Goal: Task Accomplishment & Management: Complete application form

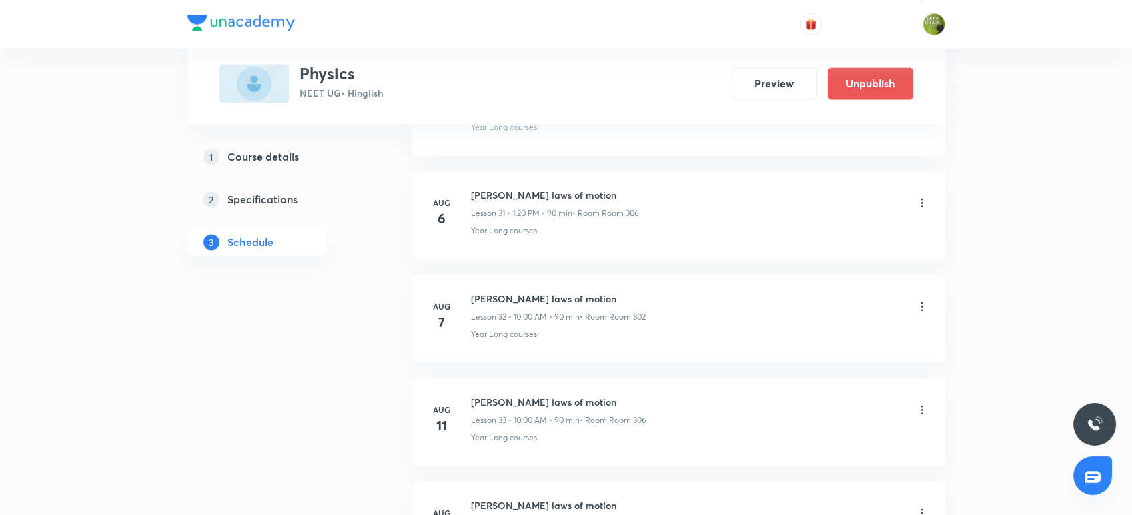
scroll to position [3890, 0]
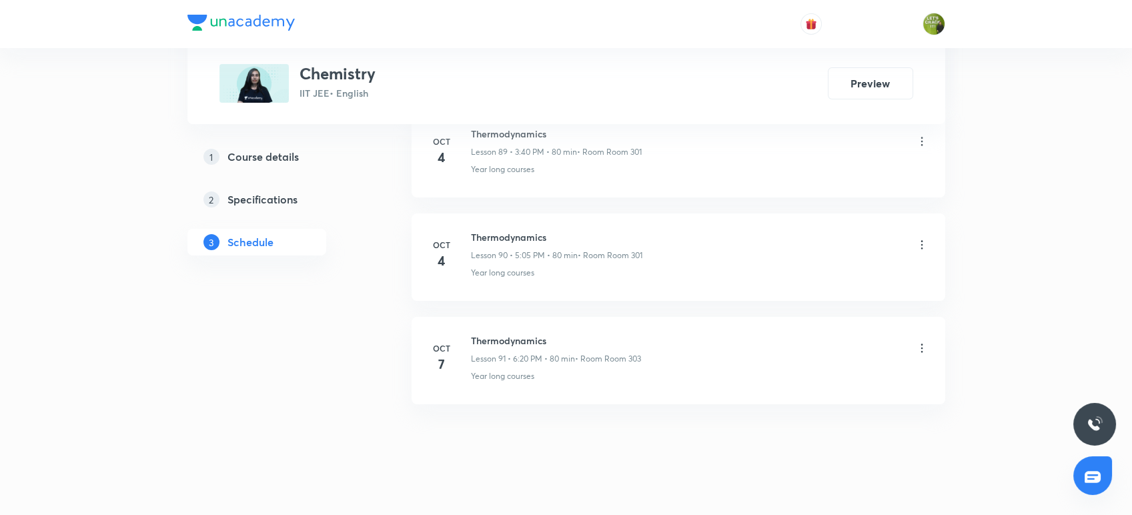
scroll to position [9948, 0]
drag, startPoint x: 557, startPoint y: 322, endPoint x: 470, endPoint y: 304, distance: 89.2
click at [470, 318] on li "Oct 7 Thermodynamics Lesson 91 • 6:20 PM • 80 min • Room Room 303 Year long cou…" at bounding box center [679, 361] width 534 height 87
copy h6 "Thermodynamics"
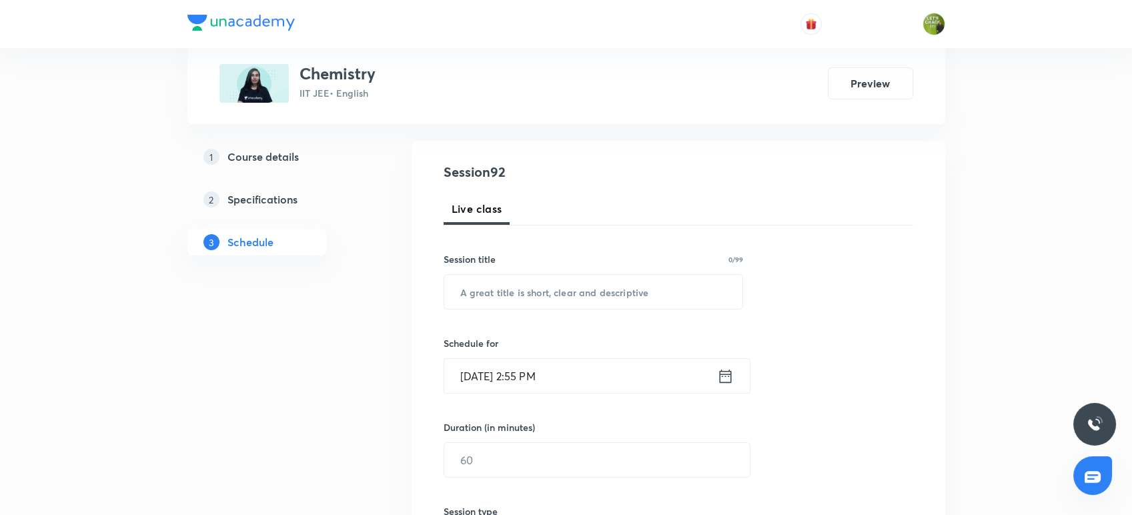
scroll to position [127, 0]
click at [470, 304] on input "text" at bounding box center [593, 291] width 299 height 34
paste input "Thermodynamics"
type input "Thermodynamics"
click at [727, 383] on icon at bounding box center [725, 375] width 17 height 19
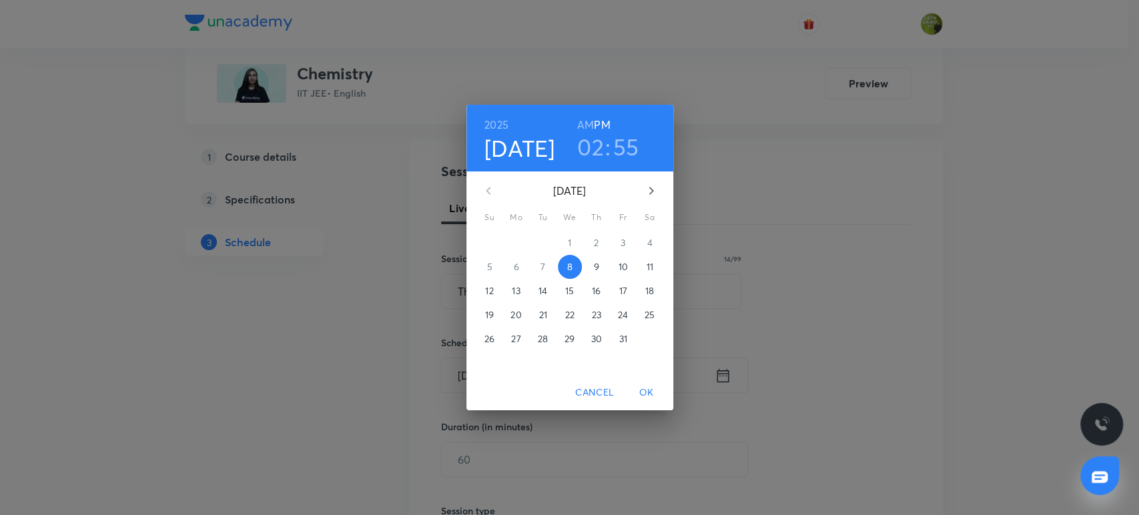
click at [602, 147] on h3 "02" at bounding box center [590, 147] width 27 height 28
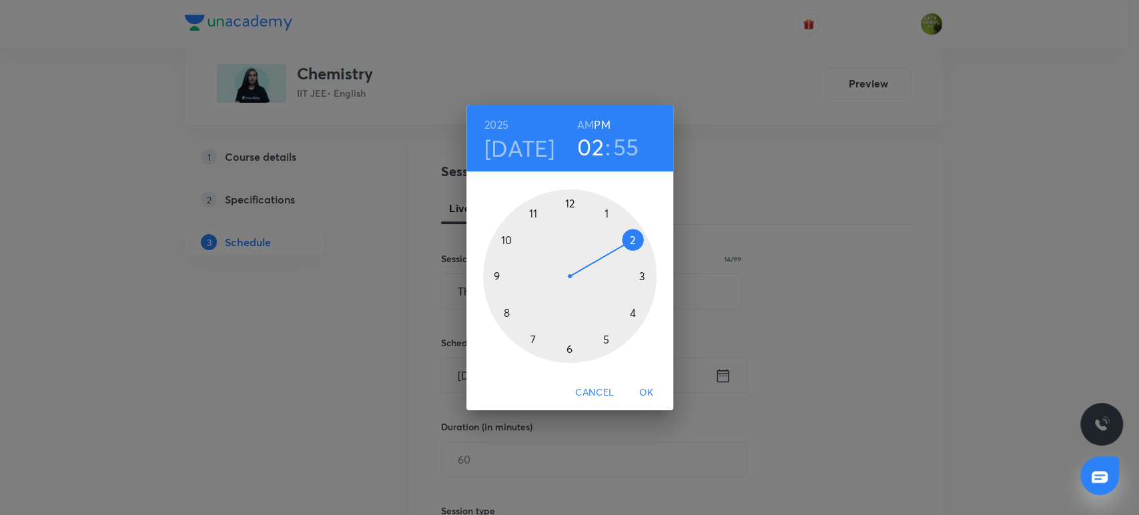
click at [642, 276] on div at bounding box center [569, 275] width 173 height 173
click at [508, 314] on div at bounding box center [569, 275] width 173 height 173
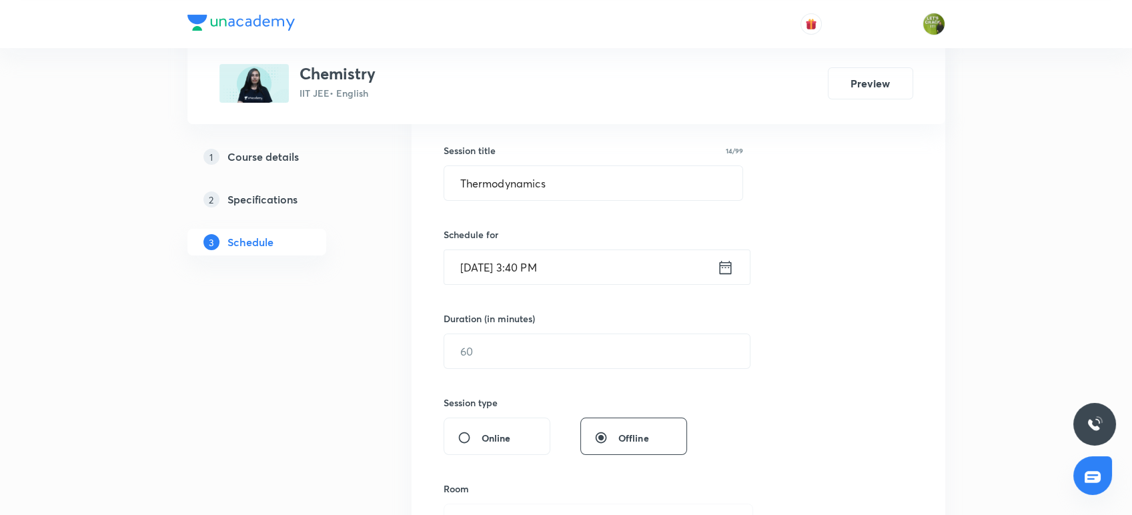
scroll to position [235, 0]
click at [546, 362] on input "text" at bounding box center [597, 351] width 306 height 34
type input "9"
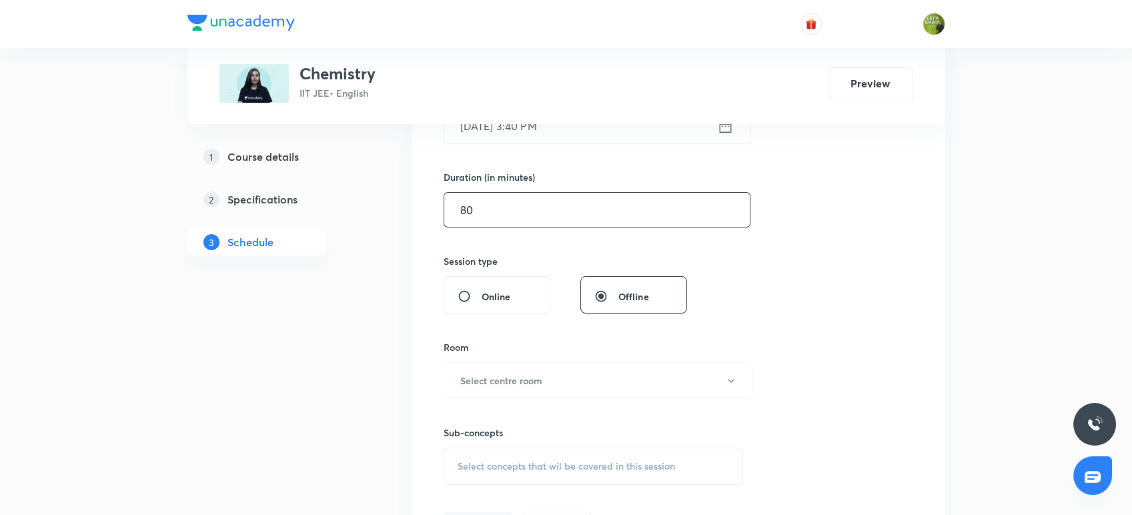
scroll to position [377, 0]
type input "80"
click at [554, 384] on button "Select centre room" at bounding box center [599, 380] width 310 height 37
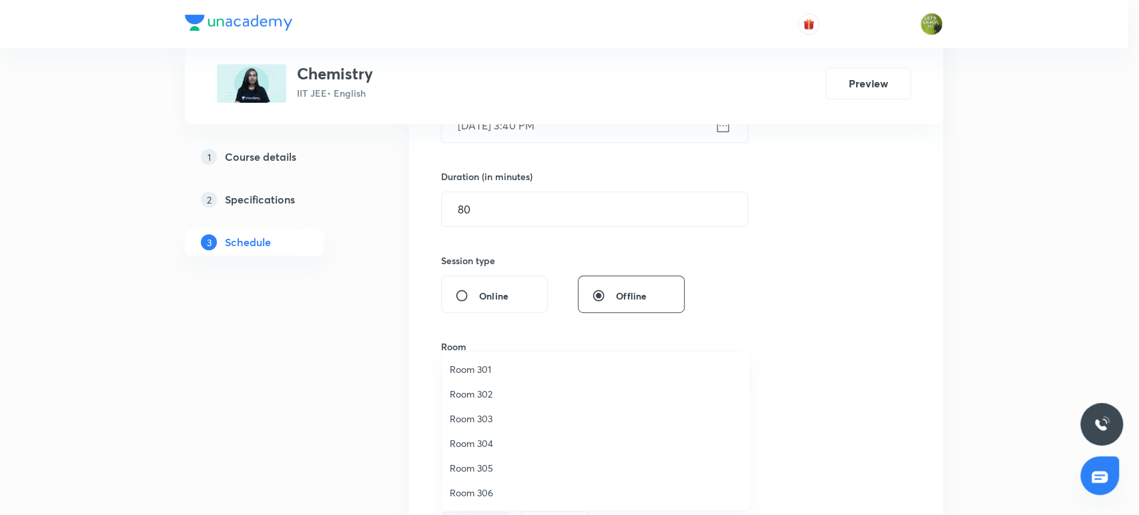
click at [503, 373] on span "Room 301" at bounding box center [596, 369] width 292 height 14
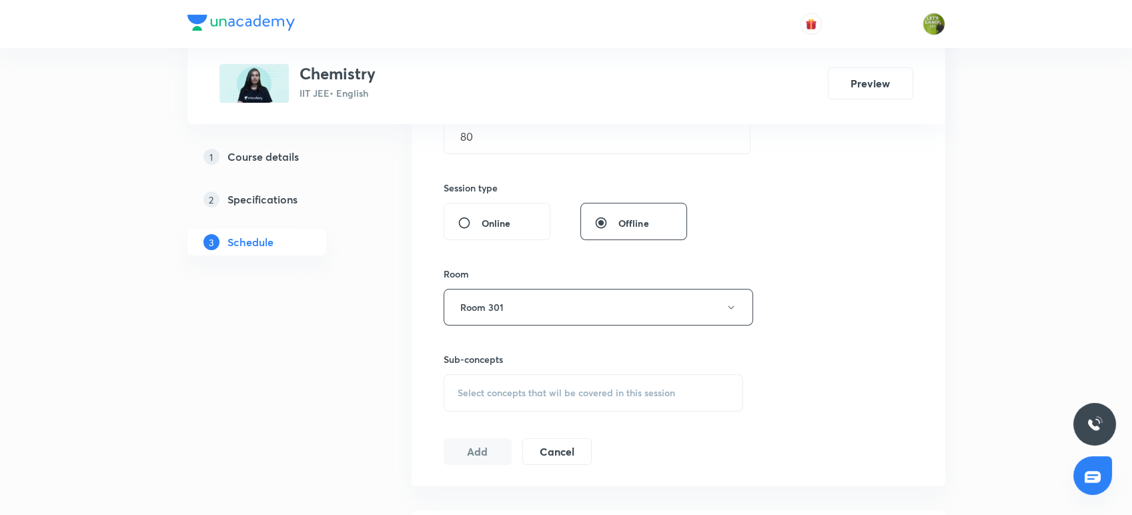
scroll to position [450, 0]
click at [503, 374] on div "Select concepts that wil be covered in this session" at bounding box center [594, 392] width 300 height 37
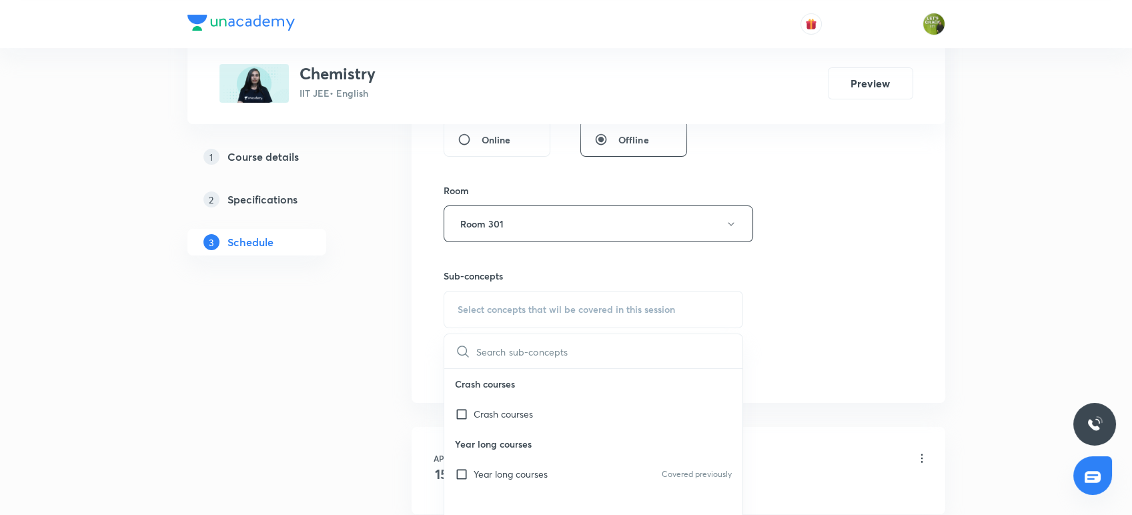
scroll to position [550, 0]
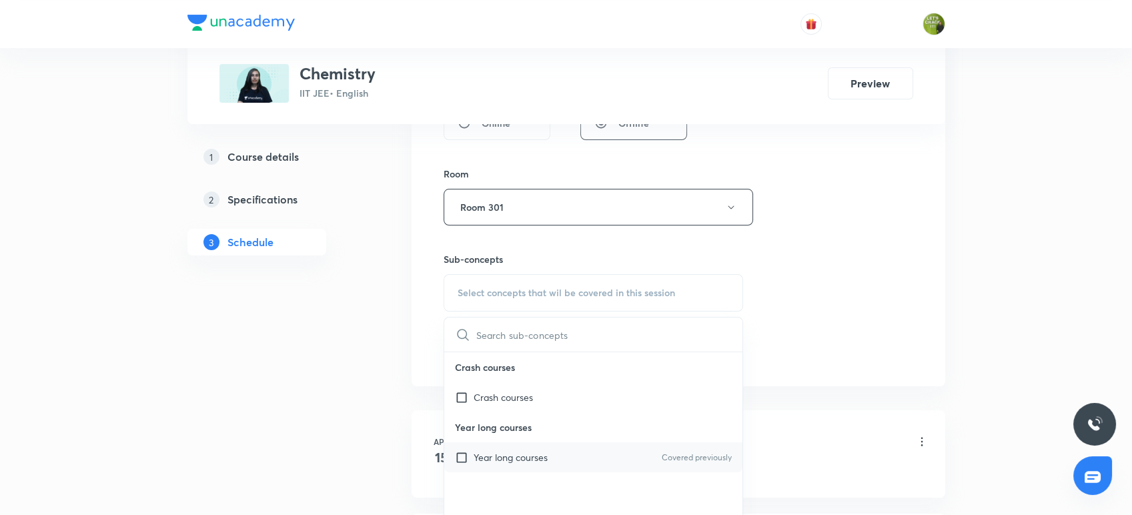
click at [464, 459] on input "checkbox" at bounding box center [464, 457] width 19 height 14
checkbox input "true"
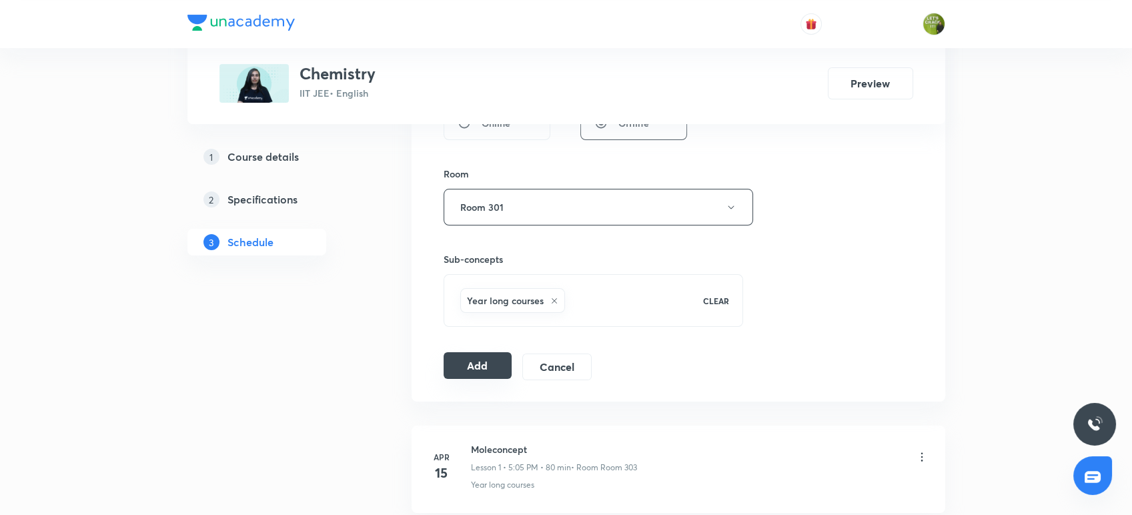
click at [480, 367] on button "Add" at bounding box center [478, 365] width 69 height 27
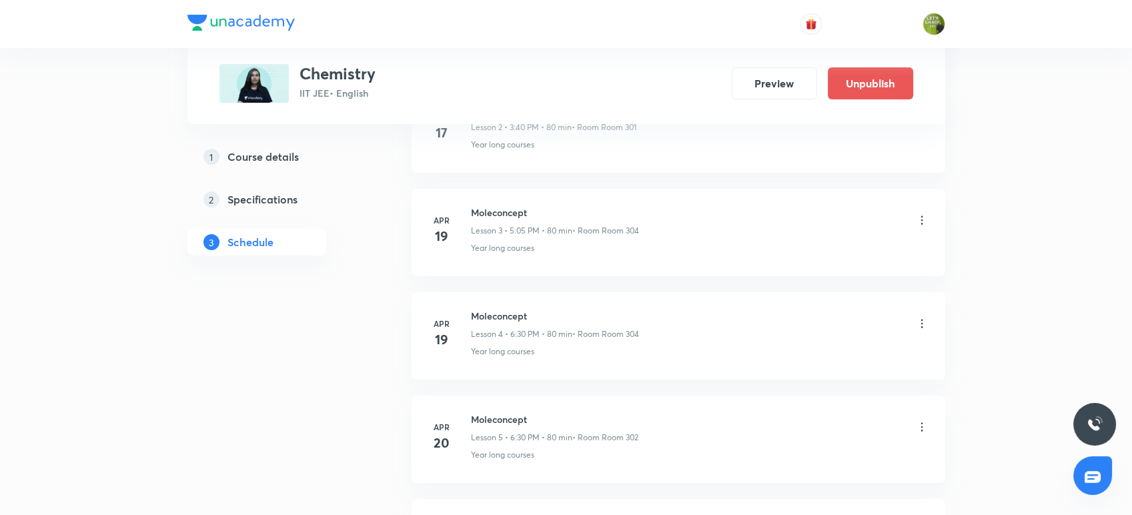
scroll to position [364, 0]
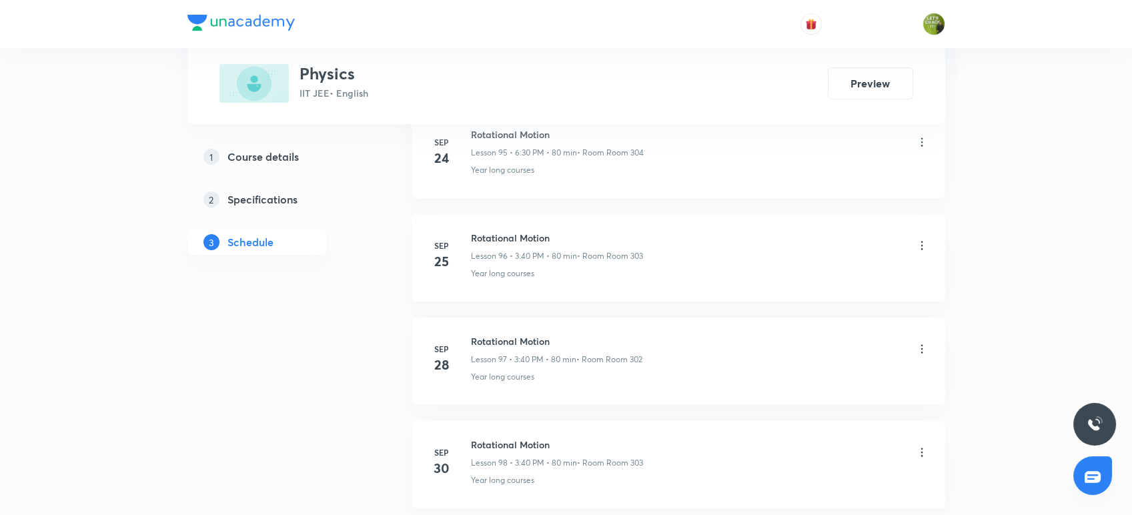
scroll to position [10981, 0]
drag, startPoint x: 551, startPoint y: 326, endPoint x: 469, endPoint y: 304, distance: 84.8
click at [469, 318] on li "Oct 7 Rotational Motion Lesson 101 • 3:50 PM • 80 min • Room Room 303 Year long…" at bounding box center [679, 361] width 534 height 87
copy h6 "Rotational Motion"
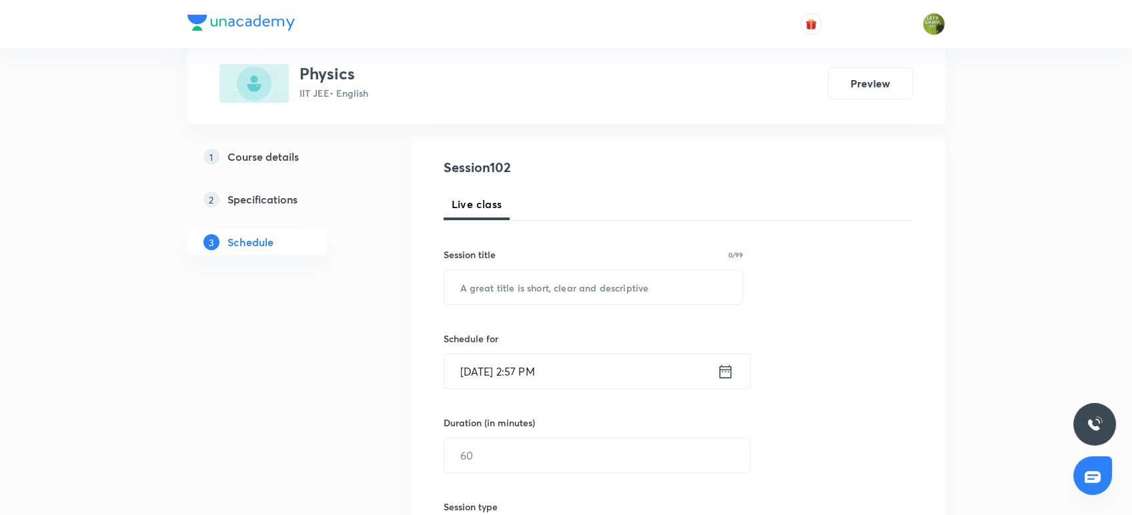
scroll to position [130, 0]
click at [464, 288] on input "text" at bounding box center [593, 288] width 299 height 34
paste input "Rotational Motion"
type input "Rotational Motion"
click at [724, 372] on icon at bounding box center [725, 372] width 17 height 19
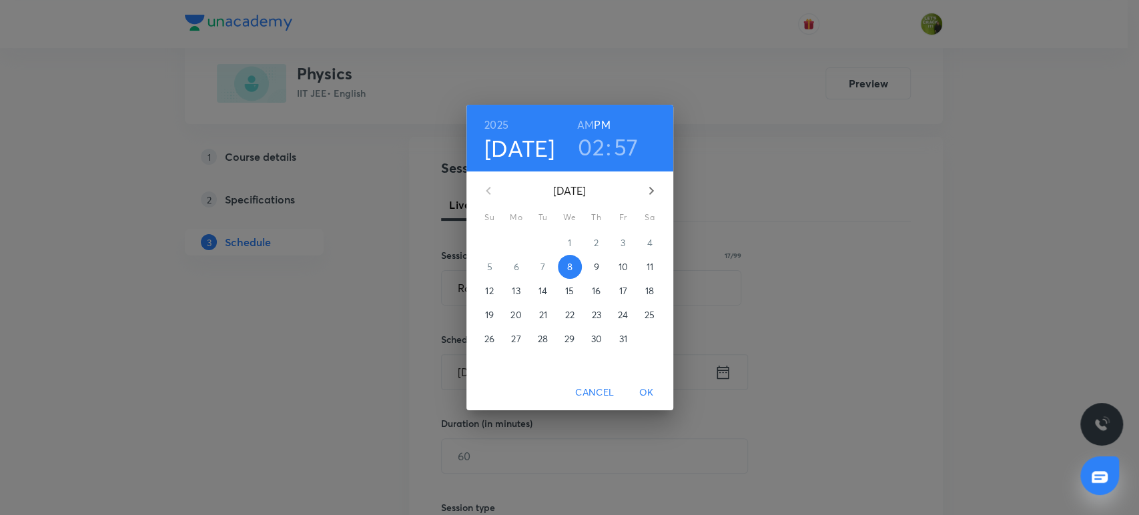
click at [602, 150] on h3 "02" at bounding box center [591, 147] width 27 height 28
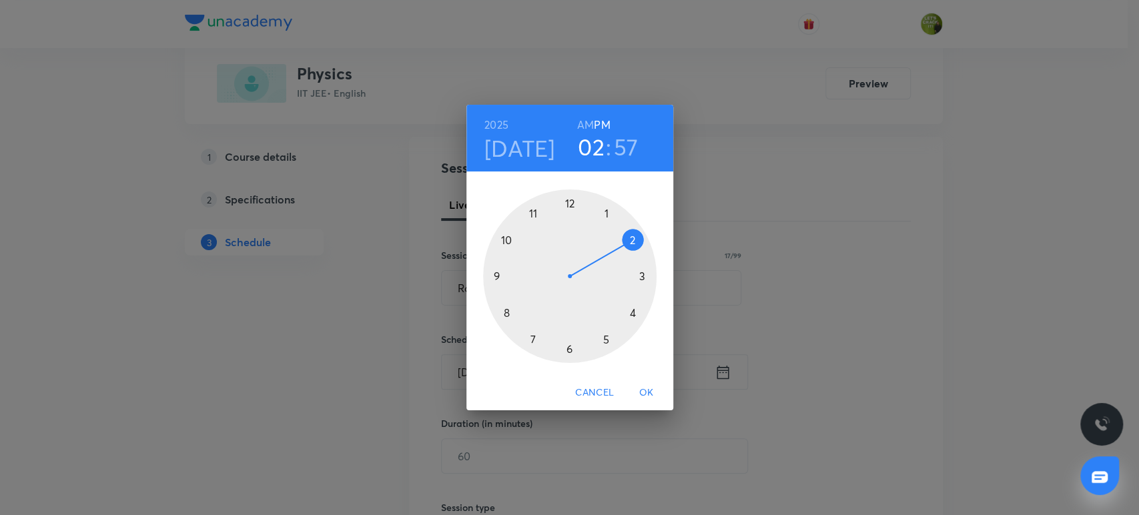
click at [606, 338] on div at bounding box center [569, 275] width 173 height 173
click at [568, 203] on div at bounding box center [569, 275] width 173 height 173
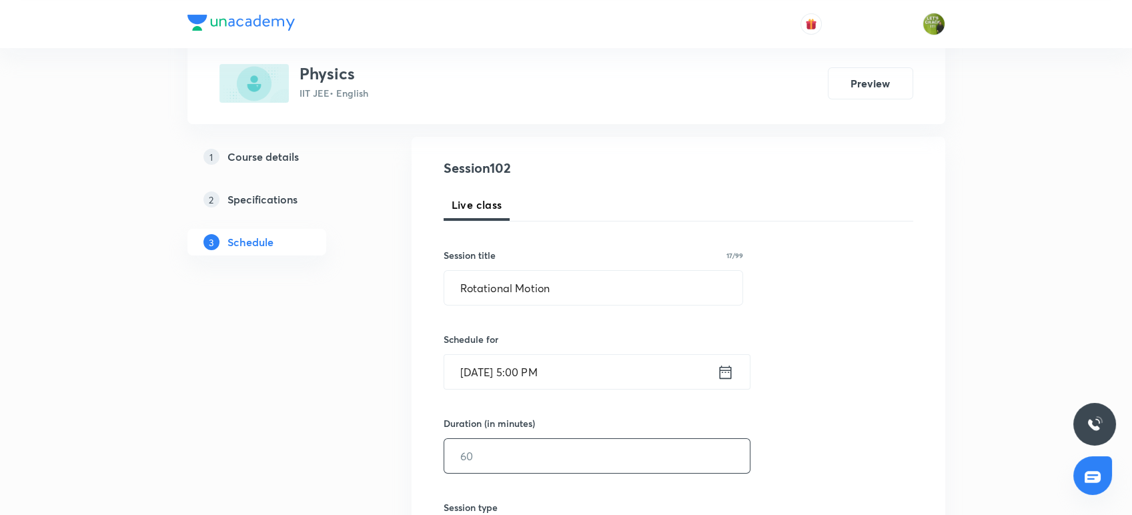
click at [472, 439] on input "text" at bounding box center [597, 456] width 306 height 34
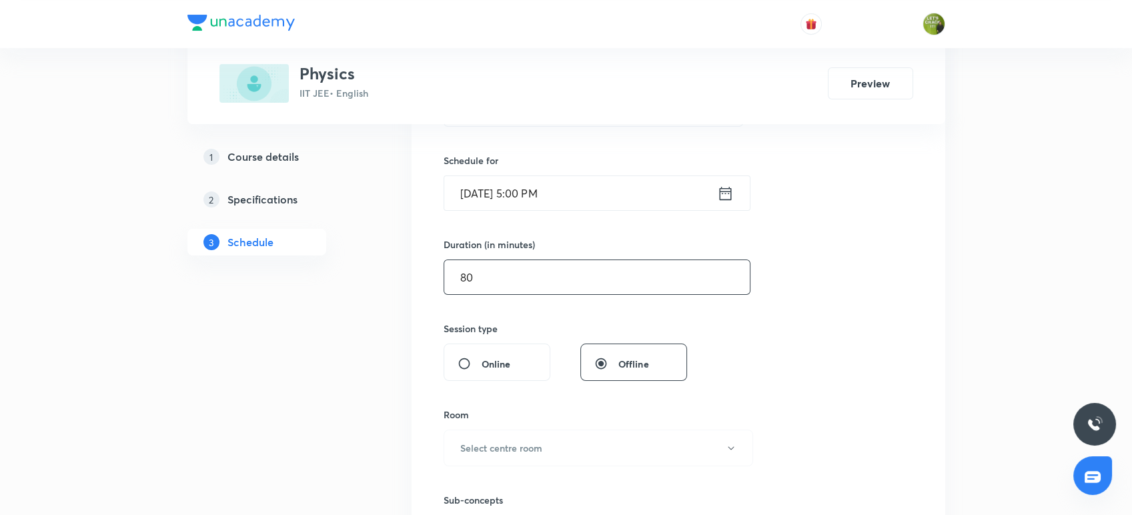
scroll to position [310, 0]
type input "80"
click at [478, 433] on button "Select centre room" at bounding box center [599, 447] width 310 height 37
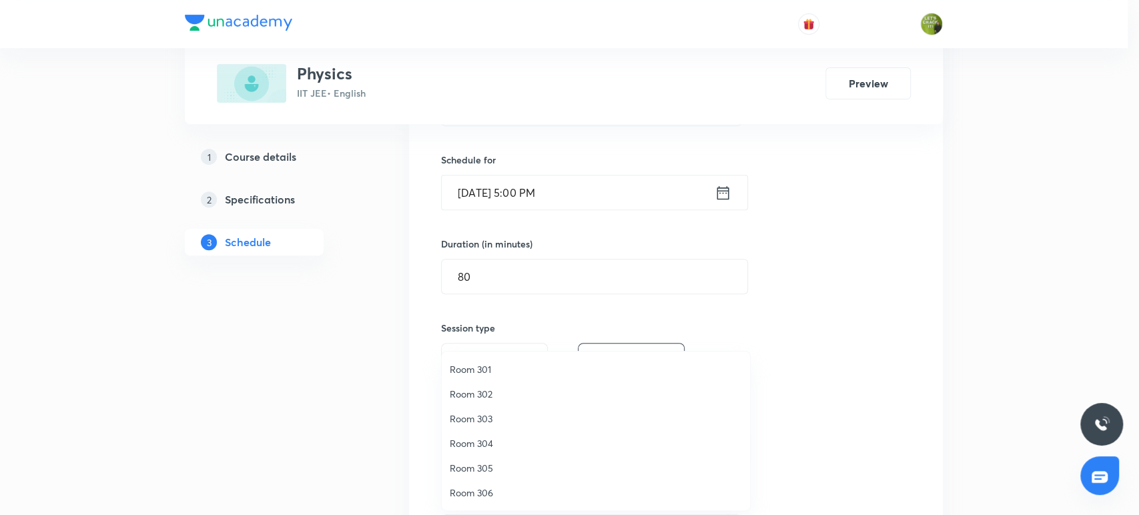
click at [472, 394] on span "Room 302" at bounding box center [596, 394] width 292 height 14
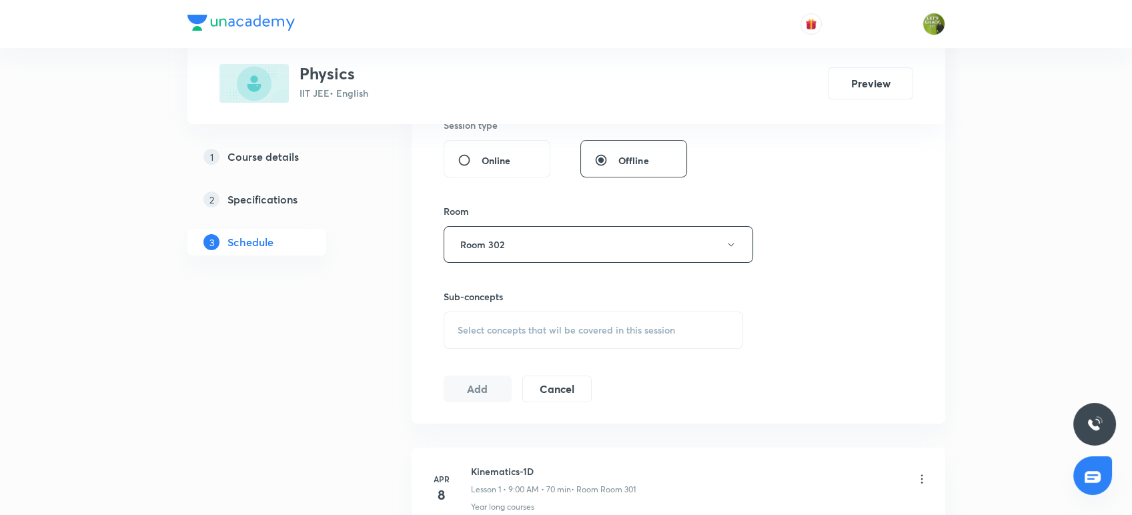
scroll to position [515, 0]
click at [478, 322] on span "Select concepts that wil be covered in this session" at bounding box center [566, 327] width 217 height 11
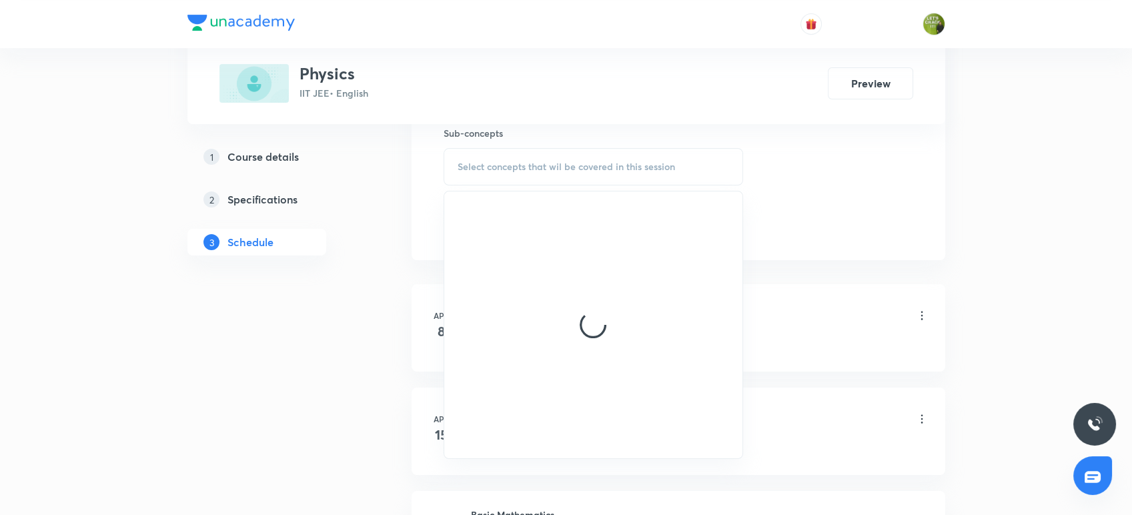
scroll to position [682, 0]
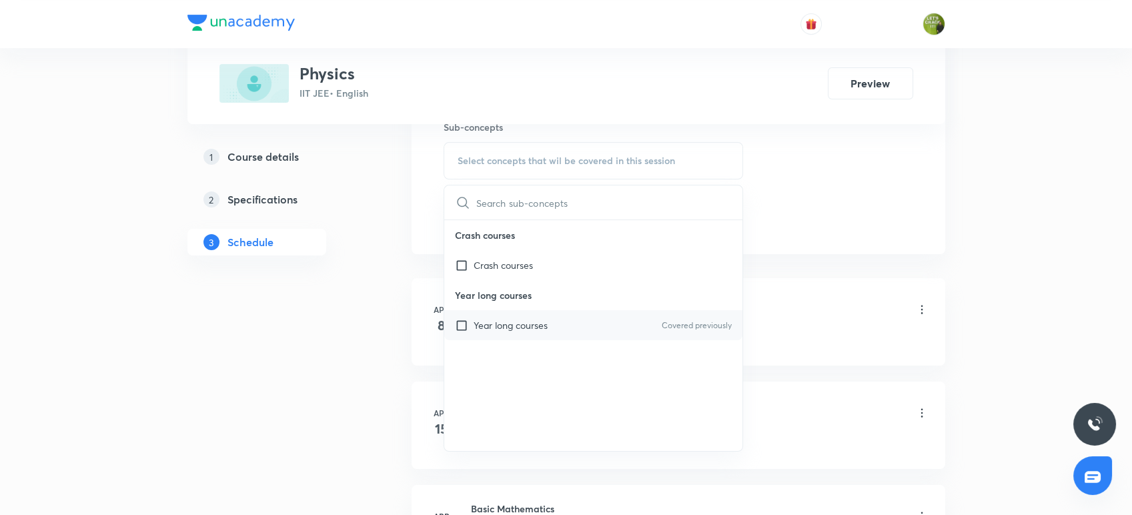
click at [478, 326] on p "Year long courses" at bounding box center [511, 325] width 74 height 14
checkbox input "true"
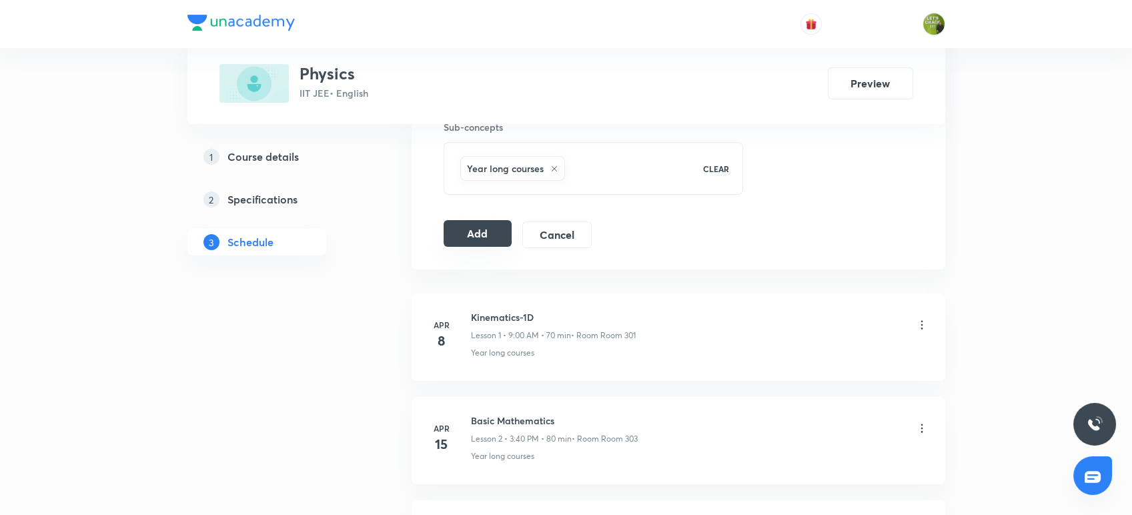
click at [462, 242] on button "Add" at bounding box center [478, 233] width 69 height 27
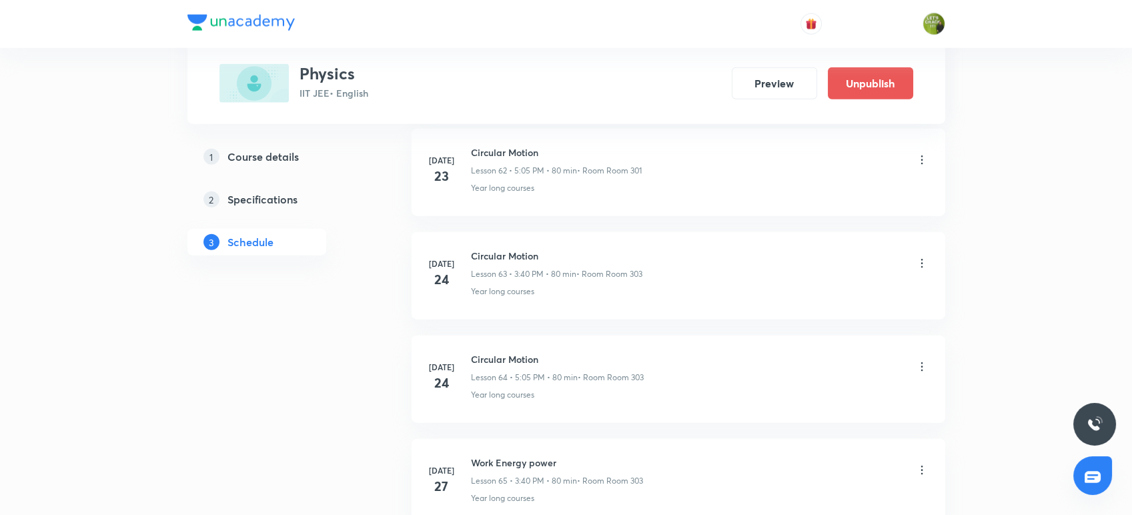
scroll to position [6675, 0]
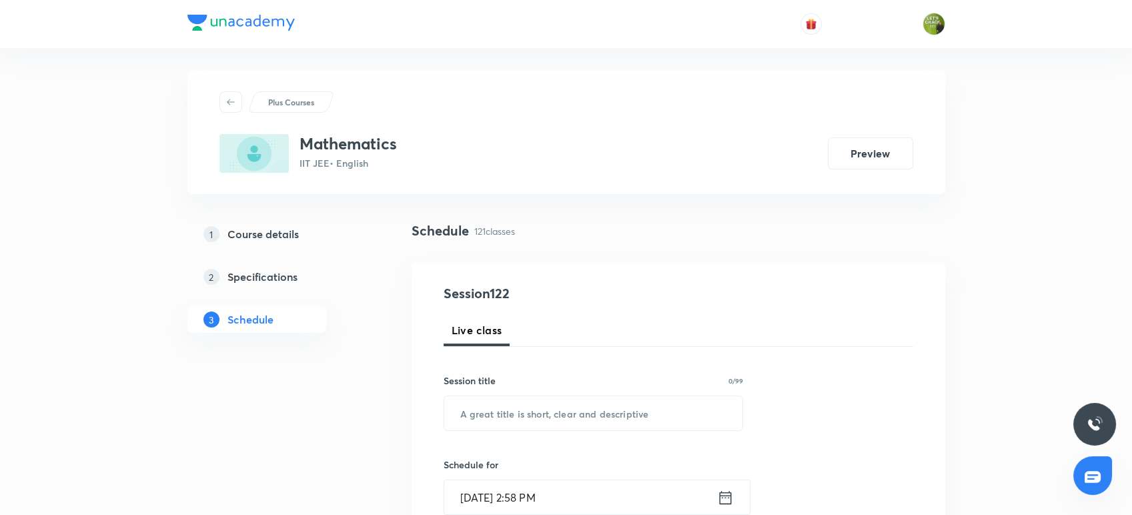
scroll to position [5, 0]
click at [486, 405] on input "text" at bounding box center [593, 413] width 299 height 34
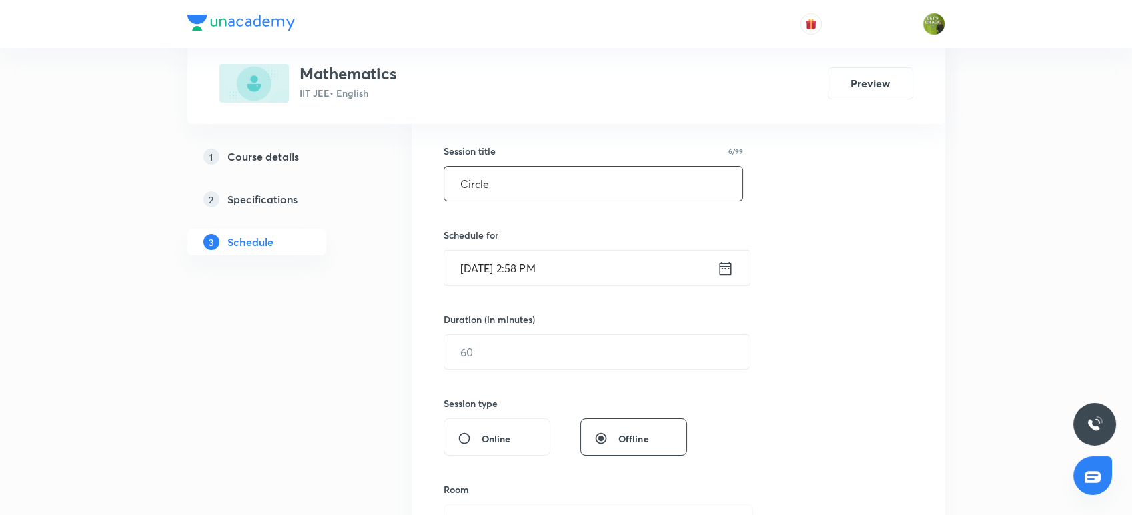
scroll to position [235, 0]
type input "Circle"
click at [722, 267] on icon at bounding box center [725, 266] width 17 height 19
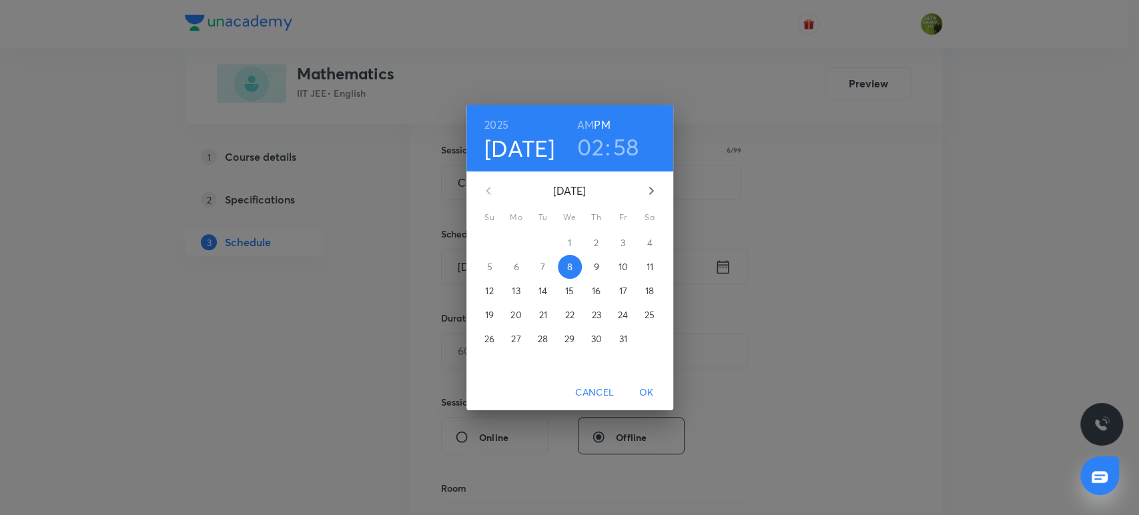
click at [597, 151] on h3 "02" at bounding box center [590, 147] width 27 height 28
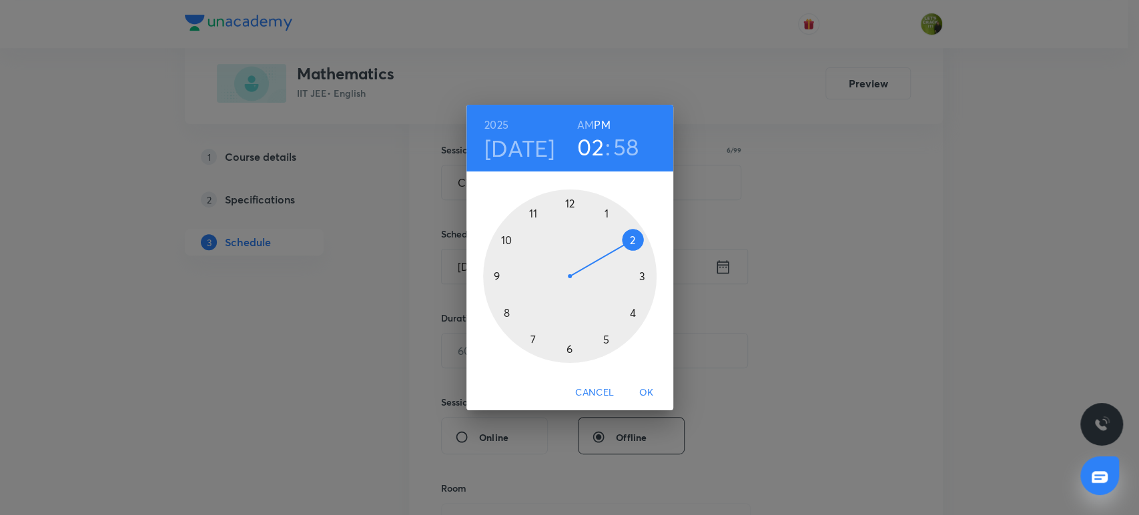
click at [566, 349] on div at bounding box center [569, 275] width 173 height 173
click at [632, 314] on div at bounding box center [569, 275] width 173 height 173
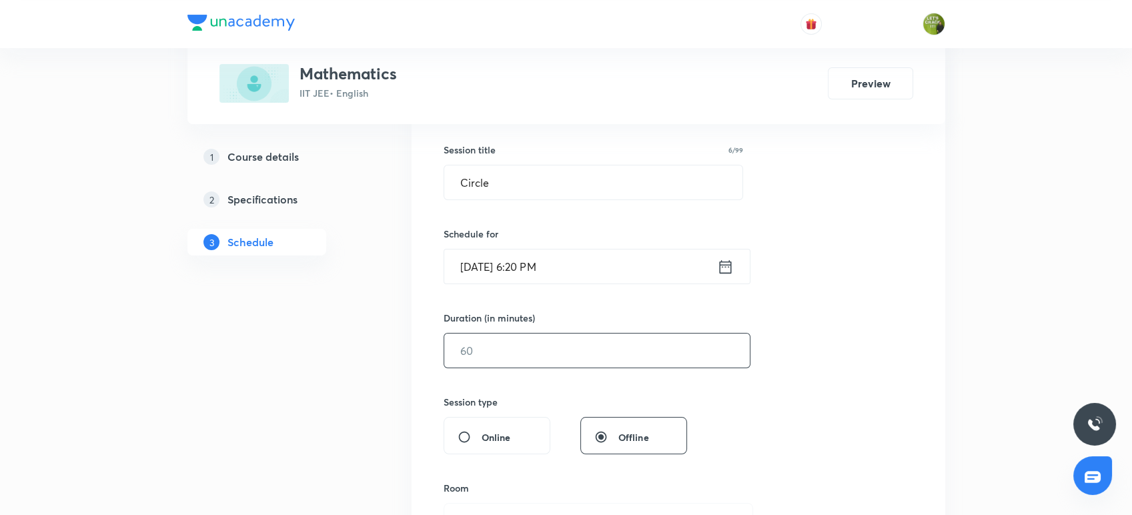
click at [547, 350] on input "text" at bounding box center [597, 351] width 306 height 34
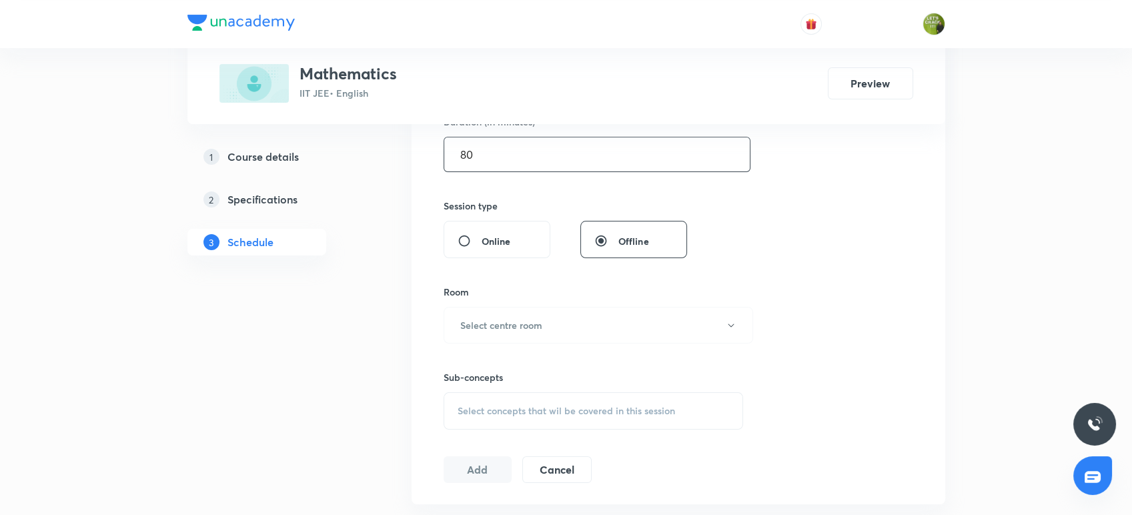
scroll to position [436, 0]
type input "80"
click at [536, 318] on h6 "Select centre room" at bounding box center [501, 321] width 82 height 14
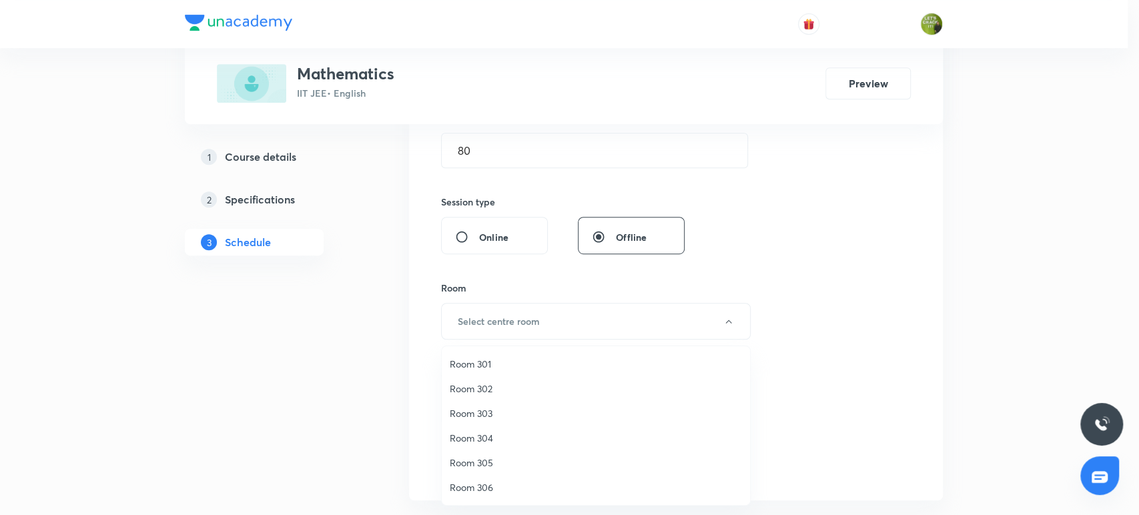
click at [500, 383] on span "Room 302" at bounding box center [596, 389] width 292 height 14
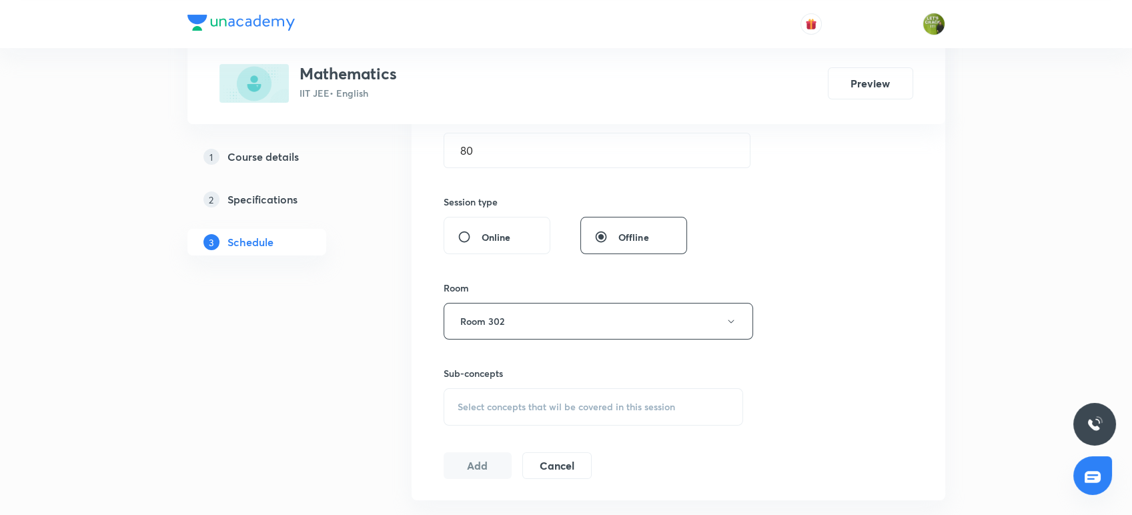
click at [493, 402] on span "Select concepts that wil be covered in this session" at bounding box center [566, 407] width 217 height 11
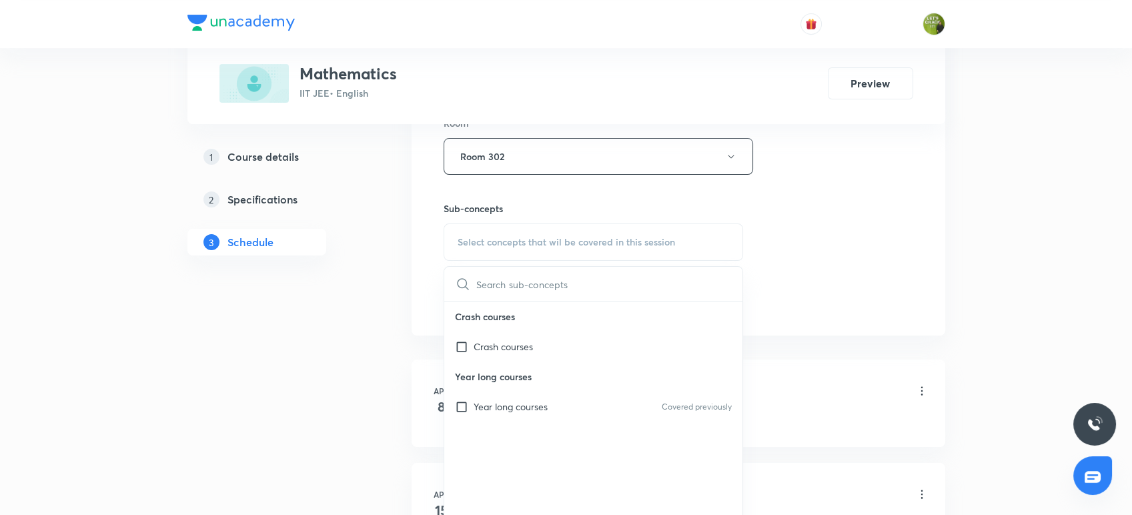
scroll to position [623, 0]
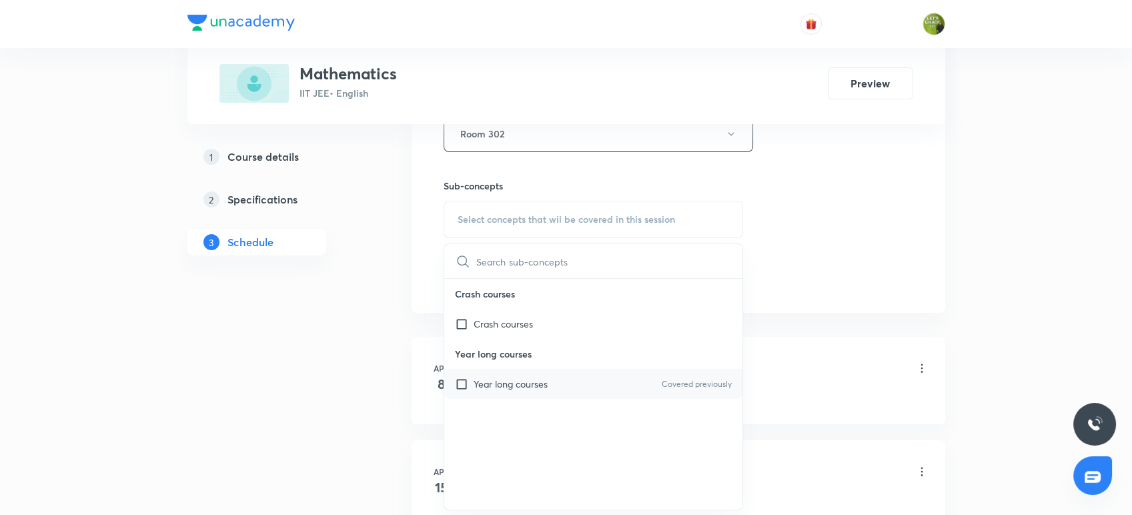
click at [478, 385] on p "Year long courses" at bounding box center [511, 384] width 74 height 14
checkbox input "true"
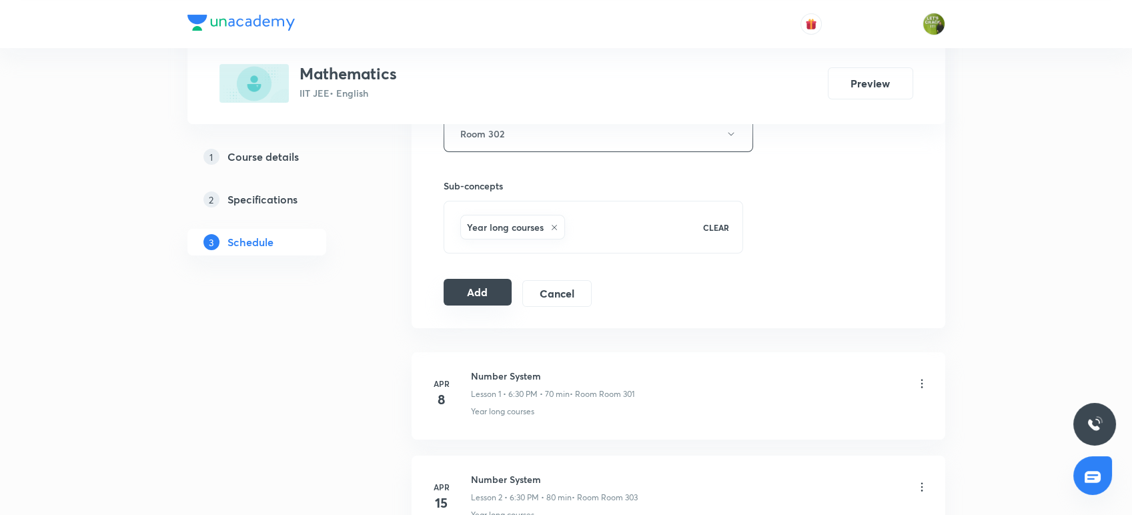
click at [468, 296] on button "Add" at bounding box center [478, 292] width 69 height 27
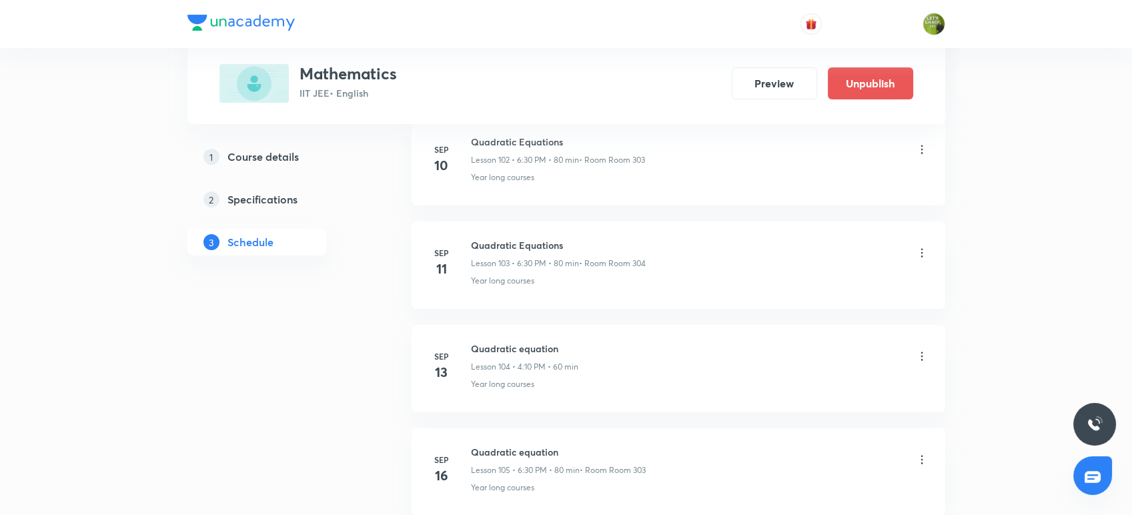
scroll to position [10715, 0]
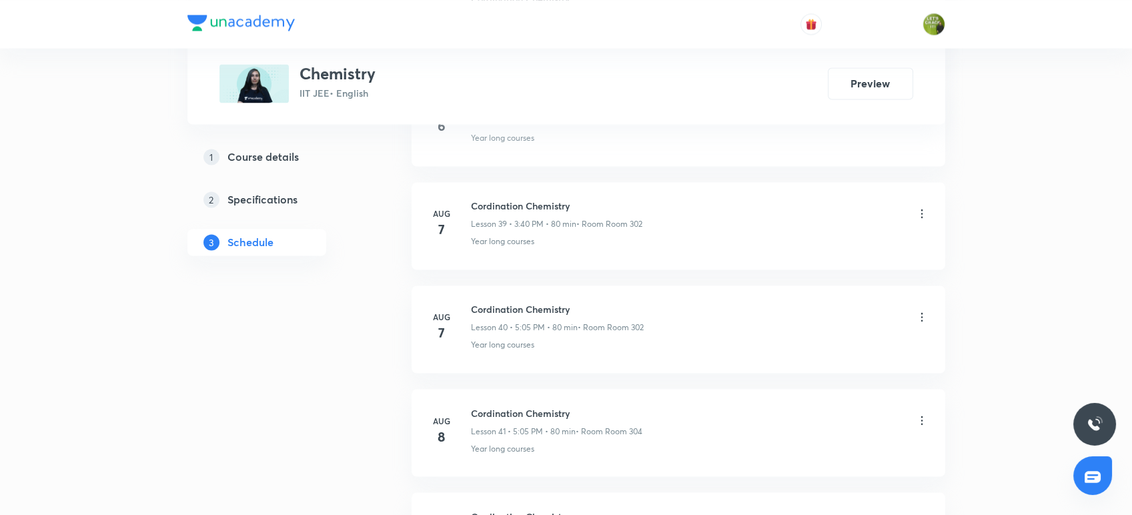
scroll to position [4993, 0]
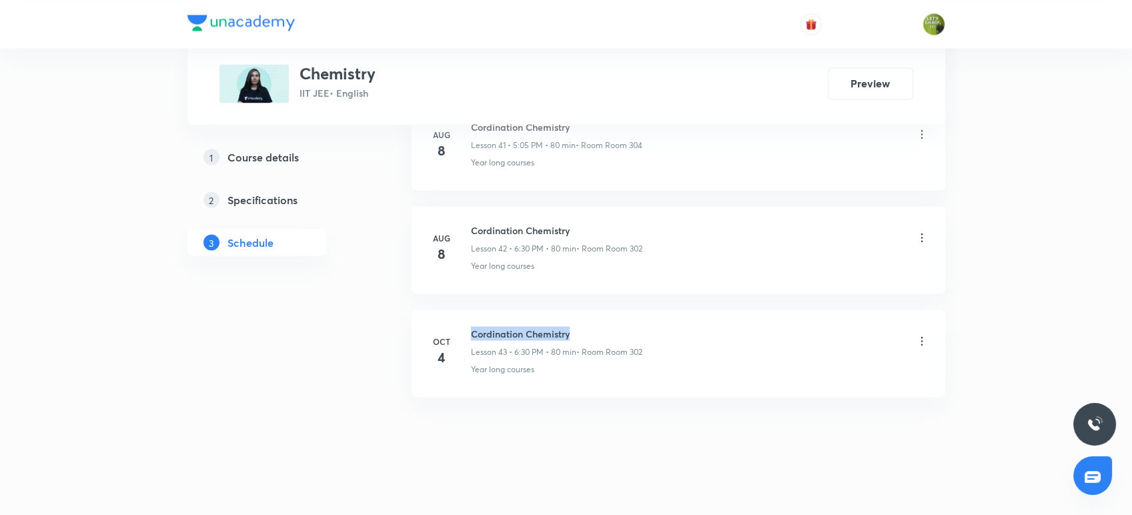
drag, startPoint x: 570, startPoint y: 320, endPoint x: 463, endPoint y: 292, distance: 111.0
copy h6 "Cordination Chemistry"
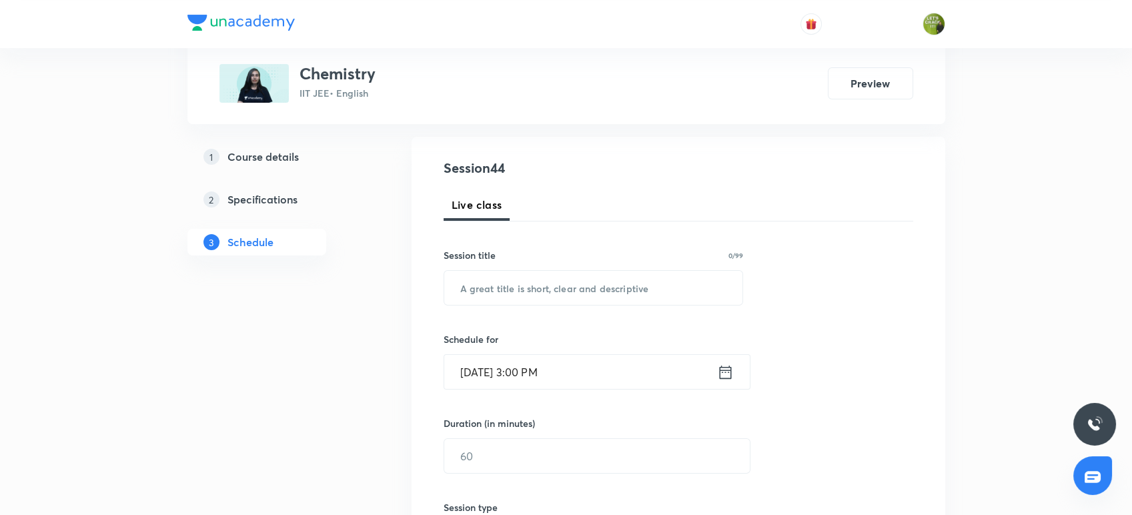
scroll to position [133, 0]
click at [463, 292] on input "text" at bounding box center [593, 284] width 299 height 34
paste input "Cordination Chemistry"
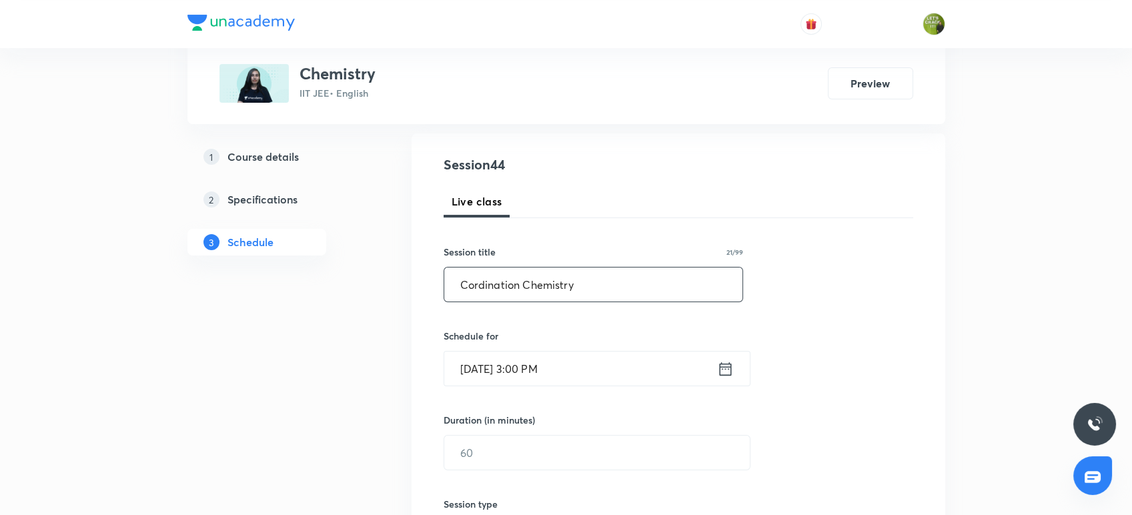
scroll to position [276, 0]
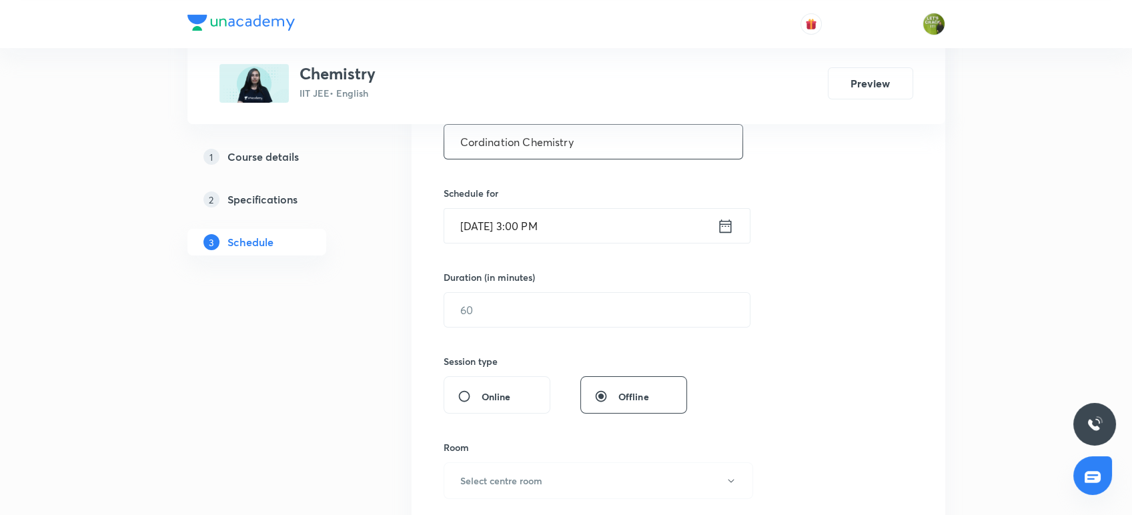
type input "Cordination Chemistry"
click at [710, 229] on input "Oct 8, 2025, 3:00 PM" at bounding box center [580, 226] width 273 height 34
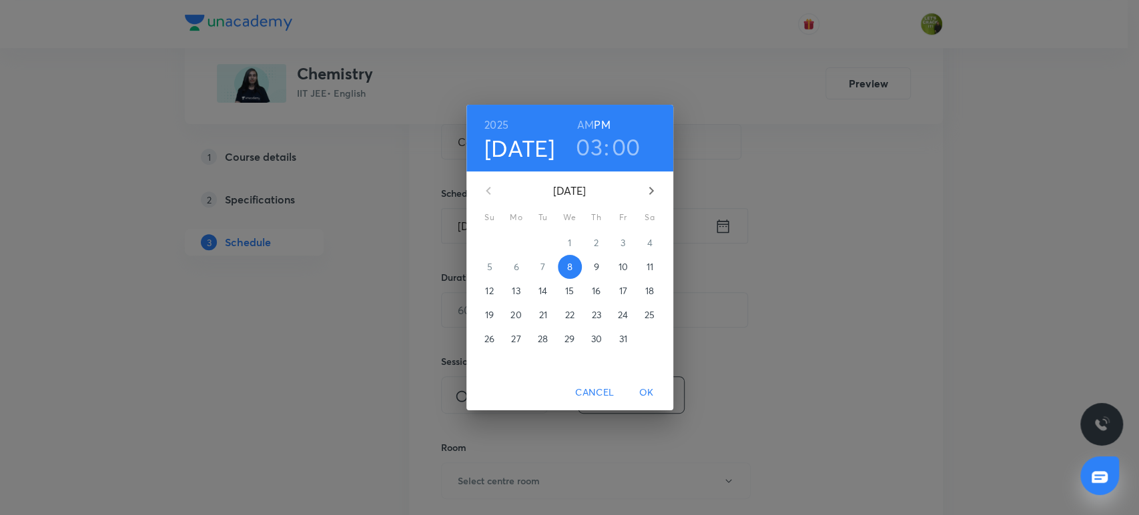
click at [587, 149] on h3 "03" at bounding box center [589, 147] width 27 height 28
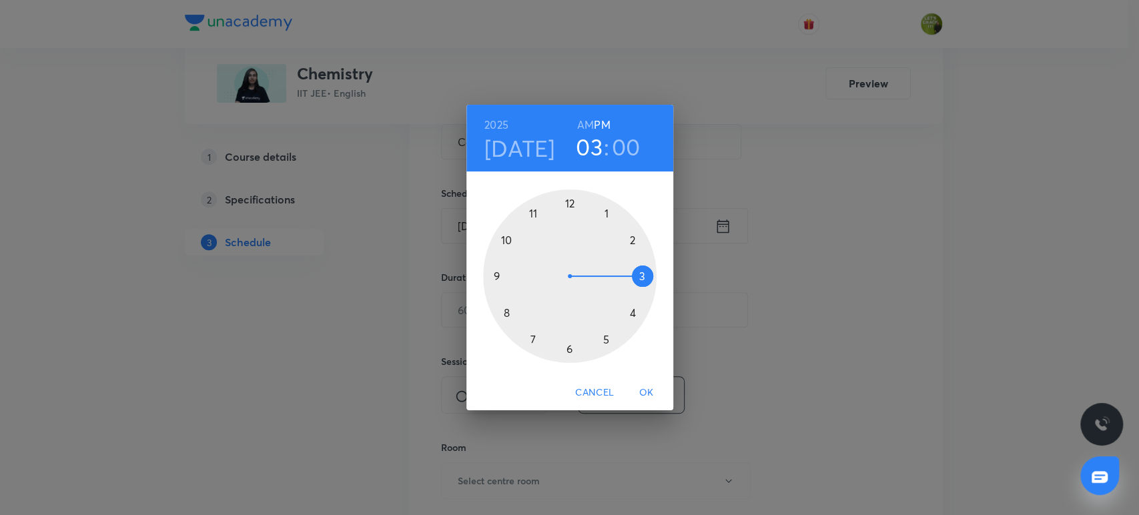
click at [605, 337] on div at bounding box center [569, 275] width 173 height 173
click at [641, 390] on span "OK" at bounding box center [646, 392] width 32 height 17
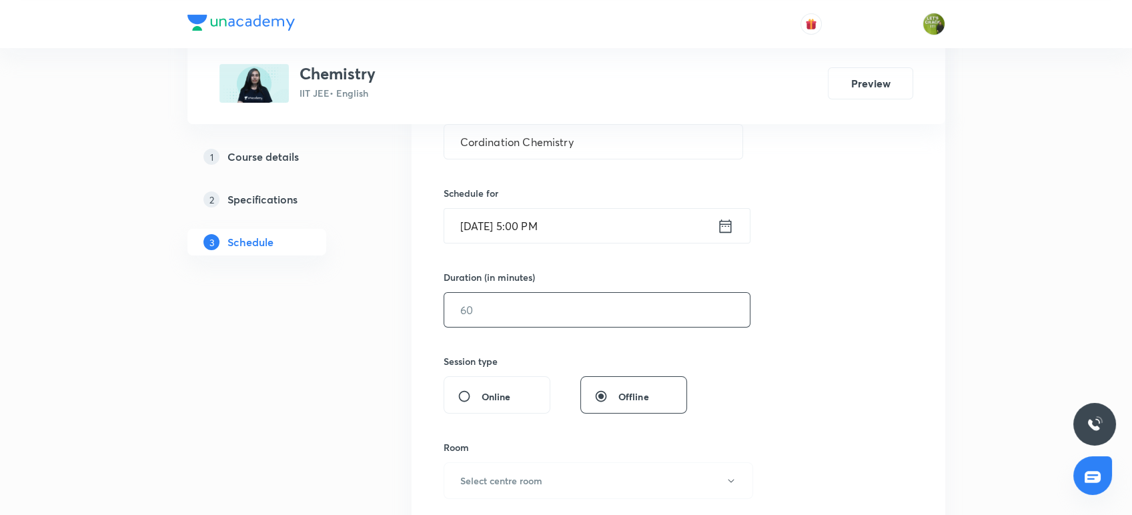
click at [576, 306] on input "text" at bounding box center [597, 310] width 306 height 34
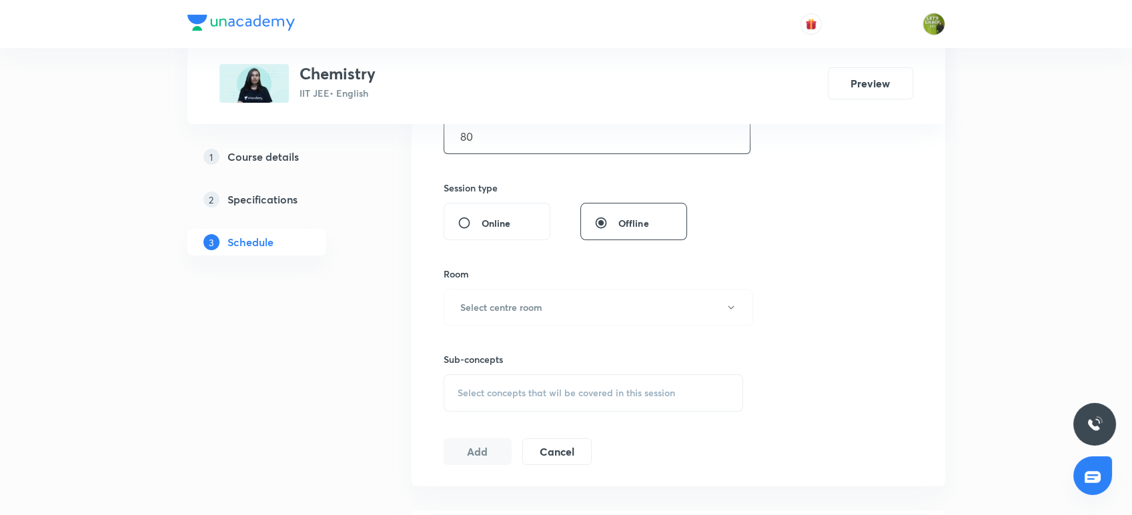
scroll to position [463, 0]
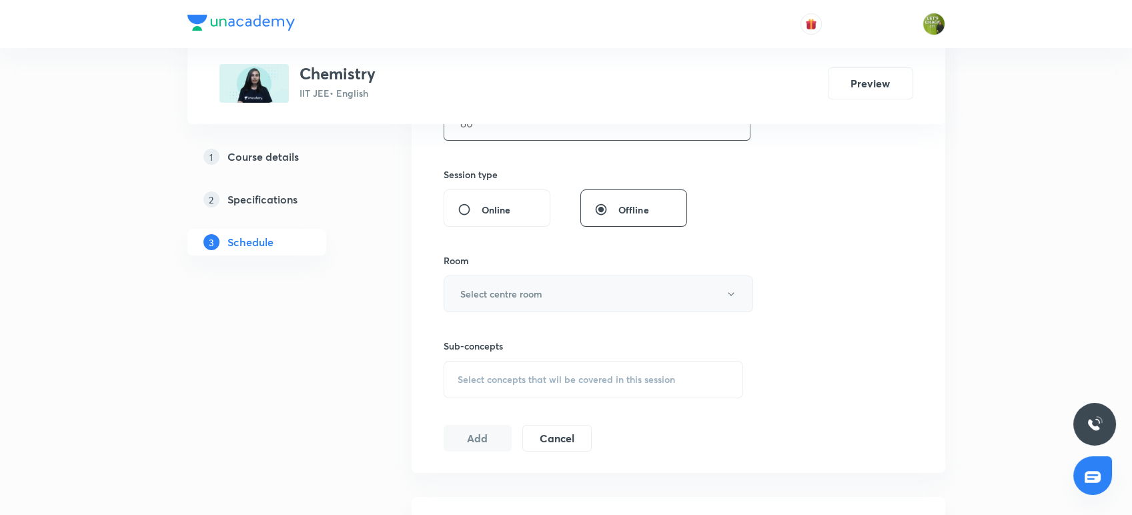
type input "80"
click at [576, 296] on button "Select centre room" at bounding box center [599, 294] width 310 height 37
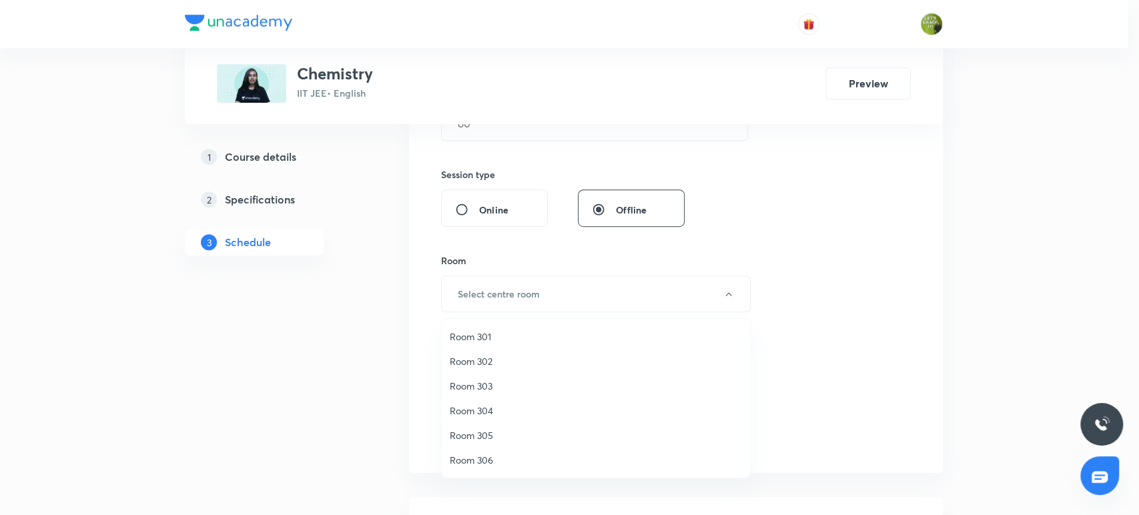
click at [500, 380] on span "Room 303" at bounding box center [596, 386] width 292 height 14
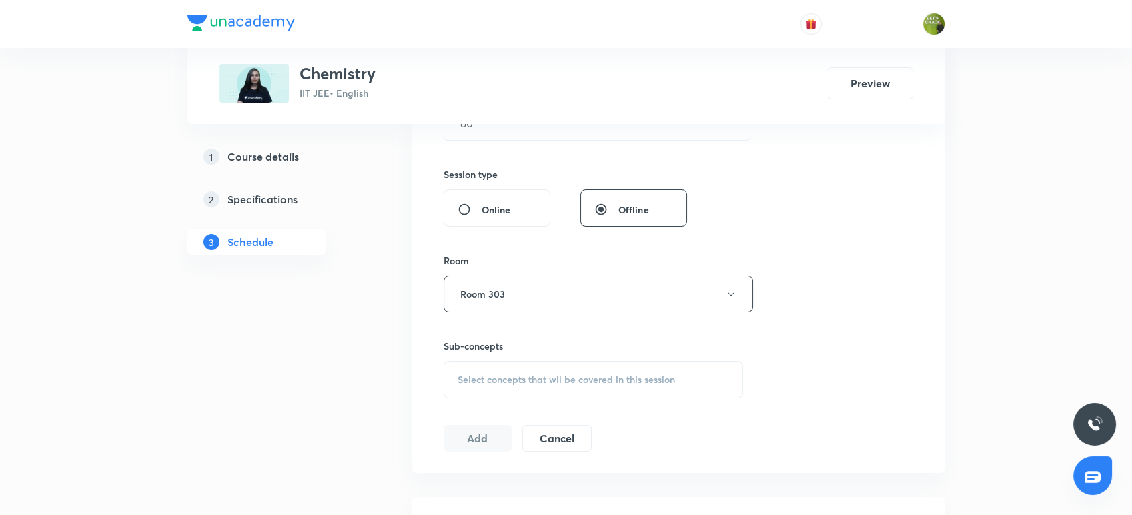
click at [501, 370] on div "Select concepts that wil be covered in this session" at bounding box center [594, 379] width 300 height 37
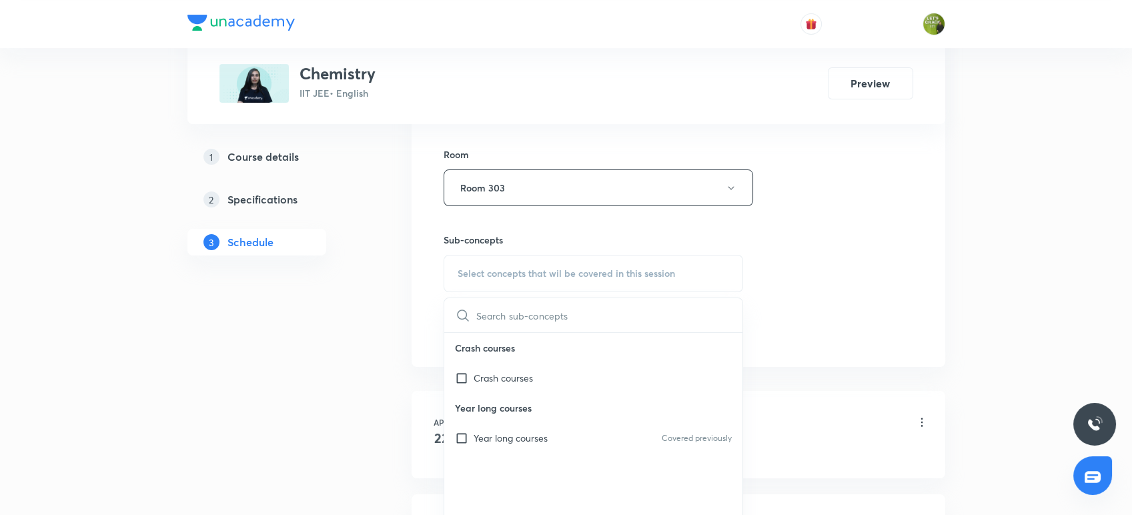
scroll to position [571, 0]
click at [499, 438] on p "Year long courses" at bounding box center [511, 436] width 74 height 14
checkbox input "true"
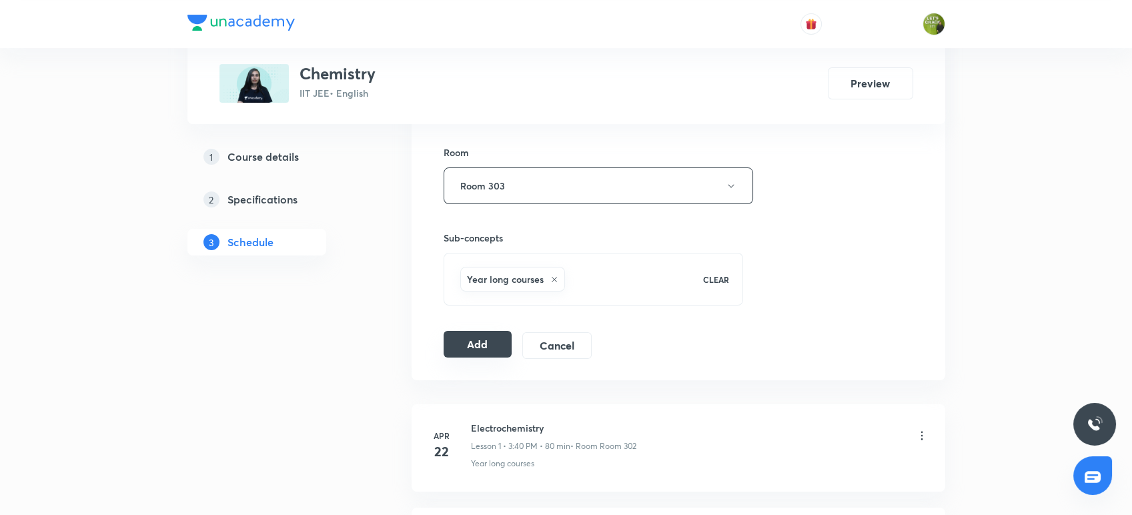
click at [452, 346] on button "Add" at bounding box center [478, 344] width 69 height 27
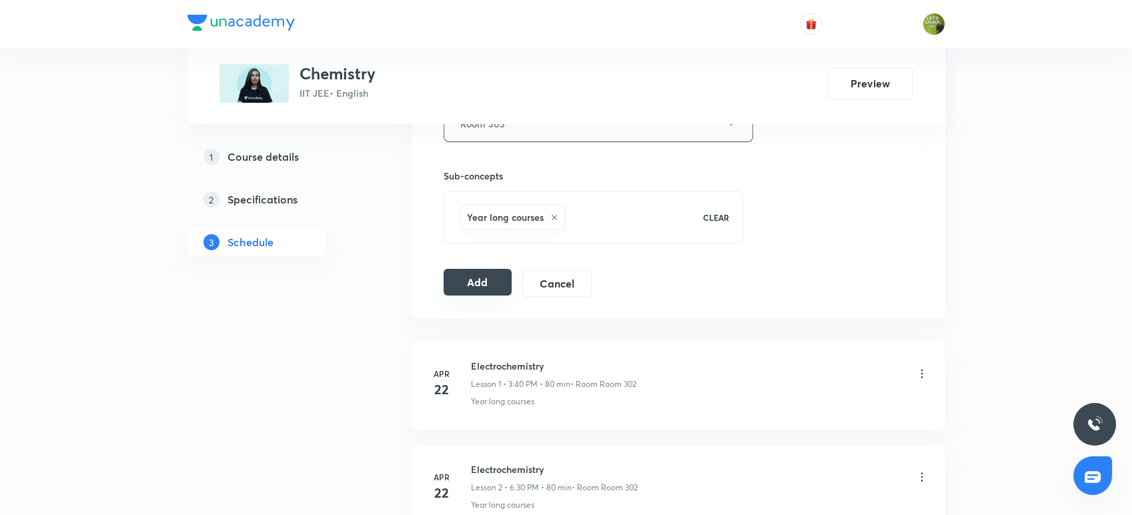
scroll to position [635, 0]
click at [490, 277] on button "Add" at bounding box center [478, 280] width 69 height 27
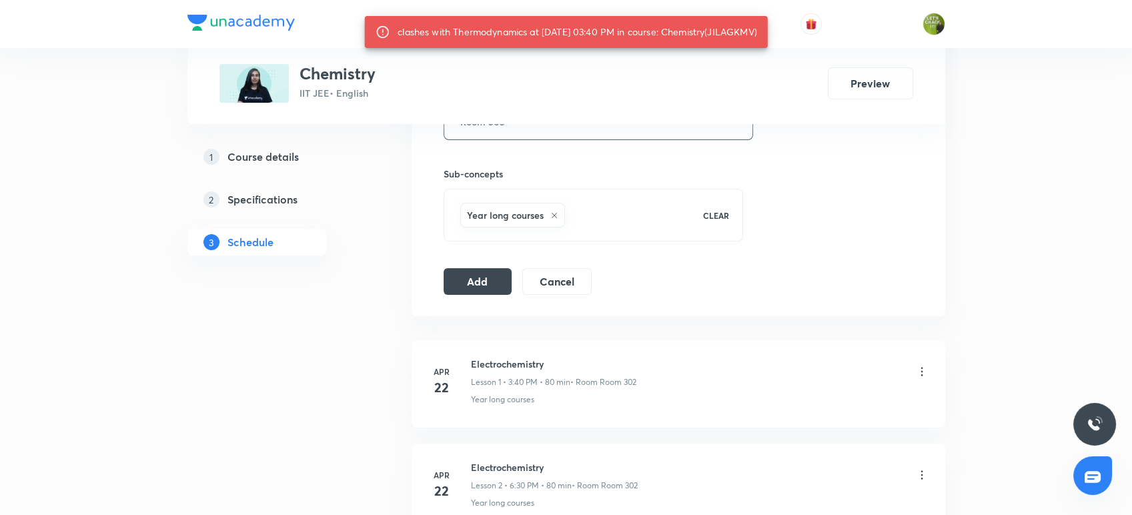
drag, startPoint x: 720, startPoint y: 34, endPoint x: 743, endPoint y: 39, distance: 23.8
click at [743, 39] on div "clashes with Thermodynamics at 08 Oct 2025 03:40 PM in course: Chemistry(JILAGK…" at bounding box center [578, 32] width 360 height 24
drag, startPoint x: 721, startPoint y: 29, endPoint x: 768, endPoint y: 35, distance: 47.7
click at [757, 35] on div "clashes with Thermodynamics at 08 Oct 2025 03:40 PM in course: Chemistry(JILAGK…" at bounding box center [578, 32] width 360 height 24
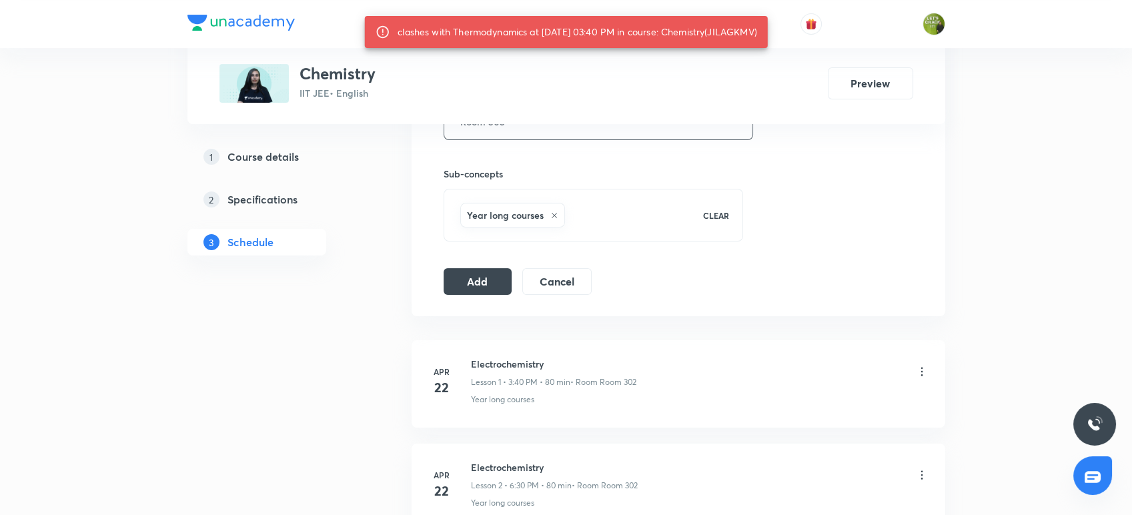
copy div "JILAGKMV"
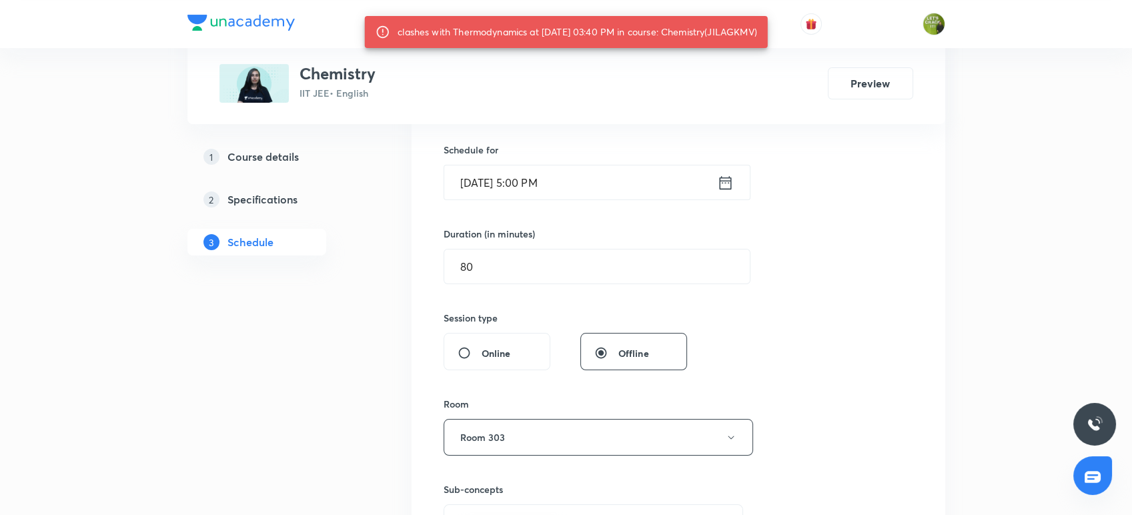
scroll to position [320, 0]
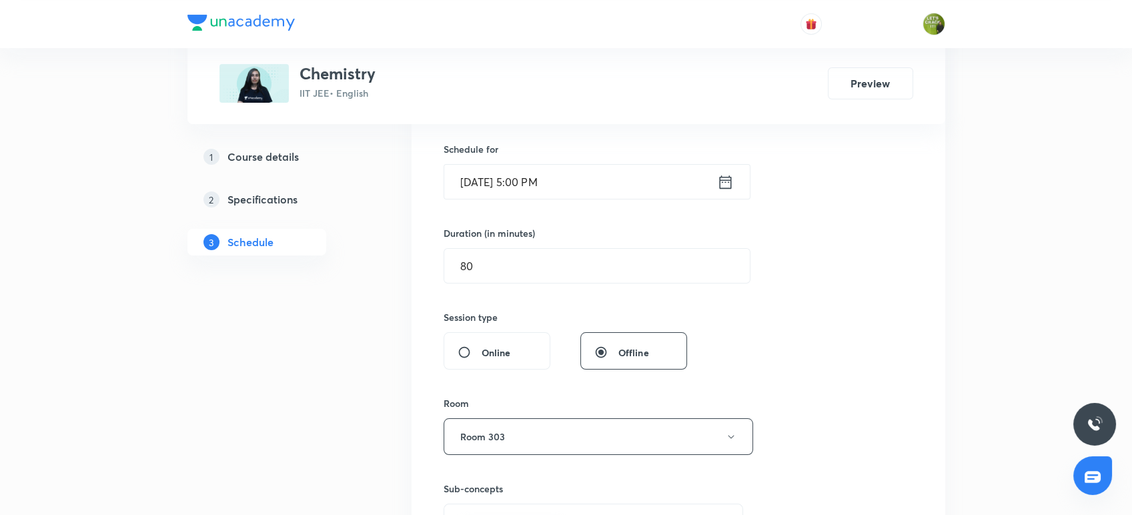
click at [728, 187] on icon at bounding box center [725, 181] width 12 height 13
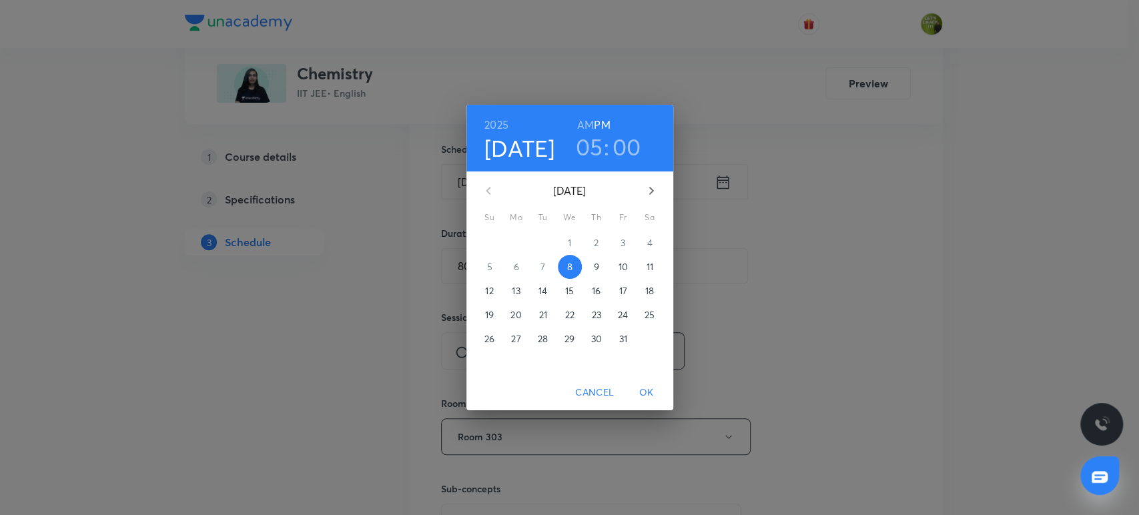
click at [630, 157] on h3 "00" at bounding box center [626, 147] width 29 height 28
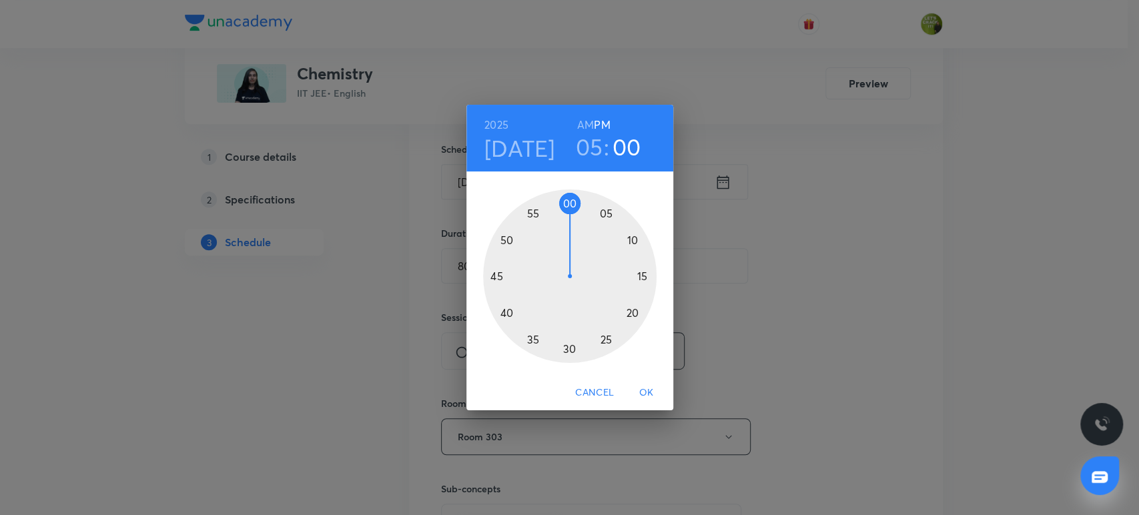
click at [628, 238] on div at bounding box center [569, 275] width 173 height 173
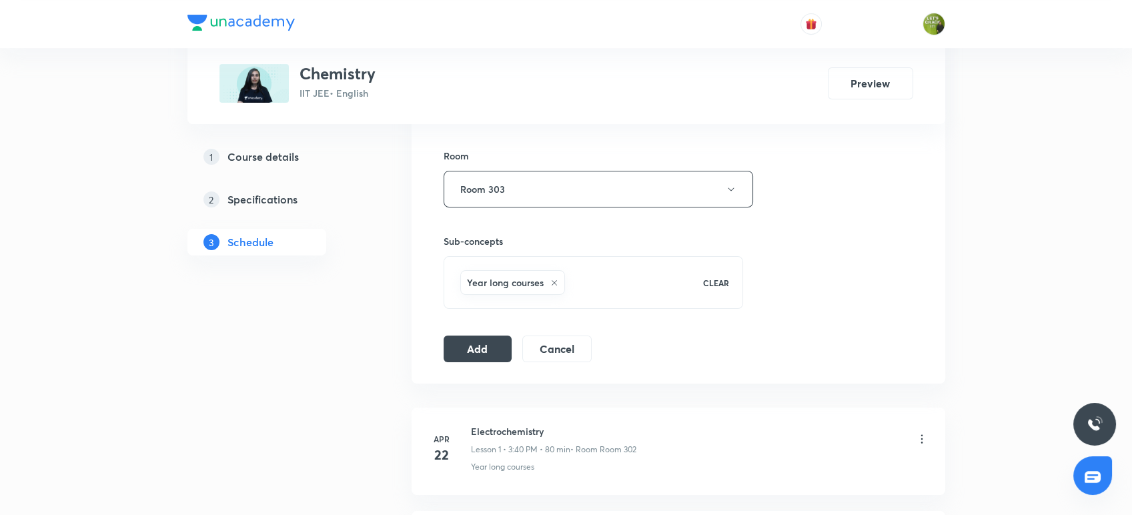
scroll to position [568, 0]
click at [489, 344] on button "Add" at bounding box center [478, 347] width 69 height 27
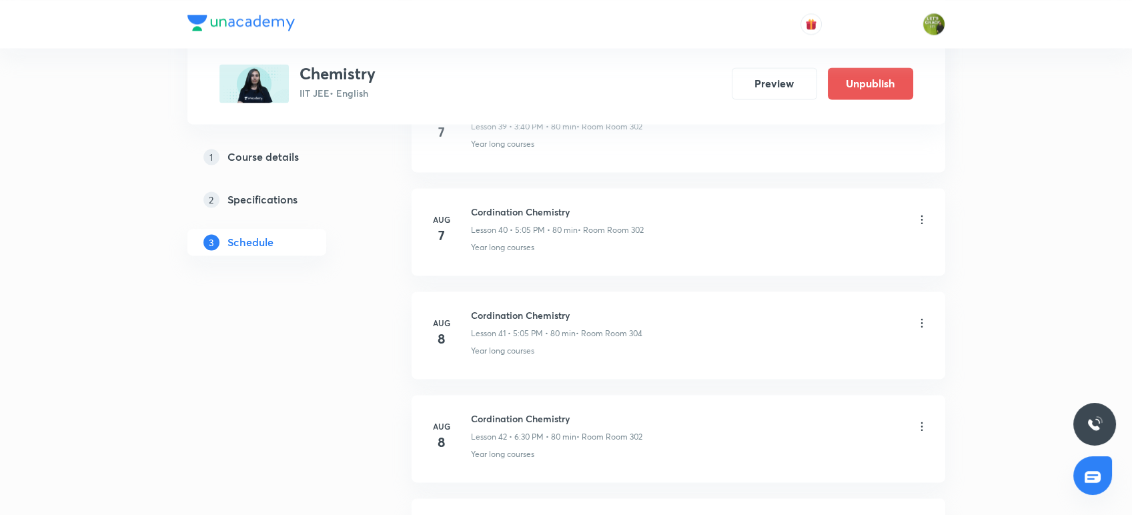
scroll to position [4483, 0]
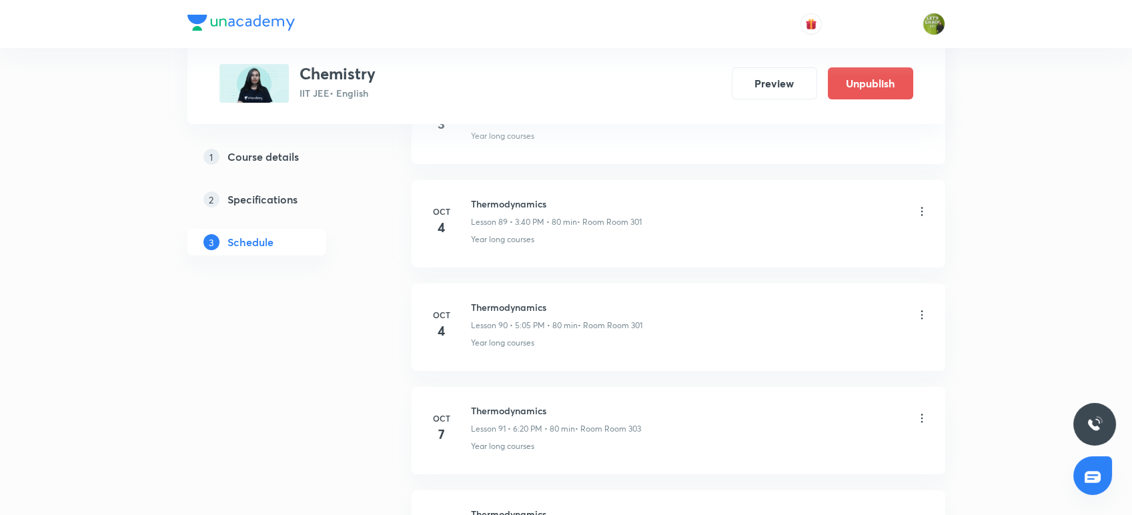
scroll to position [10052, 0]
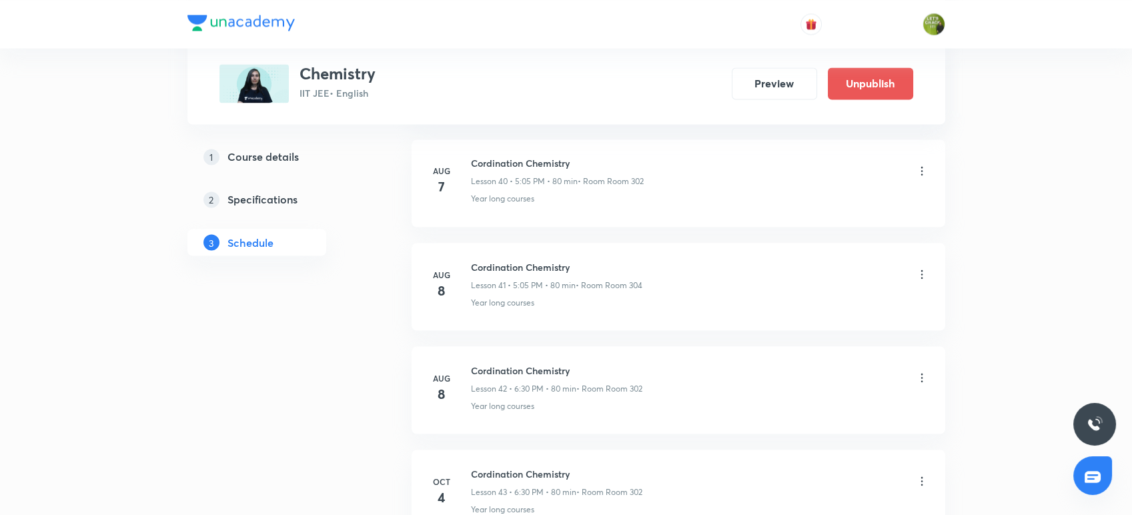
scroll to position [5096, 0]
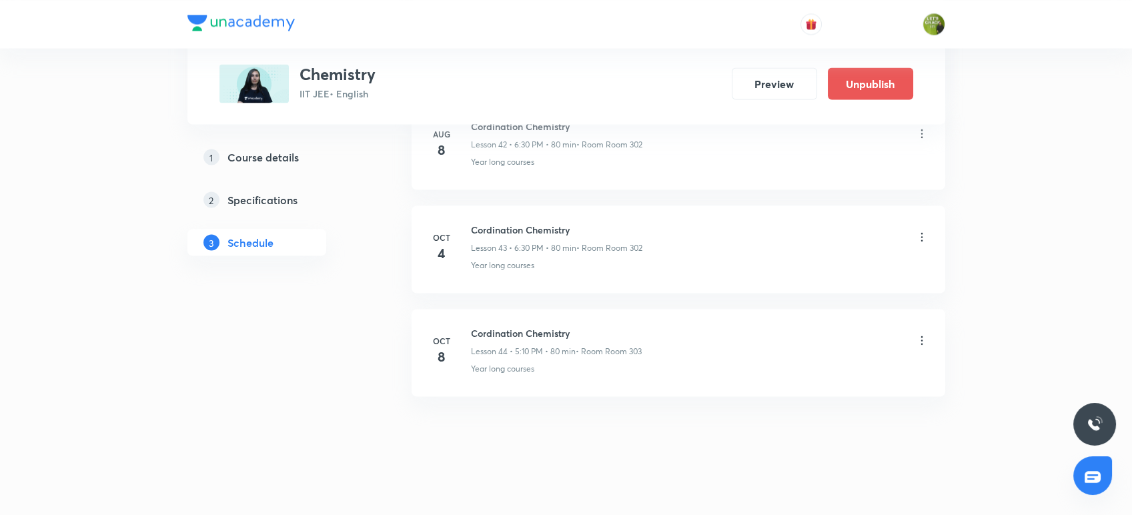
click at [601, 365] on div "Year long courses" at bounding box center [700, 369] width 458 height 12
click at [925, 335] on icon at bounding box center [921, 340] width 13 height 13
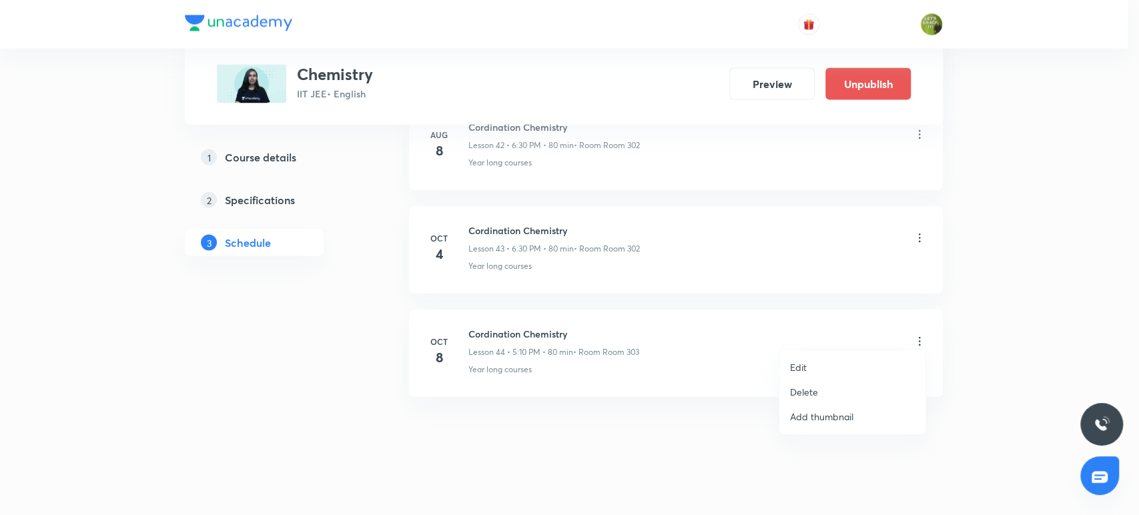
click at [804, 382] on li "Delete" at bounding box center [852, 392] width 146 height 25
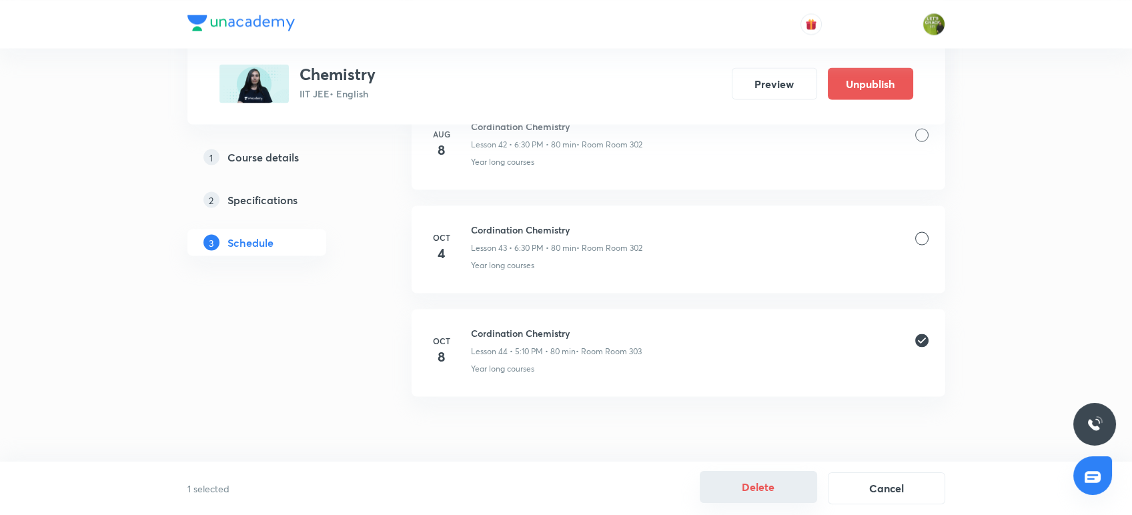
click at [741, 486] on button "Delete" at bounding box center [758, 487] width 117 height 32
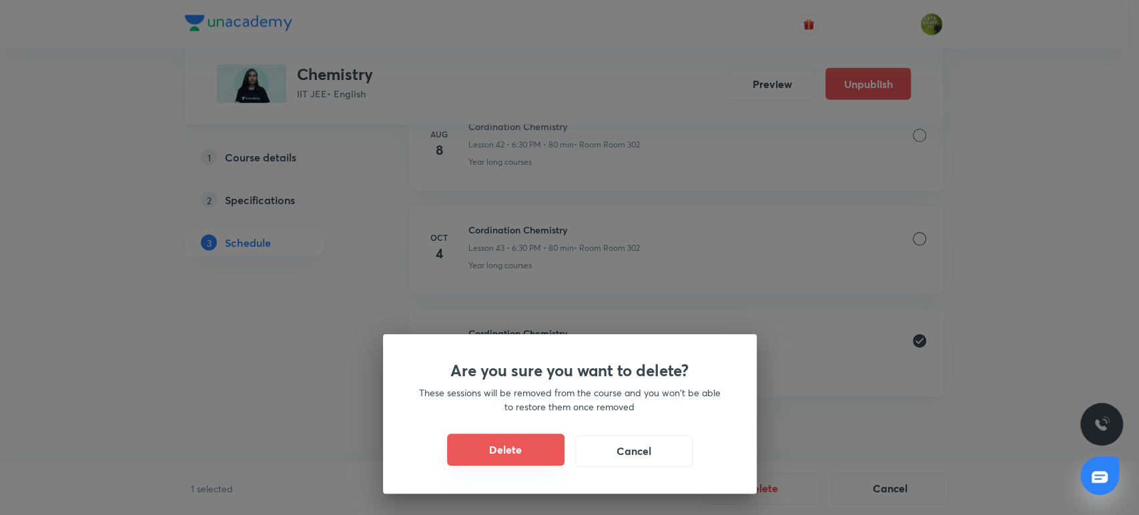
click at [521, 446] on button "Delete" at bounding box center [505, 450] width 117 height 32
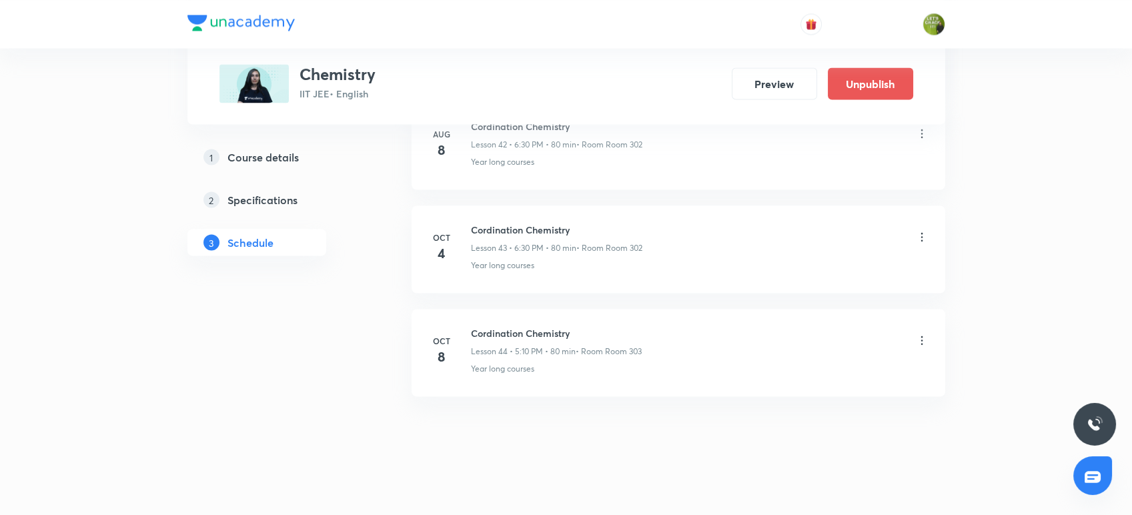
scroll to position [4993, 0]
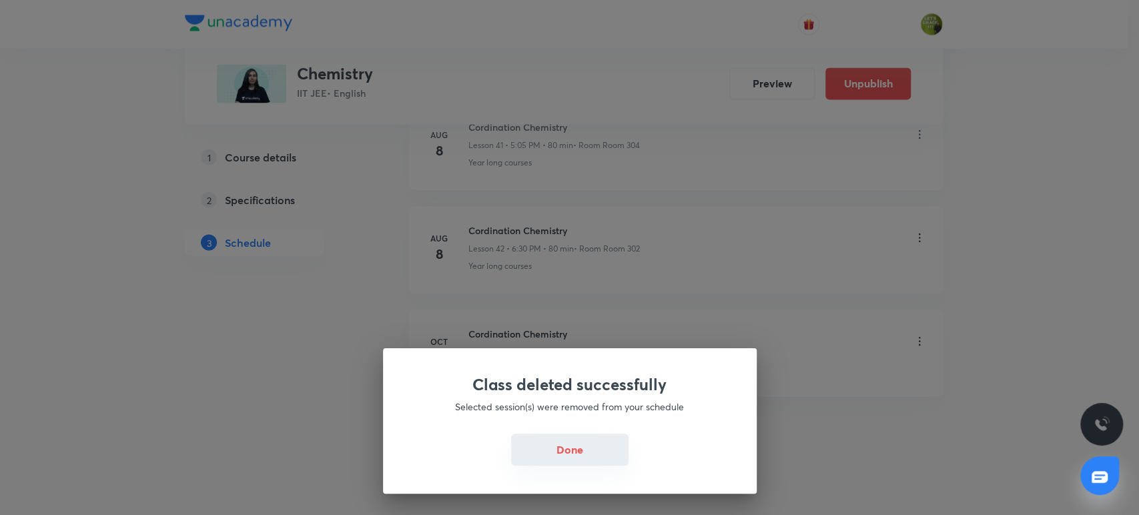
click at [536, 444] on button "Done" at bounding box center [569, 450] width 117 height 32
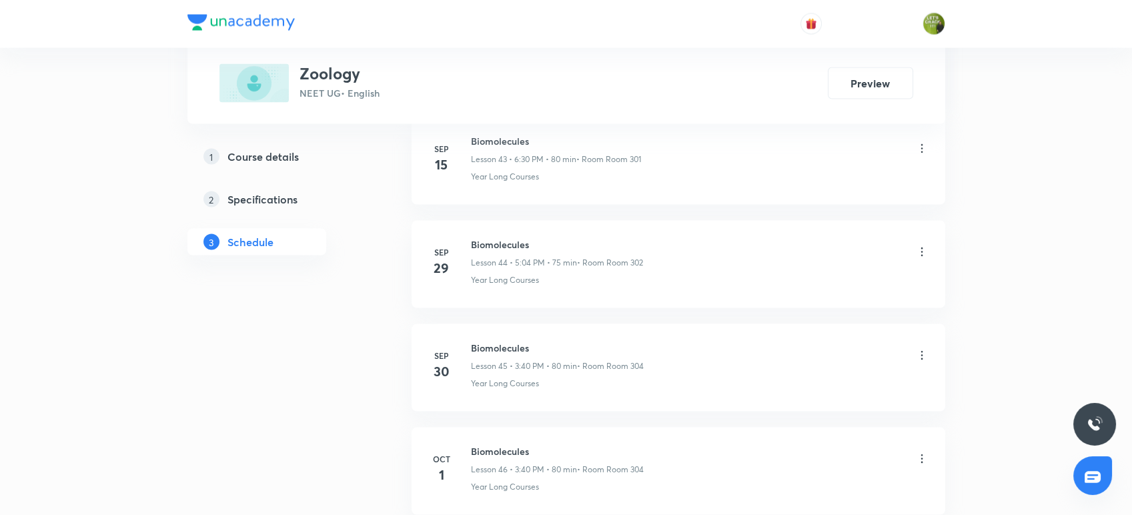
scroll to position [5406, 0]
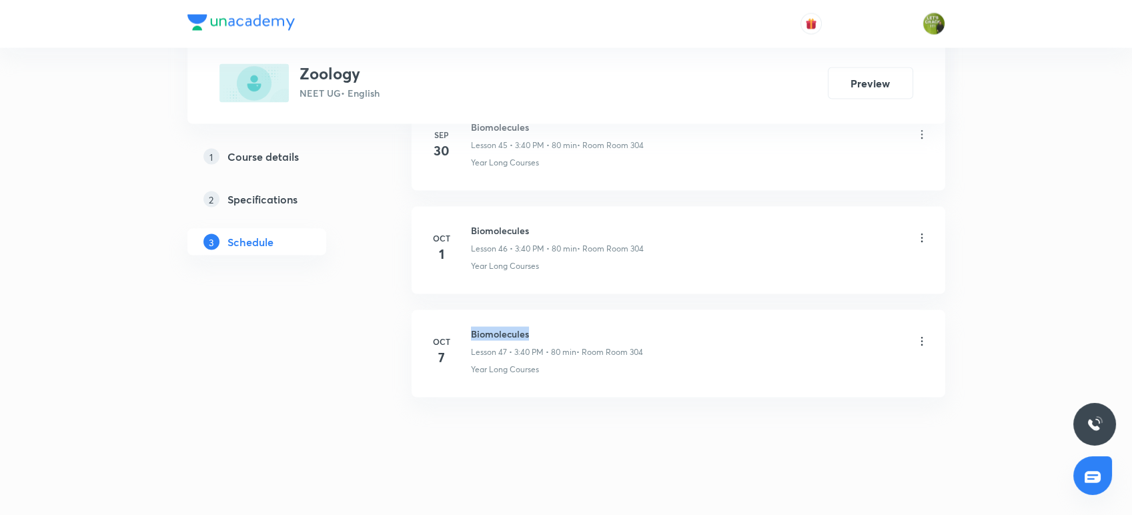
drag, startPoint x: 529, startPoint y: 324, endPoint x: 471, endPoint y: 317, distance: 58.5
click at [471, 317] on li "Oct 7 Biomolecules Lesson 47 • 3:40 PM • 80 min • Room Room 304 Year Long Cours…" at bounding box center [679, 353] width 534 height 87
copy h6 "Biomolecules"
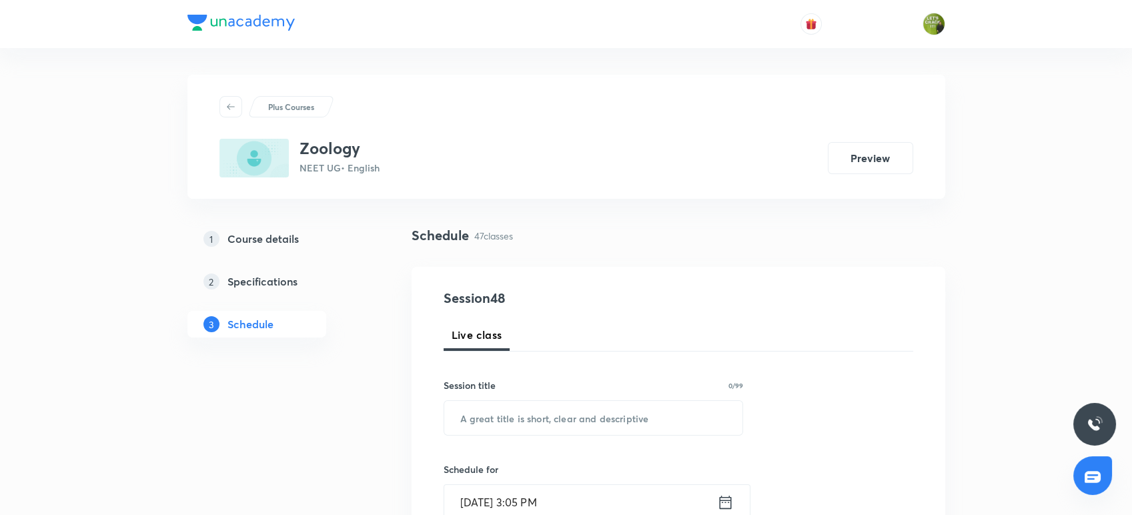
scroll to position [89, 0]
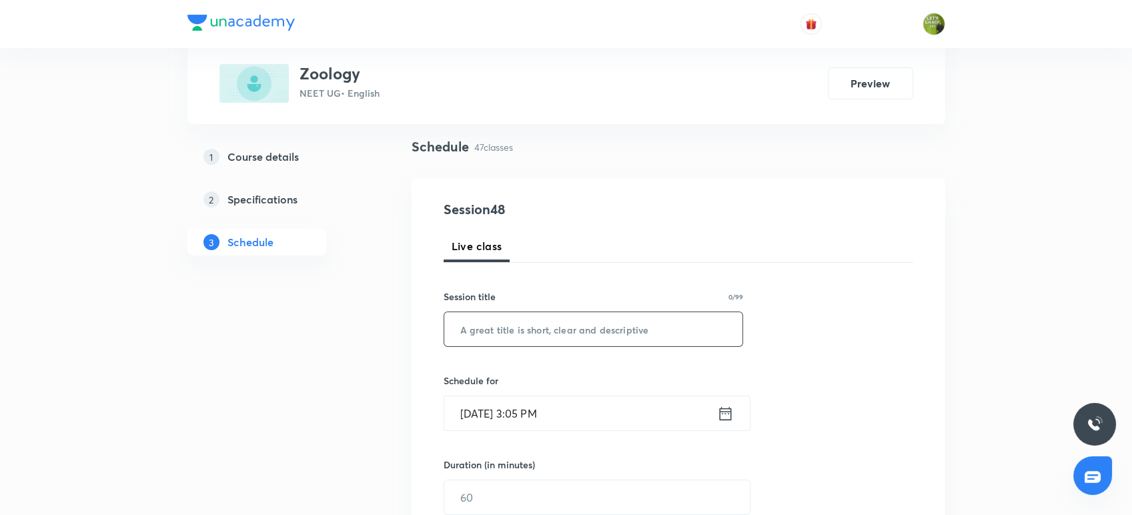
click at [471, 327] on input "text" at bounding box center [593, 329] width 299 height 34
paste input "Biomolecules"
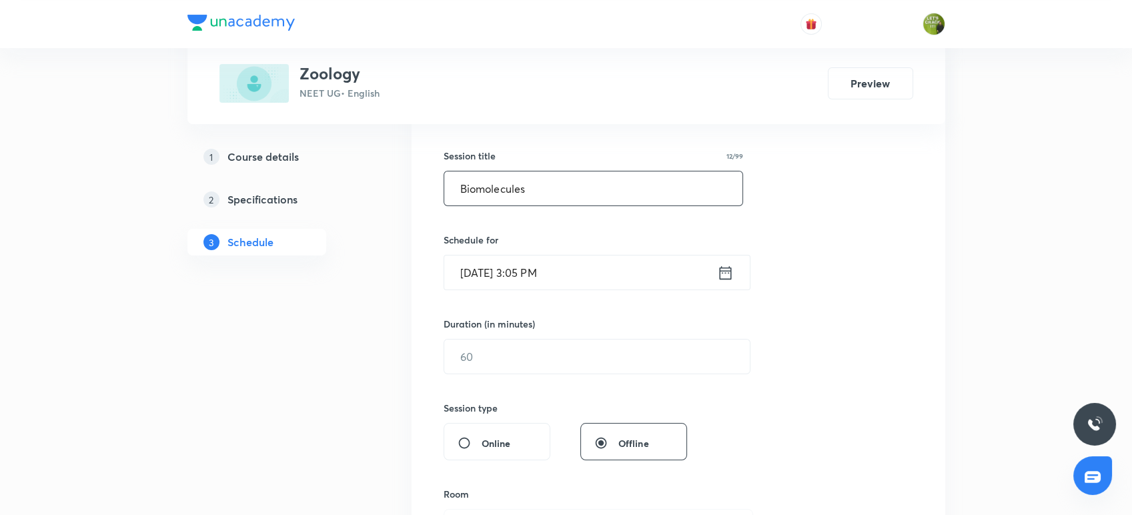
scroll to position [236, 0]
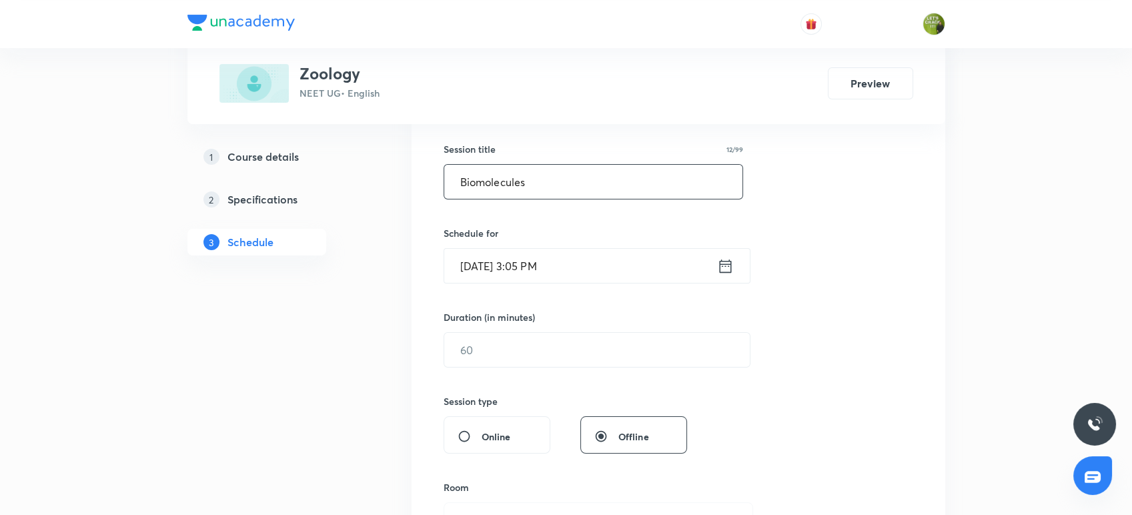
type input "Biomolecules"
click at [722, 268] on icon at bounding box center [725, 266] width 17 height 19
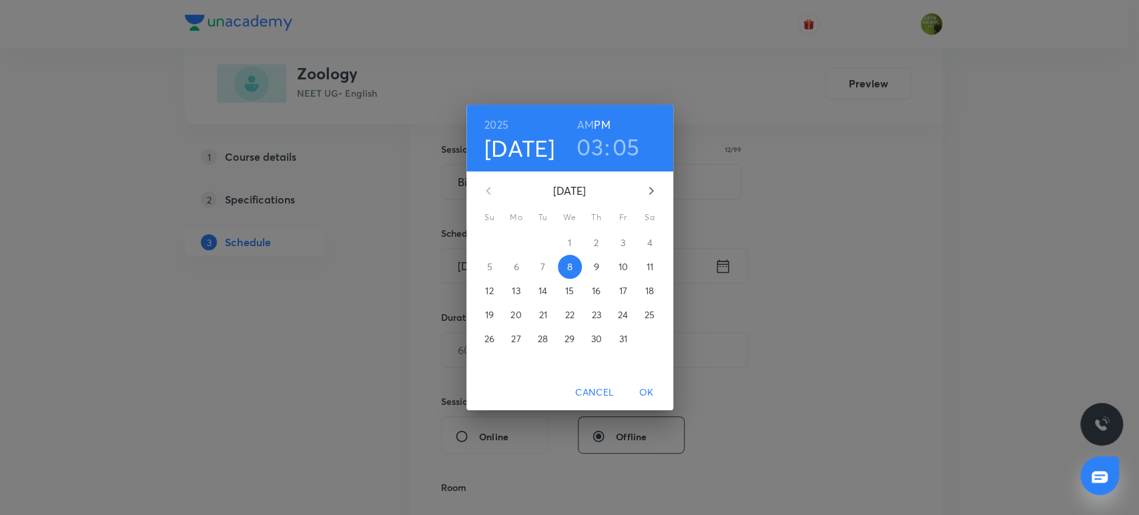
click at [594, 149] on h3 "03" at bounding box center [589, 147] width 27 height 28
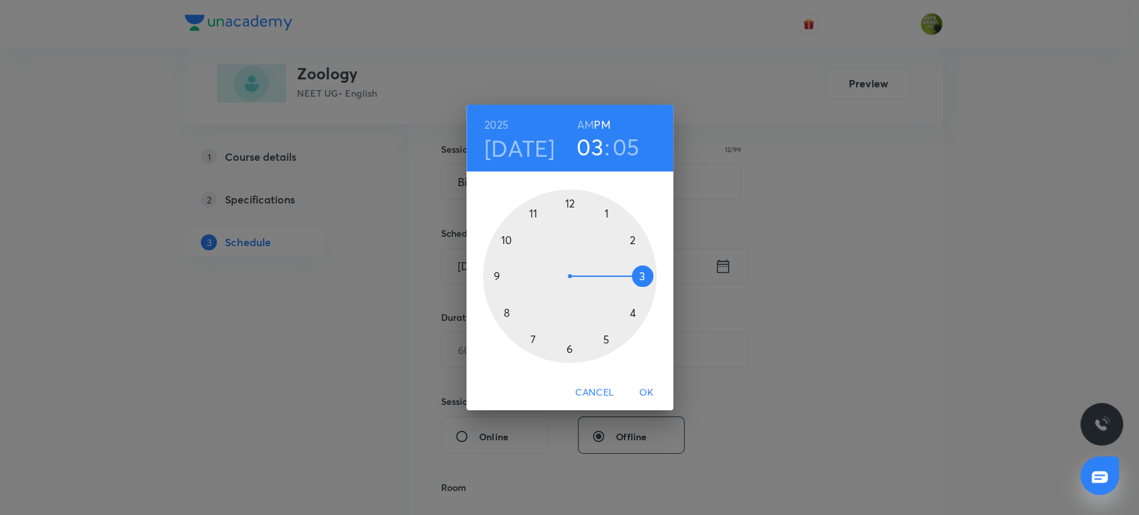
click at [618, 157] on h3 "05" at bounding box center [625, 147] width 27 height 28
click at [503, 312] on div at bounding box center [569, 275] width 173 height 173
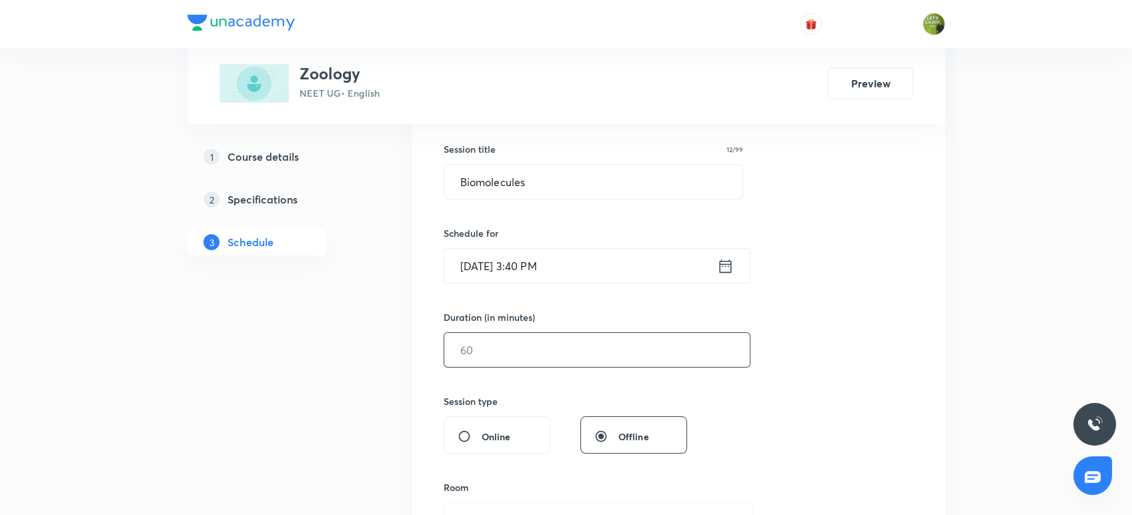
click at [489, 351] on input "text" at bounding box center [597, 350] width 306 height 34
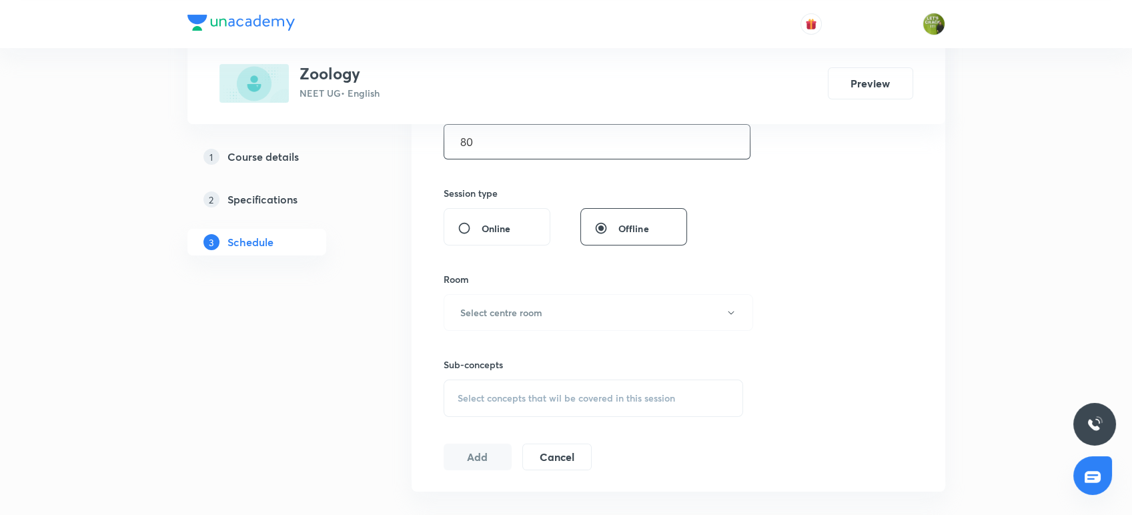
scroll to position [447, 0]
type input "80"
click at [527, 298] on button "Select centre room" at bounding box center [599, 310] width 310 height 37
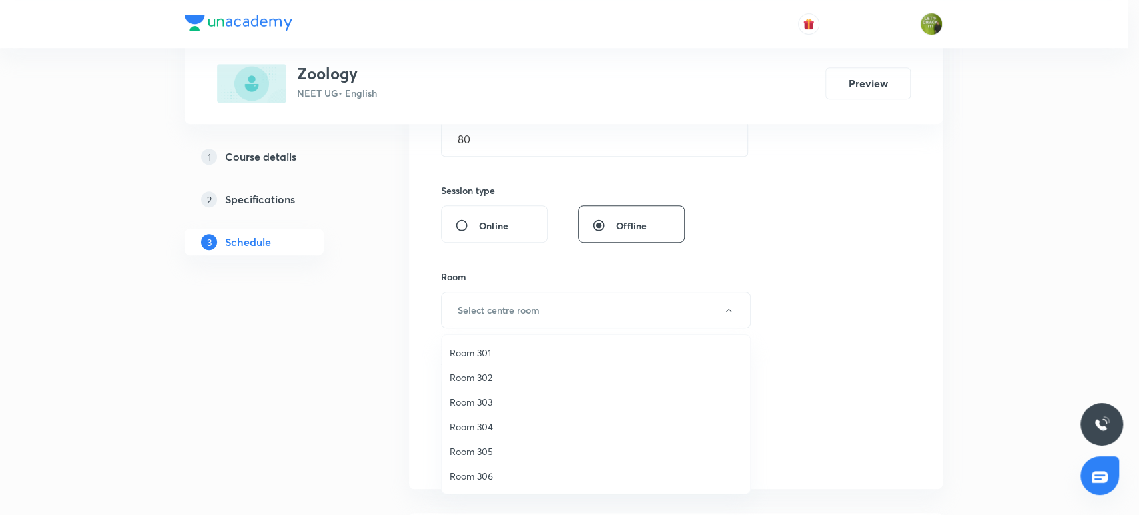
click at [495, 356] on span "Room 301" at bounding box center [596, 353] width 292 height 14
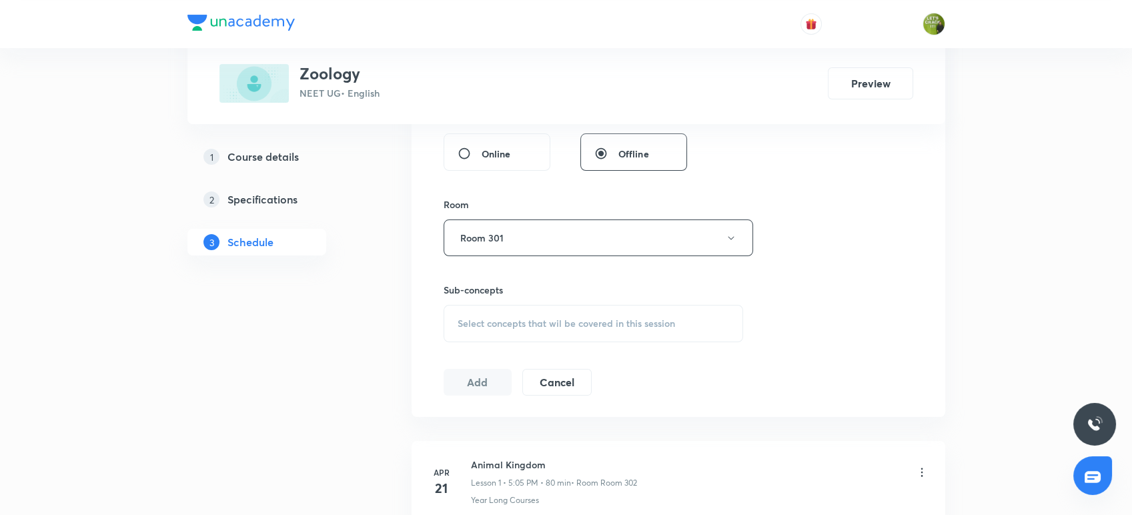
scroll to position [523, 0]
click at [489, 310] on div "Select concepts that wil be covered in this session" at bounding box center [594, 319] width 300 height 37
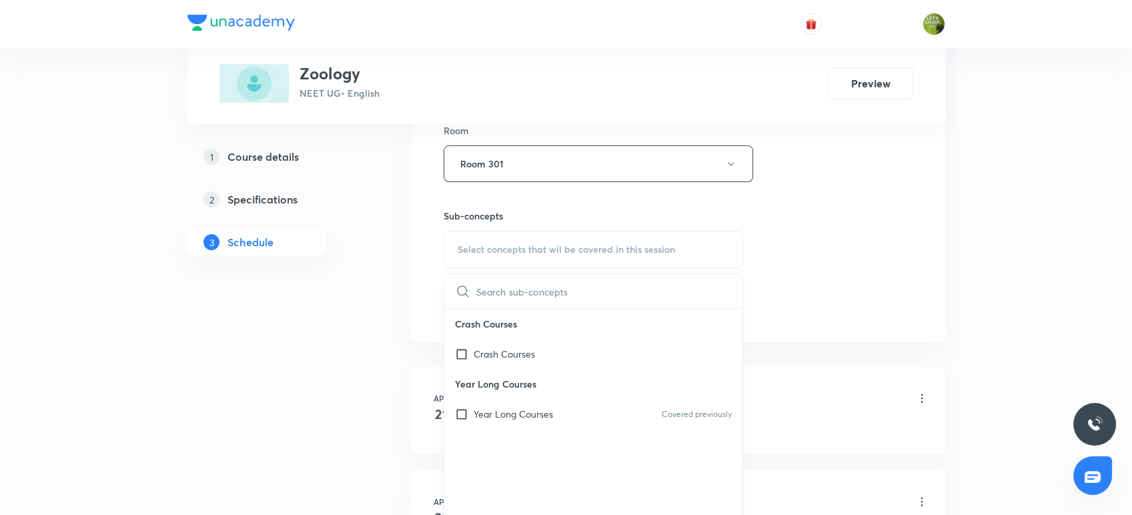
scroll to position [596, 0]
click at [483, 405] on p "Year Long Courses" at bounding box center [513, 411] width 79 height 14
checkbox input "true"
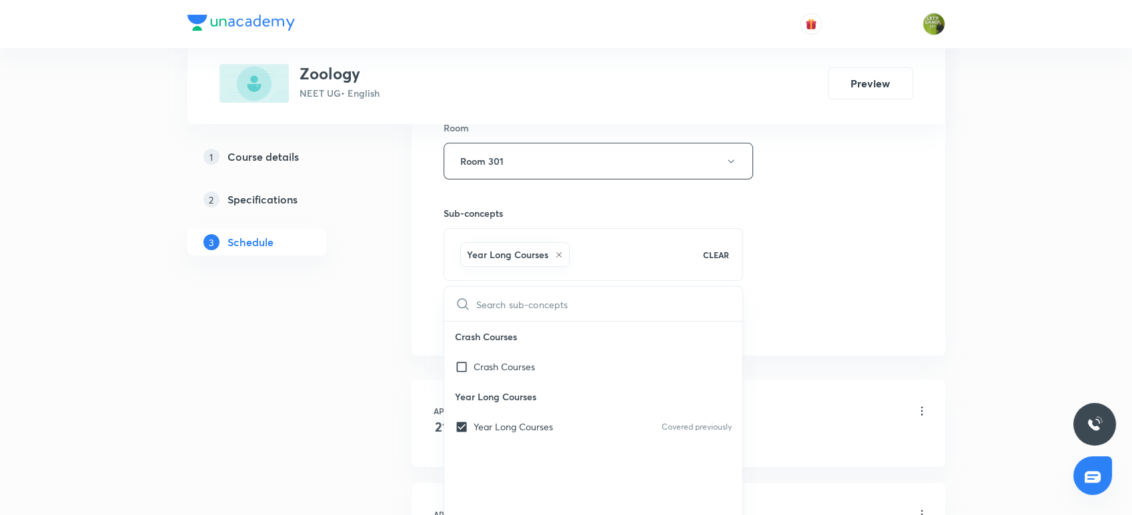
click at [422, 340] on div "Session 48 Live class Session title 12/99 Biomolecules ​ Schedule for Oct 8, 20…" at bounding box center [679, 13] width 534 height 684
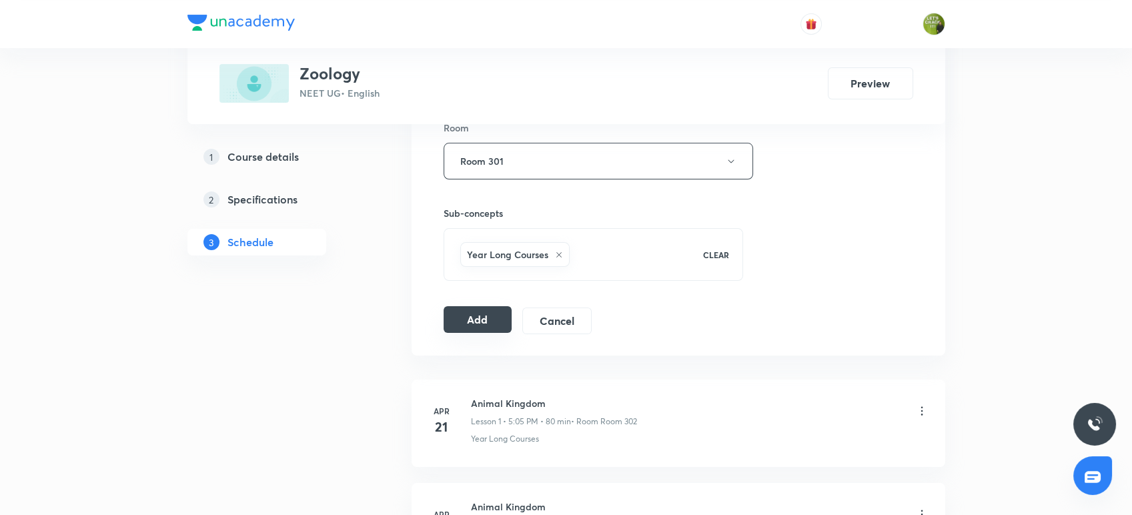
click at [472, 330] on button "Add" at bounding box center [478, 319] width 69 height 27
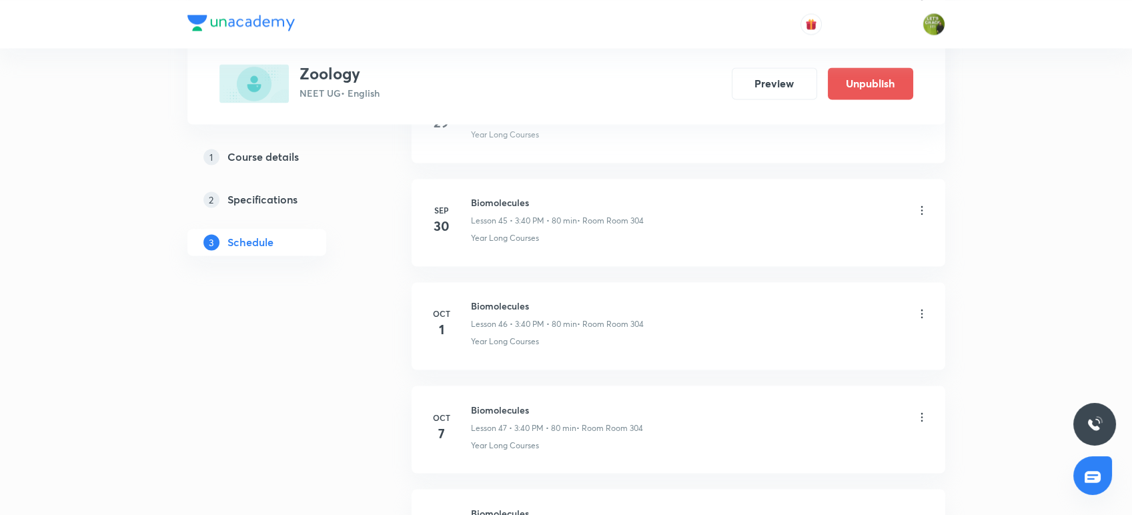
scroll to position [4897, 0]
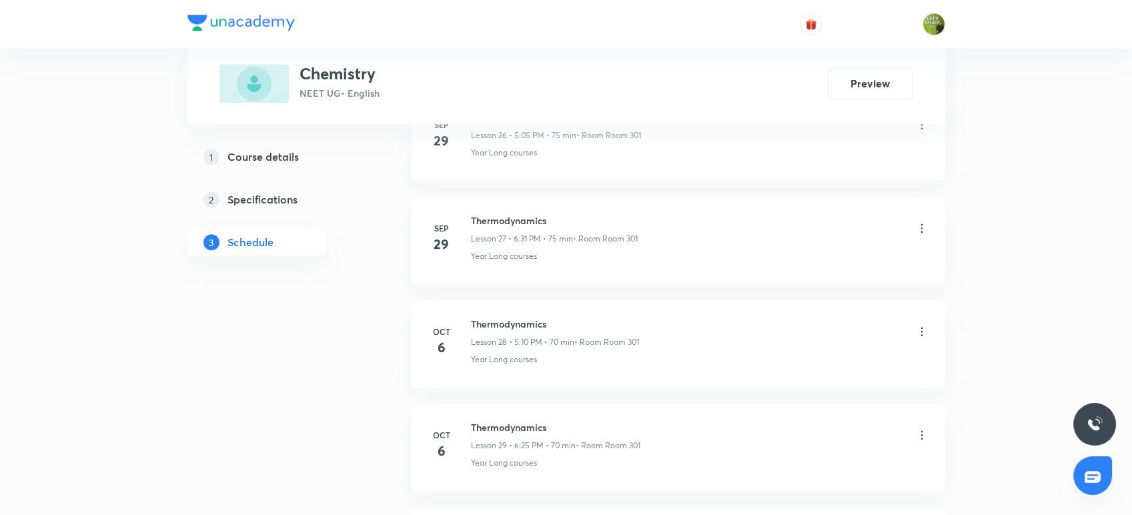
scroll to position [3650, 0]
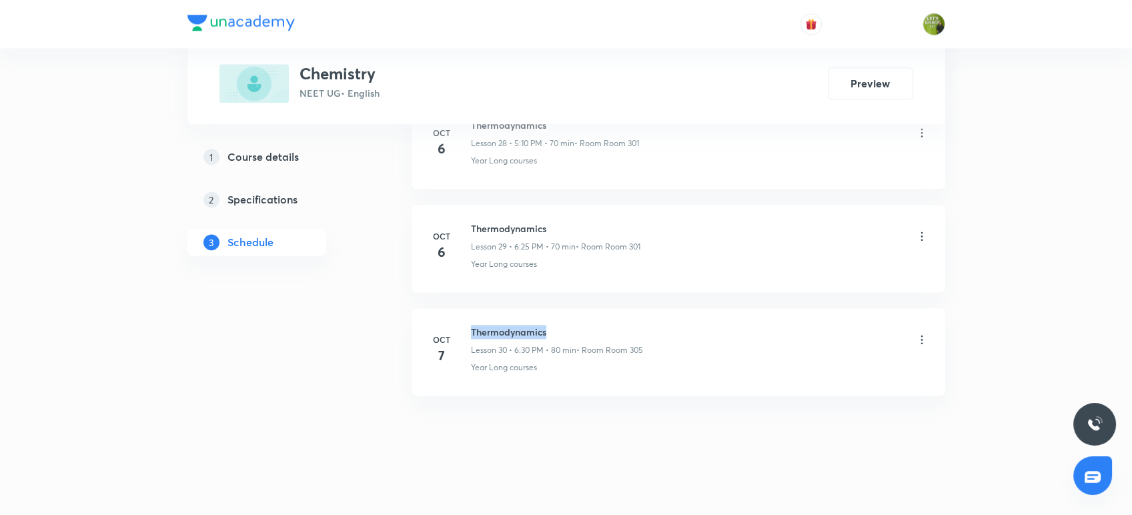
drag, startPoint x: 548, startPoint y: 325, endPoint x: 466, endPoint y: 323, distance: 81.4
click at [466, 325] on div "[DATE] Thermodynamics Lesson 30 • 6:30 PM • 80 min • Room Room 305 Year Long co…" at bounding box center [678, 349] width 500 height 49
copy h6 "Thermodynamics"
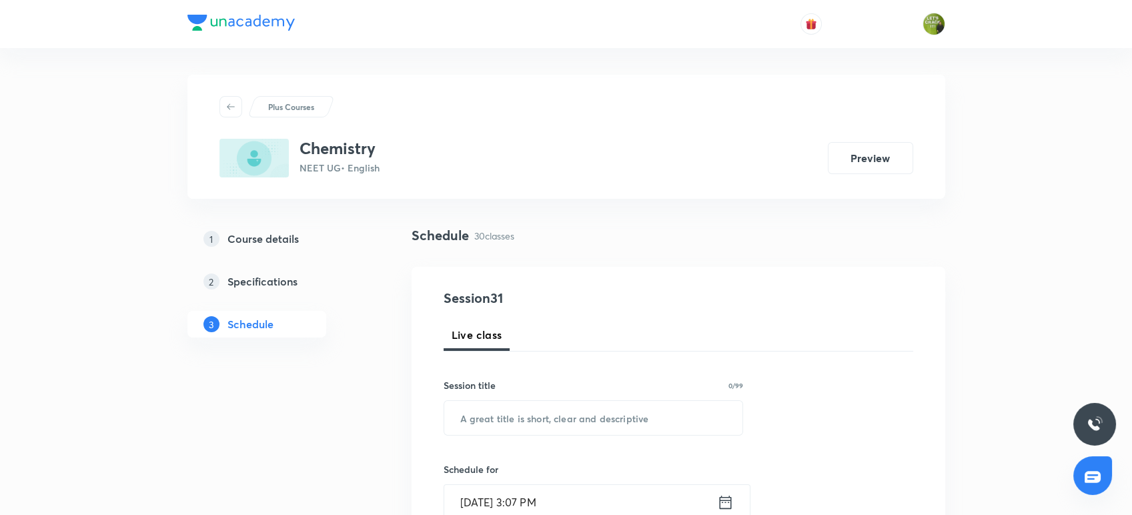
scroll to position [110, 0]
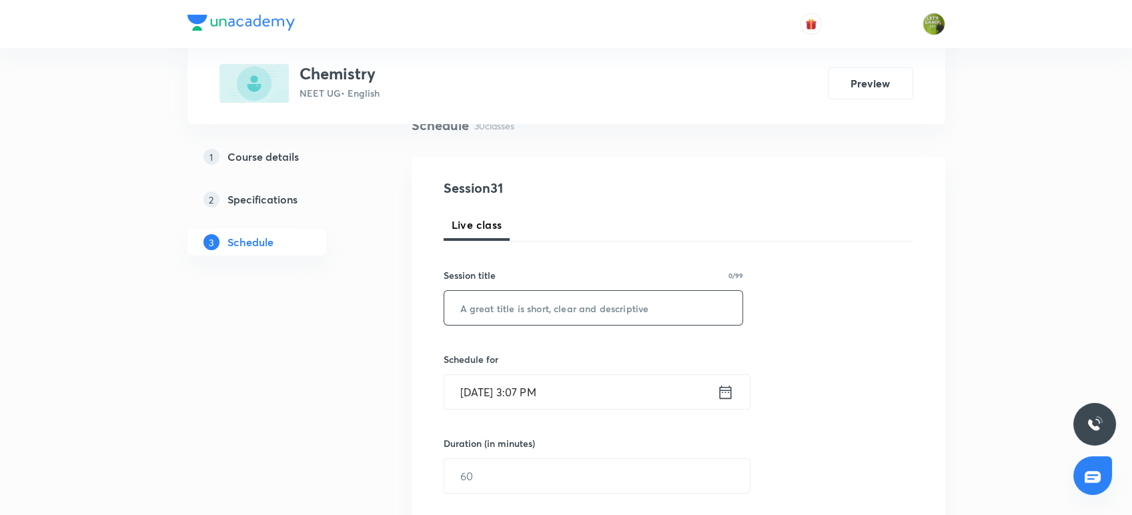
click at [467, 316] on input "text" at bounding box center [593, 308] width 299 height 34
paste input "Thermodynamics"
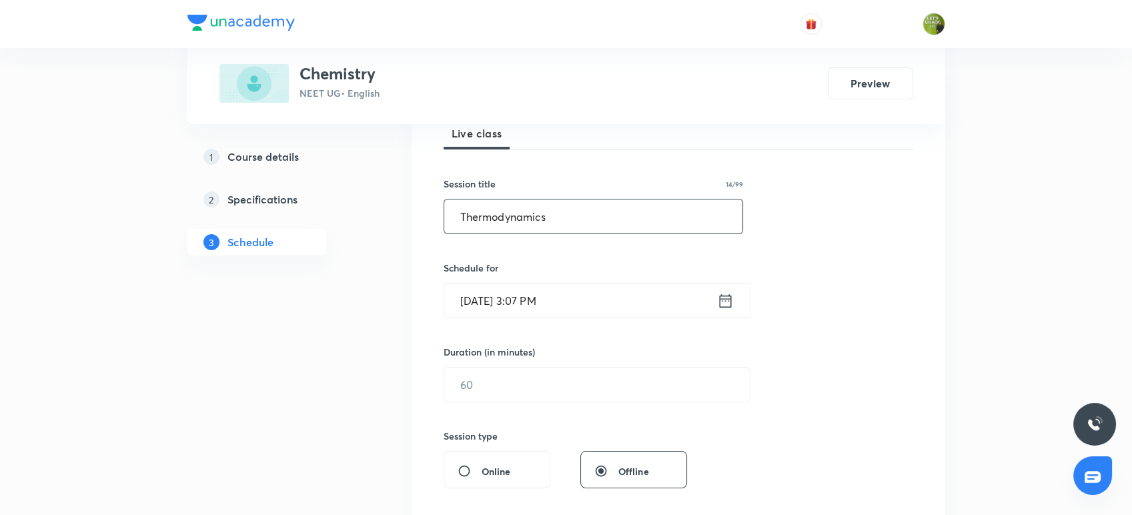
scroll to position [202, 0]
type input "Thermodynamics"
click at [718, 298] on icon at bounding box center [725, 300] width 17 height 19
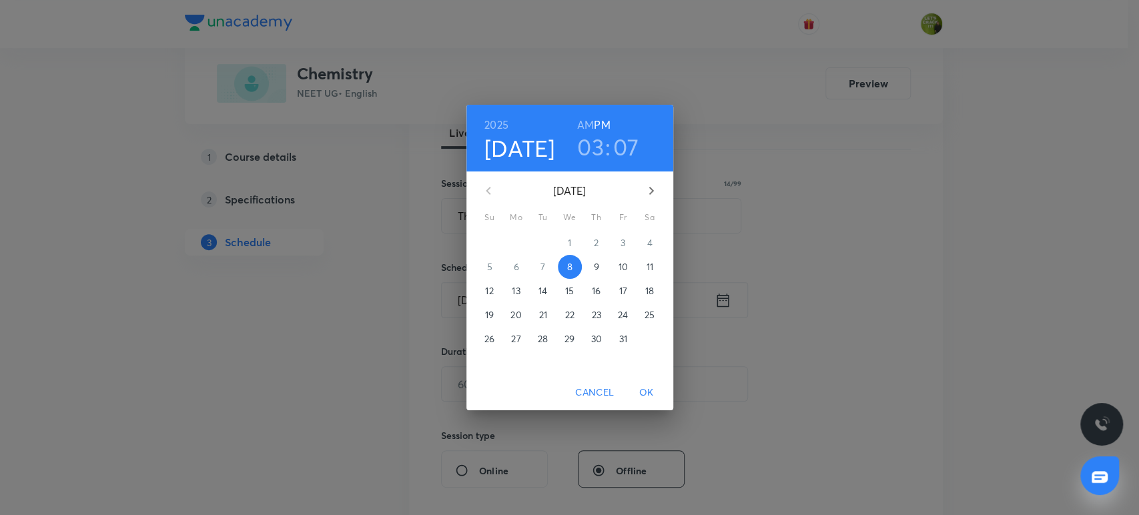
click at [586, 141] on h3 "03" at bounding box center [590, 147] width 27 height 28
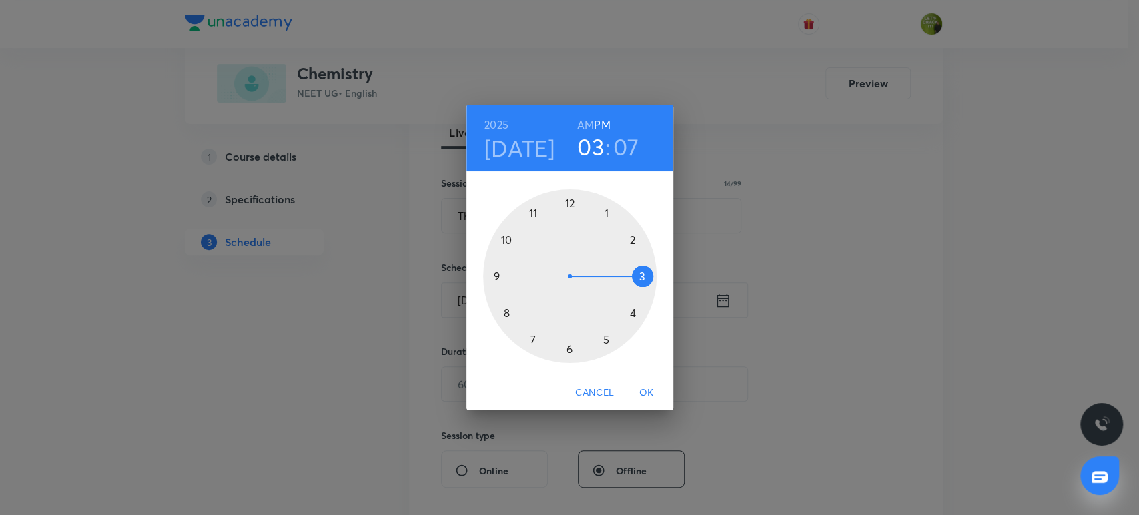
click at [618, 147] on h3 "07" at bounding box center [626, 147] width 26 height 28
click at [500, 314] on div at bounding box center [569, 275] width 173 height 173
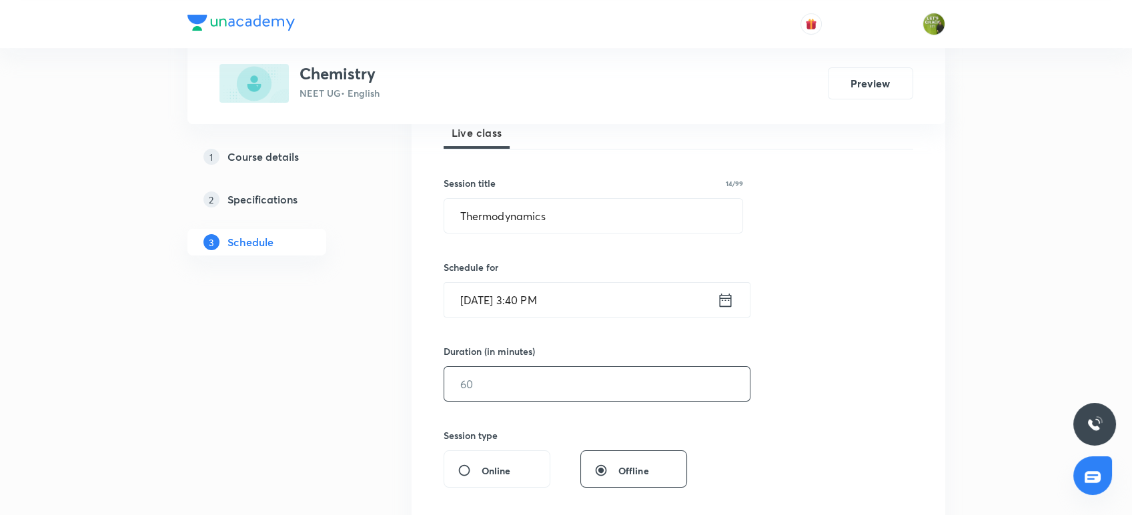
click at [481, 385] on input "text" at bounding box center [597, 384] width 306 height 34
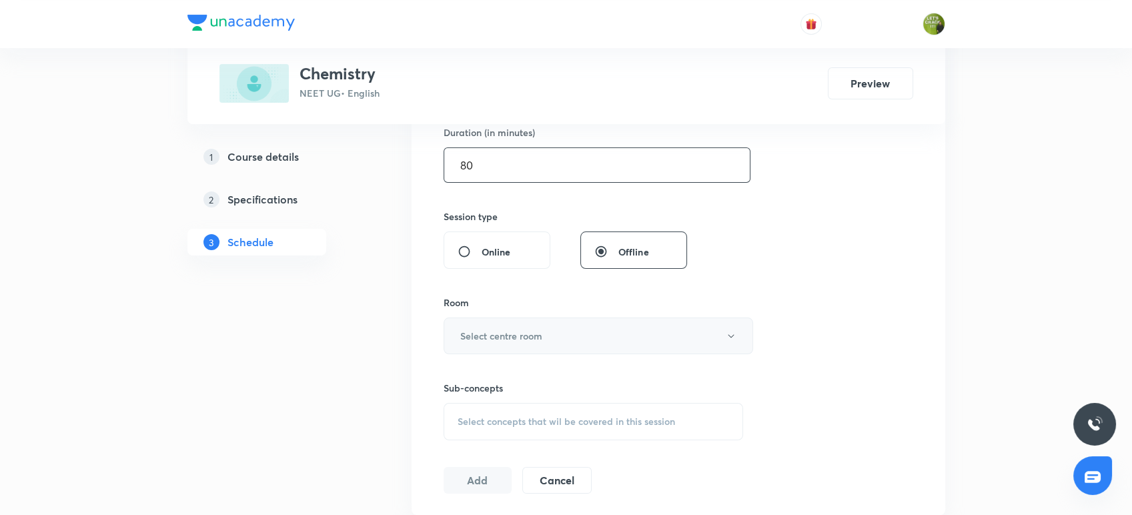
type input "80"
click at [494, 346] on button "Select centre room" at bounding box center [599, 336] width 310 height 37
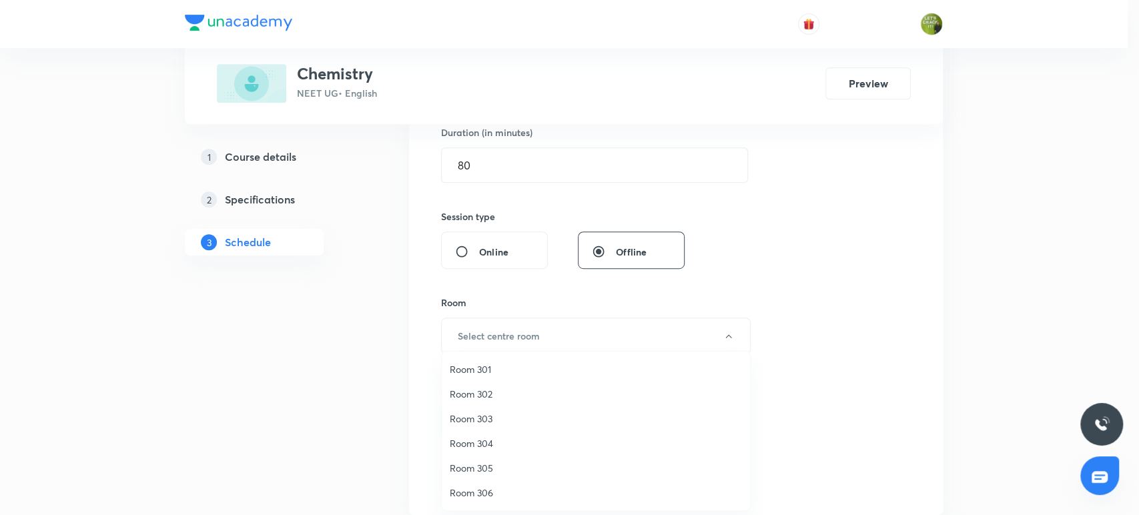
click at [508, 441] on span "Room 304" at bounding box center [596, 443] width 292 height 14
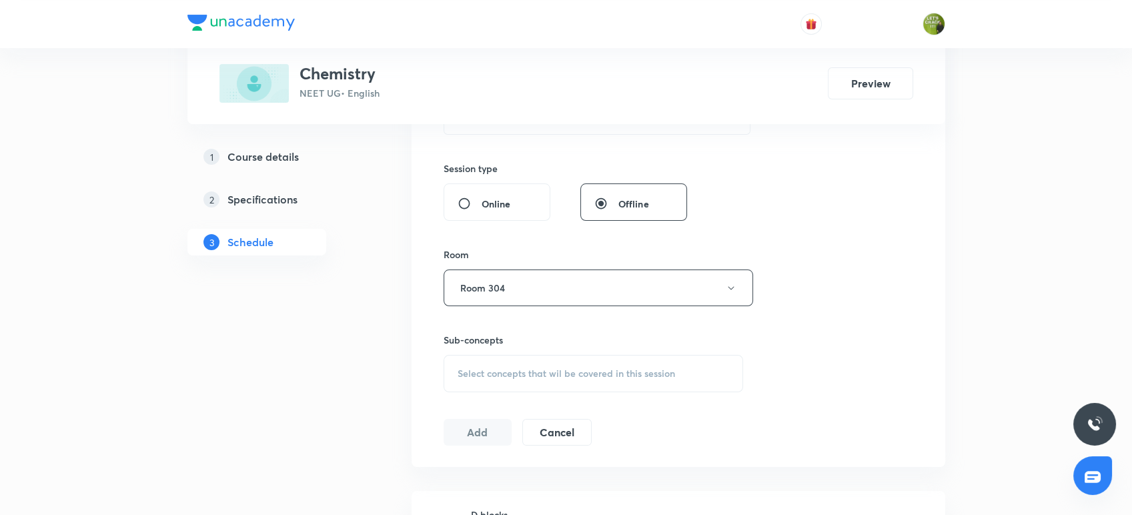
scroll to position [476, 0]
click at [507, 371] on div "Select concepts that wil be covered in this session" at bounding box center [594, 366] width 300 height 37
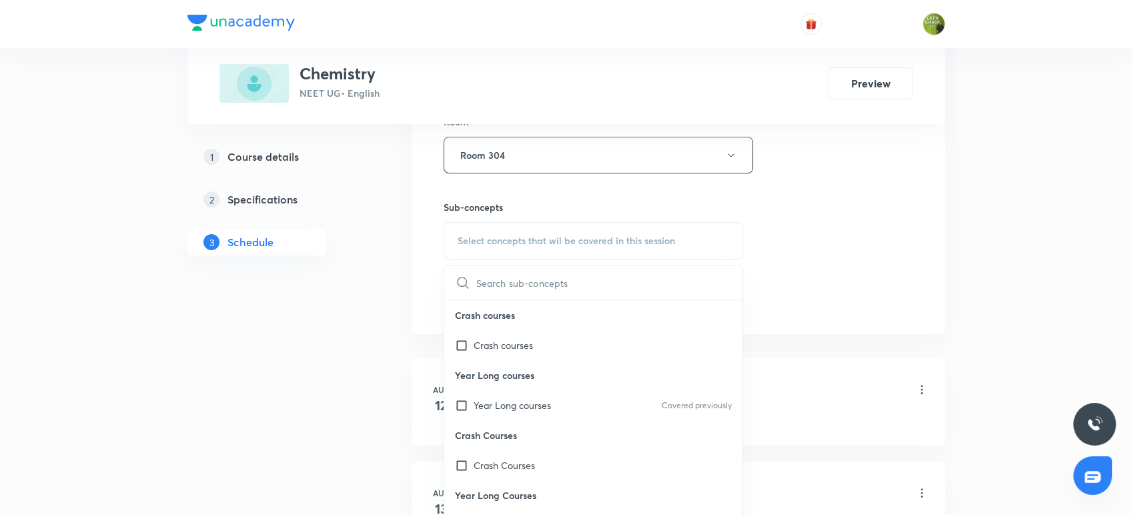
scroll to position [602, 0]
click at [489, 406] on p "Year Long courses" at bounding box center [512, 405] width 77 height 14
checkbox input "true"
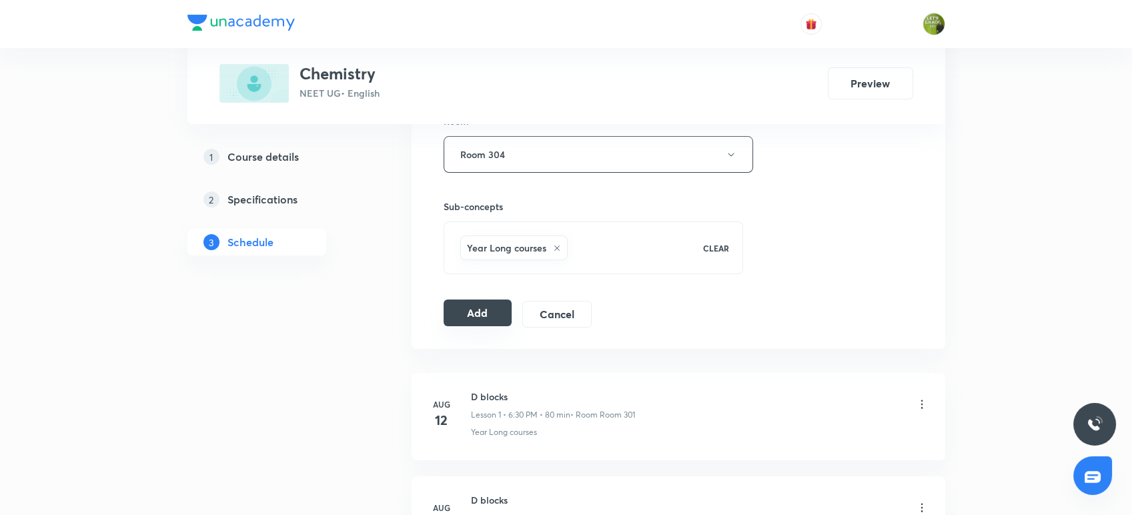
click at [464, 312] on button "Add" at bounding box center [478, 313] width 69 height 27
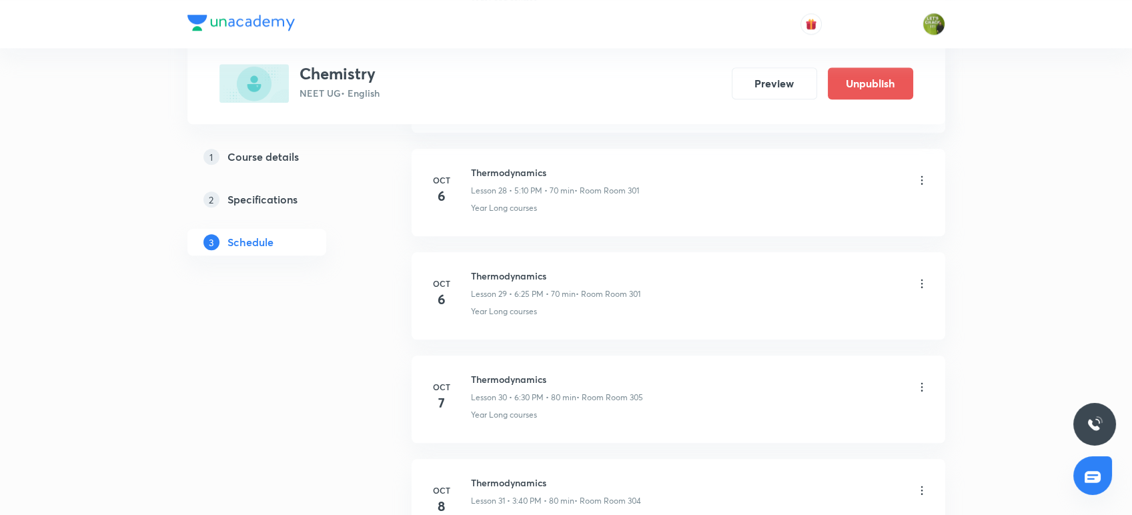
scroll to position [3141, 0]
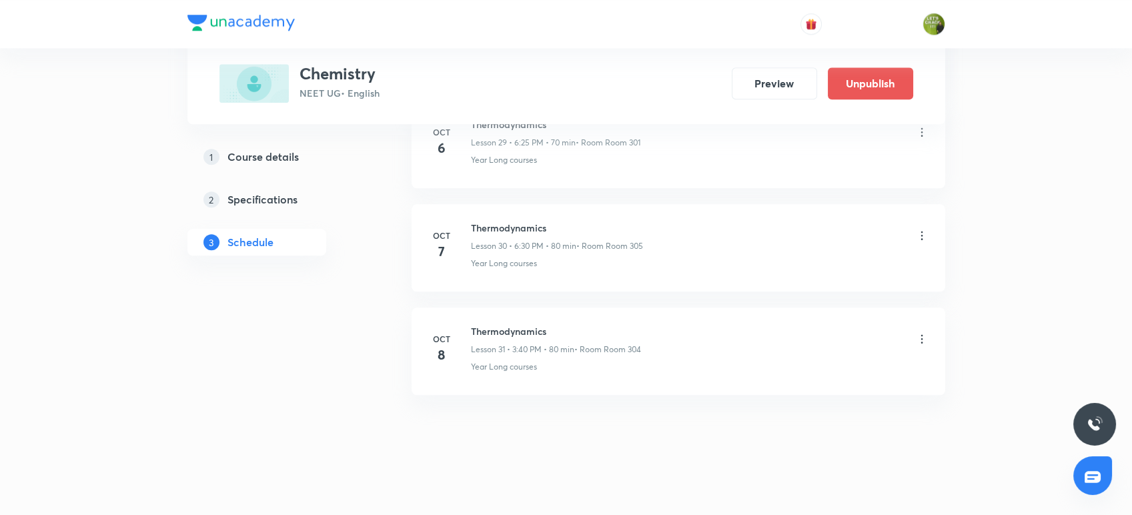
click at [282, 160] on h5 "Course details" at bounding box center [262, 157] width 71 height 16
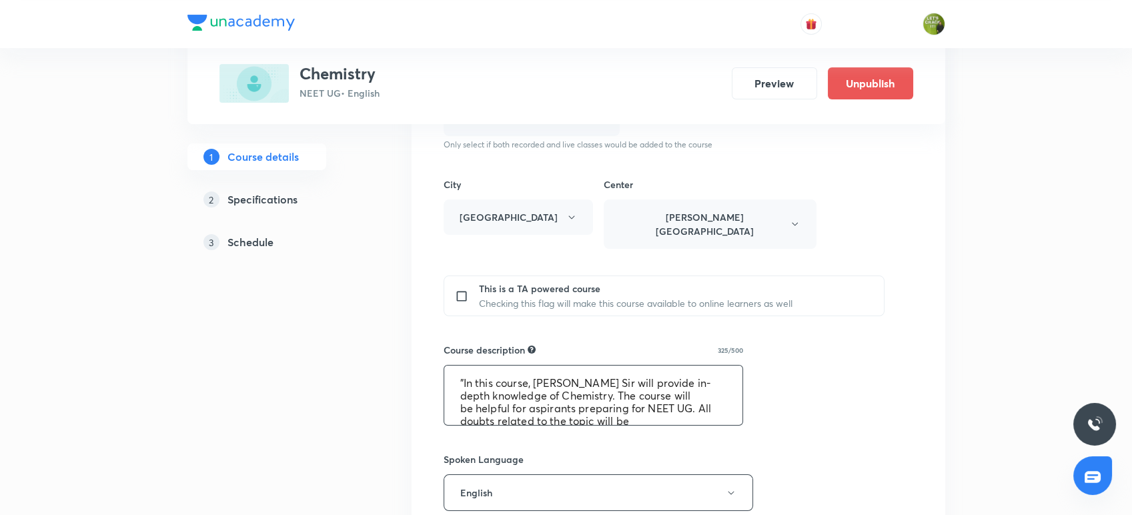
scroll to position [51, 0]
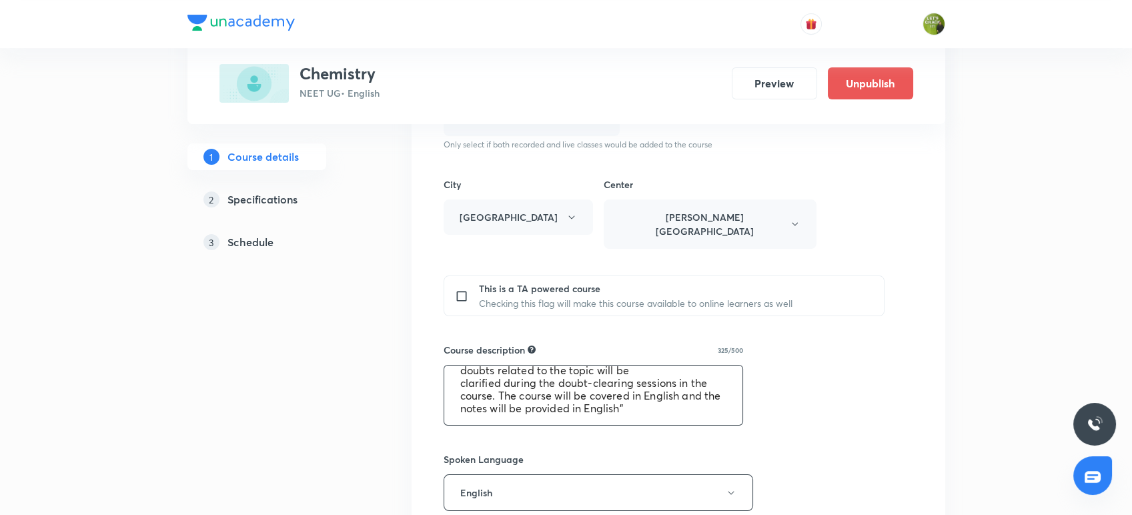
drag, startPoint x: 454, startPoint y: 367, endPoint x: 648, endPoint y: 401, distance: 197.1
click at [648, 401] on textarea ""In this course, [PERSON_NAME] Sir will provide in-depth knowledge of Chemistry…" at bounding box center [593, 395] width 299 height 59
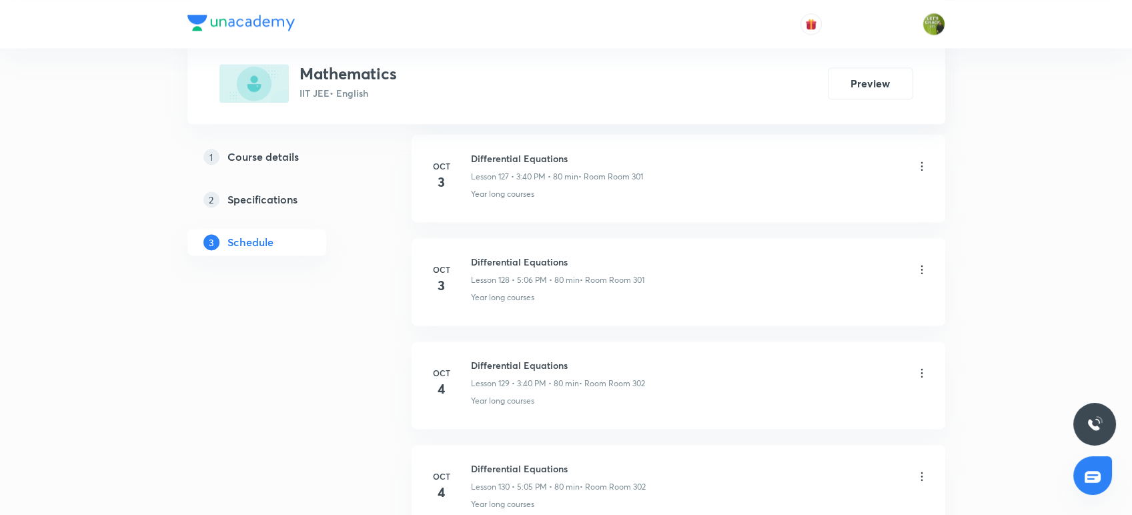
scroll to position [14079, 0]
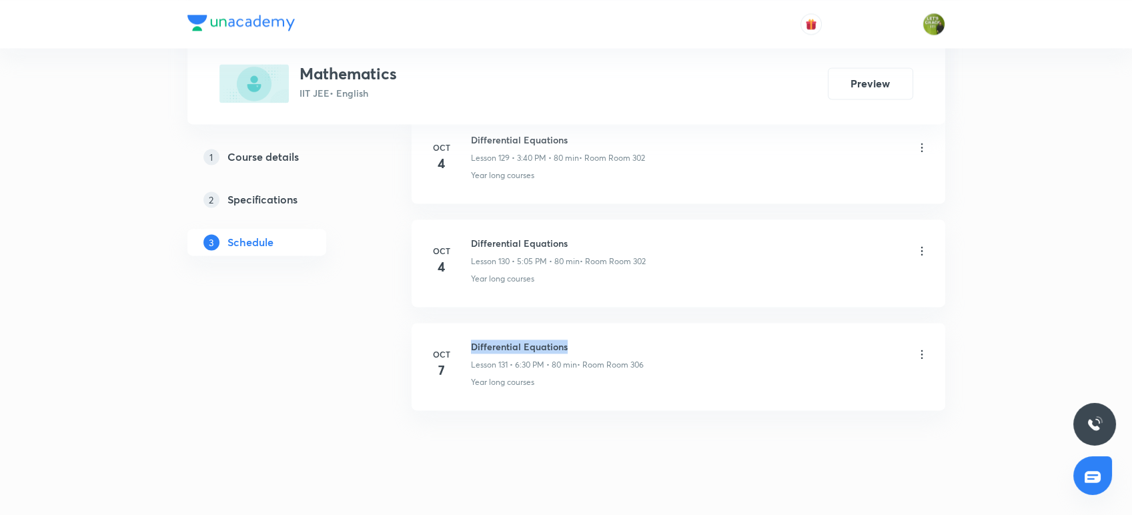
drag, startPoint x: 572, startPoint y: 327, endPoint x: 468, endPoint y: 318, distance: 104.4
click at [468, 323] on li "Oct 7 Differential Equations Lesson 131 • 6:30 PM • 80 min • Room Room 306 Year…" at bounding box center [679, 366] width 534 height 87
copy h6 "Differential Equations"
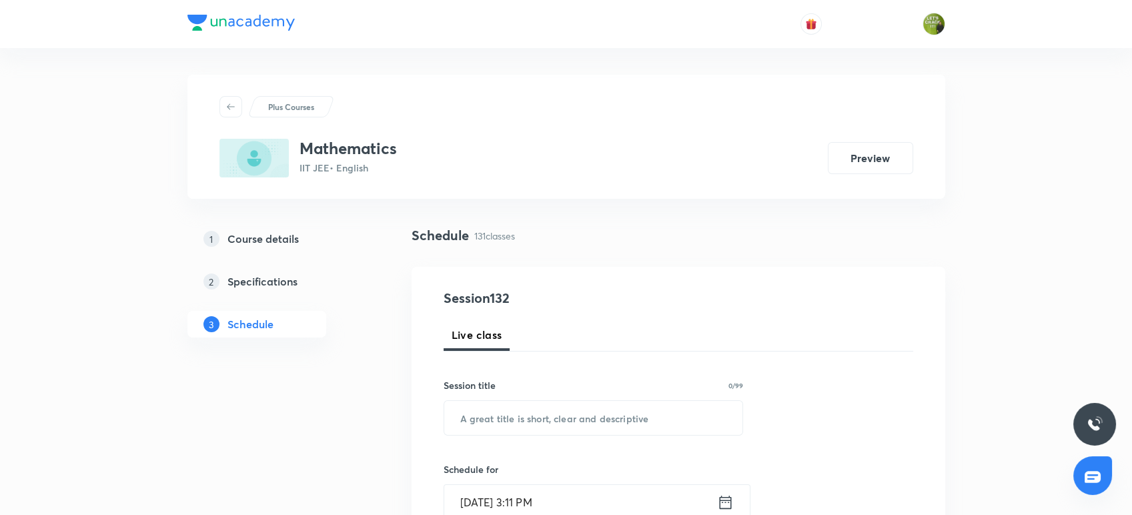
scroll to position [101, 0]
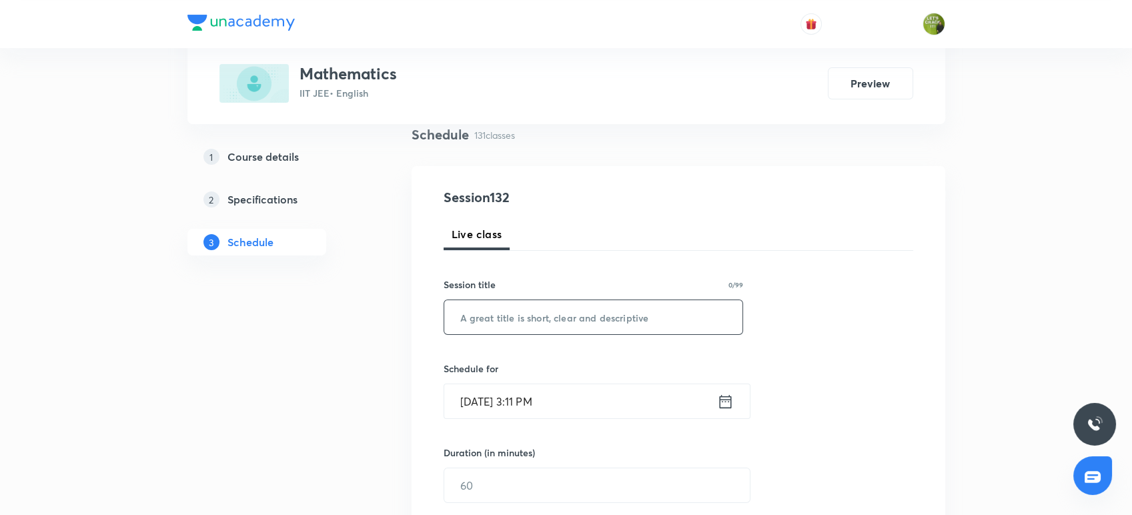
click at [468, 318] on input "text" at bounding box center [593, 317] width 299 height 34
paste input "Differential Equations"
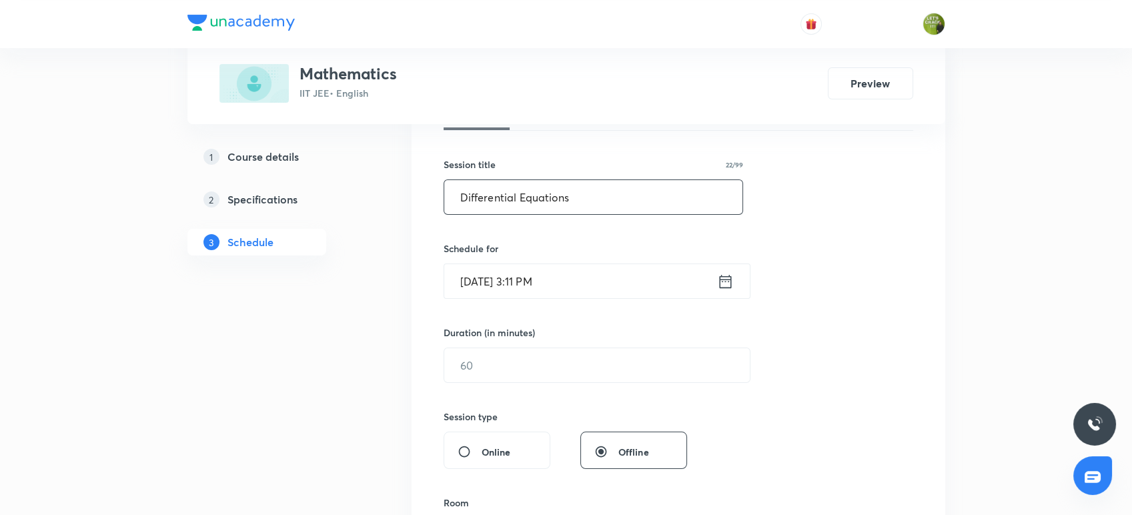
scroll to position [240, 0]
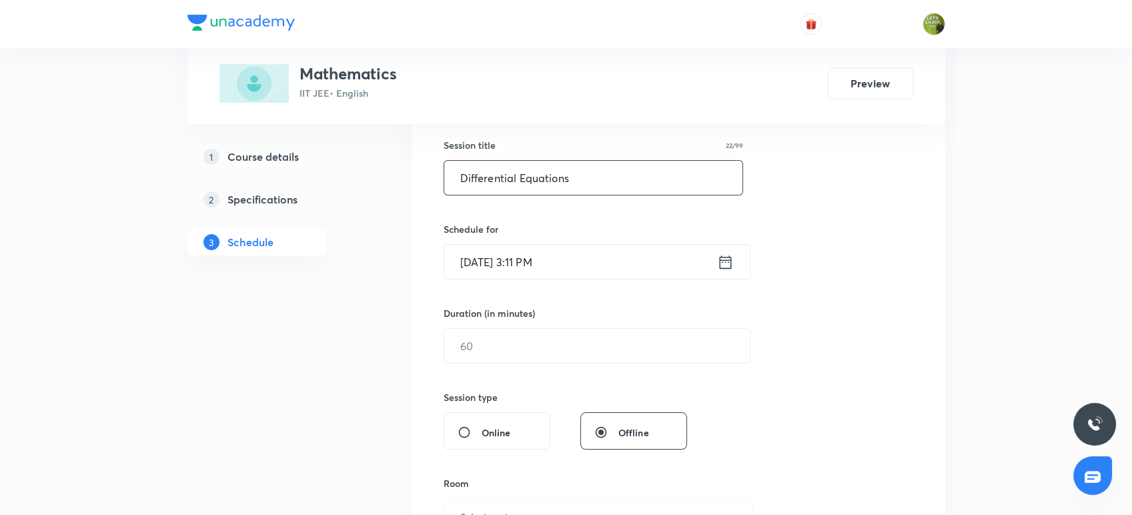
type input "Differential Equations"
click at [714, 265] on input "Oct 8, 2025, 3:11 PM" at bounding box center [580, 262] width 273 height 34
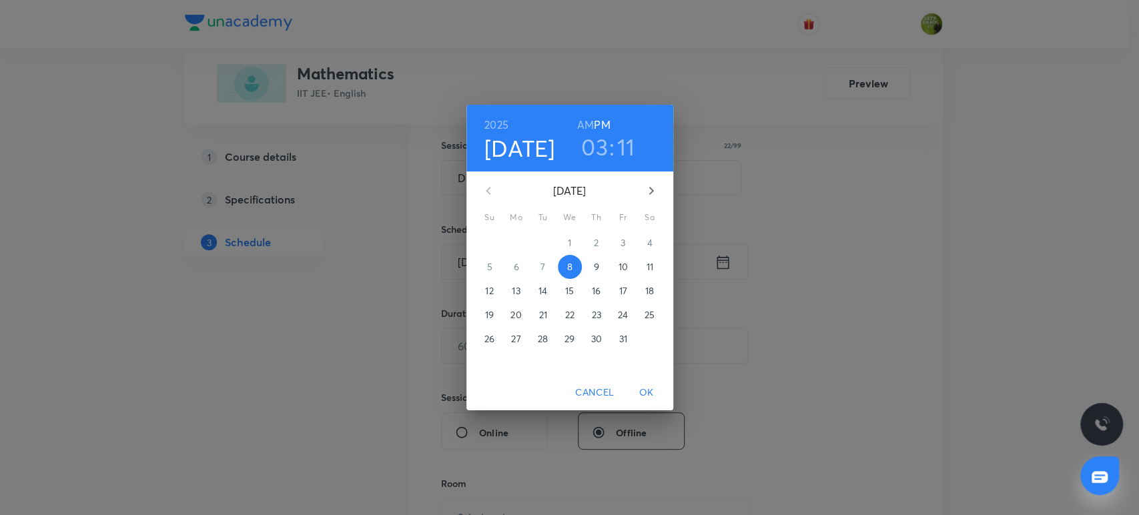
click at [599, 153] on h3 "03" at bounding box center [594, 147] width 27 height 28
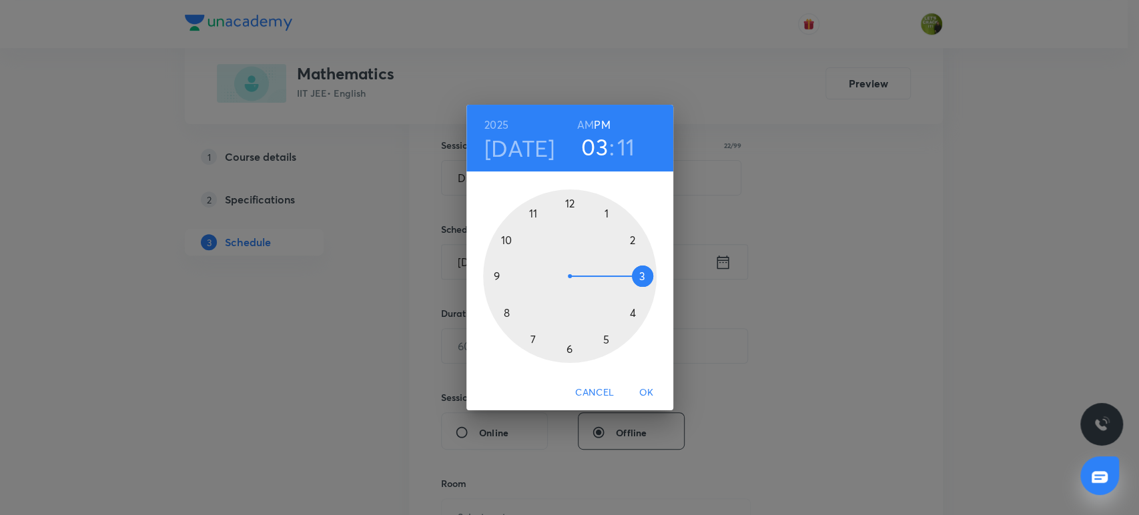
click at [619, 154] on h3 "11" at bounding box center [626, 147] width 18 height 28
click at [510, 312] on div at bounding box center [569, 275] width 173 height 173
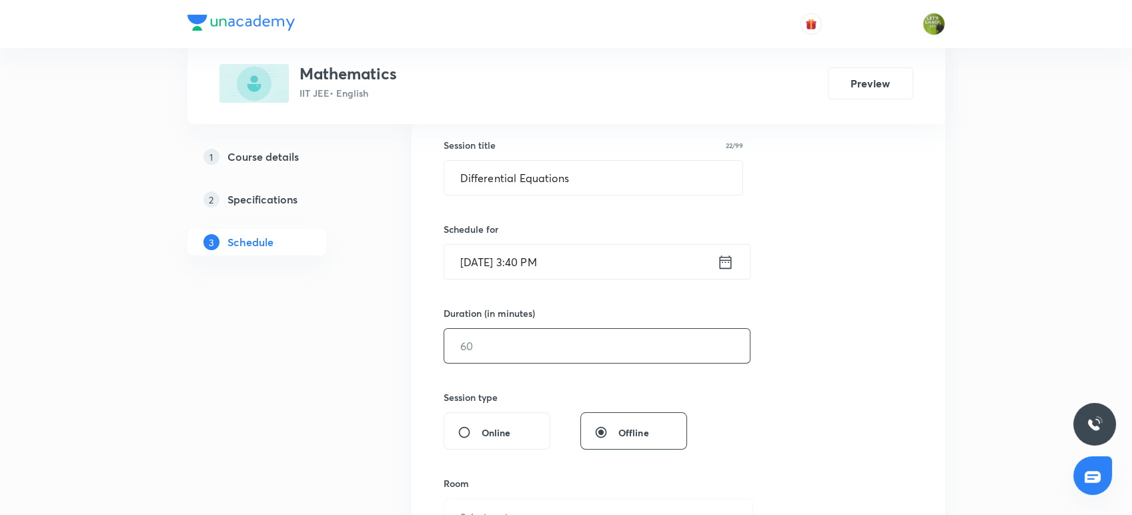
click at [529, 352] on input "text" at bounding box center [597, 346] width 306 height 34
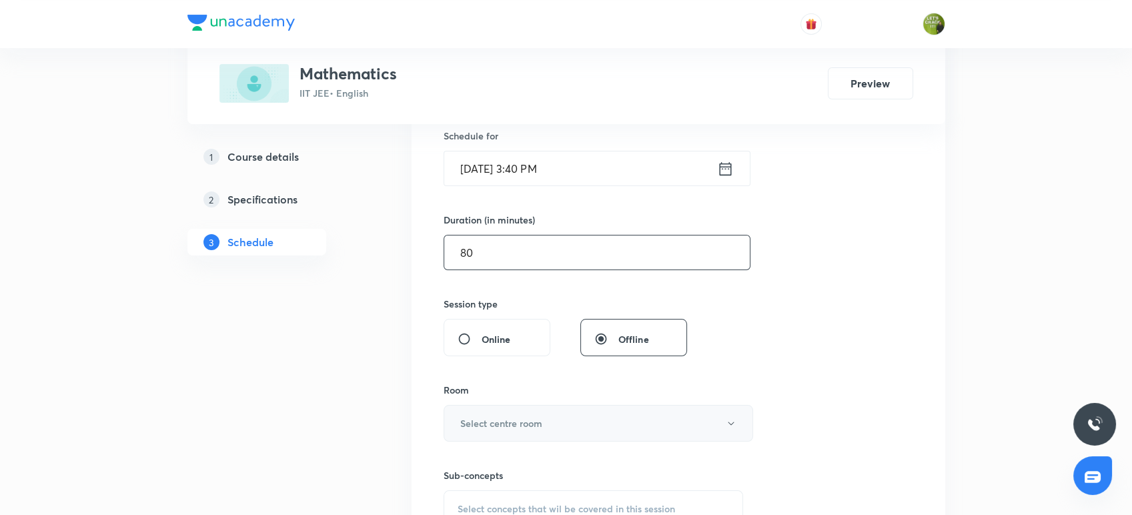
type input "80"
click at [538, 426] on h6 "Select centre room" at bounding box center [501, 423] width 82 height 14
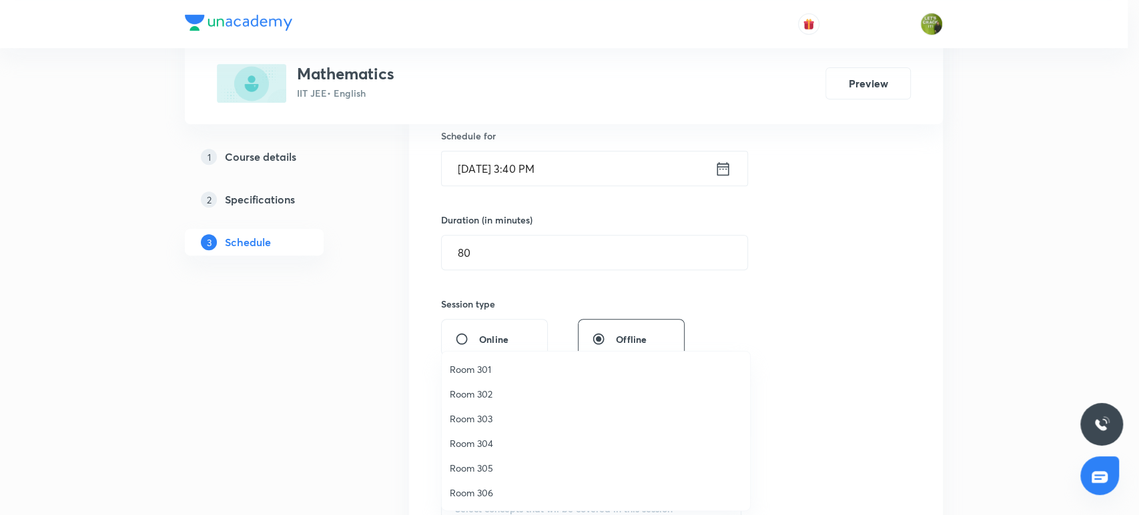
click at [516, 466] on span "Room 305" at bounding box center [596, 468] width 292 height 14
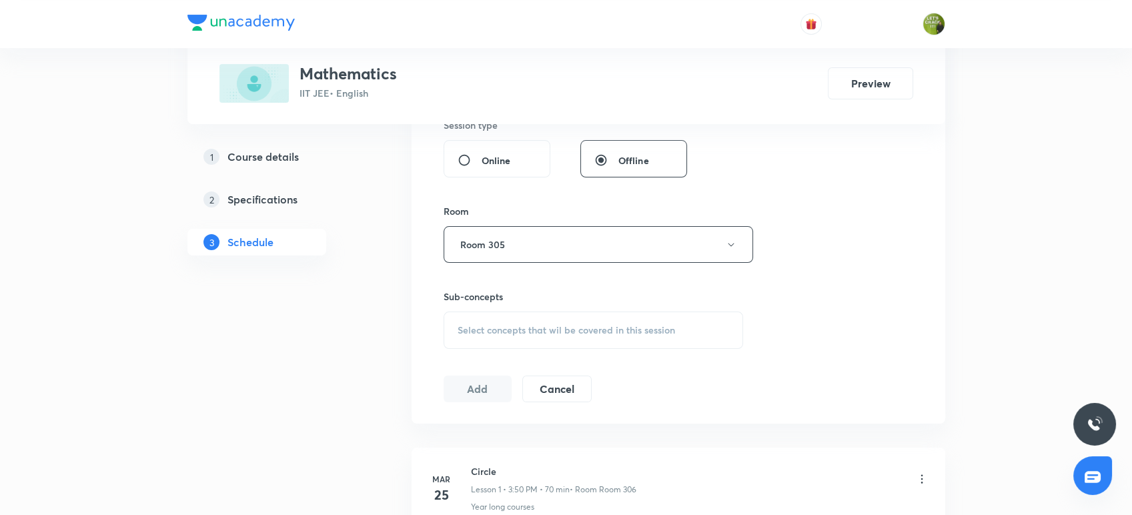
scroll to position [514, 0]
click at [516, 330] on span "Select concepts that wil be covered in this session" at bounding box center [566, 328] width 217 height 11
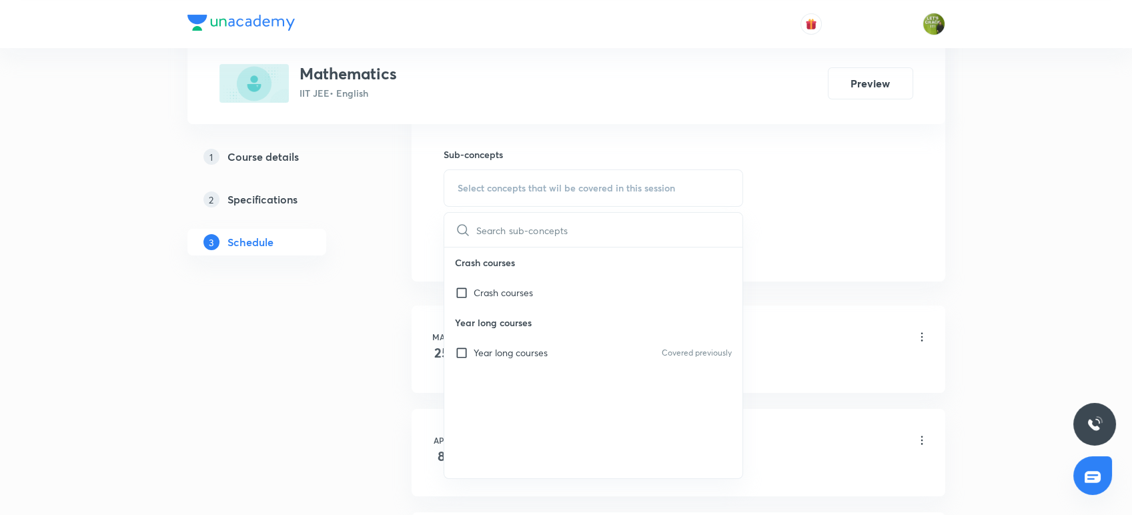
scroll to position [656, 0]
click at [507, 354] on p "Year long courses" at bounding box center [511, 351] width 74 height 14
checkbox input "true"
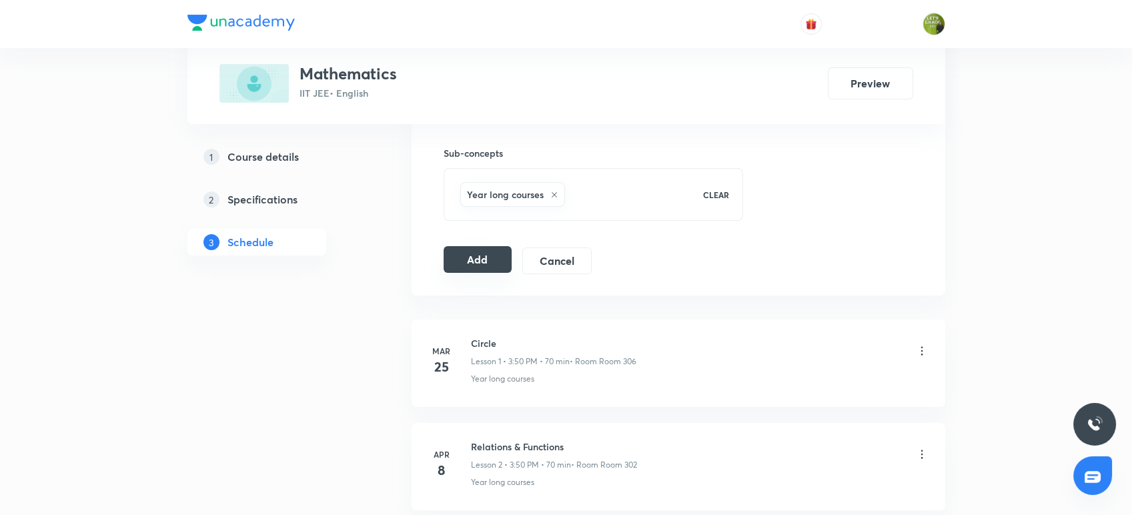
click at [467, 262] on button "Add" at bounding box center [478, 259] width 69 height 27
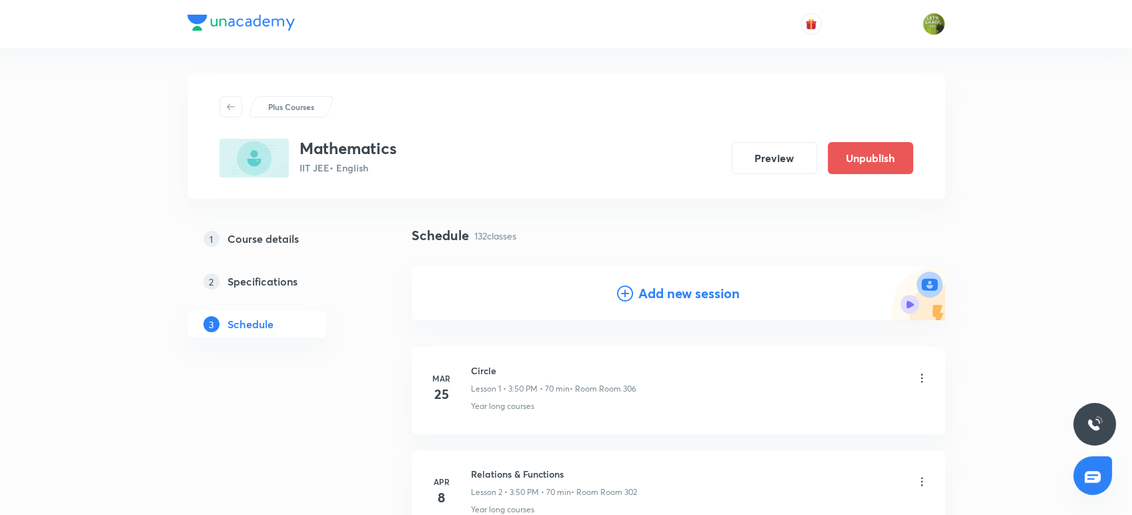
scroll to position [0, 0]
click at [633, 298] on div "Add new session" at bounding box center [678, 294] width 123 height 20
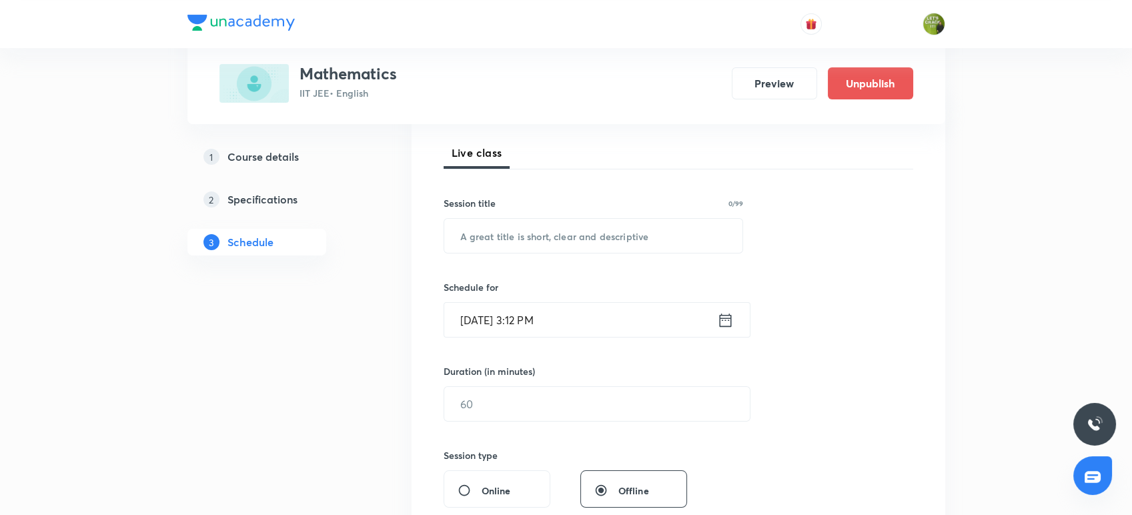
scroll to position [183, 0]
click at [518, 235] on input "text" at bounding box center [593, 235] width 299 height 34
paste input "Differential Equations"
type input "Differential Equations"
click at [721, 318] on icon at bounding box center [725, 318] width 12 height 13
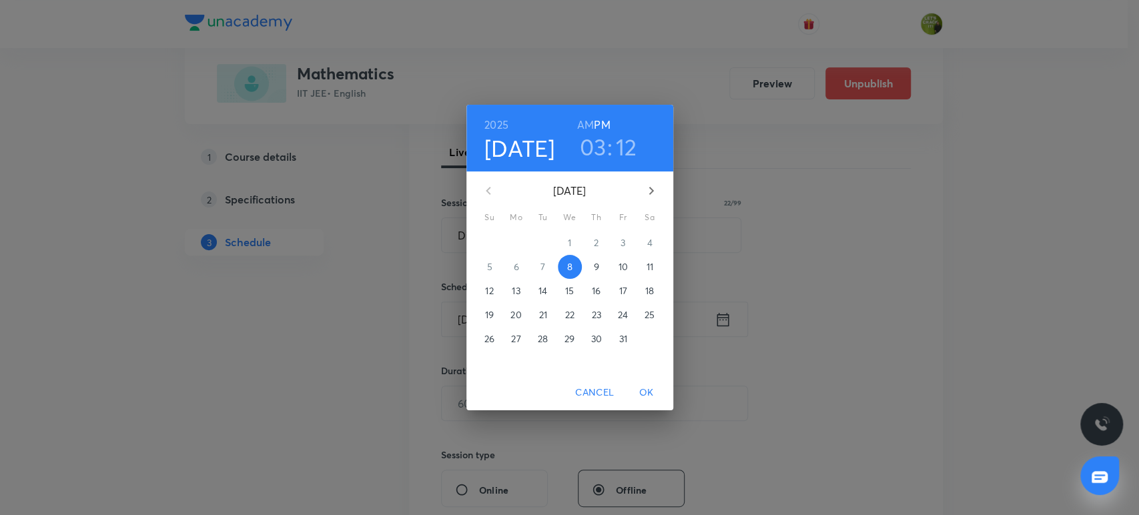
click at [595, 154] on h3 "03" at bounding box center [593, 147] width 27 height 28
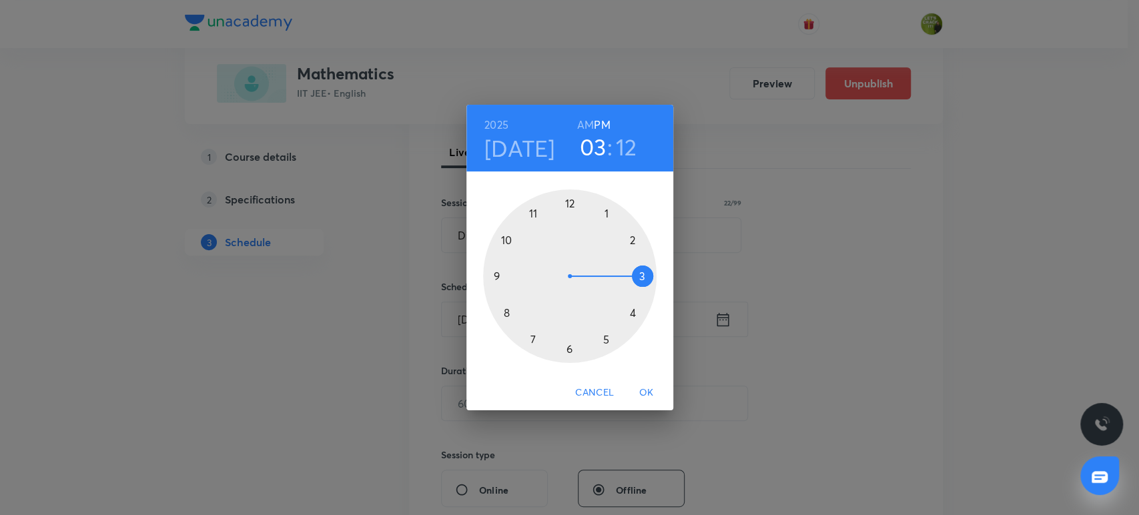
click at [606, 336] on div at bounding box center [569, 275] width 173 height 173
click at [632, 239] on div at bounding box center [569, 275] width 173 height 173
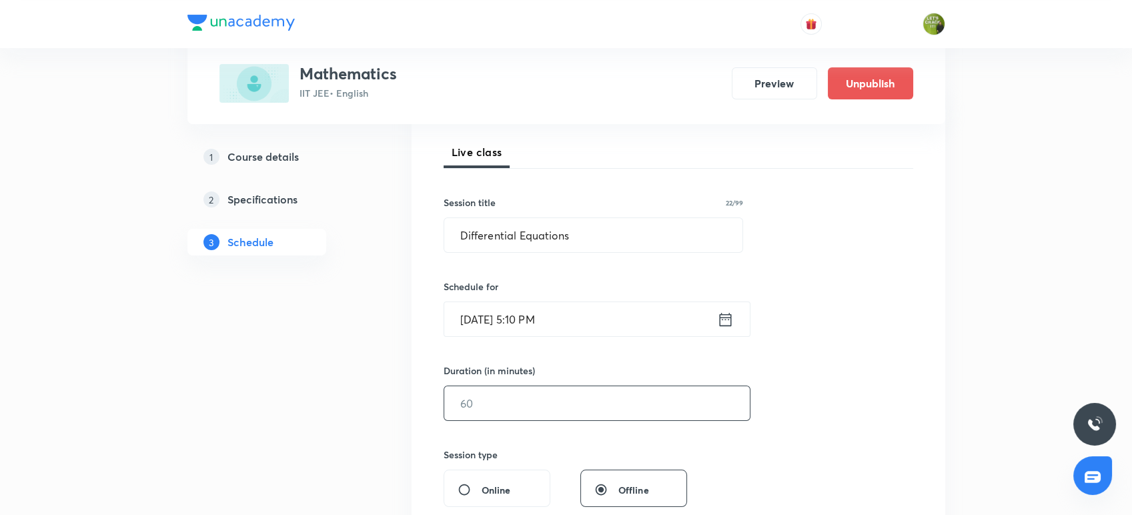
click at [526, 412] on input "text" at bounding box center [597, 403] width 306 height 34
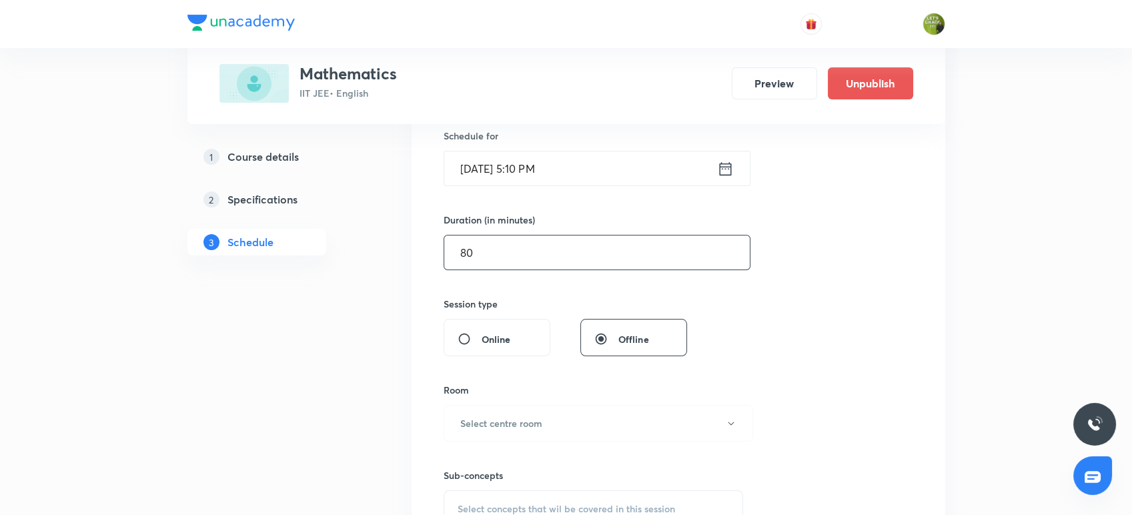
scroll to position [379, 0]
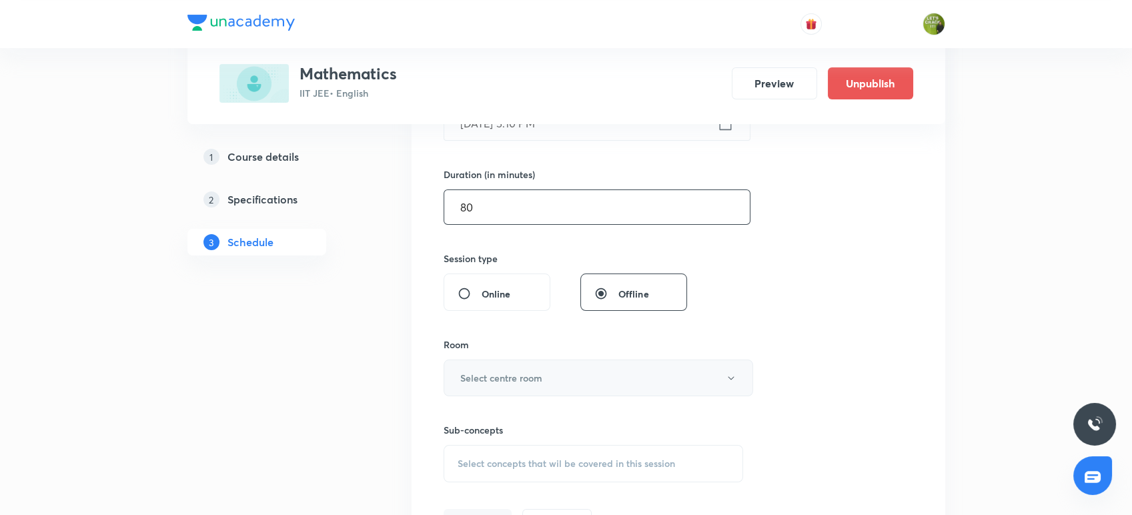
type input "80"
click at [510, 392] on button "Select centre room" at bounding box center [599, 378] width 310 height 37
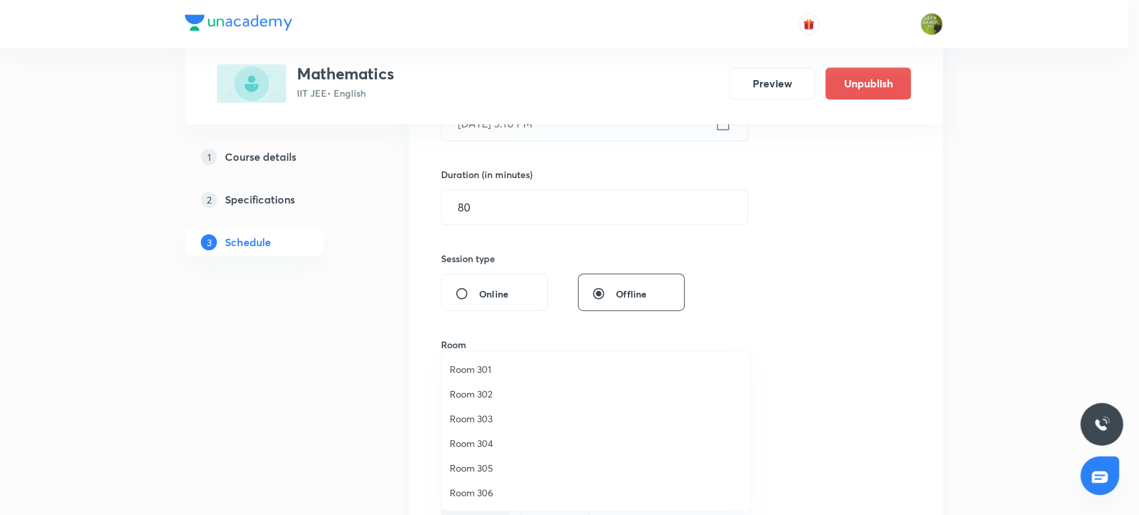
click at [498, 462] on span "Room 305" at bounding box center [596, 468] width 292 height 14
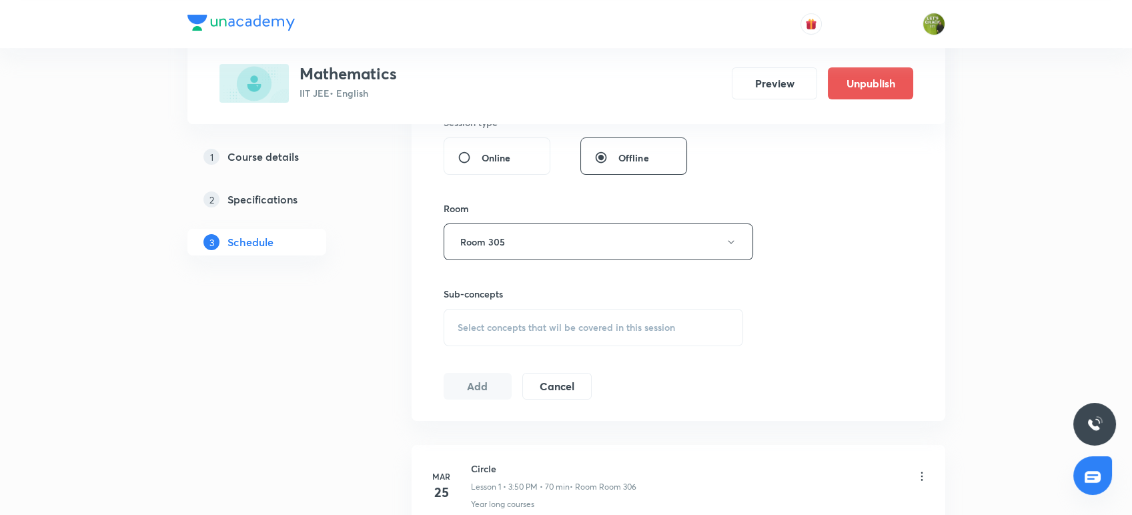
scroll to position [516, 0]
click at [502, 334] on div "Select concepts that wil be covered in this session" at bounding box center [594, 326] width 300 height 37
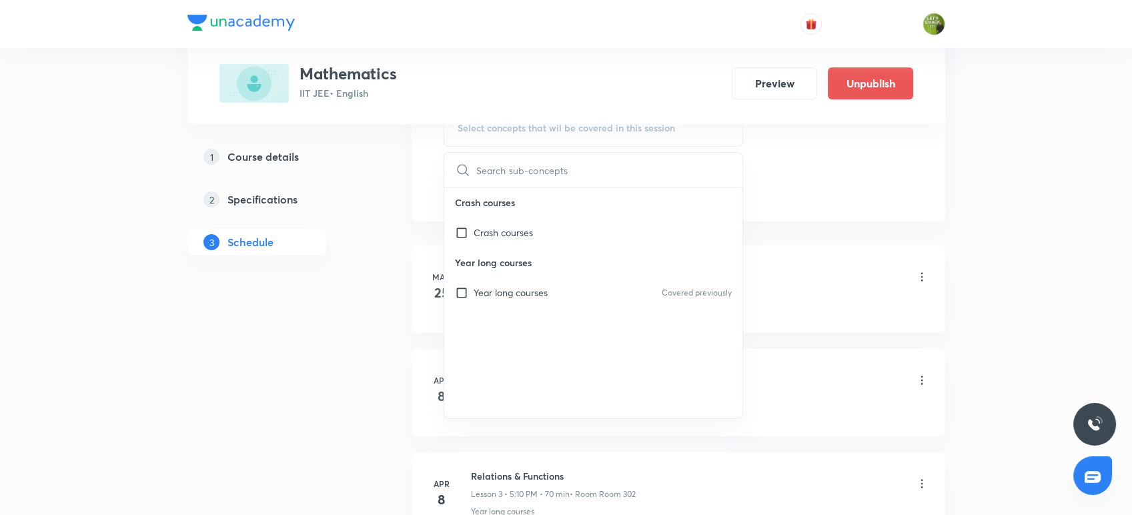
scroll to position [716, 0]
click at [474, 293] on p "Year long courses" at bounding box center [511, 291] width 74 height 14
checkbox input "true"
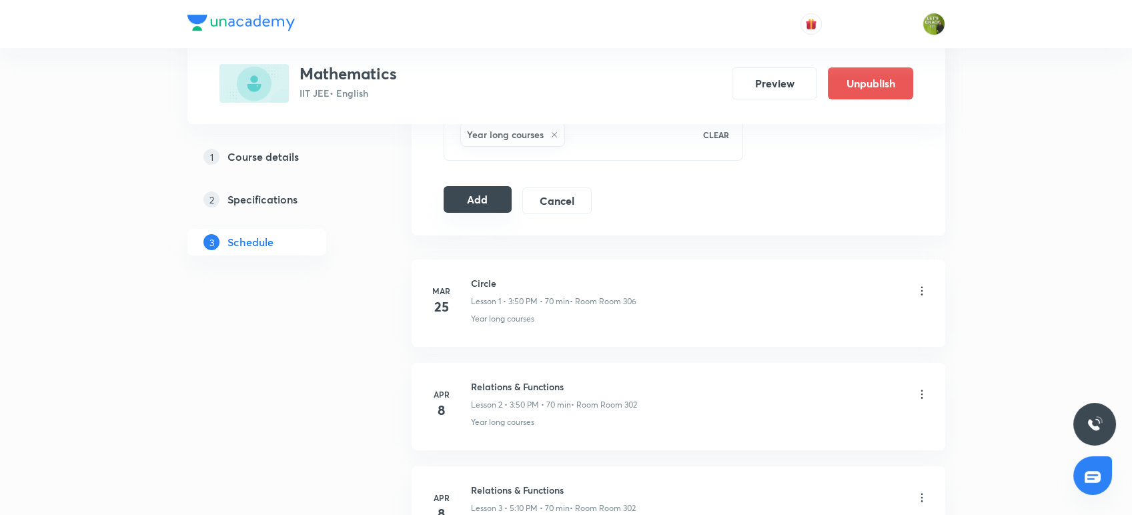
click at [486, 195] on button "Add" at bounding box center [478, 199] width 69 height 27
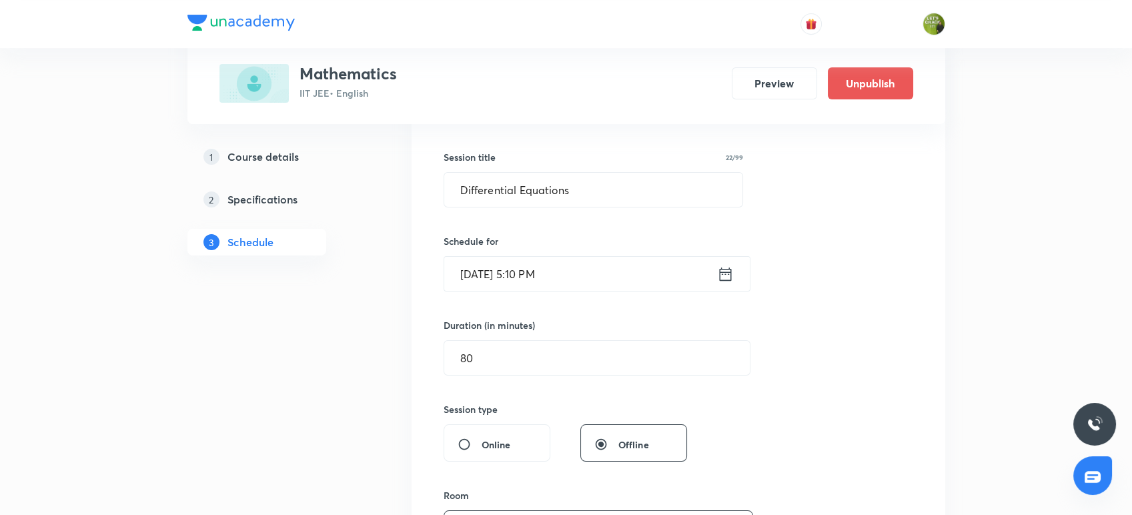
scroll to position [219, 0]
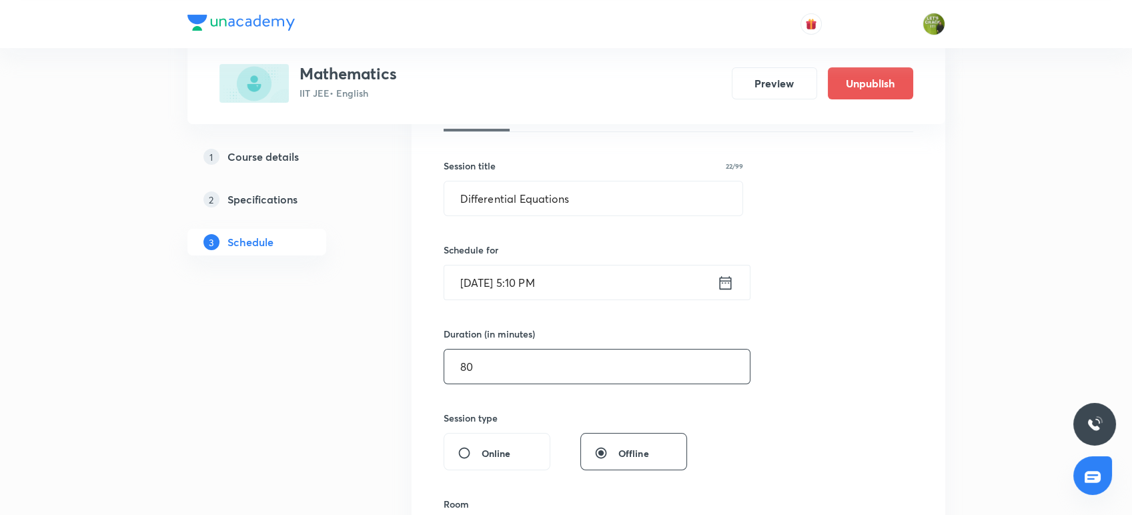
drag, startPoint x: 503, startPoint y: 362, endPoint x: 447, endPoint y: 366, distance: 56.2
click at [447, 366] on input "80" at bounding box center [597, 367] width 306 height 34
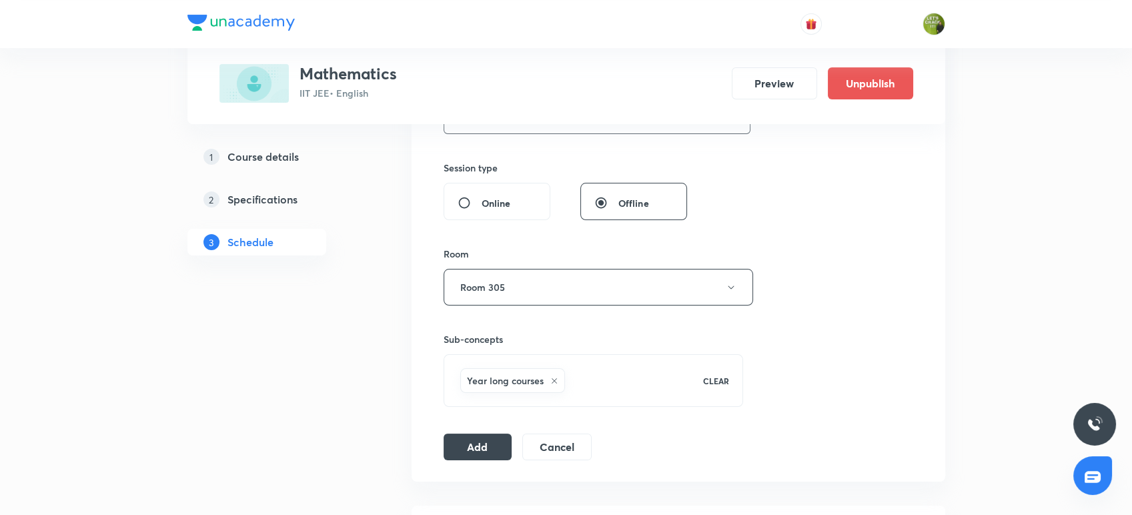
scroll to position [470, 0]
type input "60"
click at [494, 447] on button "Add" at bounding box center [478, 445] width 69 height 27
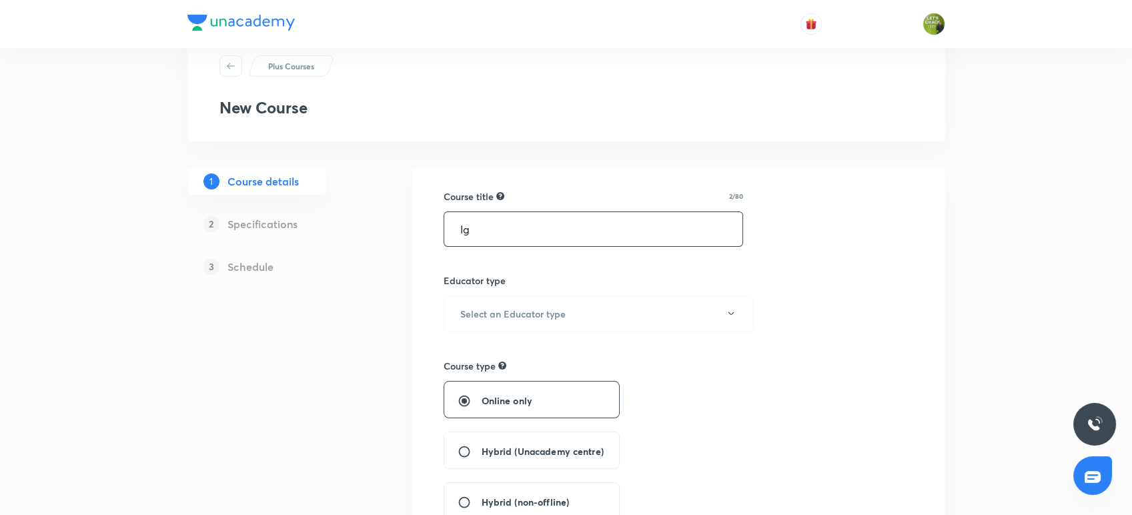
type input "I"
type input "Chemistry"
click at [612, 318] on button "Select an Educator type" at bounding box center [599, 314] width 310 height 37
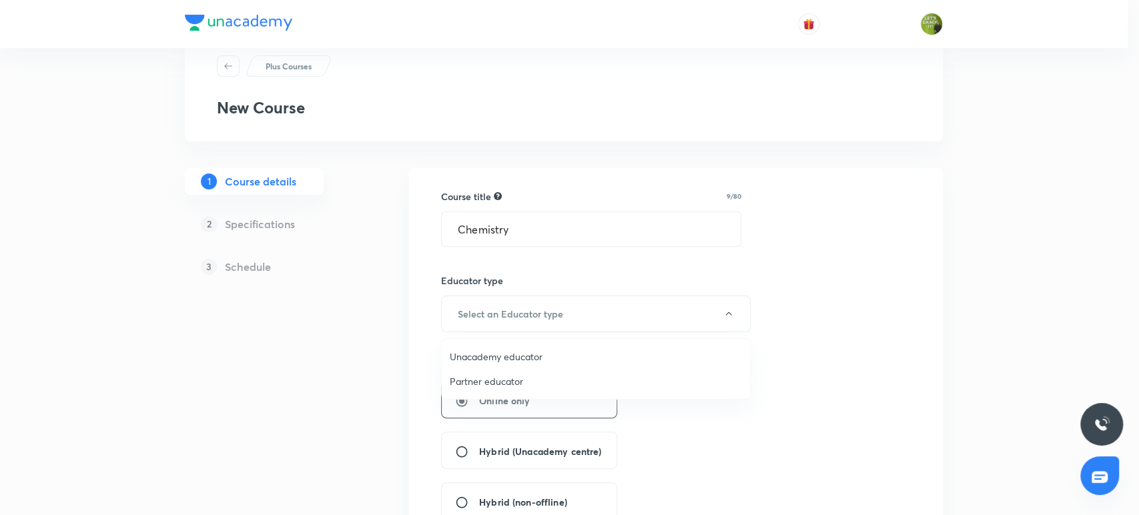
click at [518, 360] on span "Unacademy educator" at bounding box center [596, 357] width 292 height 14
radio input "false"
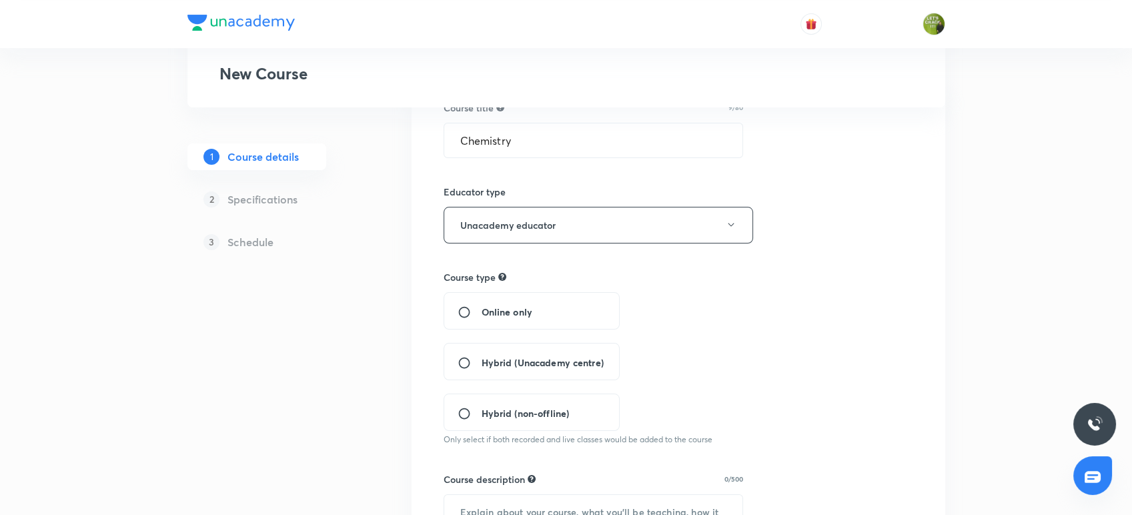
click at [518, 360] on span "Hybrid (Unacademy centre)" at bounding box center [543, 363] width 122 height 14
click at [482, 360] on input "Hybrid (Unacademy centre)" at bounding box center [470, 362] width 24 height 13
radio input "true"
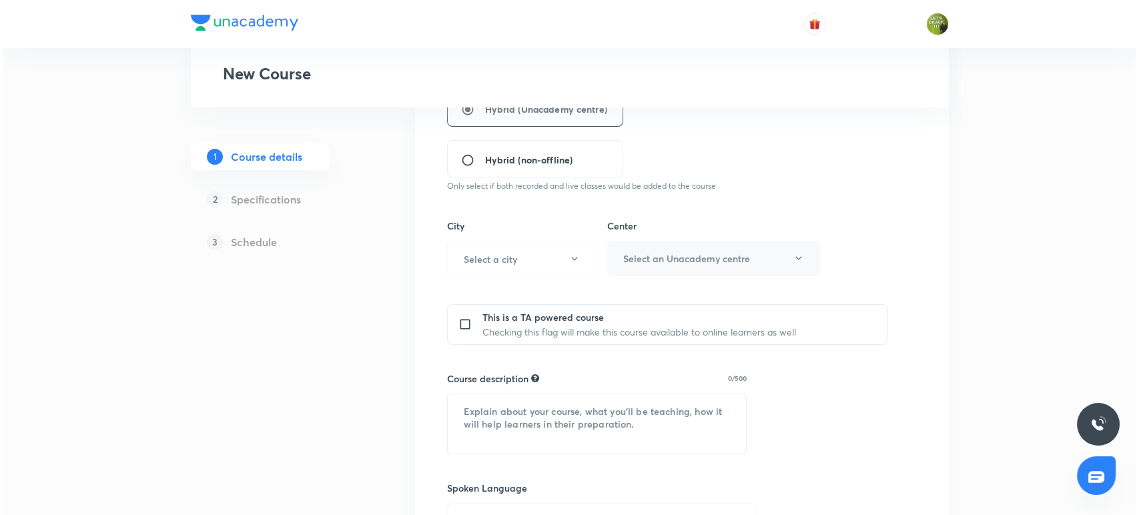
scroll to position [388, 0]
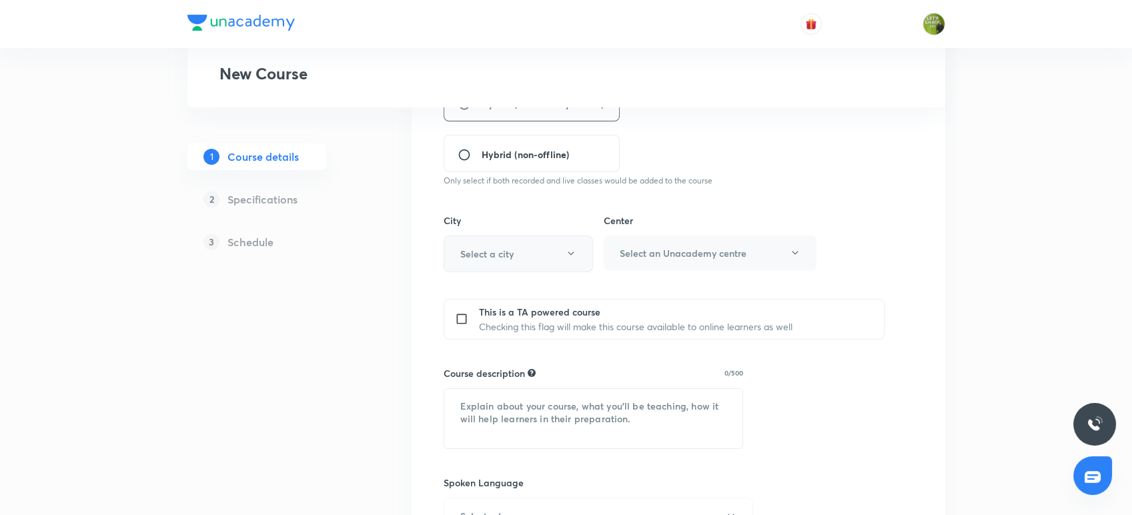
click at [526, 249] on button "Select a city" at bounding box center [518, 253] width 149 height 37
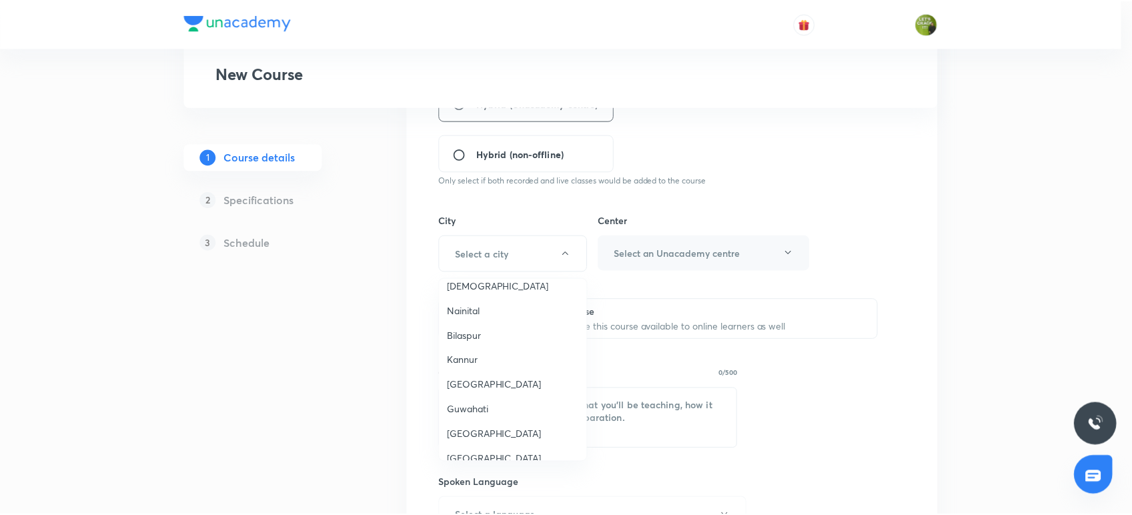
scroll to position [114, 0]
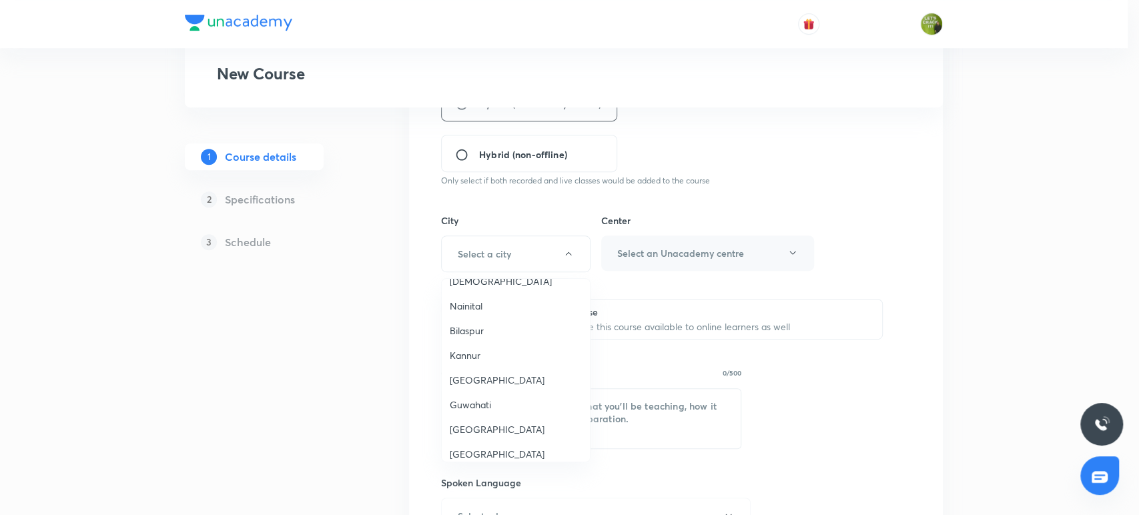
click at [463, 376] on span "Aligarh" at bounding box center [516, 380] width 132 height 14
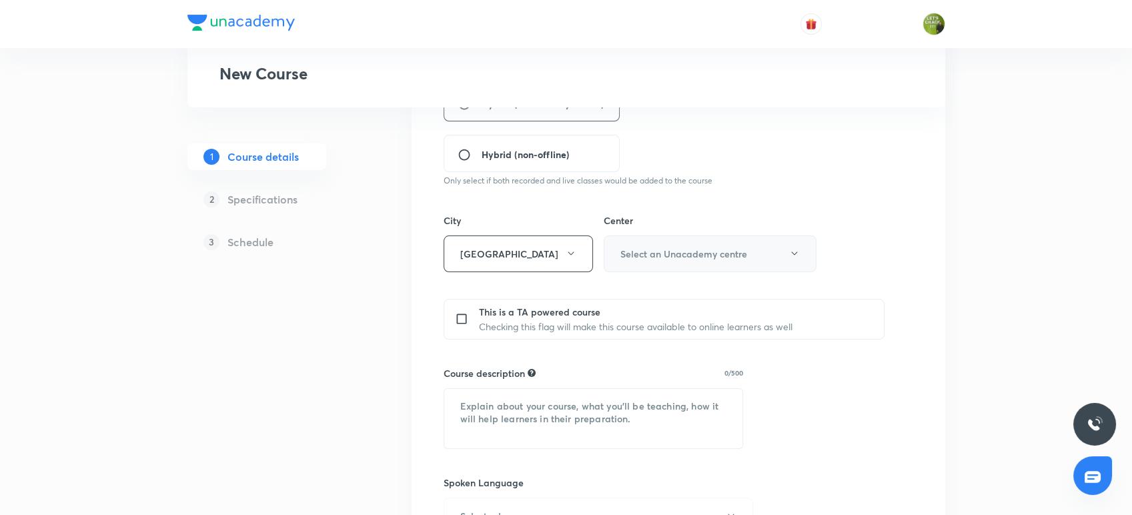
click at [688, 256] on h6 "Select an Unacademy centre" at bounding box center [683, 254] width 127 height 14
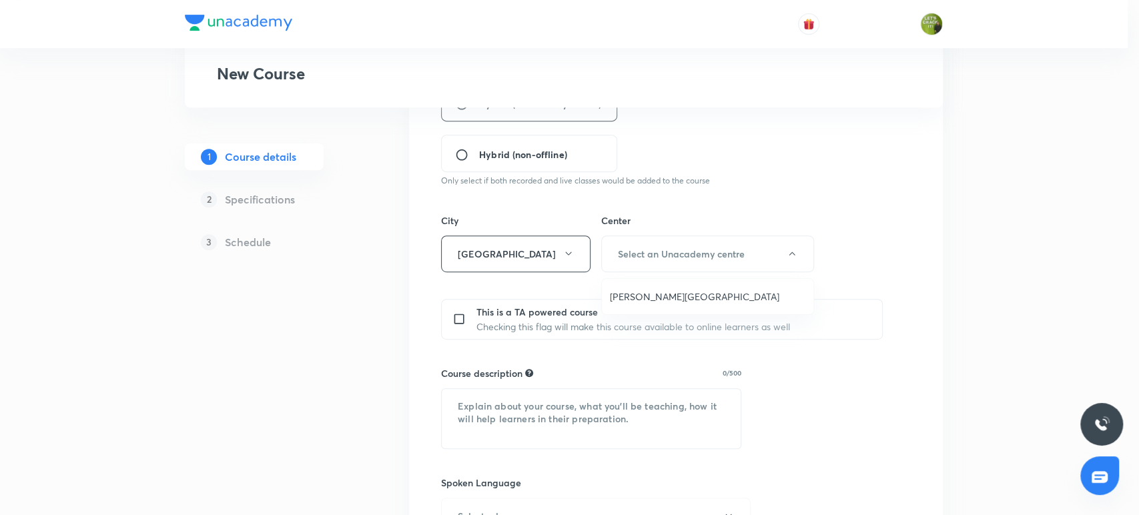
click at [634, 296] on span "Marris Road" at bounding box center [707, 297] width 195 height 14
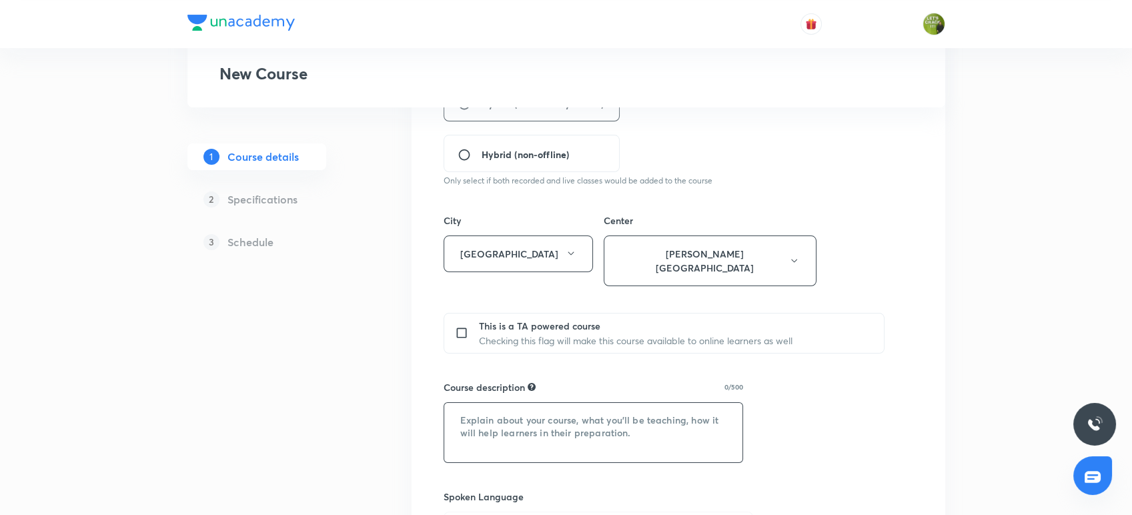
click at [512, 403] on textarea at bounding box center [593, 432] width 299 height 59
paste textarea ""In this course, Saurabh Gupta Sir will provide in-depth knowledge of Chemistry…"
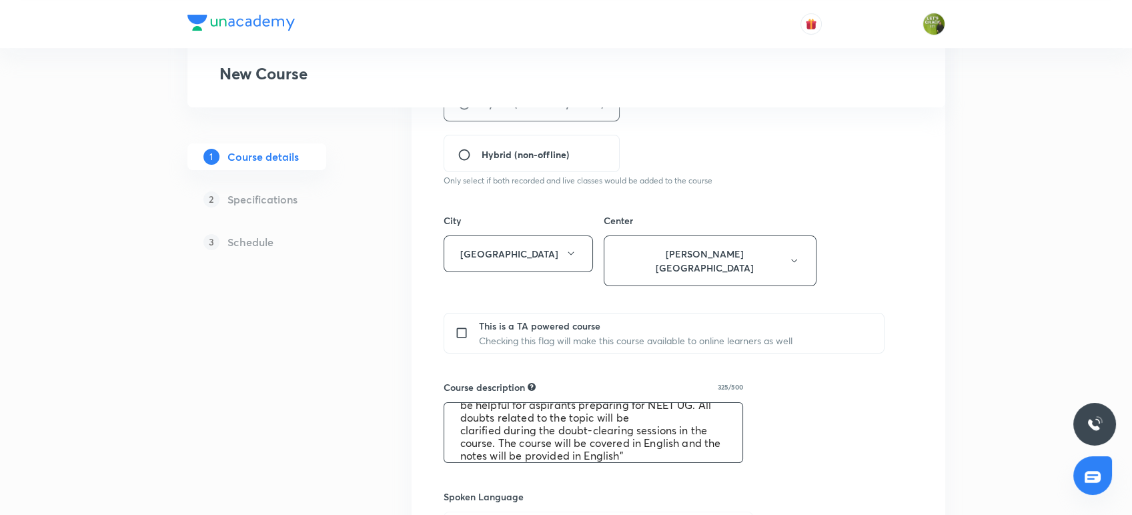
scroll to position [0, 0]
drag, startPoint x: 625, startPoint y: 404, endPoint x: 535, endPoint y: 400, distance: 90.1
click at [535, 403] on textarea ""In this course, Saurabh Gupta Sir will provide in-depth knowledge of Chemistry…" at bounding box center [593, 432] width 299 height 59
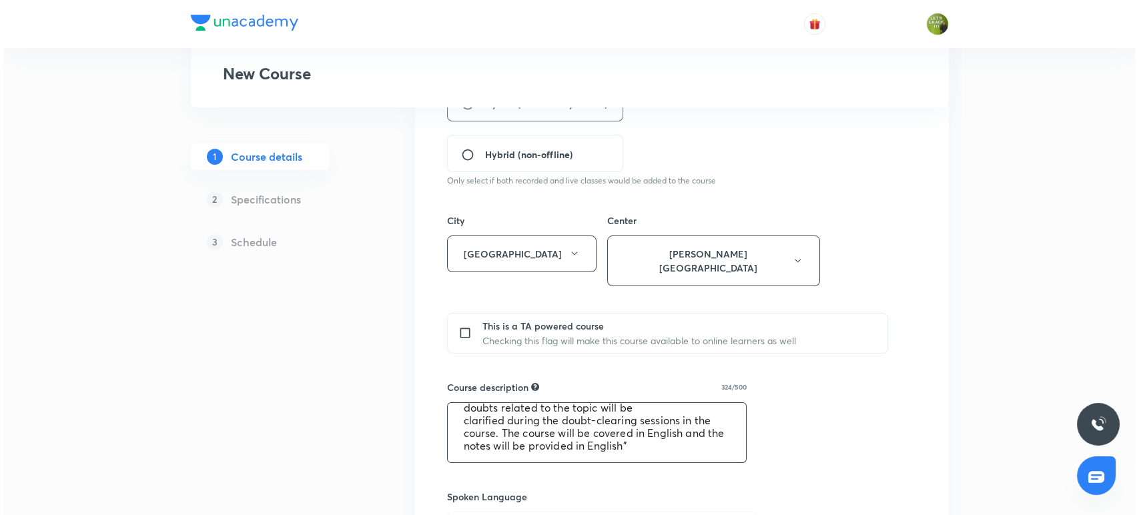
scroll to position [569, 0]
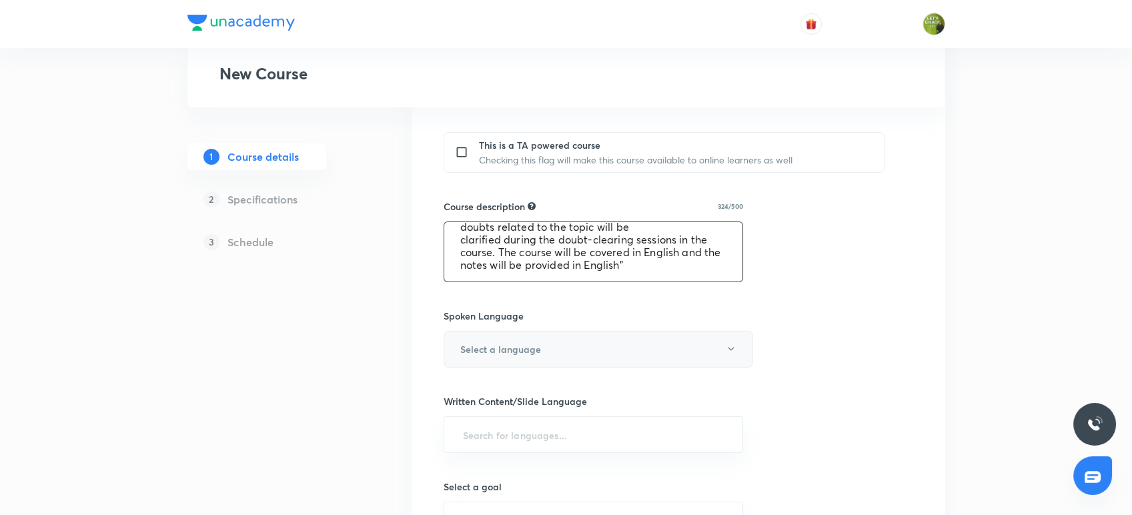
type textarea ""In this course, Shivani upadhyay will provide in-depth knowledge of Chemistry.…"
click at [514, 342] on h6 "Select a language" at bounding box center [500, 349] width 81 height 14
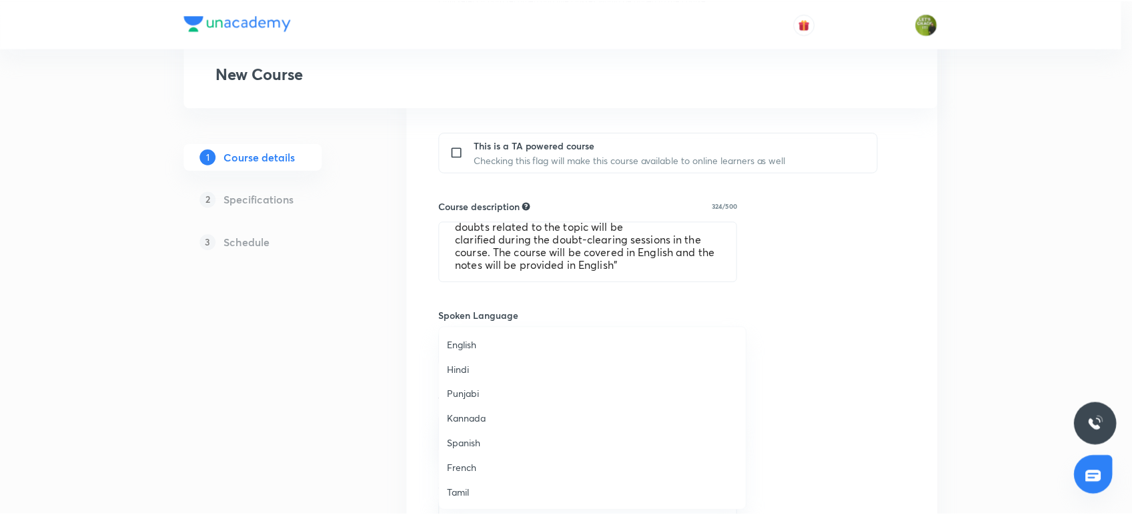
scroll to position [395, 0]
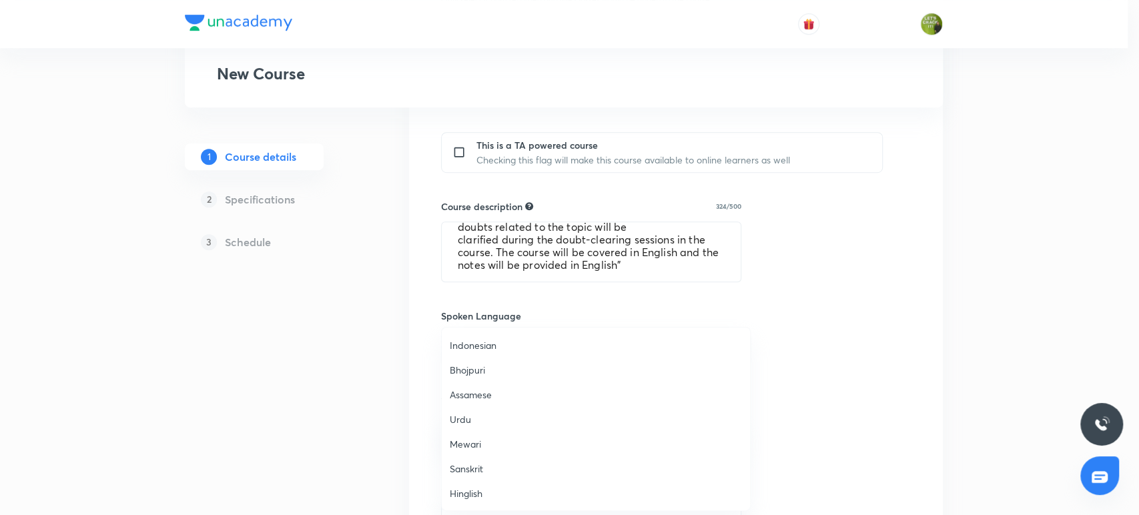
click at [459, 493] on span "Hinglish" at bounding box center [596, 493] width 292 height 14
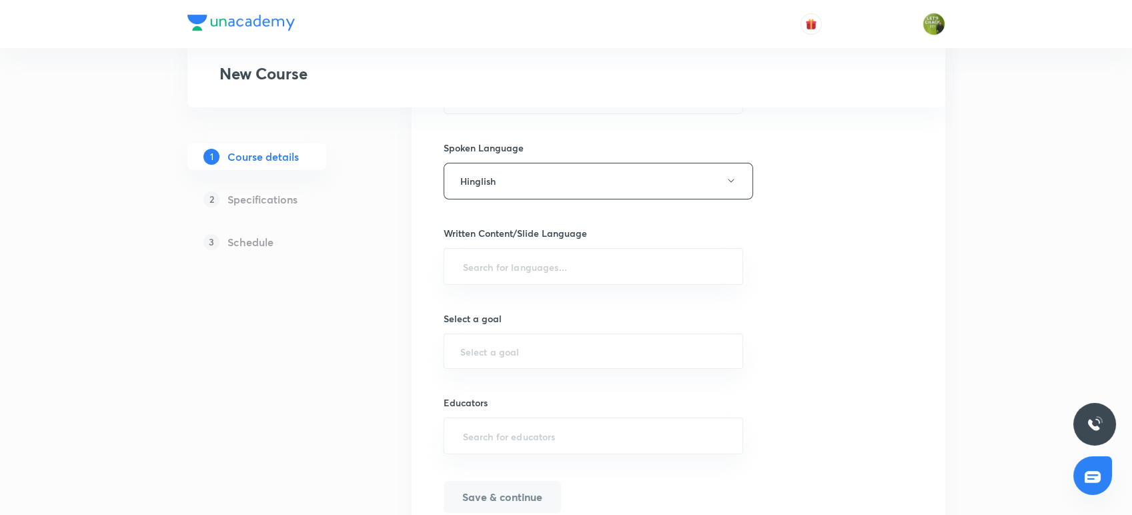
scroll to position [738, 0]
click at [539, 253] on input "text" at bounding box center [593, 265] width 267 height 25
click at [502, 284] on li "English" at bounding box center [593, 288] width 299 height 22
click at [493, 347] on input "text" at bounding box center [593, 353] width 267 height 13
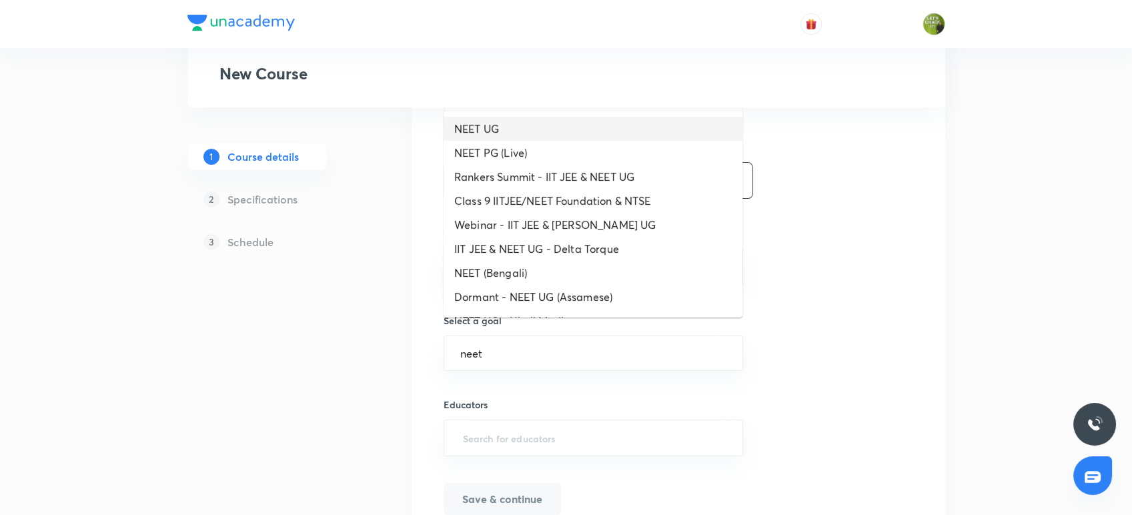
click at [522, 128] on li "NEET UG" at bounding box center [593, 129] width 299 height 24
type input "NEET UG"
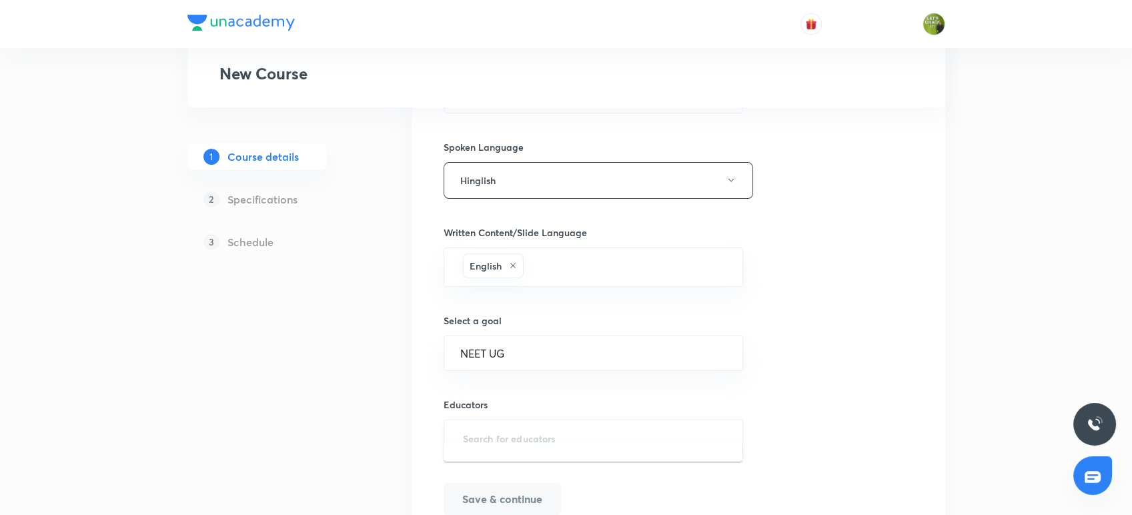
click at [478, 431] on input "text" at bounding box center [593, 438] width 267 height 25
paste input "shivaniUpadhyay"
type input "shivaniUpadhyay"
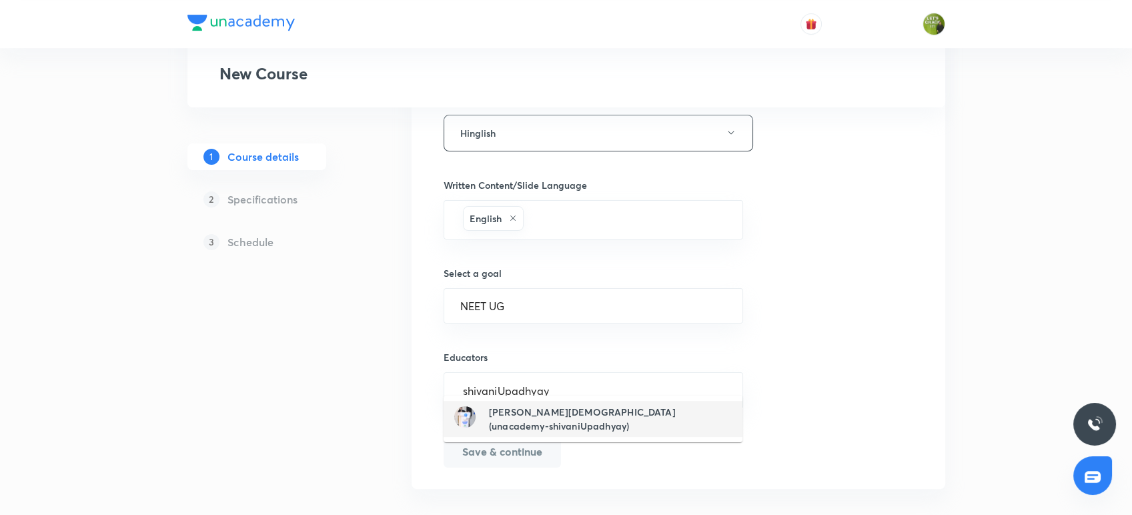
click at [531, 413] on h6 "Shivani Upadhyay(unacademy-shivaniUpadhyay)" at bounding box center [610, 419] width 243 height 28
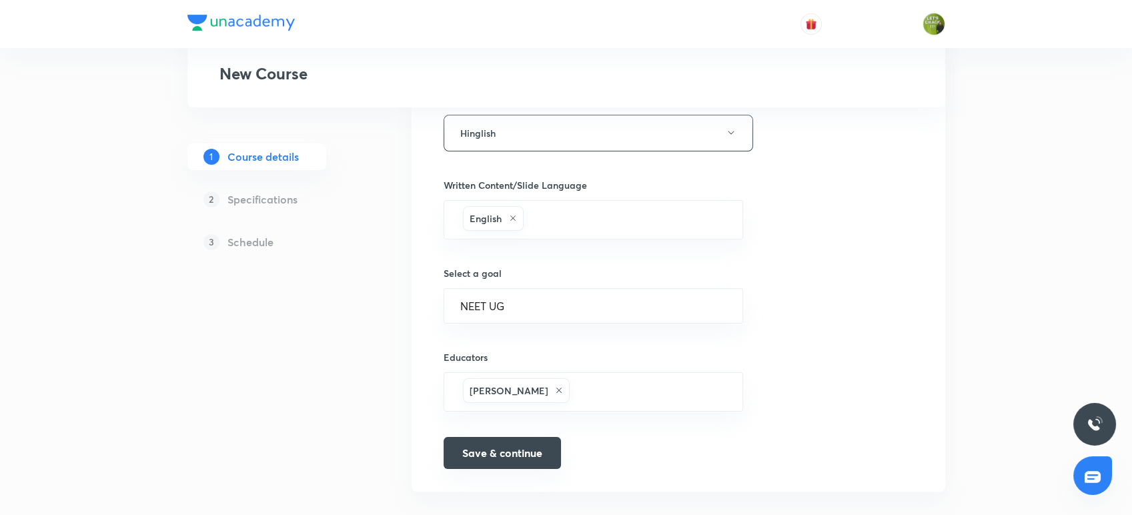
click at [523, 437] on button "Save & continue" at bounding box center [502, 453] width 117 height 32
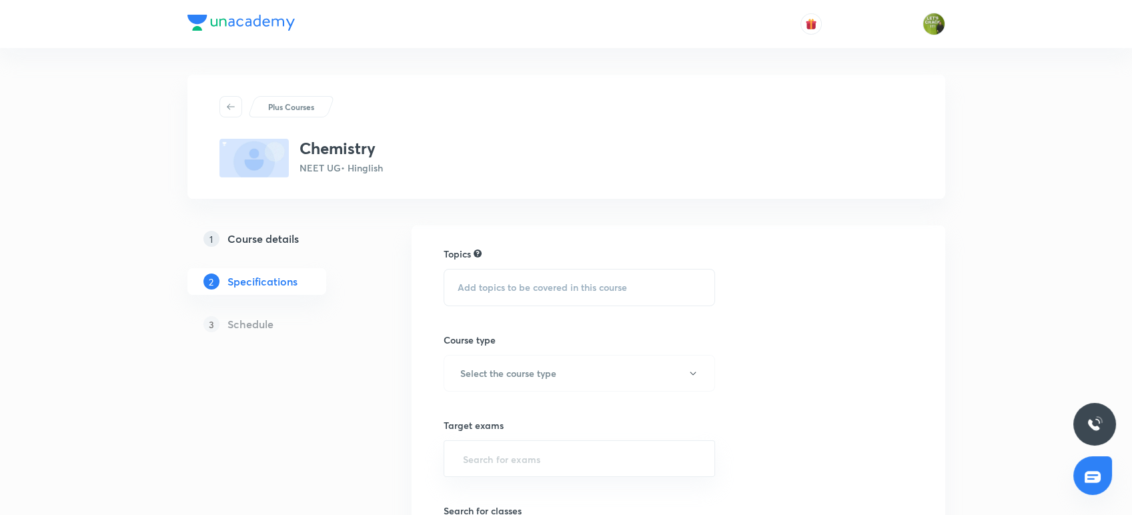
scroll to position [67, 0]
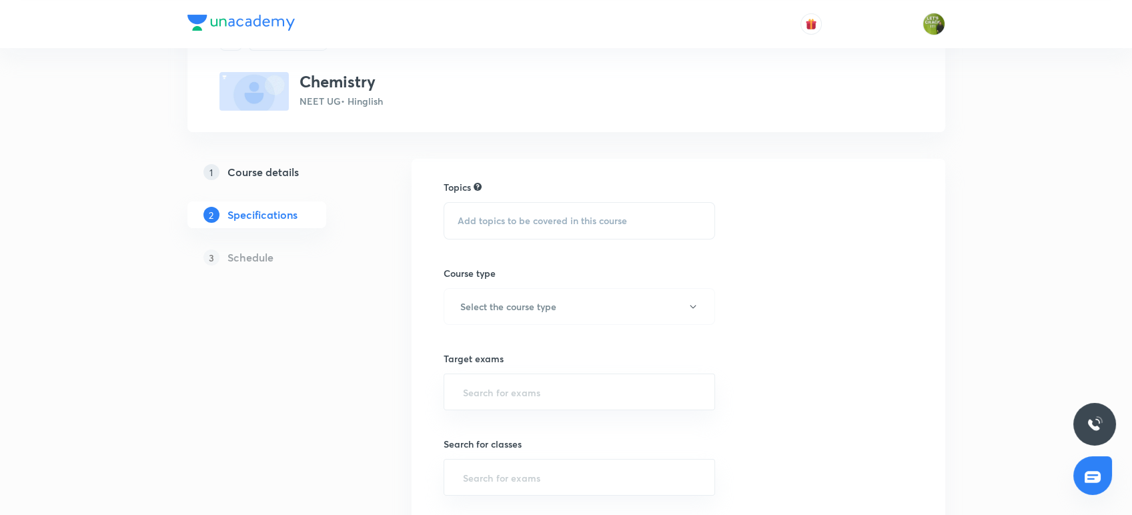
click at [496, 205] on div "Add topics to be covered in this course" at bounding box center [580, 220] width 272 height 37
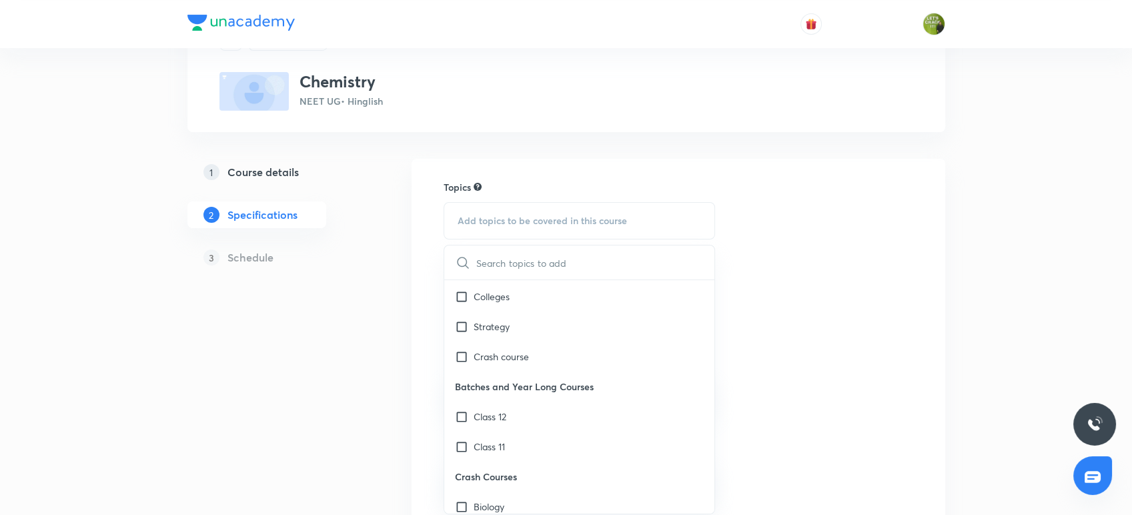
scroll to position [3792, 0]
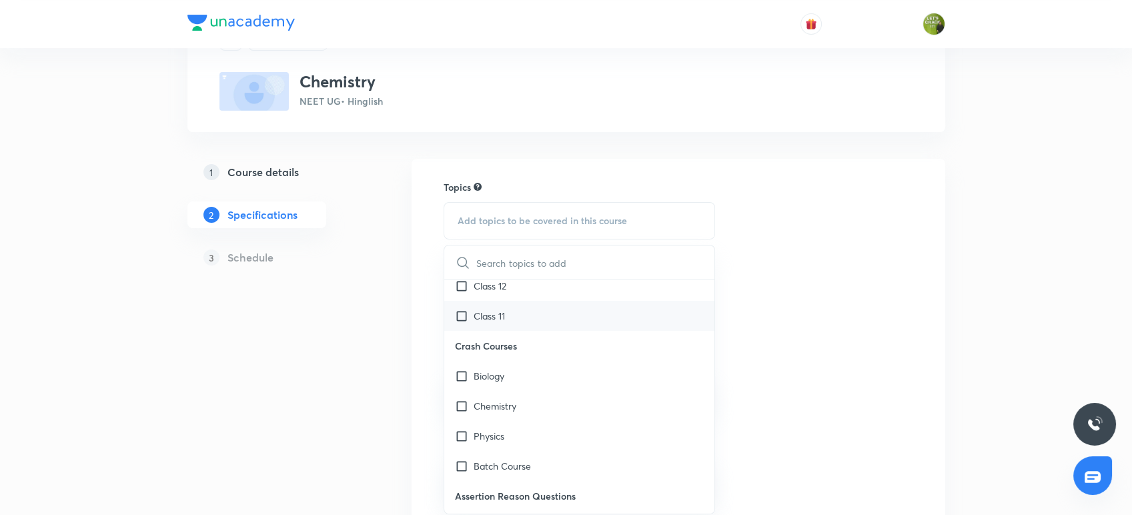
click at [463, 316] on input "checkbox" at bounding box center [464, 316] width 19 height 14
checkbox input "true"
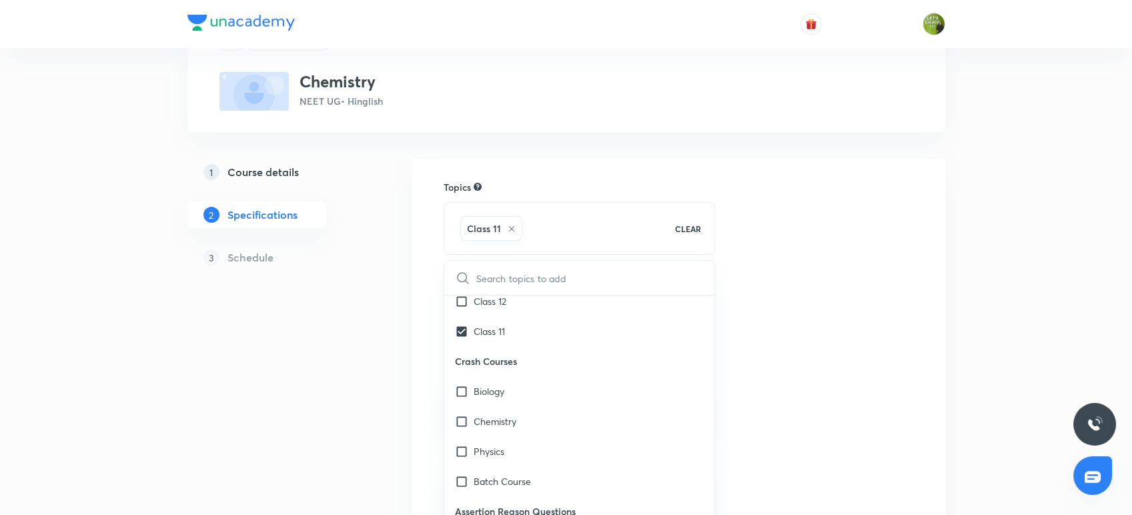
click at [338, 359] on div "1 Course details 2 Specifications 3 Schedule" at bounding box center [277, 461] width 181 height 604
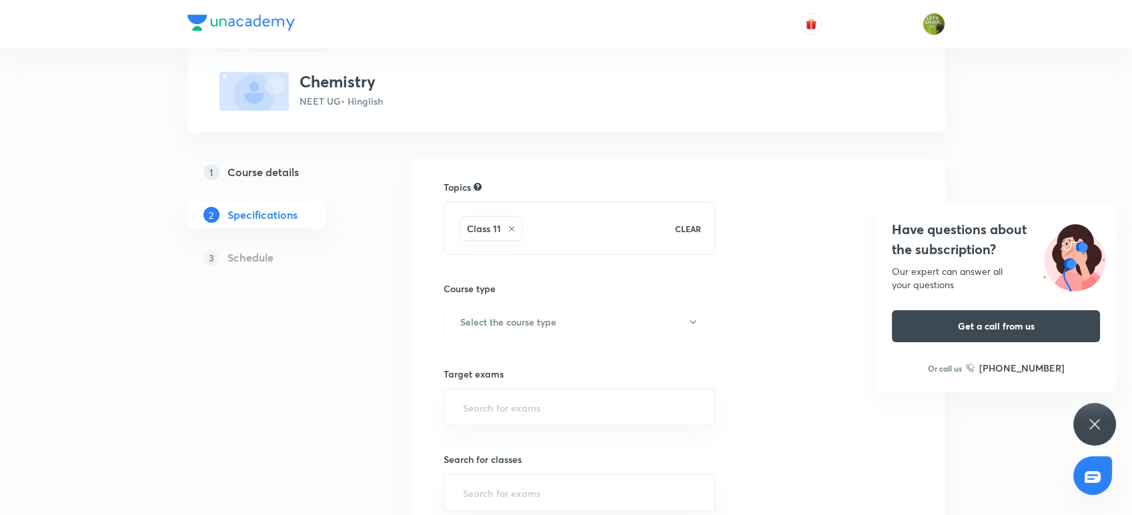
click at [1097, 430] on icon at bounding box center [1095, 424] width 16 height 16
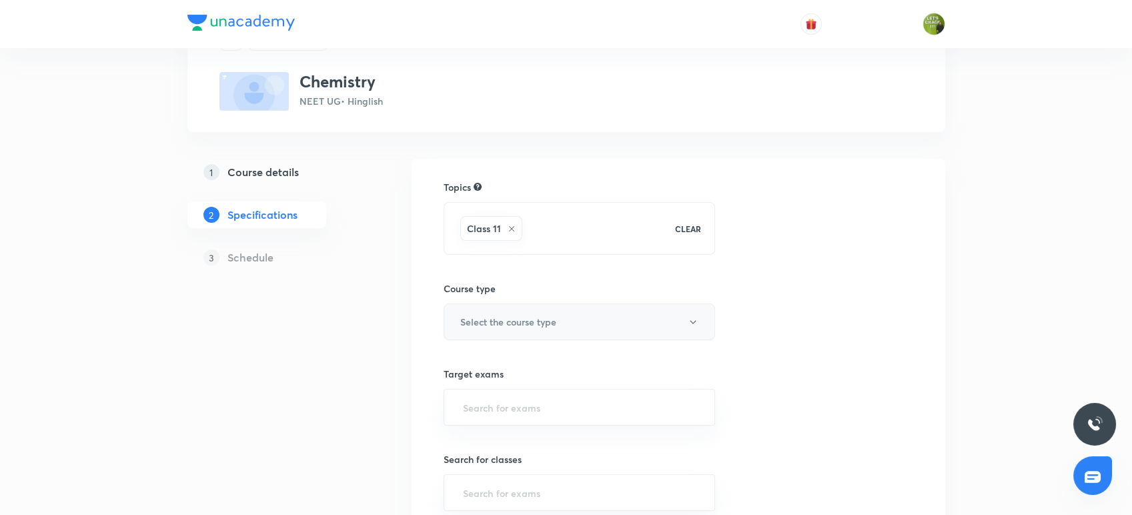
click at [652, 319] on button "Select the course type" at bounding box center [580, 322] width 272 height 37
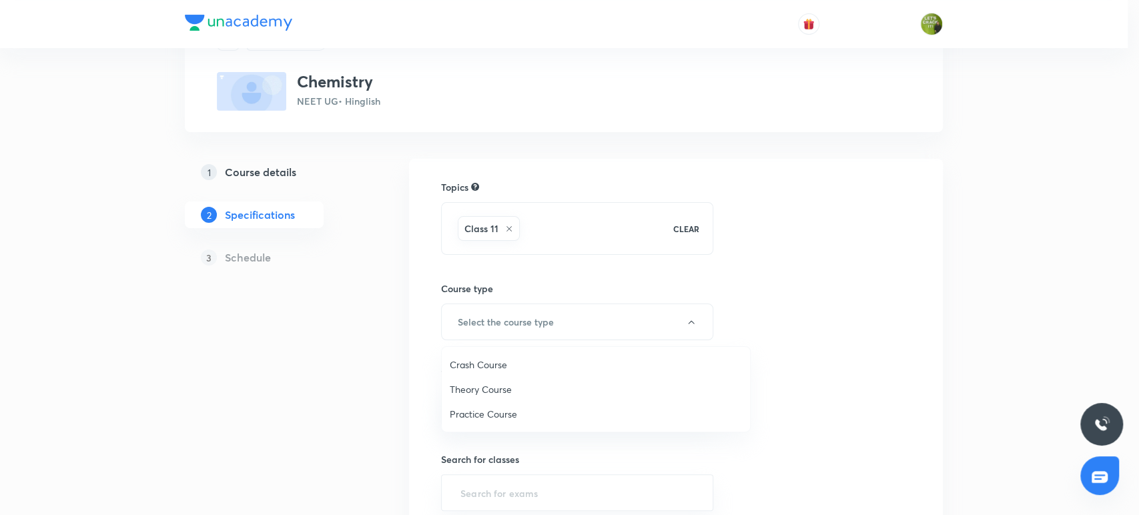
click at [538, 383] on span "Theory Course" at bounding box center [596, 389] width 292 height 14
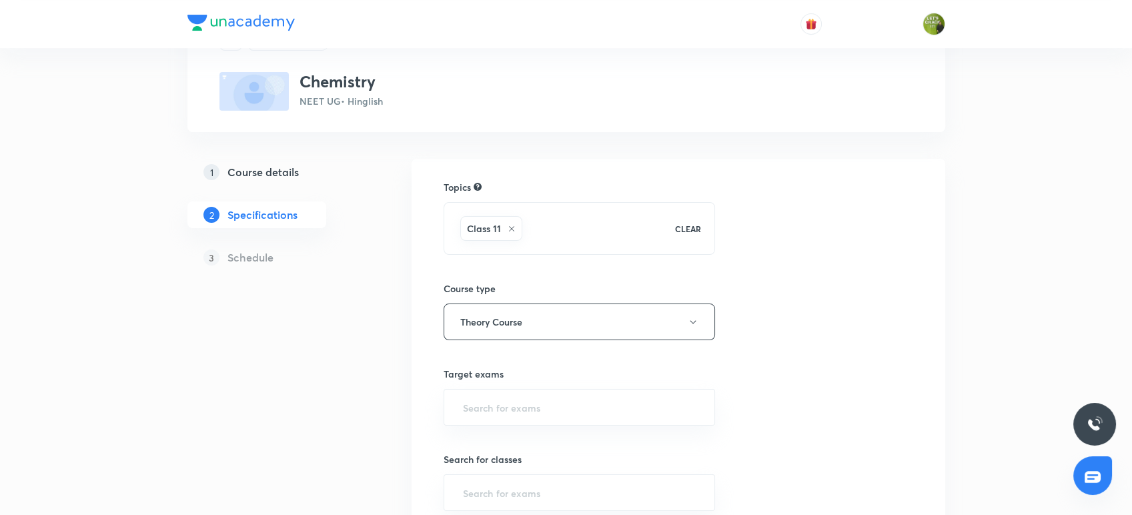
scroll to position [133, 0]
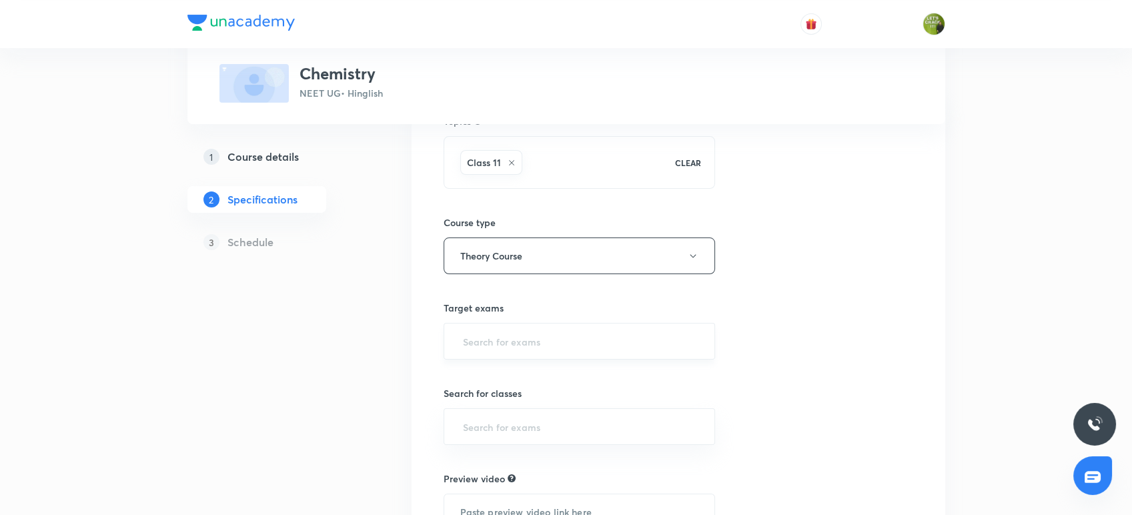
click at [512, 327] on div "​" at bounding box center [580, 341] width 272 height 37
type input "ne"
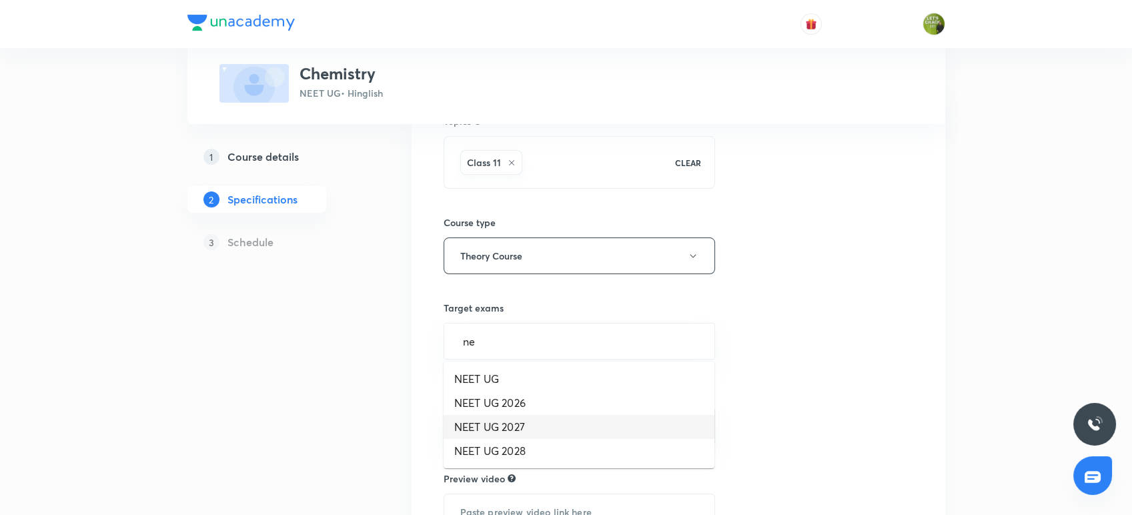
click at [532, 422] on li "NEET UG 2027" at bounding box center [579, 427] width 271 height 24
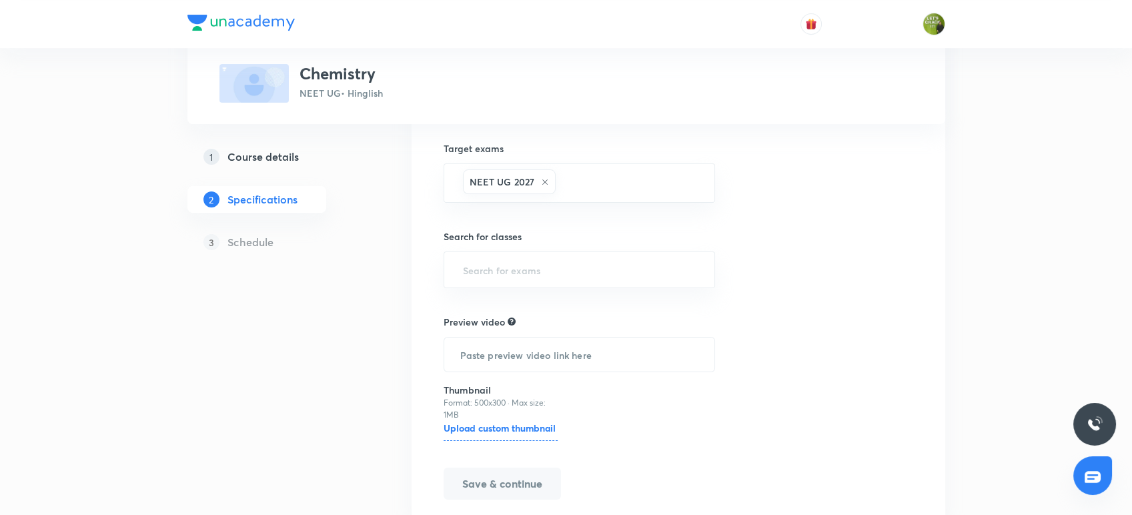
scroll to position [293, 0]
click at [528, 269] on input "text" at bounding box center [579, 269] width 239 height 25
click at [524, 304] on li "Class 11" at bounding box center [579, 306] width 271 height 24
click at [447, 481] on button "Save & continue" at bounding box center [502, 484] width 117 height 32
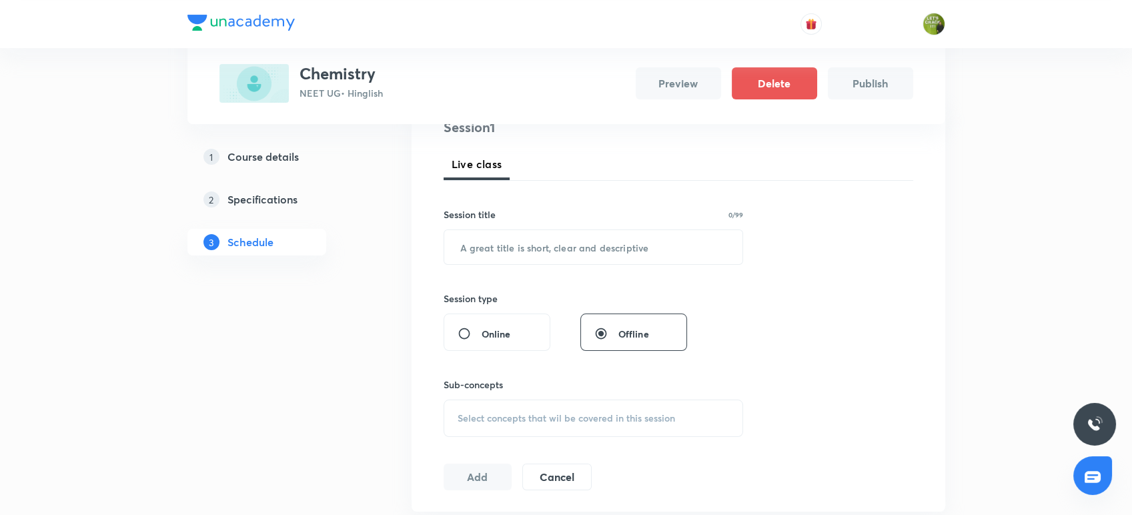
scroll to position [171, 0]
click at [498, 241] on input "text" at bounding box center [593, 246] width 299 height 34
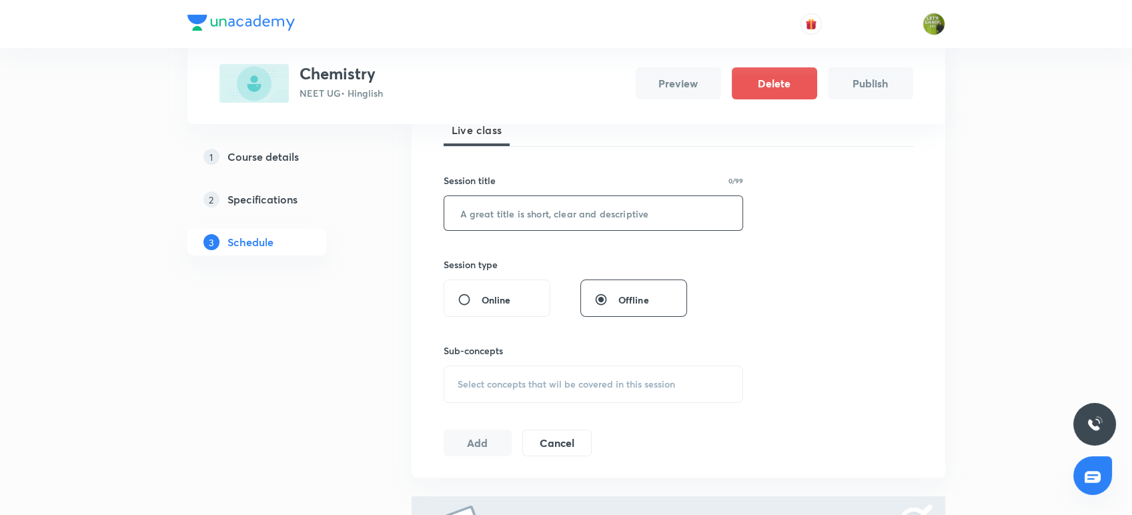
click at [483, 199] on input "text" at bounding box center [593, 213] width 299 height 34
click at [473, 216] on input "text" at bounding box center [593, 213] width 299 height 34
type input "Thermodynamics"
click at [487, 380] on span "Select concepts that wil be covered in this session" at bounding box center [566, 384] width 217 height 11
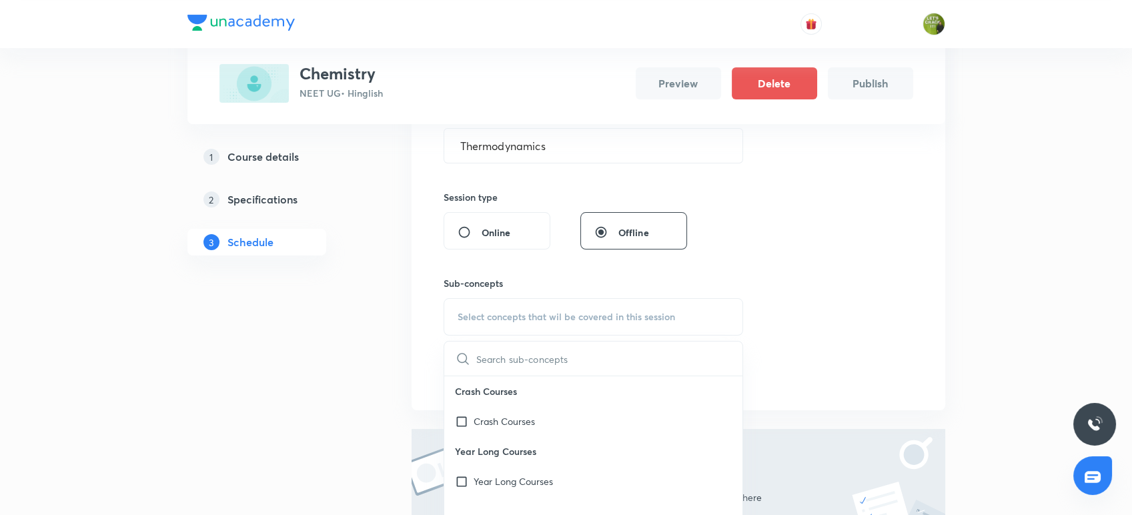
scroll to position [282, 0]
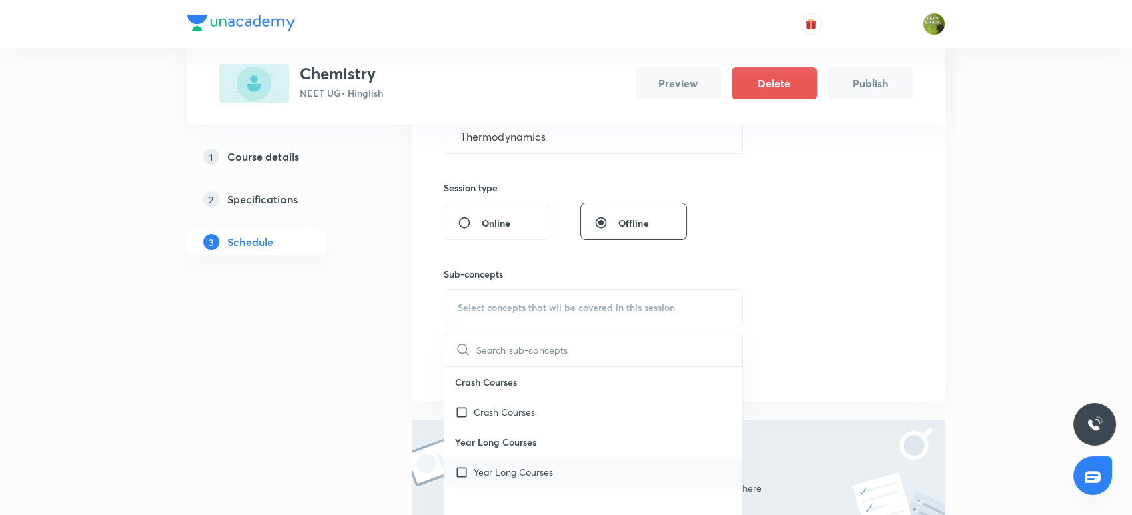
click at [480, 470] on p "Year Long Courses" at bounding box center [513, 472] width 79 height 14
checkbox input "true"
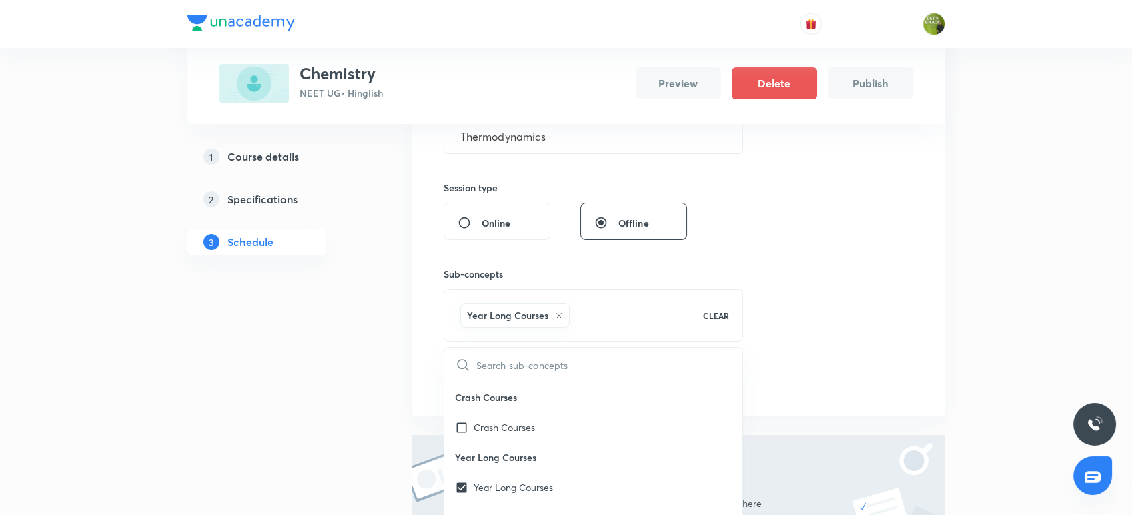
click at [388, 387] on div "Plus Courses Chemistry NEET UG • Hinglish Preview Delete Publish 1 Course detai…" at bounding box center [566, 226] width 758 height 866
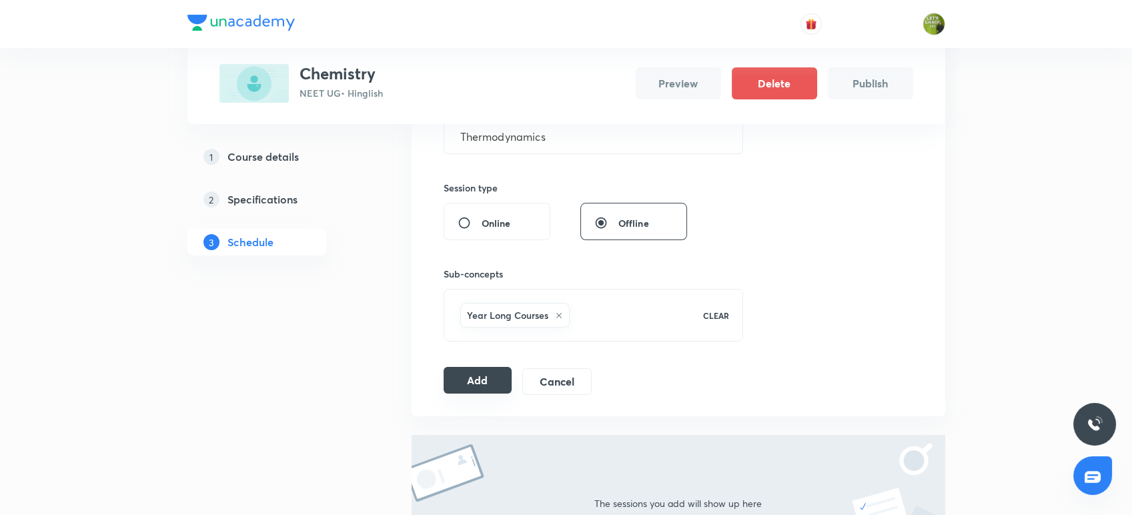
click at [463, 378] on button "Add" at bounding box center [478, 380] width 69 height 27
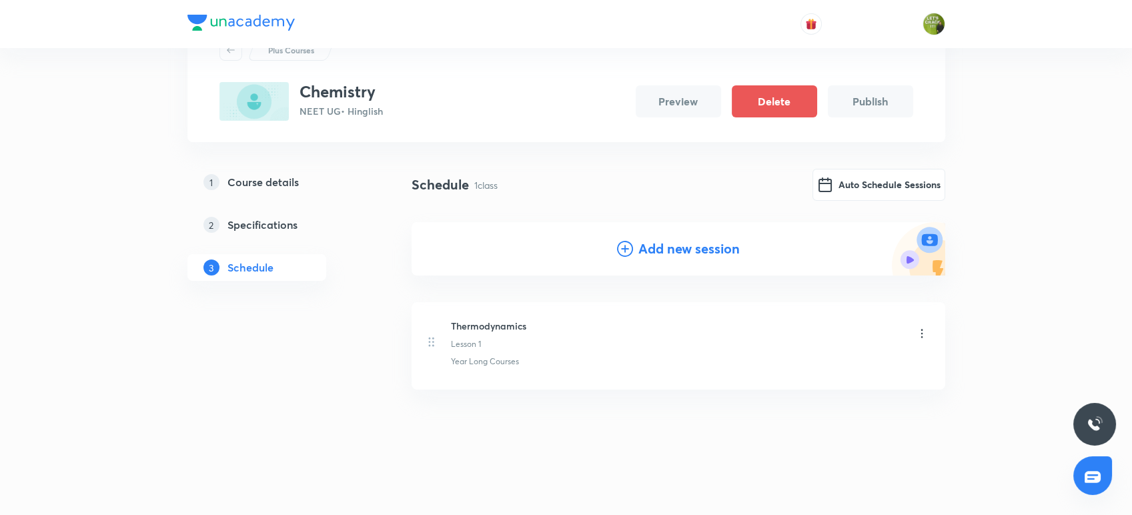
scroll to position [56, 0]
click at [845, 182] on button "Auto Schedule Sessions" at bounding box center [878, 184] width 133 height 32
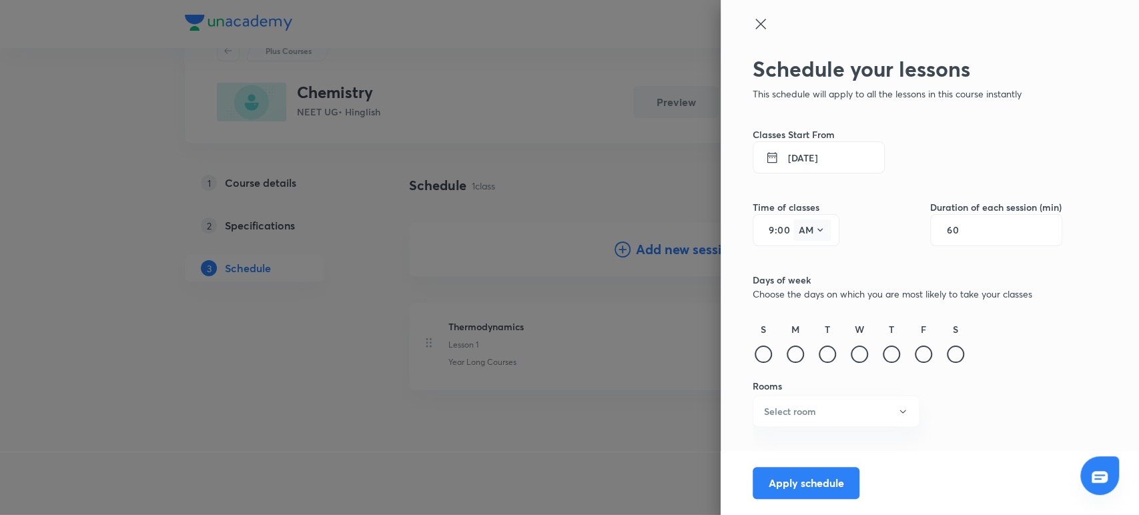
click at [816, 225] on icon at bounding box center [819, 230] width 11 height 11
click at [812, 261] on div "PM" at bounding box center [812, 264] width 48 height 32
click at [773, 227] on input "9" at bounding box center [766, 230] width 16 height 11
type input "3"
type input "40"
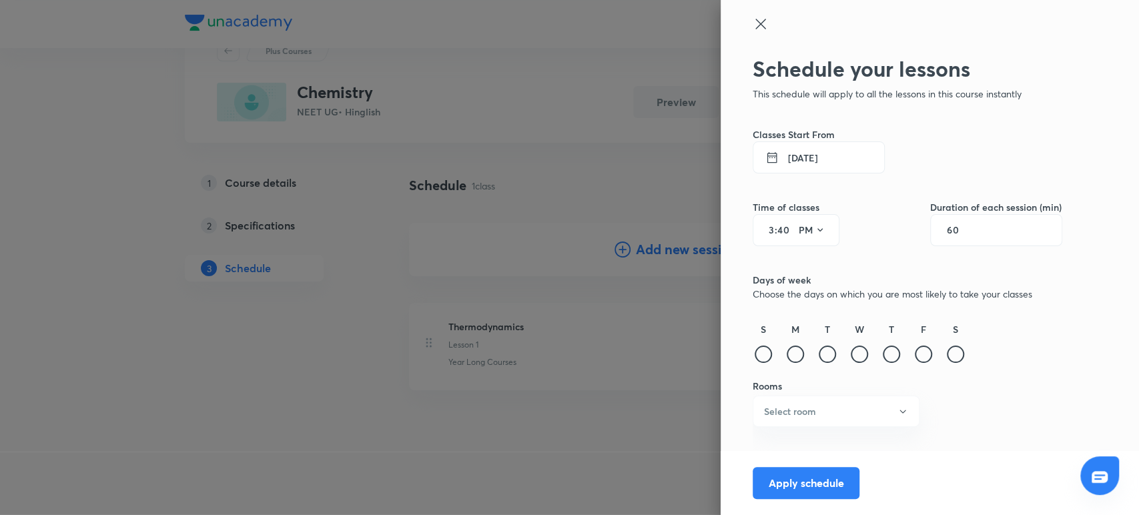
click at [998, 227] on div "60" at bounding box center [996, 230] width 132 height 32
click at [981, 231] on div "60" at bounding box center [996, 230] width 132 height 32
click at [965, 232] on input "60" at bounding box center [959, 230] width 25 height 11
type input "80"
click at [864, 356] on div at bounding box center [859, 354] width 17 height 17
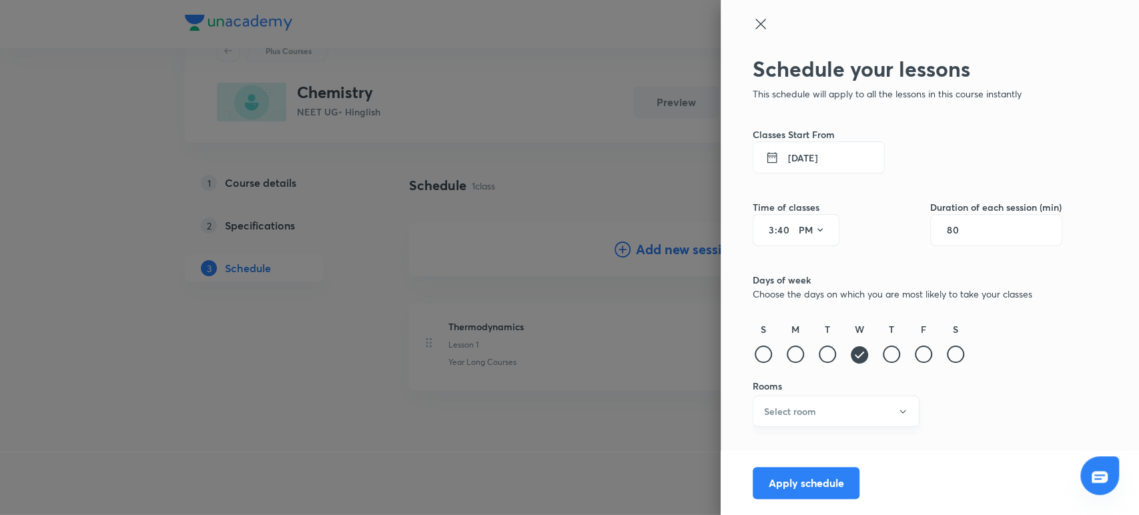
click at [853, 410] on button "Select room" at bounding box center [835, 411] width 167 height 31
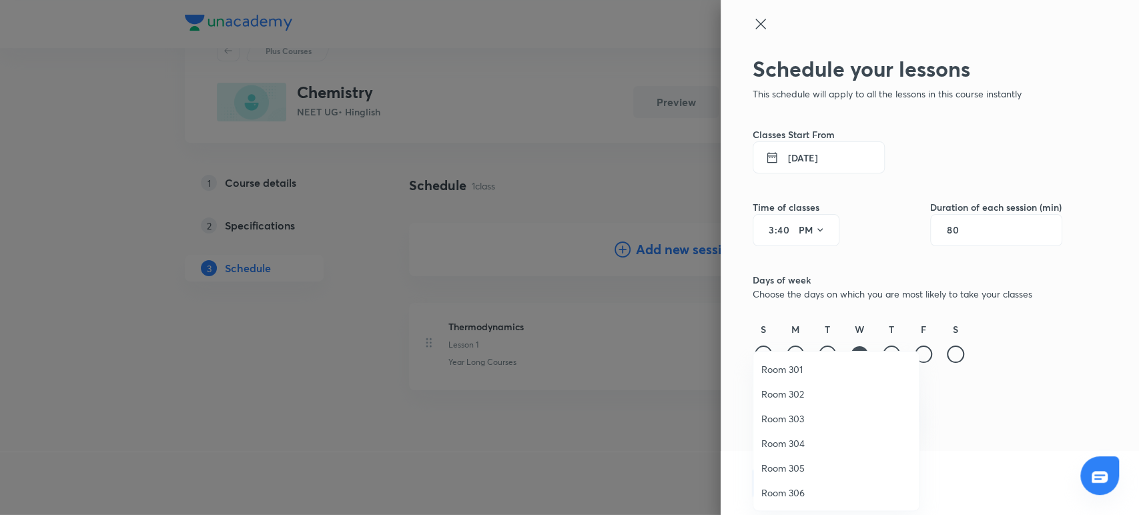
click at [790, 362] on li "Room 301" at bounding box center [835, 369] width 165 height 25
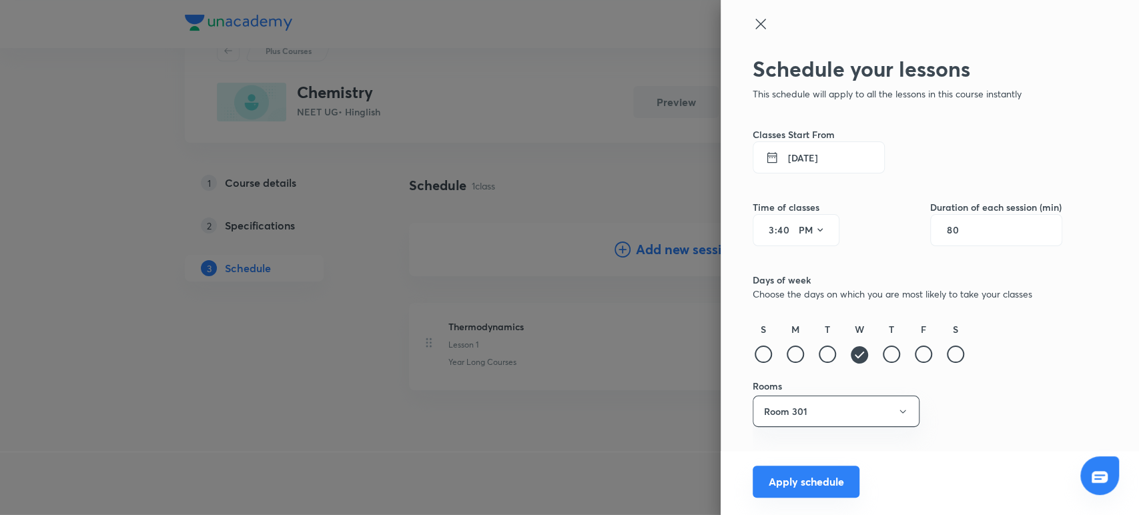
click at [774, 480] on button "Apply schedule" at bounding box center [805, 482] width 107 height 32
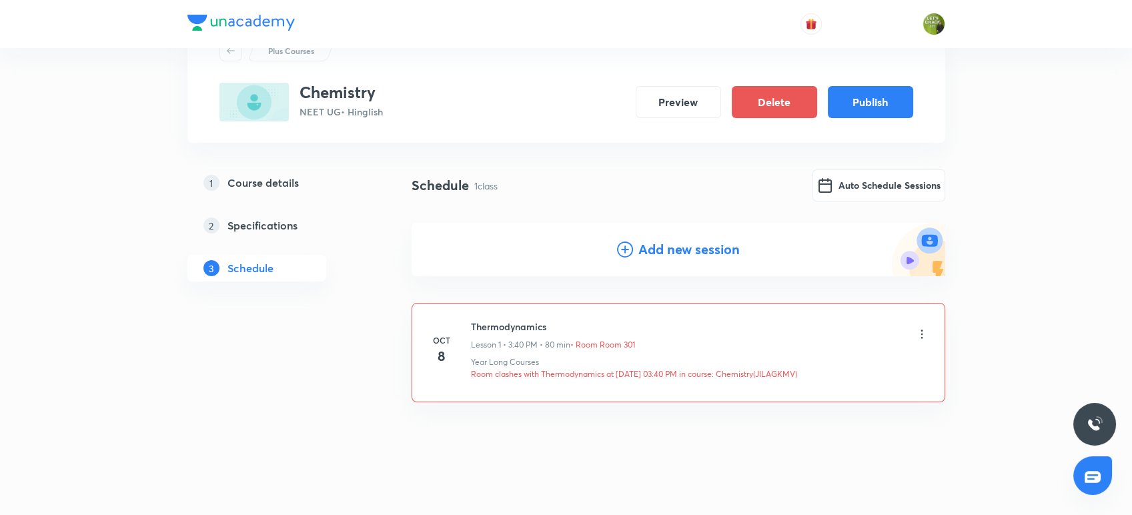
click at [922, 332] on icon at bounding box center [921, 334] width 13 height 13
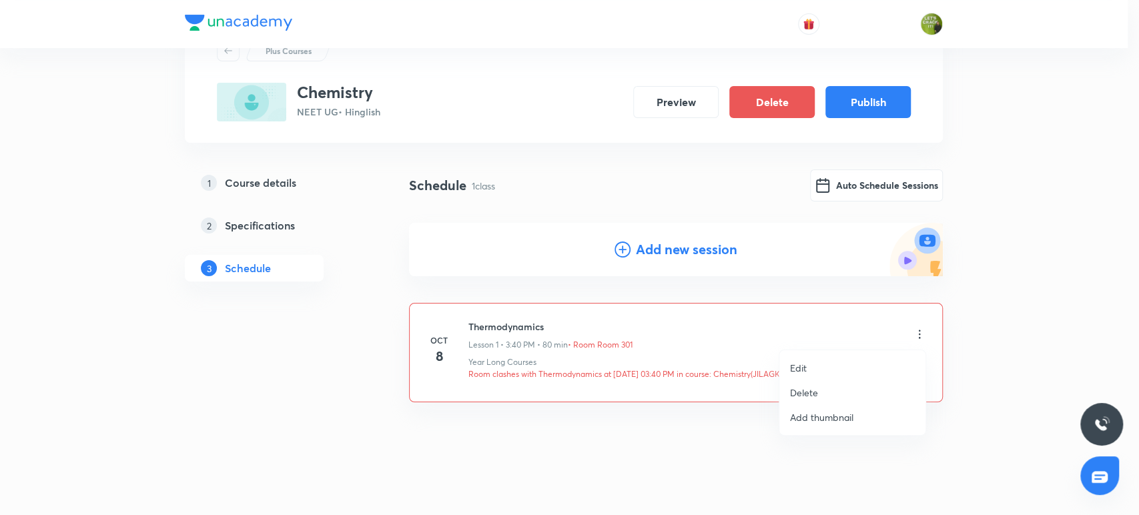
click at [825, 370] on li "Edit" at bounding box center [852, 368] width 146 height 25
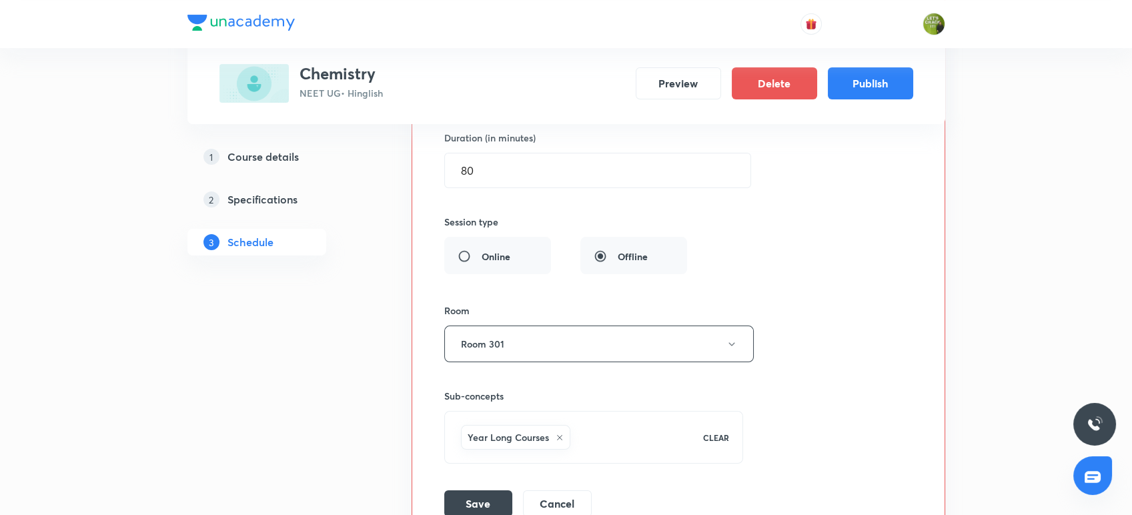
scroll to position [459, 0]
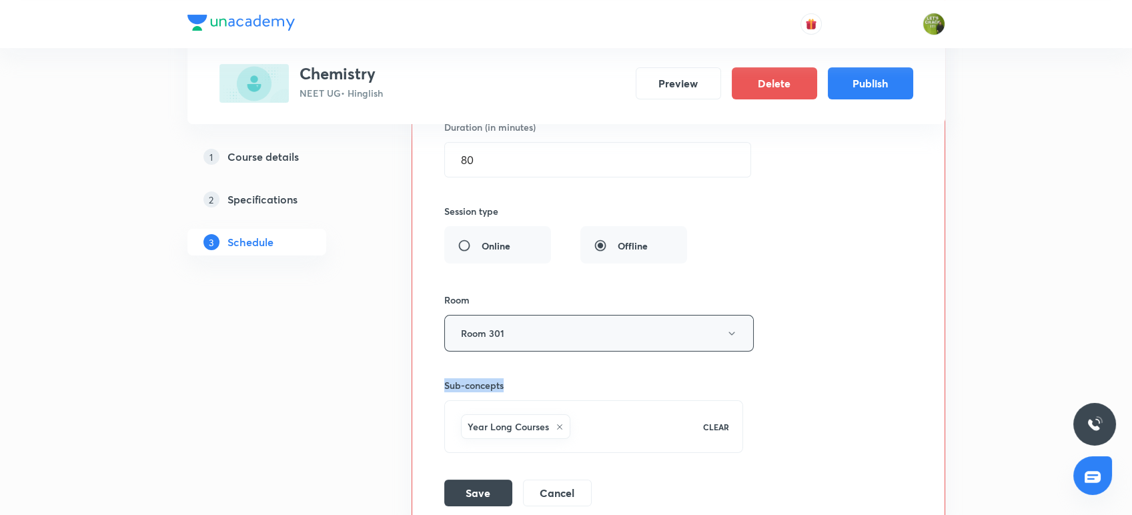
drag, startPoint x: 825, startPoint y: 370, endPoint x: 710, endPoint y: 338, distance: 118.9
click at [710, 338] on div "Session title 14/99 Thermodynamics ​ Schedule for Oct 8, 2025, 3:40 PM ​ Room c…" at bounding box center [678, 205] width 468 height 604
click at [710, 338] on button "Room 301" at bounding box center [599, 333] width 310 height 37
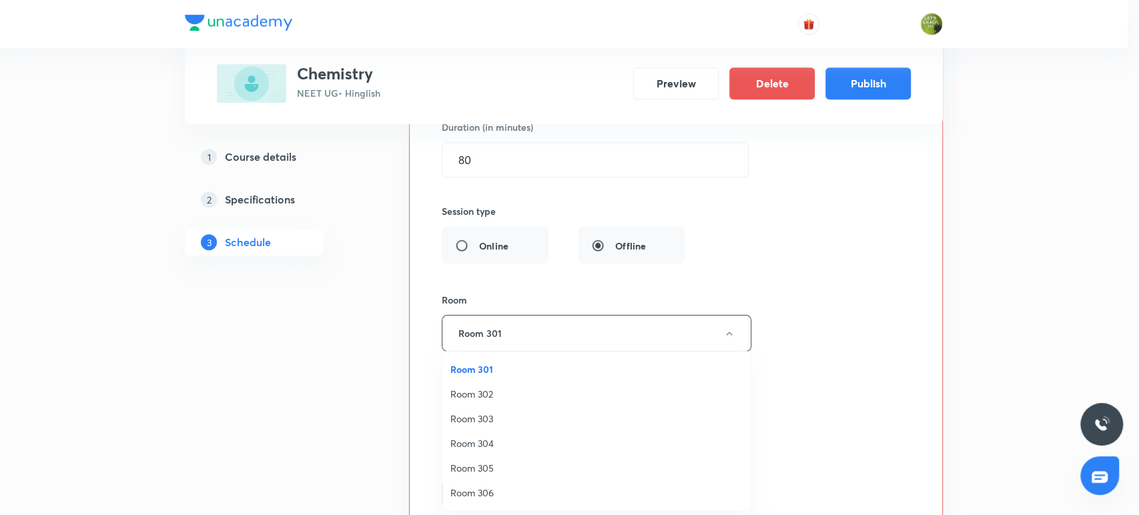
click at [499, 495] on span "Room 306" at bounding box center [596, 493] width 292 height 14
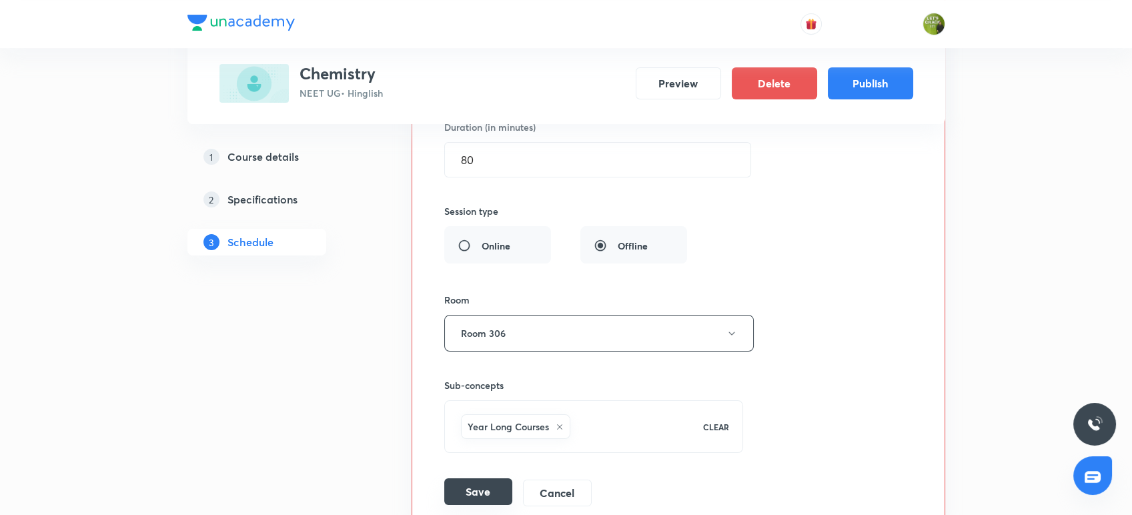
click at [482, 492] on button "Save" at bounding box center [478, 491] width 68 height 27
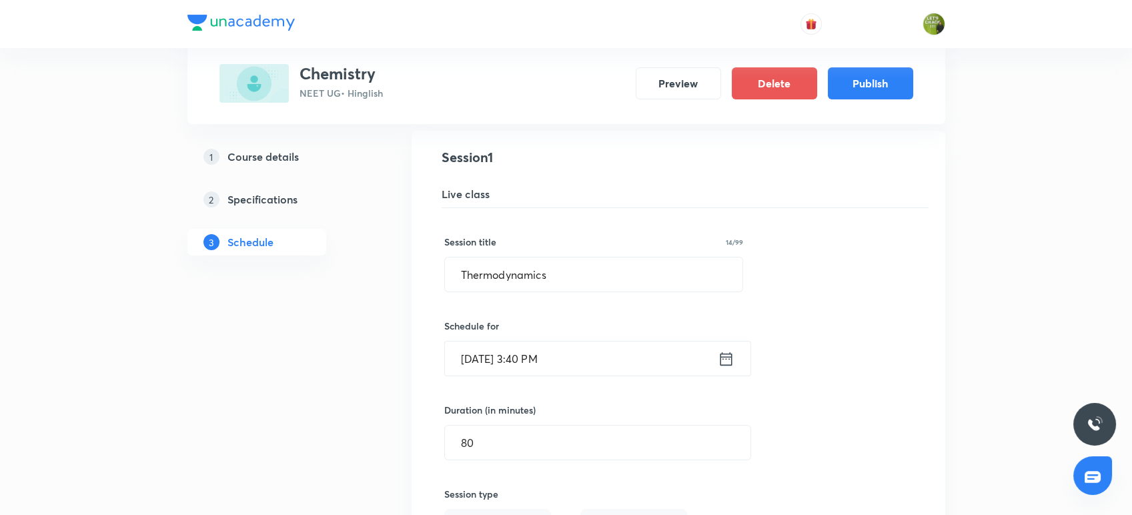
scroll to position [0, 0]
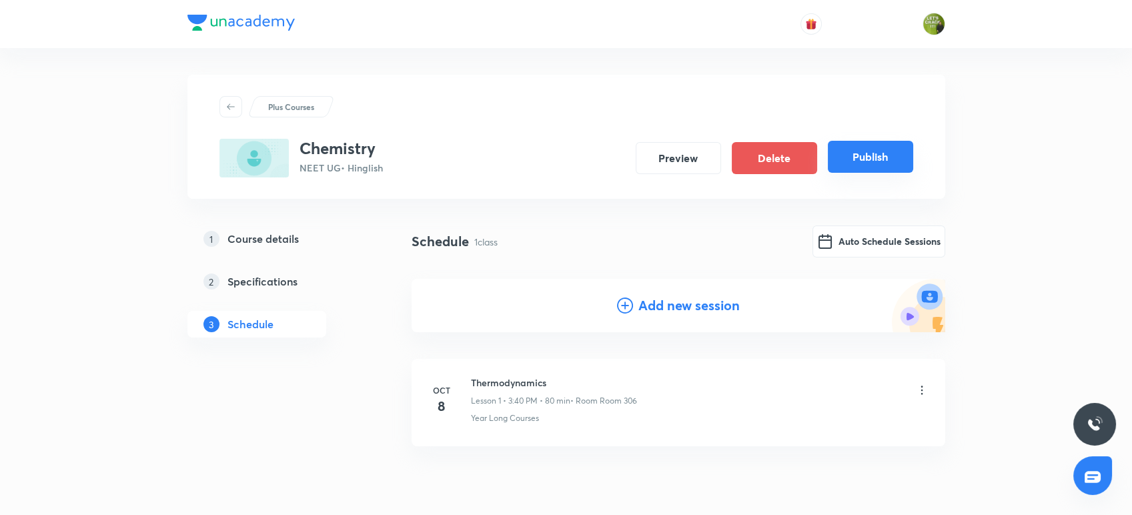
click at [864, 156] on button "Publish" at bounding box center [870, 157] width 85 height 32
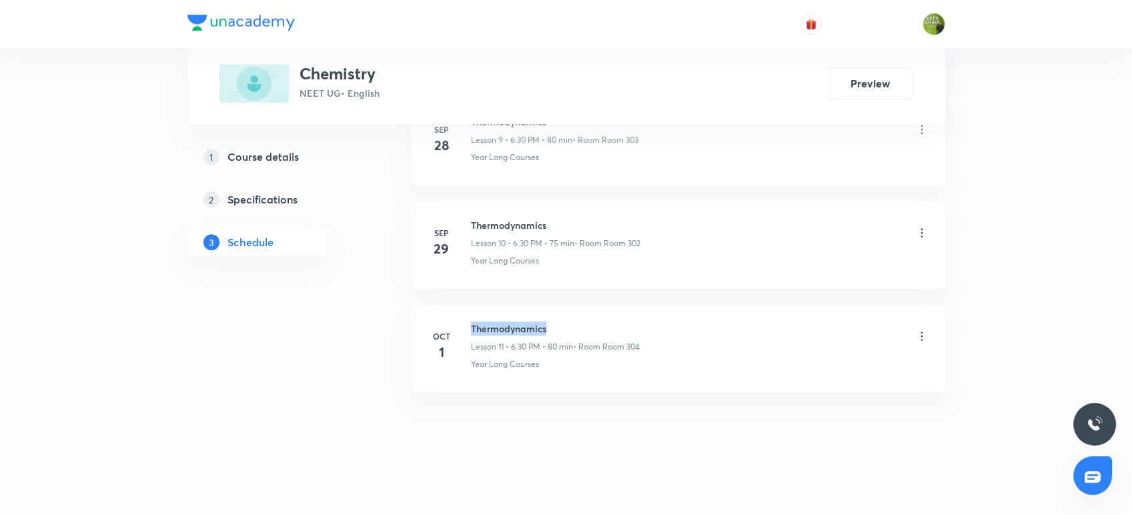
click at [462, 311] on li "[DATE] Thermodynamics Lesson 11 • 6:30 PM • 80 min • Room Room 304 Year Long Co…" at bounding box center [679, 348] width 534 height 87
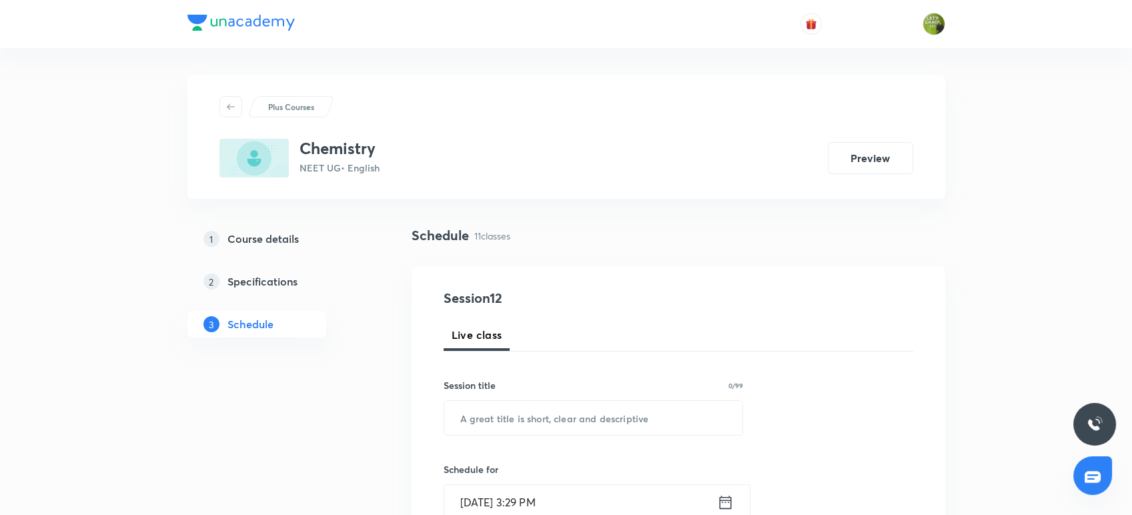
scroll to position [101, 0]
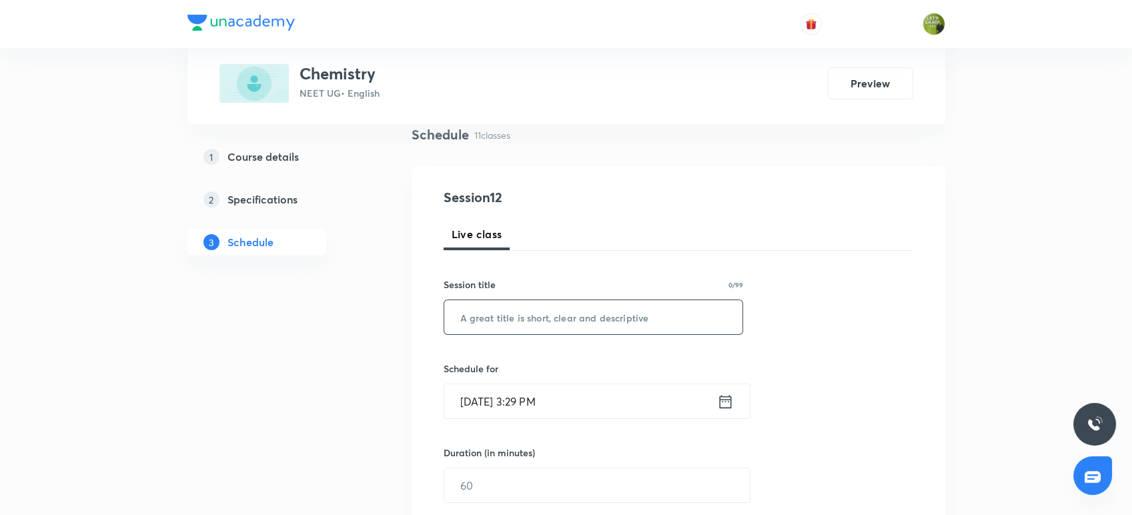
click at [462, 311] on input "text" at bounding box center [593, 317] width 299 height 34
paste input "Thermodynamics"
type input "Thermodynamics"
click at [656, 414] on input "[DATE] 3:29 PM" at bounding box center [580, 401] width 273 height 34
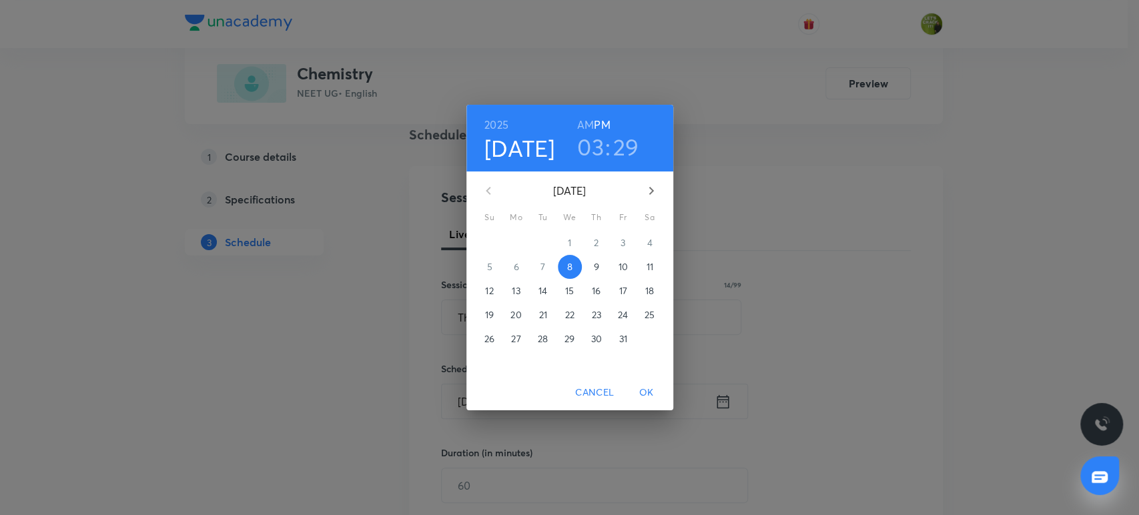
click at [630, 148] on h3 "29" at bounding box center [626, 147] width 26 height 28
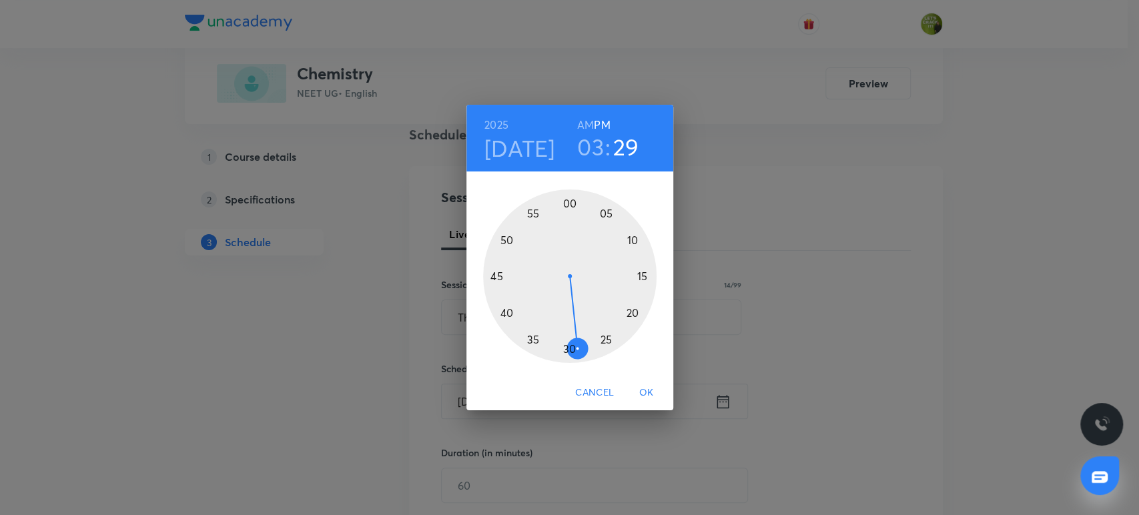
click at [598, 148] on h3 "03" at bounding box center [590, 147] width 27 height 28
click at [606, 332] on div at bounding box center [569, 275] width 173 height 173
click at [633, 239] on div at bounding box center [569, 275] width 173 height 173
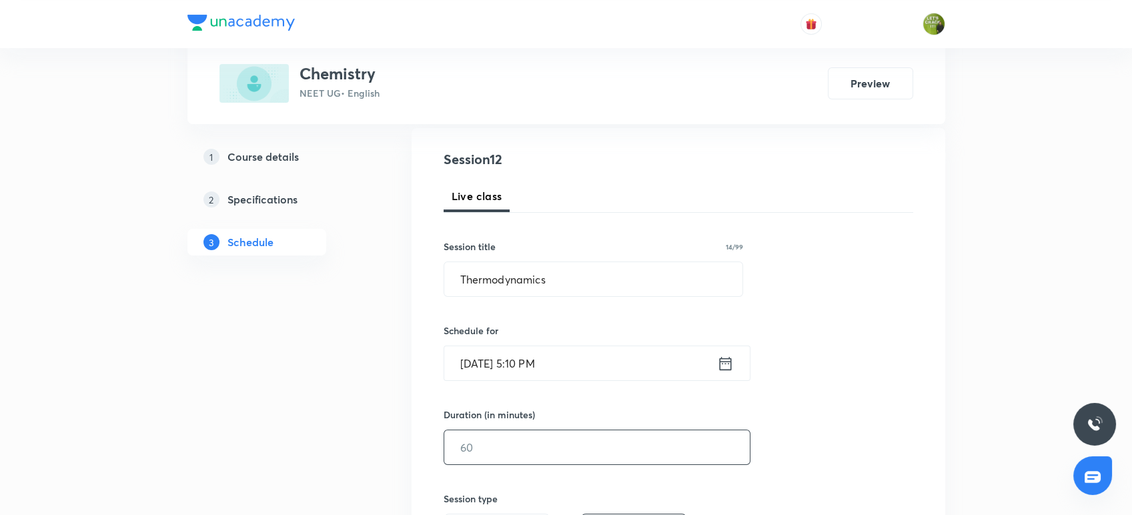
scroll to position [143, 0]
click at [502, 442] on input "text" at bounding box center [597, 443] width 306 height 34
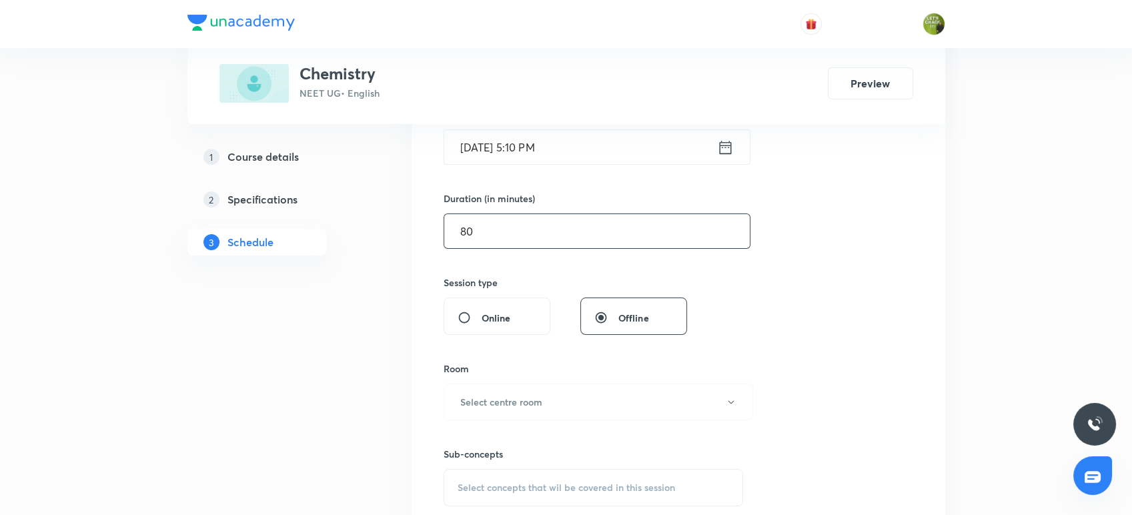
scroll to position [379, 0]
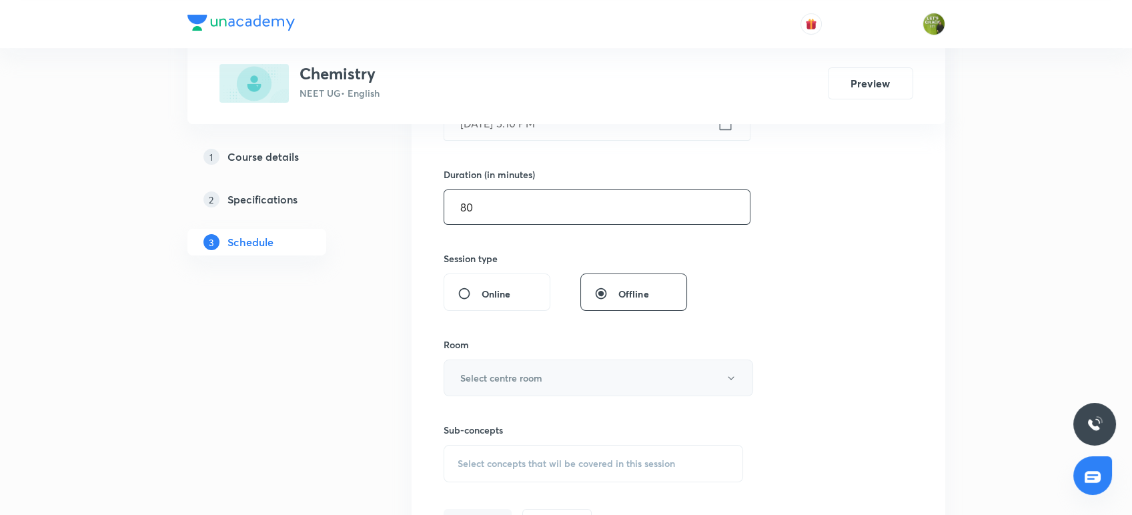
type input "80"
click at [483, 375] on h6 "Select centre room" at bounding box center [501, 378] width 82 height 14
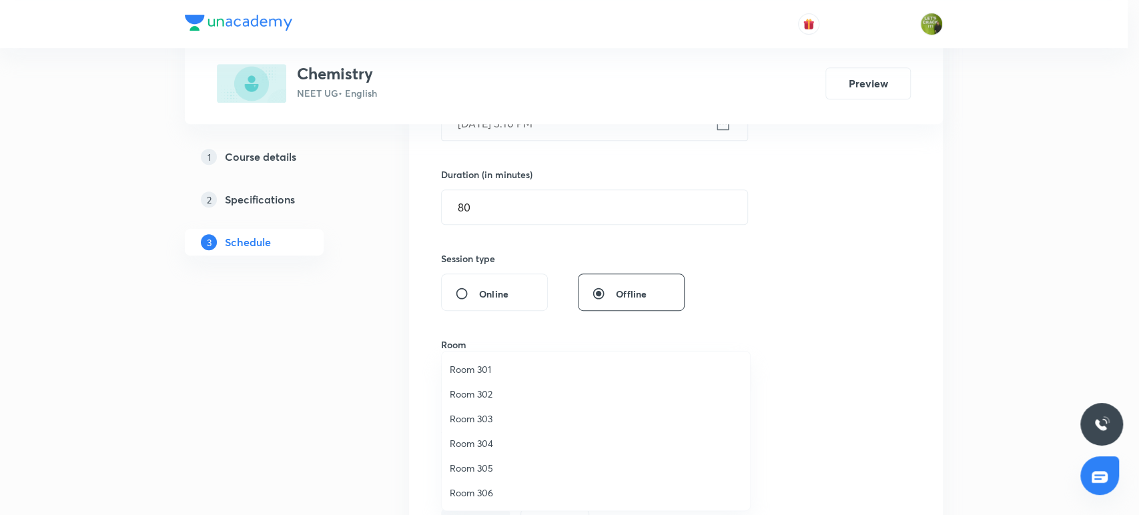
click at [478, 364] on span "Room 301" at bounding box center [596, 369] width 292 height 14
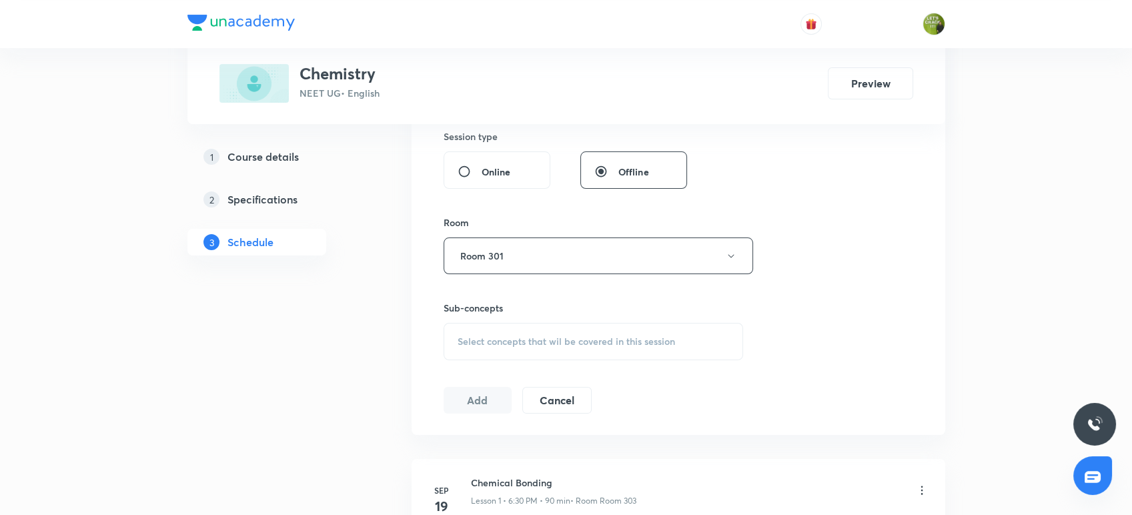
scroll to position [582, 0]
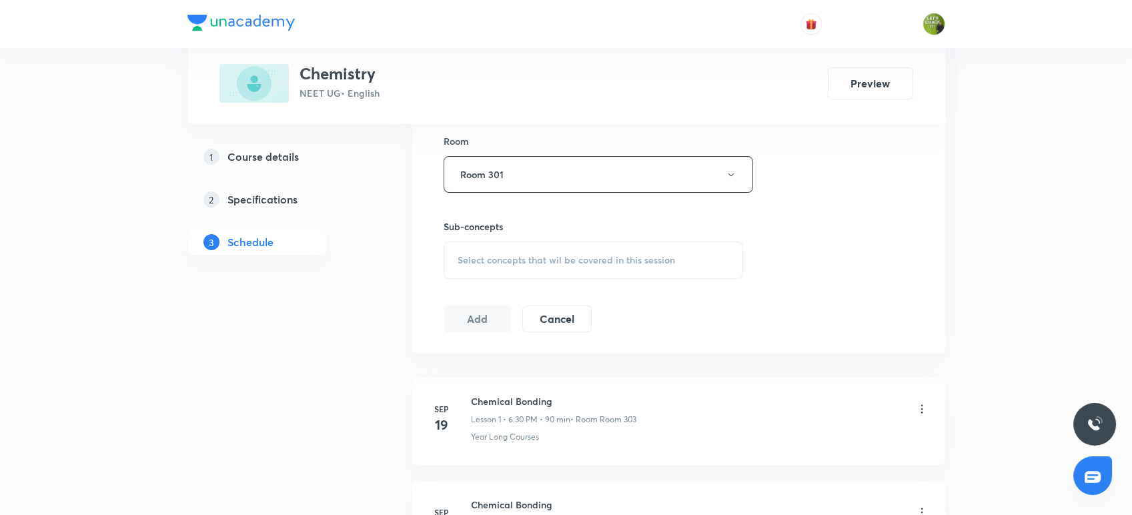
click at [490, 247] on div "Select concepts that wil be covered in this session" at bounding box center [594, 259] width 300 height 37
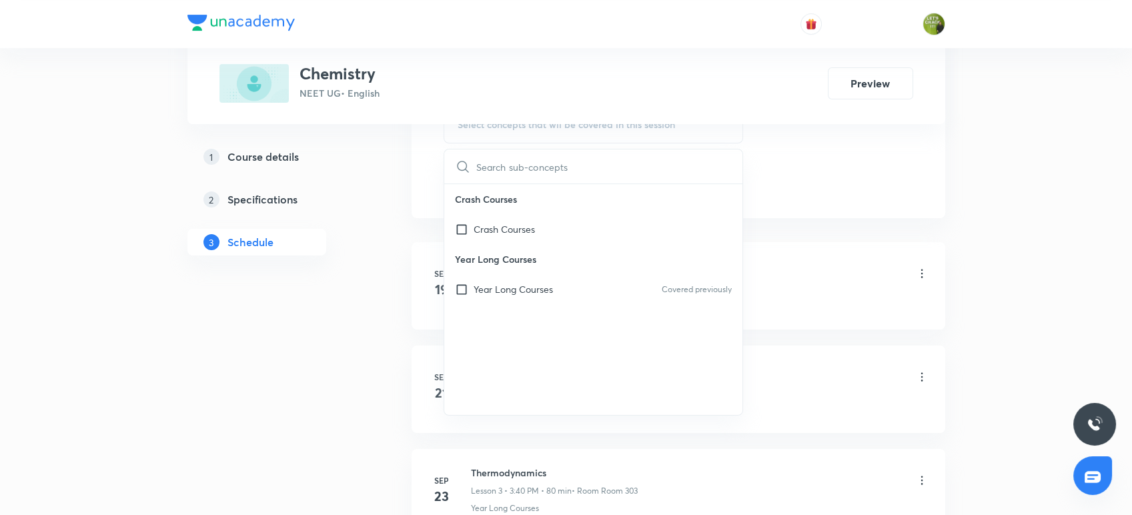
scroll to position [720, 0]
click at [482, 280] on p "Year Long Courses" at bounding box center [513, 287] width 79 height 14
checkbox input "true"
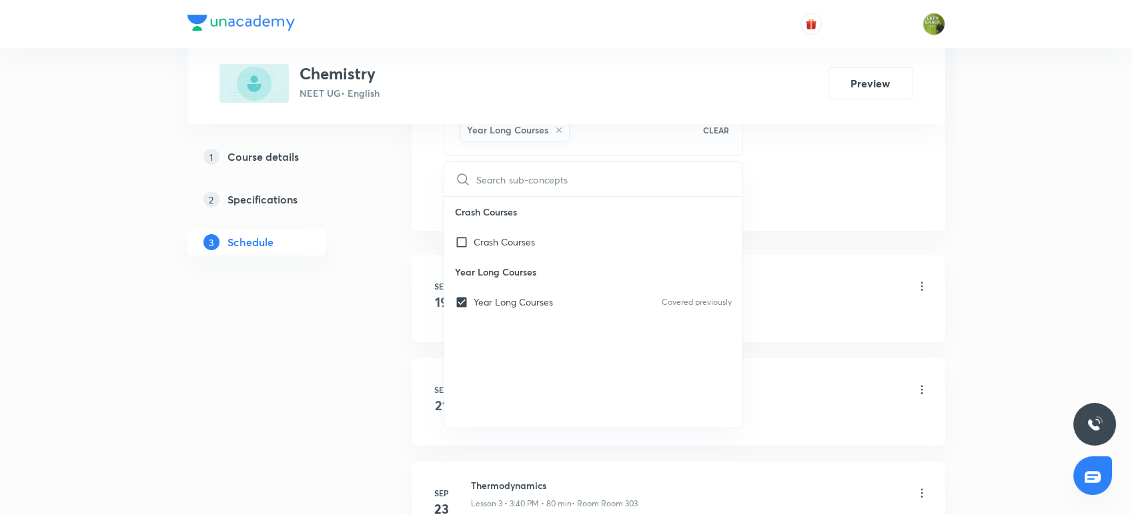
click at [408, 222] on div "Plus Courses Chemistry NEET UG • English Preview 1 Course details 2 Specificati…" at bounding box center [566, 415] width 758 height 2123
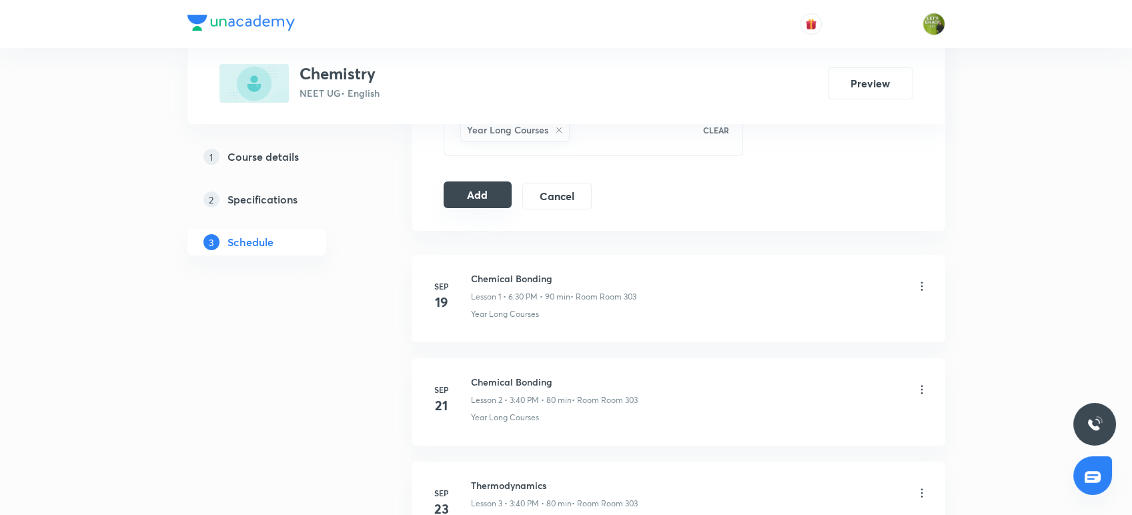
click at [468, 191] on button "Add" at bounding box center [478, 194] width 69 height 27
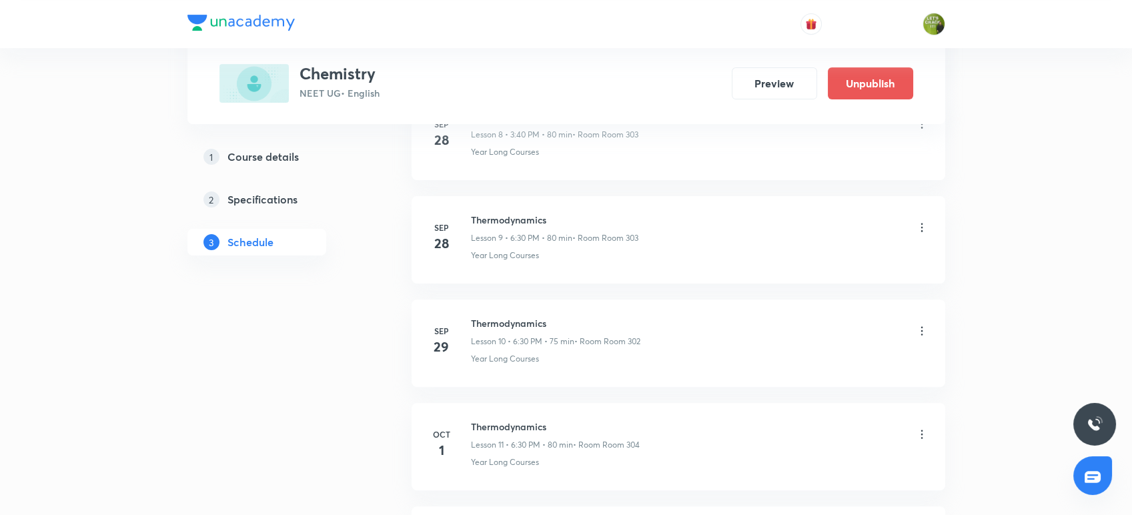
scroll to position [1179, 0]
drag, startPoint x: 550, startPoint y: 324, endPoint x: 469, endPoint y: 316, distance: 81.2
click at [469, 316] on li "[DATE] Thermodynamics Lesson 12 • 5:10 PM • 80 min • Room Room 301 Year Long Co…" at bounding box center [679, 348] width 534 height 87
copy h6 "Thermodynamics"
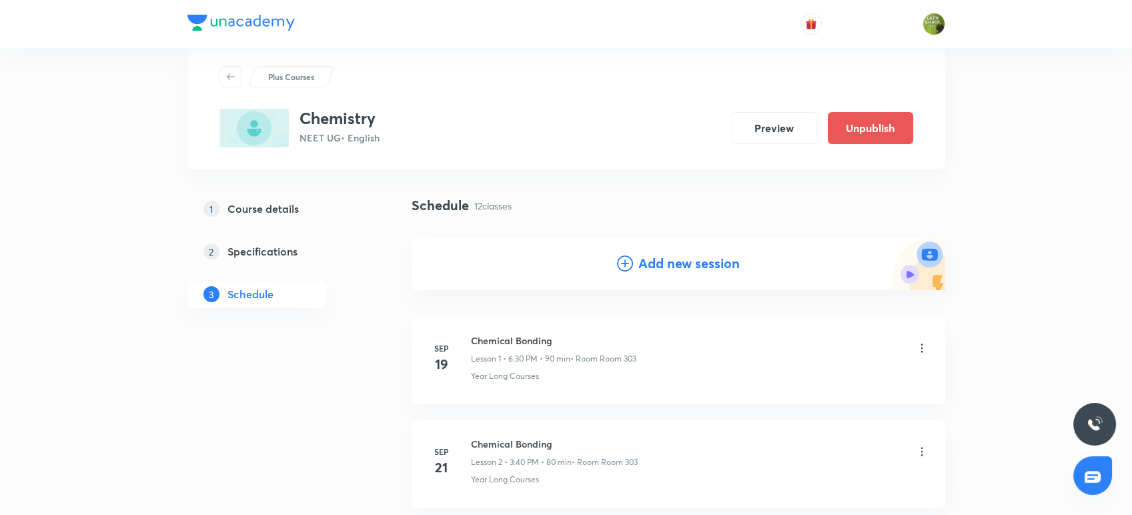
scroll to position [29, 0]
click at [644, 263] on h4 "Add new session" at bounding box center [688, 264] width 101 height 20
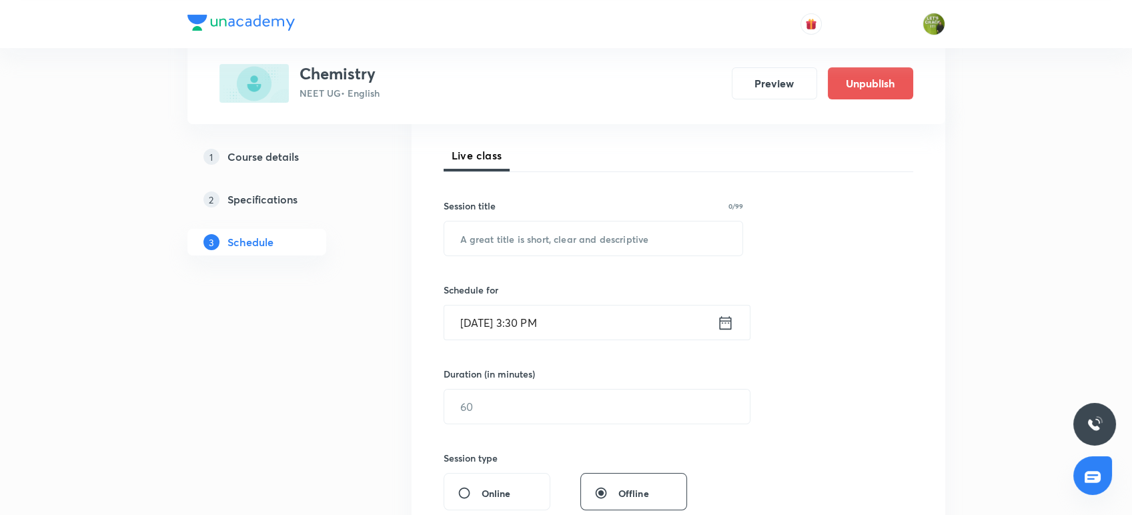
scroll to position [180, 0]
click at [588, 231] on input "text" at bounding box center [593, 238] width 299 height 34
paste input "Thermodynamics"
type input "Thermodynamics"
click at [726, 324] on icon at bounding box center [725, 322] width 17 height 19
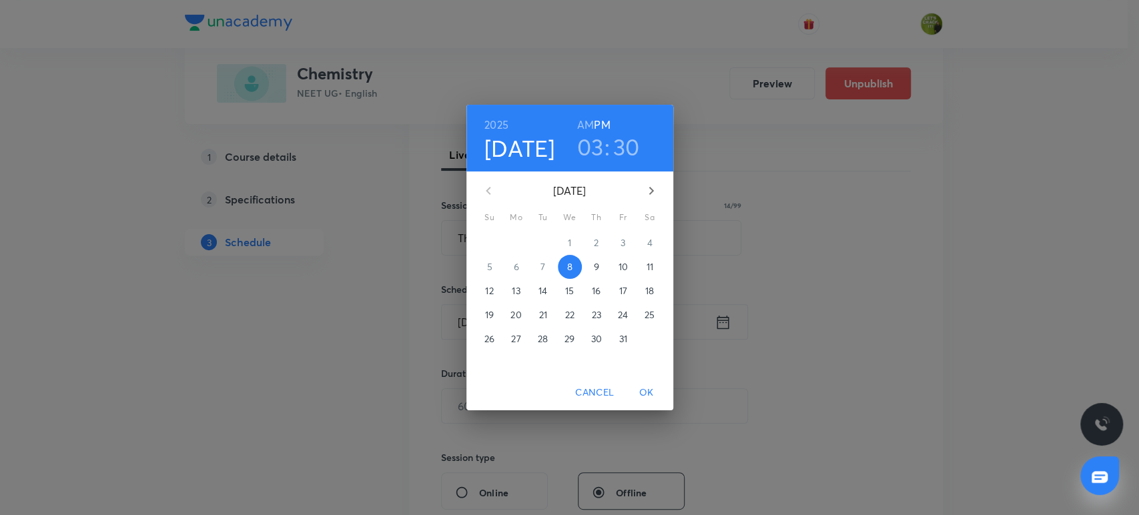
click at [593, 148] on h3 "03" at bounding box center [590, 147] width 27 height 28
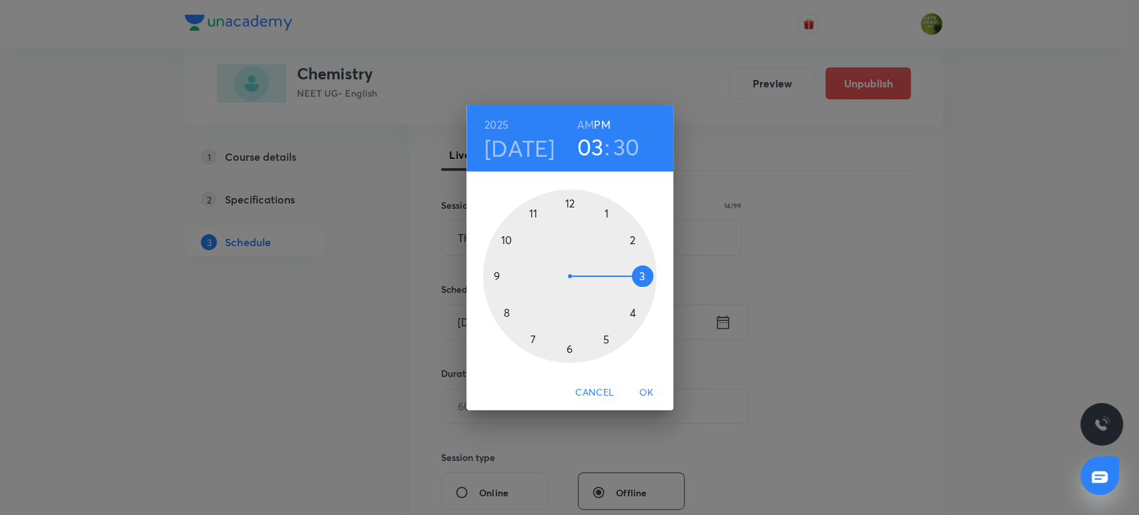
click at [568, 348] on div at bounding box center [569, 275] width 173 height 173
click at [637, 317] on div at bounding box center [569, 275] width 173 height 173
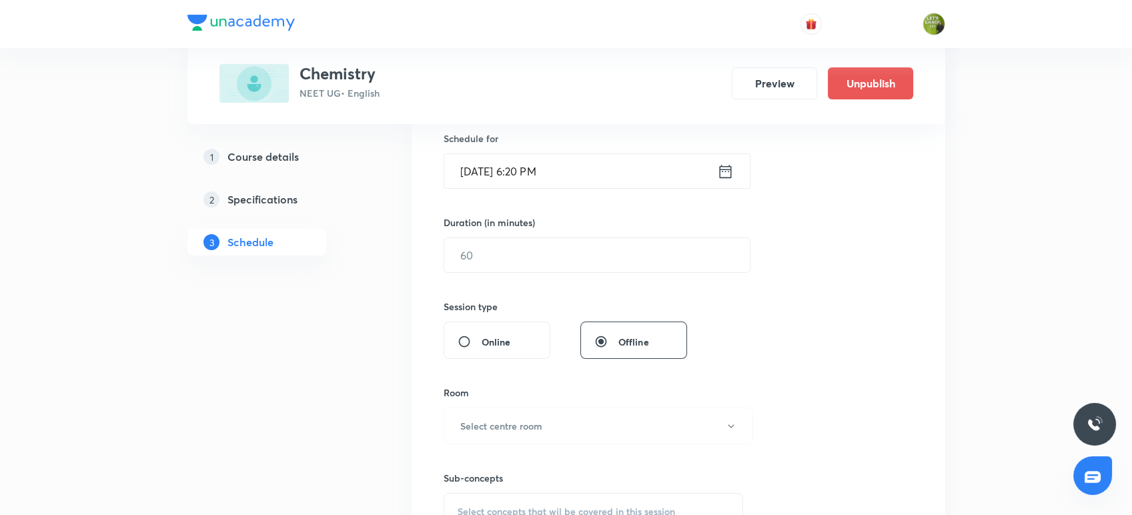
scroll to position [334, 0]
click at [586, 257] on input "text" at bounding box center [597, 252] width 306 height 34
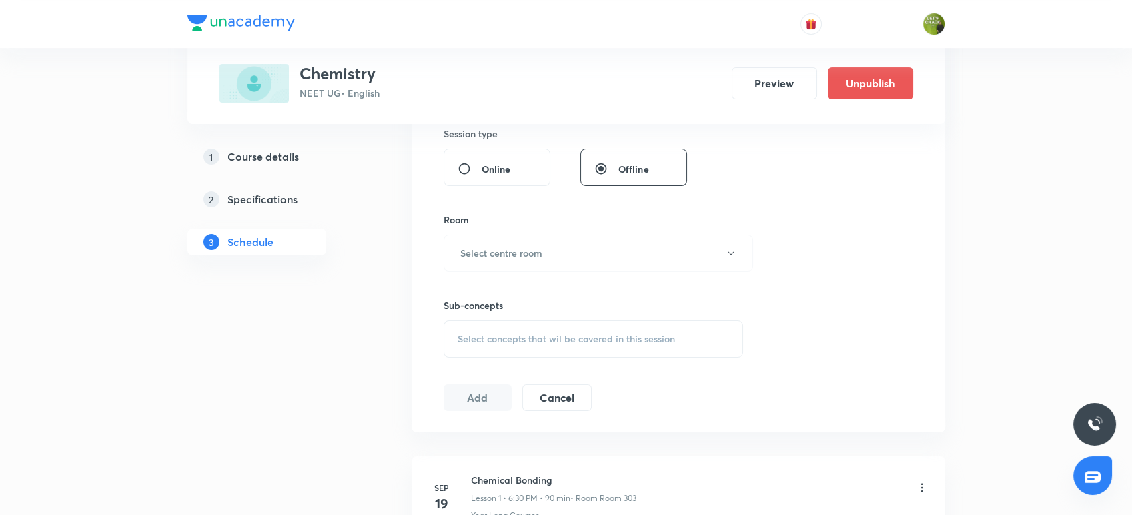
scroll to position [512, 0]
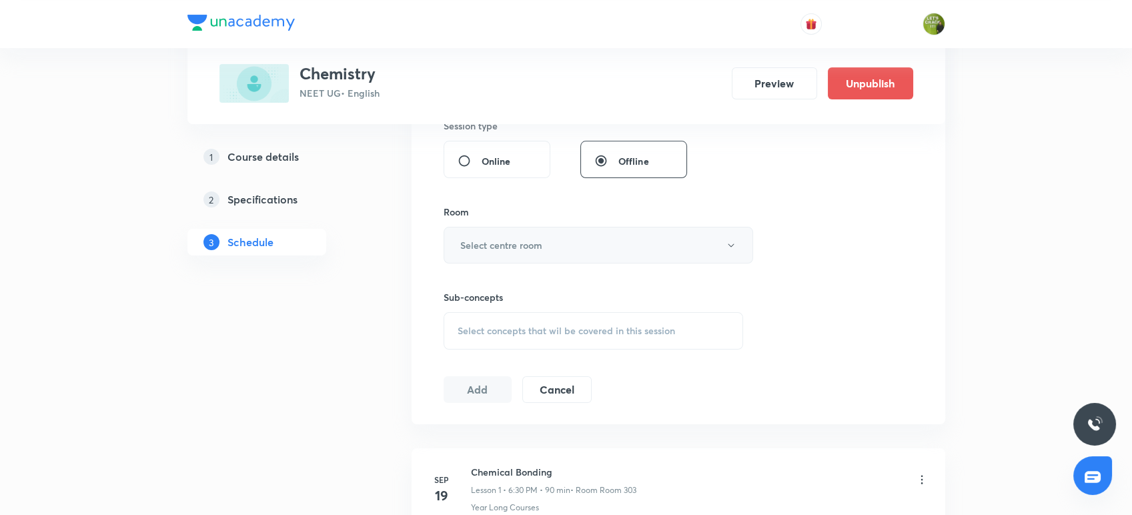
type input "80"
click at [580, 250] on button "Select centre room" at bounding box center [599, 245] width 310 height 37
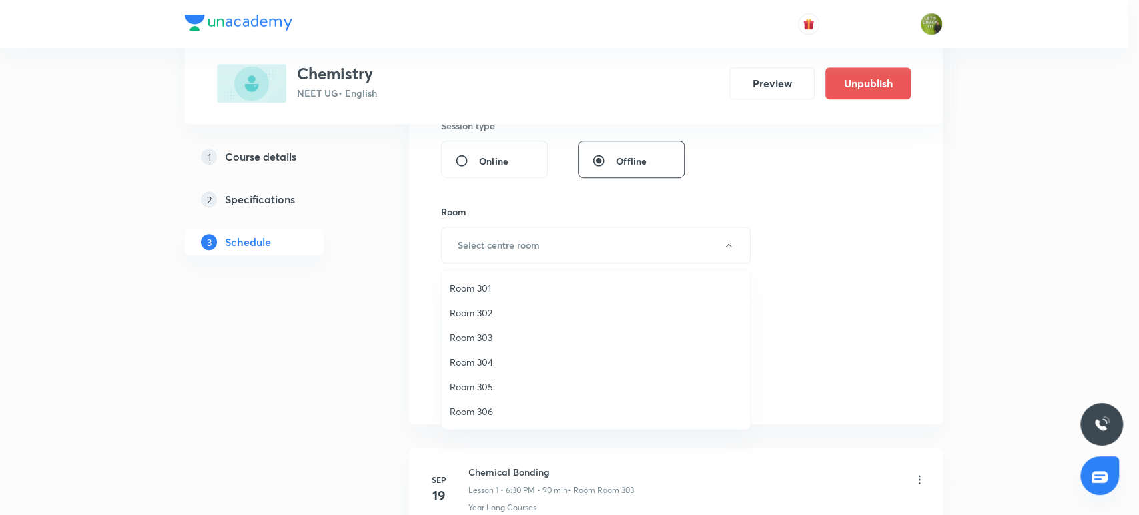
click at [472, 292] on span "Room 301" at bounding box center [596, 288] width 292 height 14
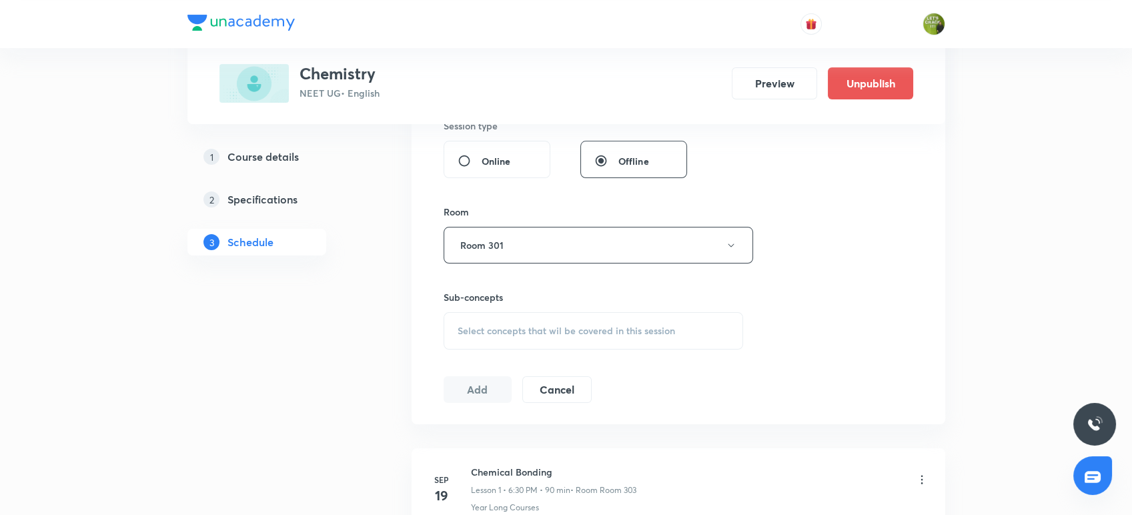
scroll to position [596, 0]
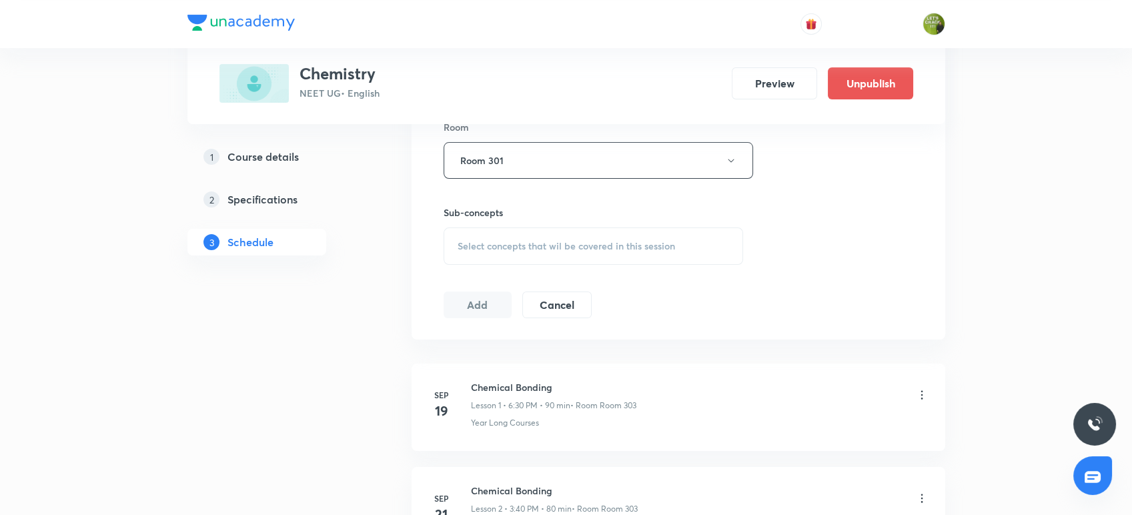
click at [490, 241] on span "Select concepts that wil be covered in this session" at bounding box center [566, 246] width 217 height 11
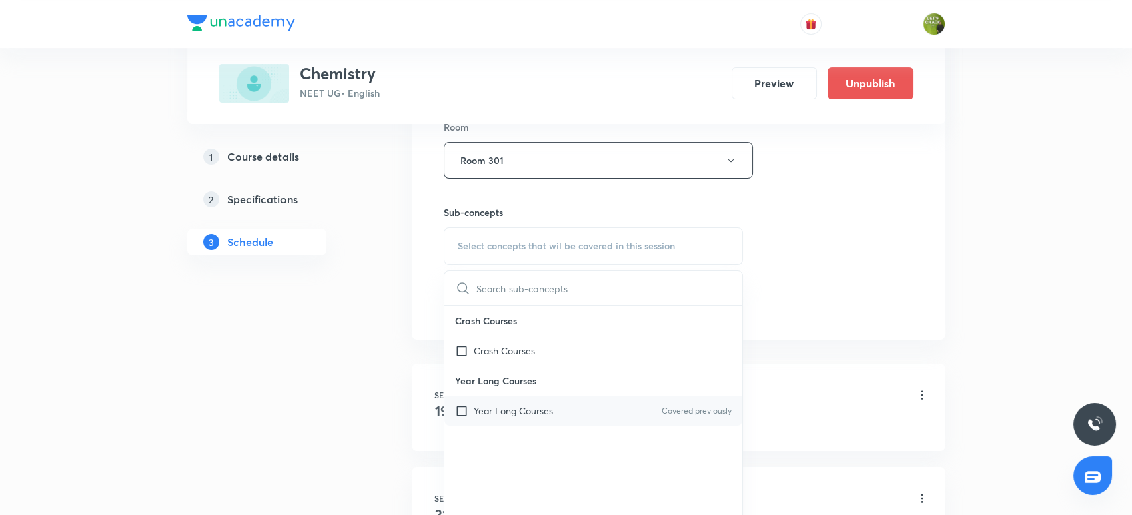
click at [494, 409] on p "Year Long Courses" at bounding box center [513, 411] width 79 height 14
checkbox input "true"
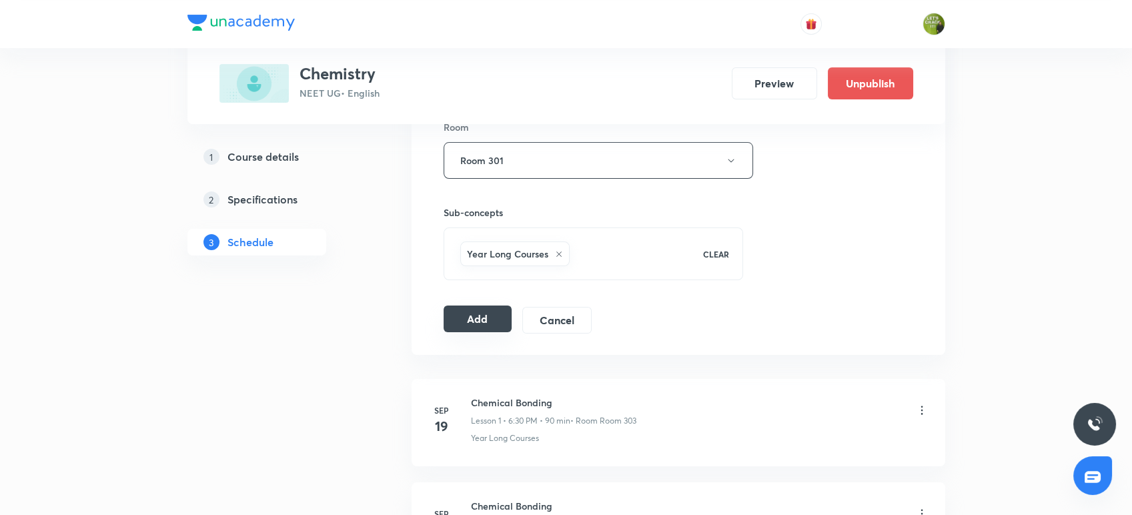
click at [467, 308] on button "Add" at bounding box center [478, 319] width 69 height 27
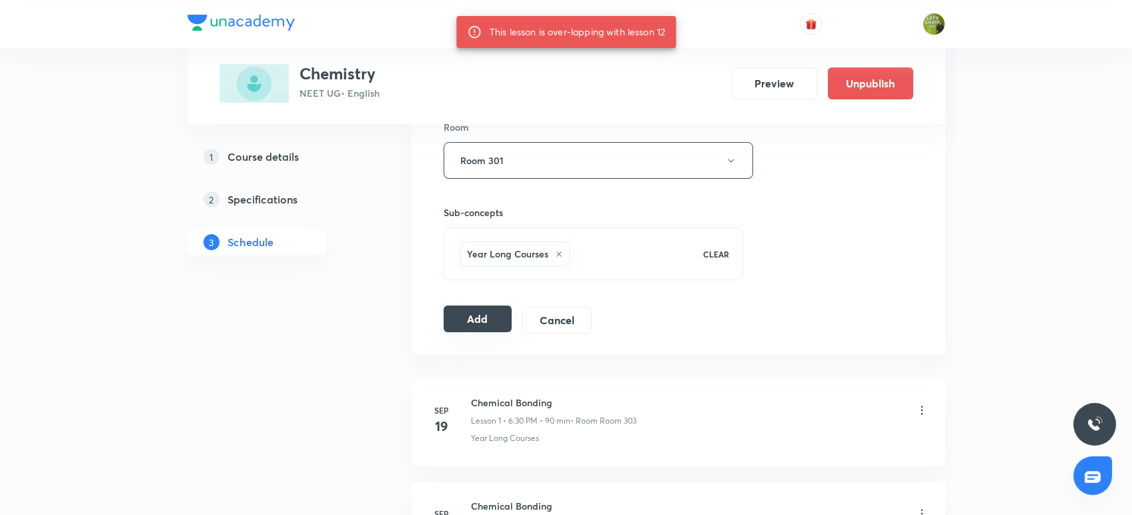
click at [461, 325] on button "Add" at bounding box center [478, 319] width 69 height 27
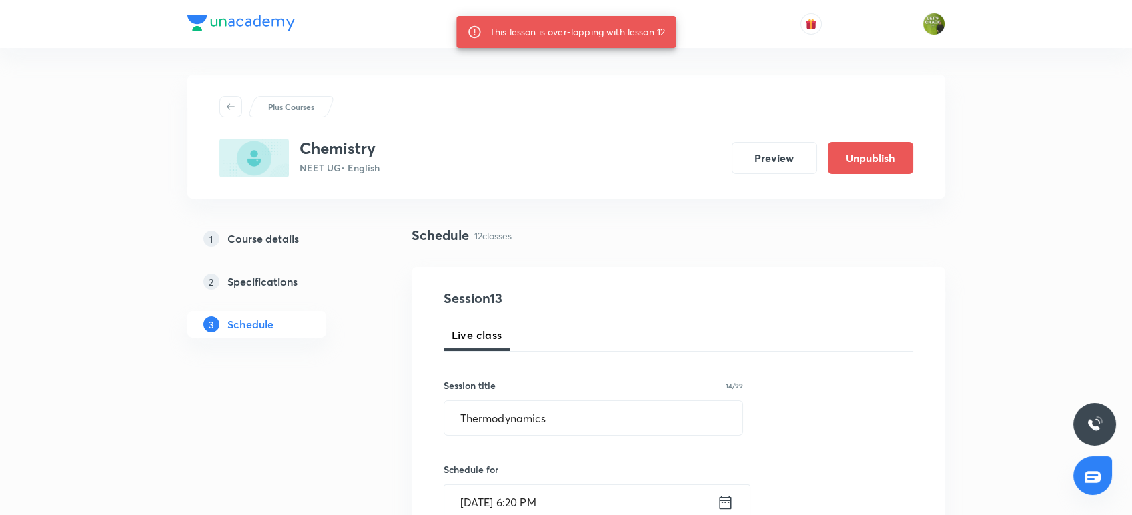
scroll to position [189, 0]
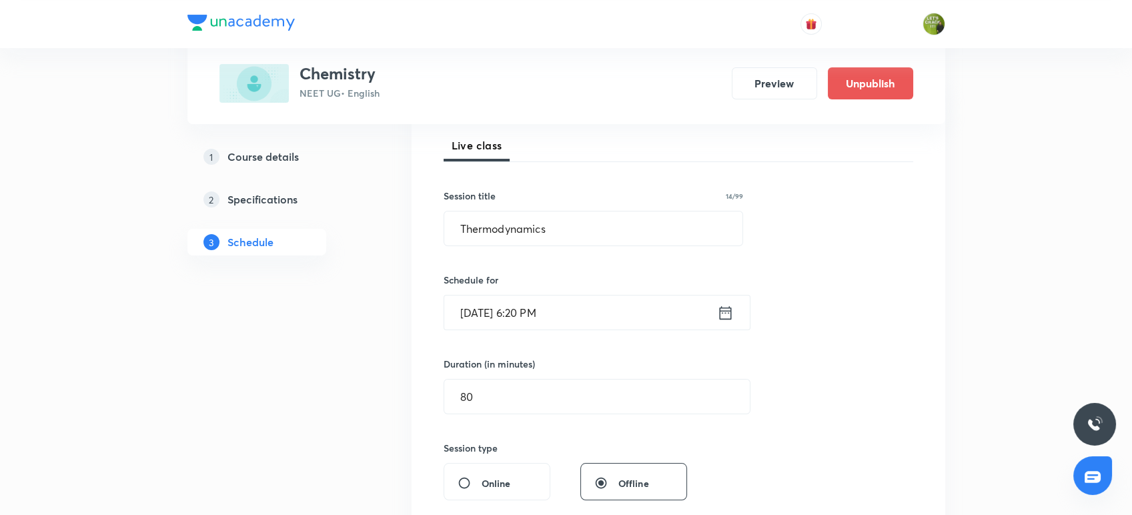
click at [624, 314] on input "[DATE] 6:20 PM" at bounding box center [580, 313] width 273 height 34
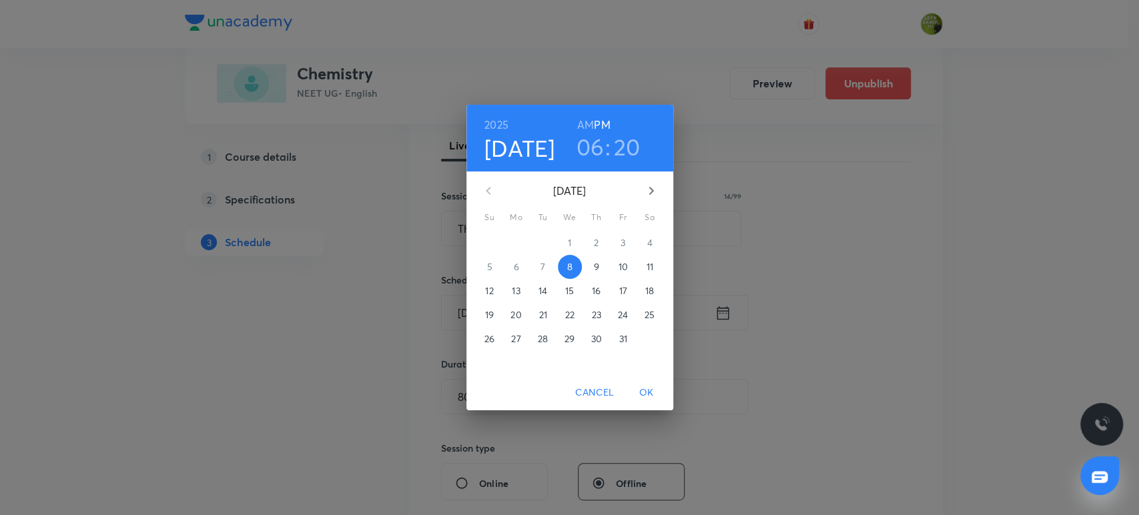
click at [631, 148] on h3 "20" at bounding box center [627, 147] width 27 height 28
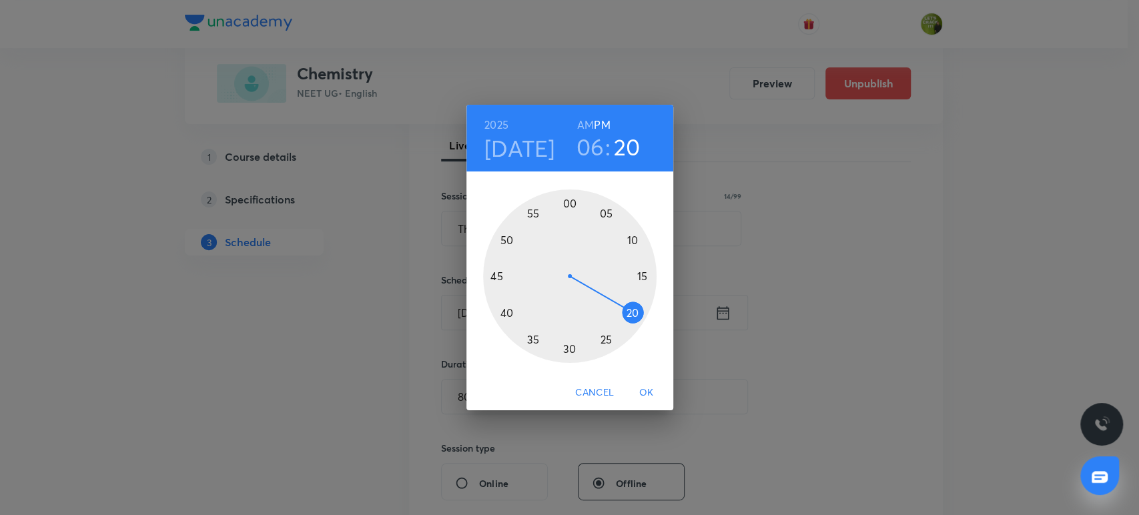
click at [565, 352] on div at bounding box center [569, 275] width 173 height 173
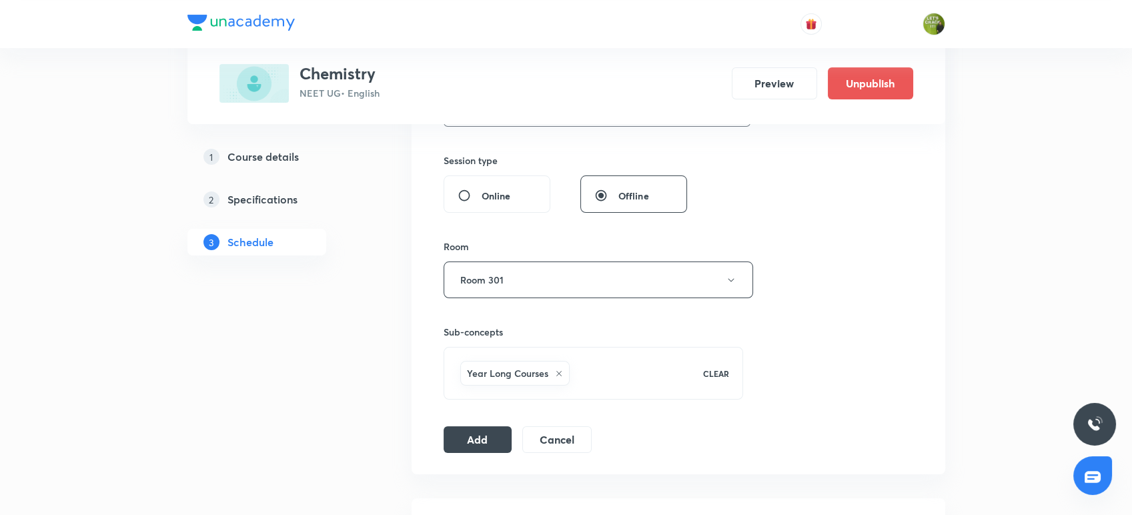
scroll to position [482, 0]
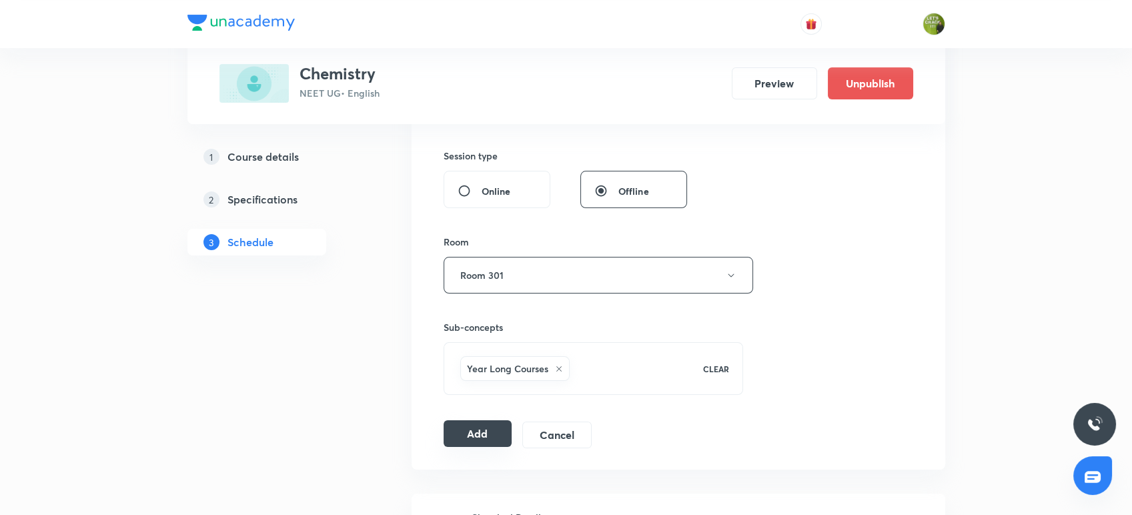
click at [482, 428] on button "Add" at bounding box center [478, 433] width 69 height 27
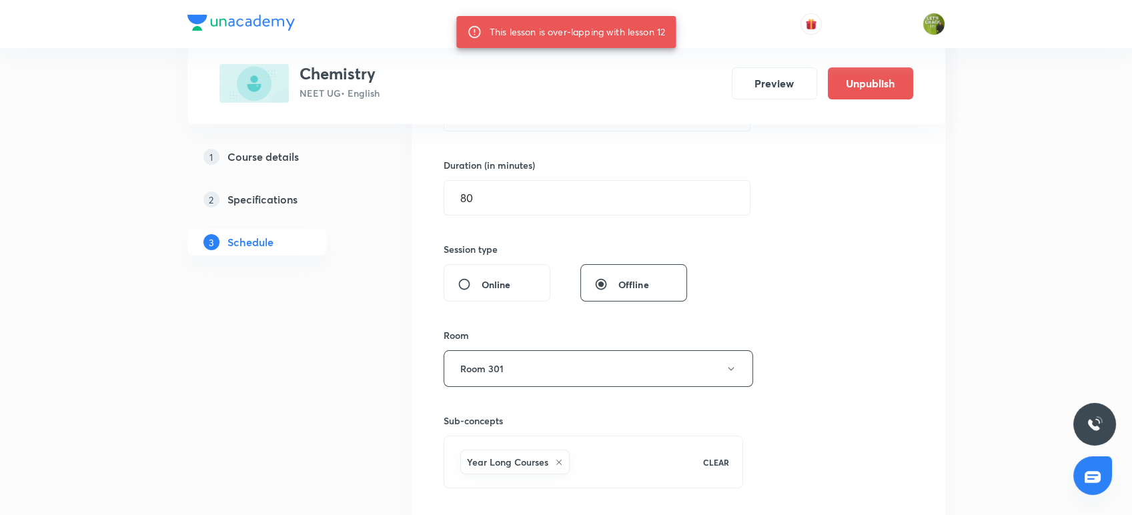
scroll to position [371, 0]
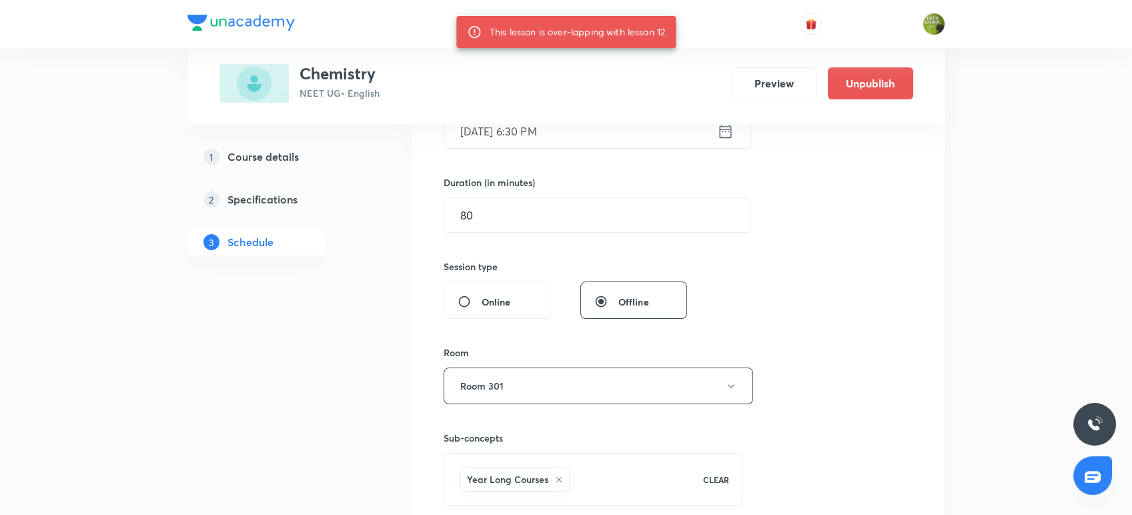
click at [571, 139] on input "[DATE] 6:30 PM" at bounding box center [580, 131] width 273 height 34
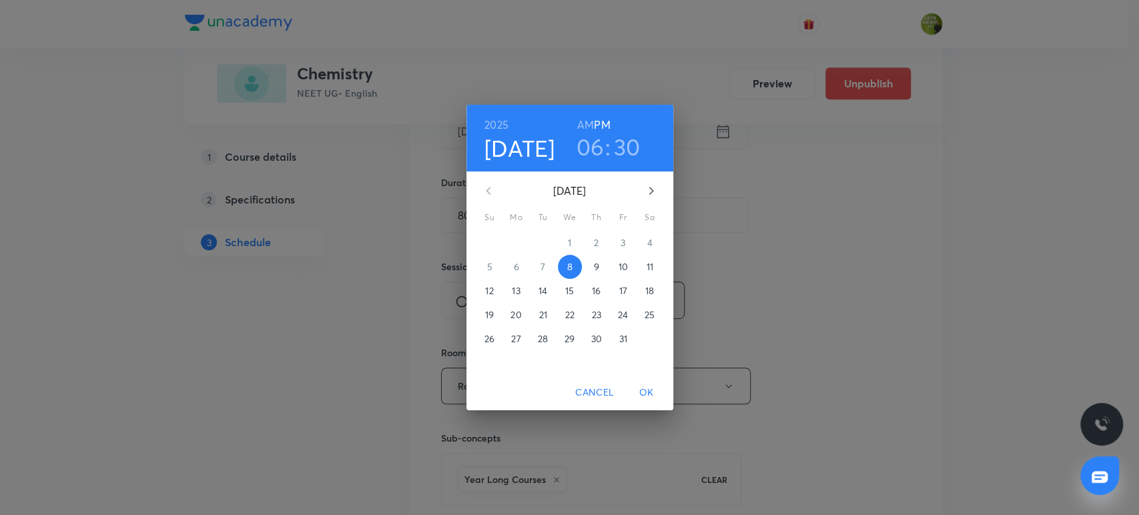
click at [624, 147] on h3 "30" at bounding box center [627, 147] width 27 height 28
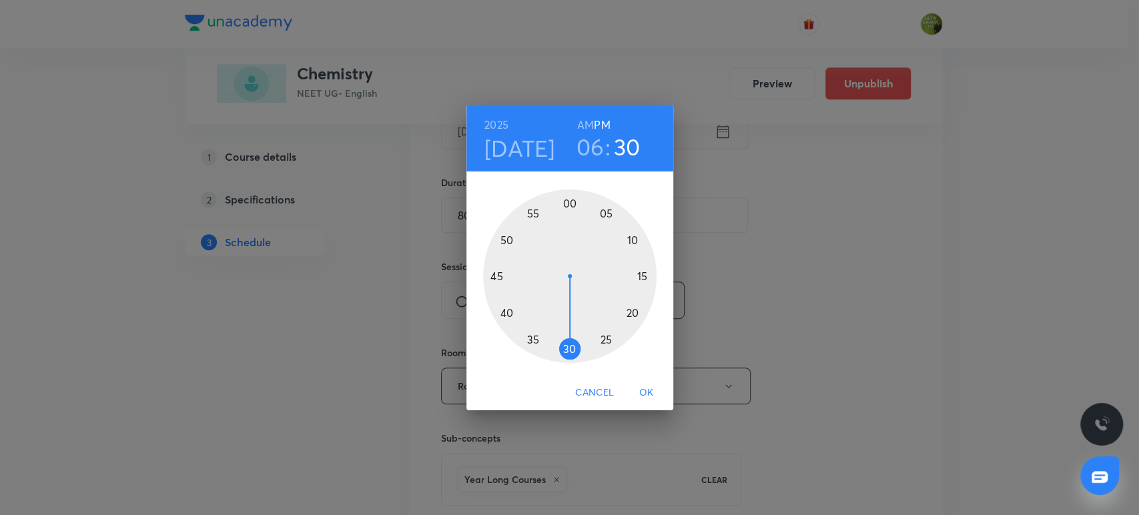
click at [516, 319] on div at bounding box center [569, 275] width 173 height 173
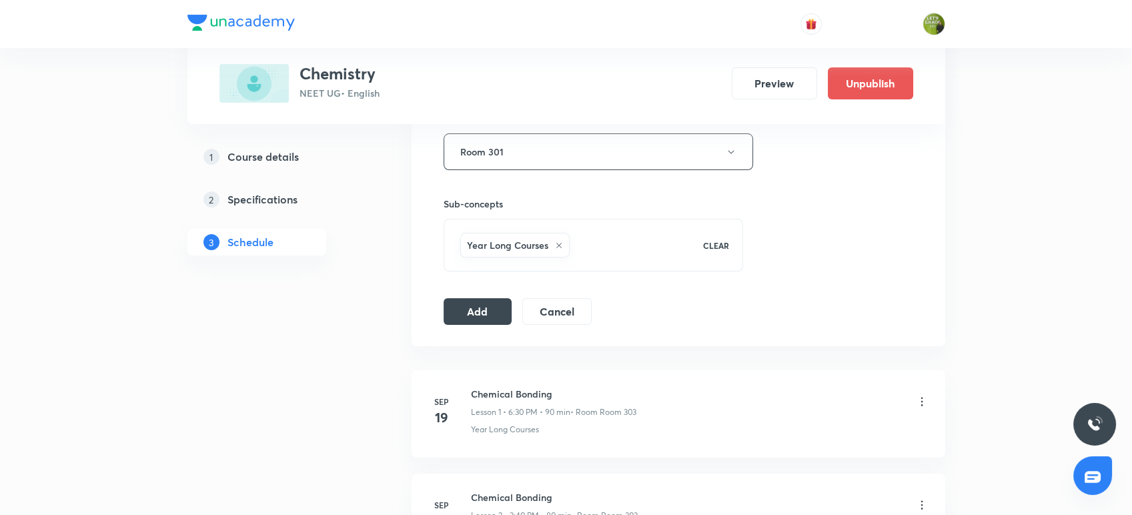
scroll to position [608, 0]
click at [478, 300] on button "Add" at bounding box center [478, 307] width 69 height 27
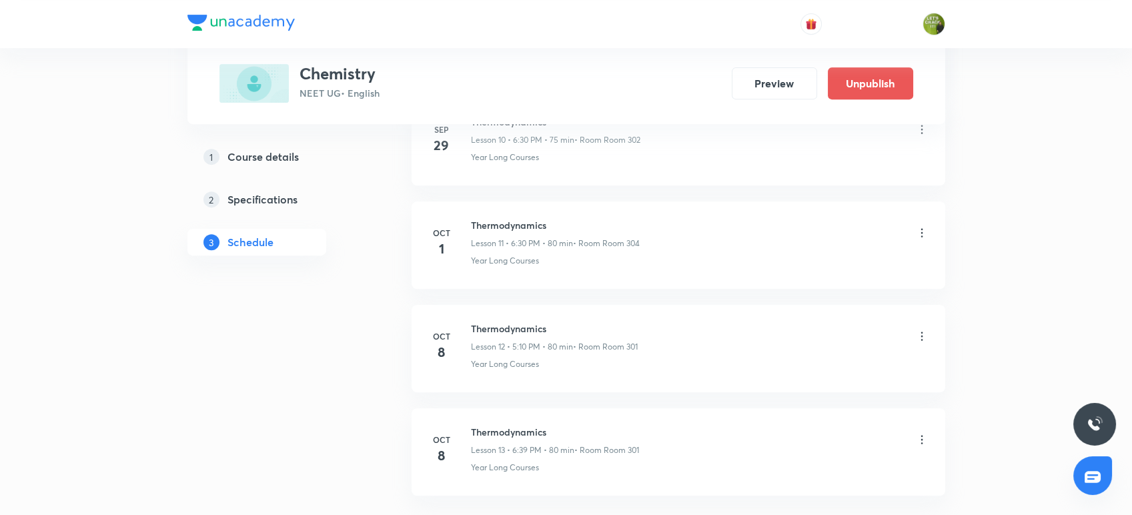
scroll to position [1283, 0]
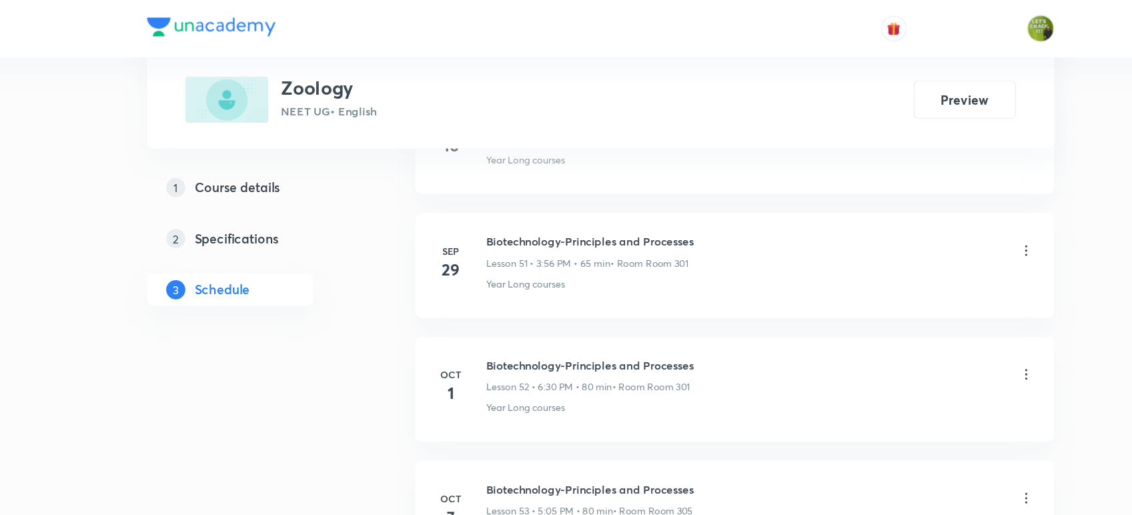
scroll to position [5950, 0]
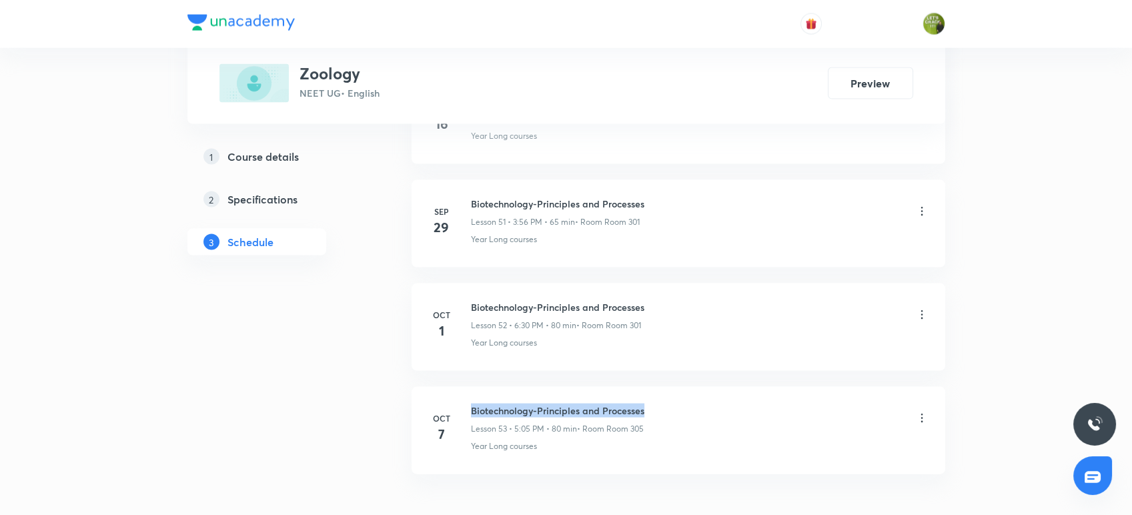
drag, startPoint x: 643, startPoint y: 400, endPoint x: 466, endPoint y: 394, distance: 177.6
click at [466, 394] on li "[DATE] Biotechnology-Principles and Processes Lesson 53 • 5:05 PM • 80 min • Ro…" at bounding box center [679, 430] width 534 height 87
copy h6 "Biotechnology-Principles and Processes"
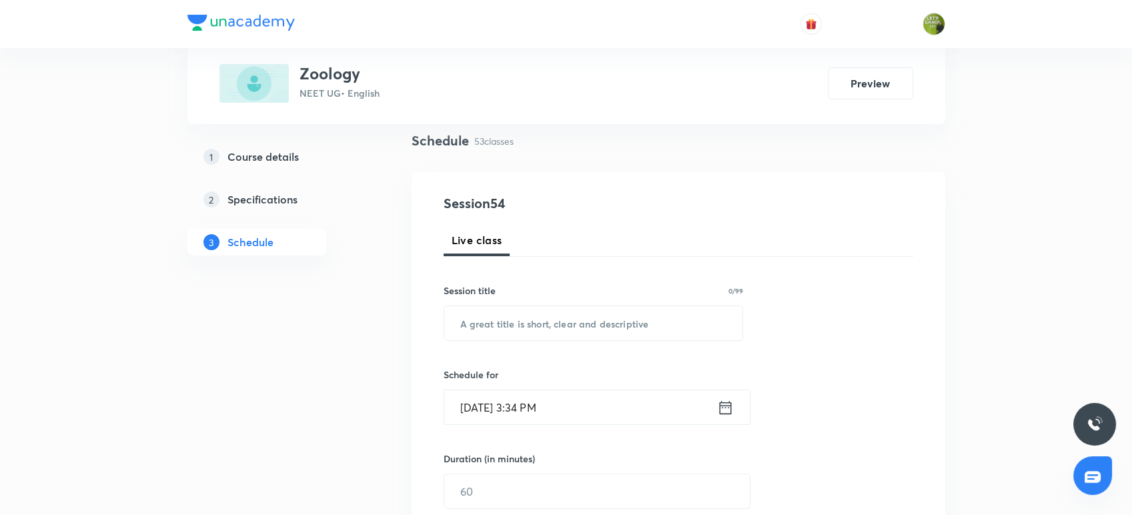
scroll to position [95, 0]
click at [479, 334] on input "text" at bounding box center [593, 323] width 299 height 34
paste input "Biotechnology-Principles and Processes"
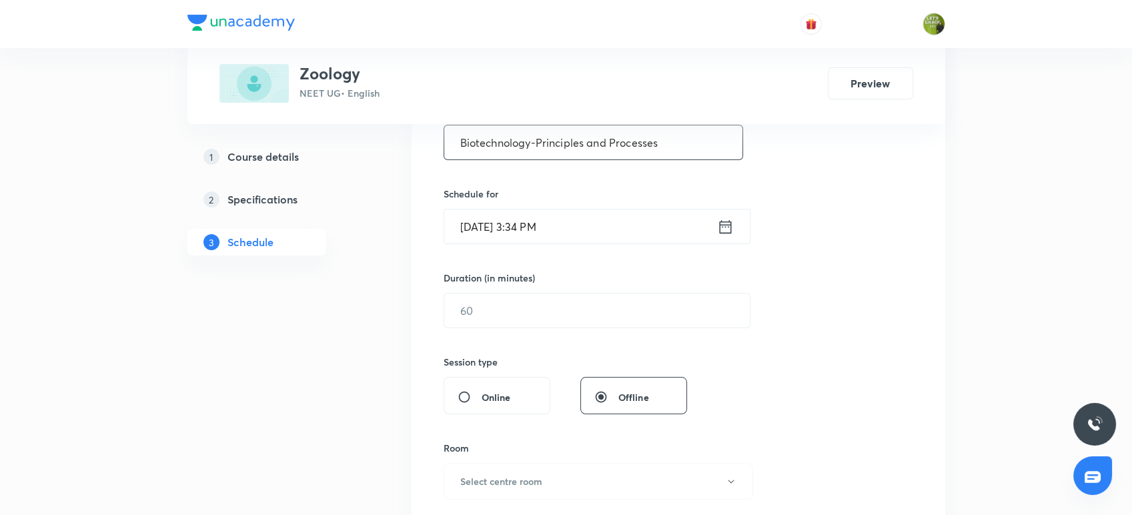
scroll to position [283, 0]
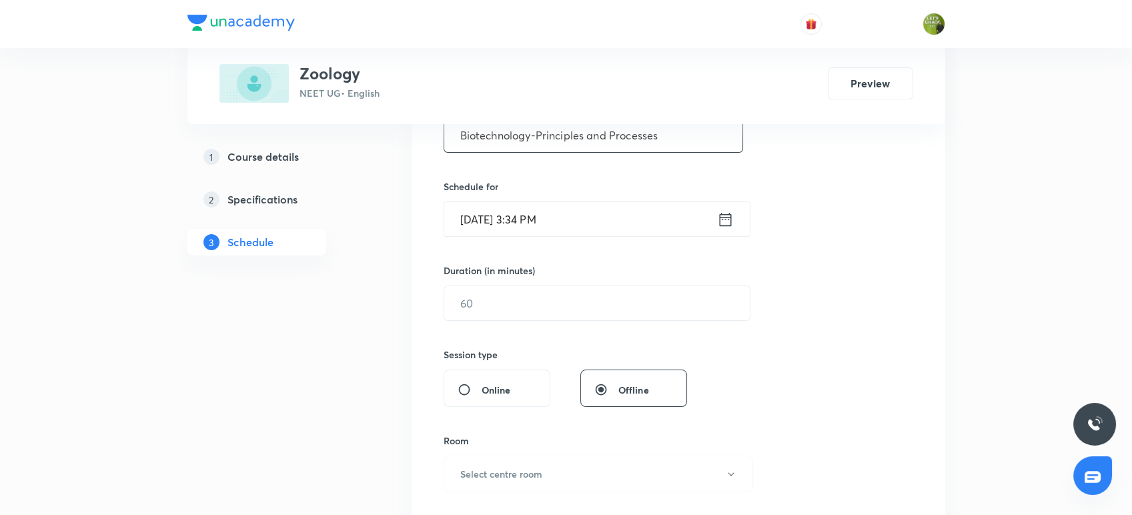
type input "Biotechnology-Principles and Processes"
click at [718, 210] on icon at bounding box center [725, 219] width 17 height 19
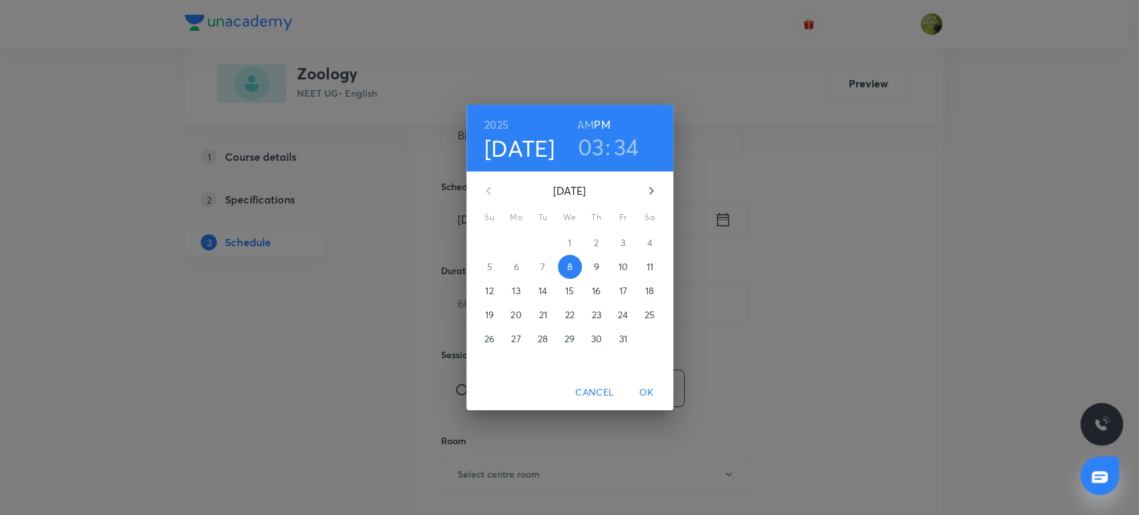
click at [592, 152] on h3 "03" at bounding box center [591, 147] width 27 height 28
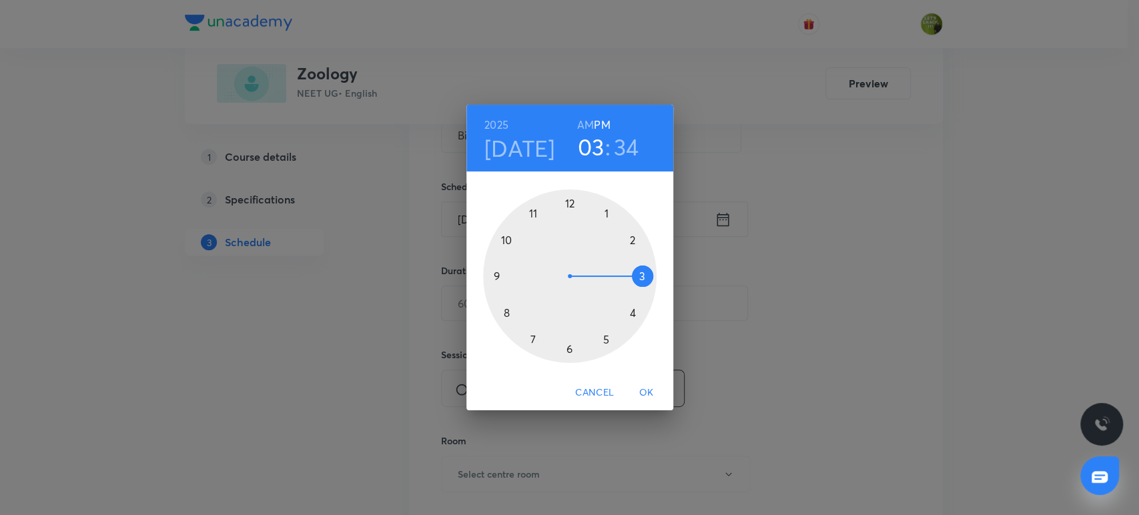
click at [570, 346] on div at bounding box center [569, 275] width 173 height 173
click at [630, 318] on div at bounding box center [569, 275] width 173 height 173
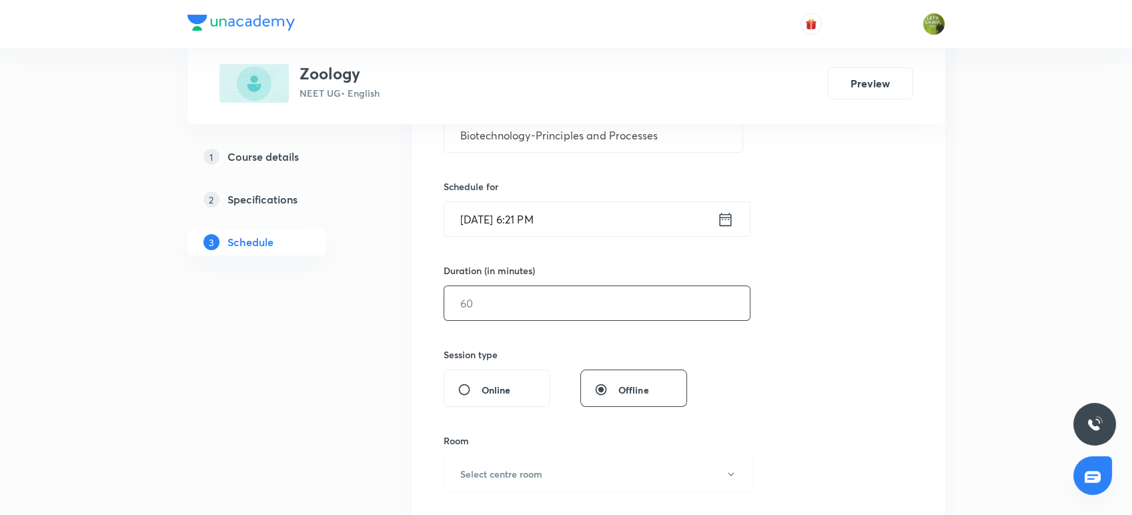
click at [578, 302] on input "text" at bounding box center [597, 303] width 306 height 34
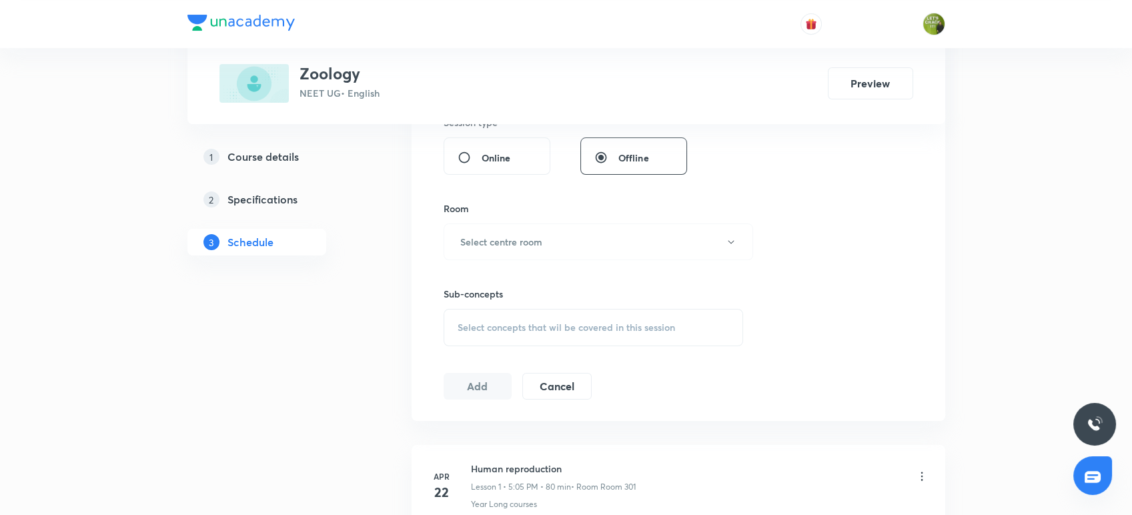
scroll to position [516, 0]
type input "80"
click at [568, 244] on button "Select centre room" at bounding box center [599, 241] width 310 height 37
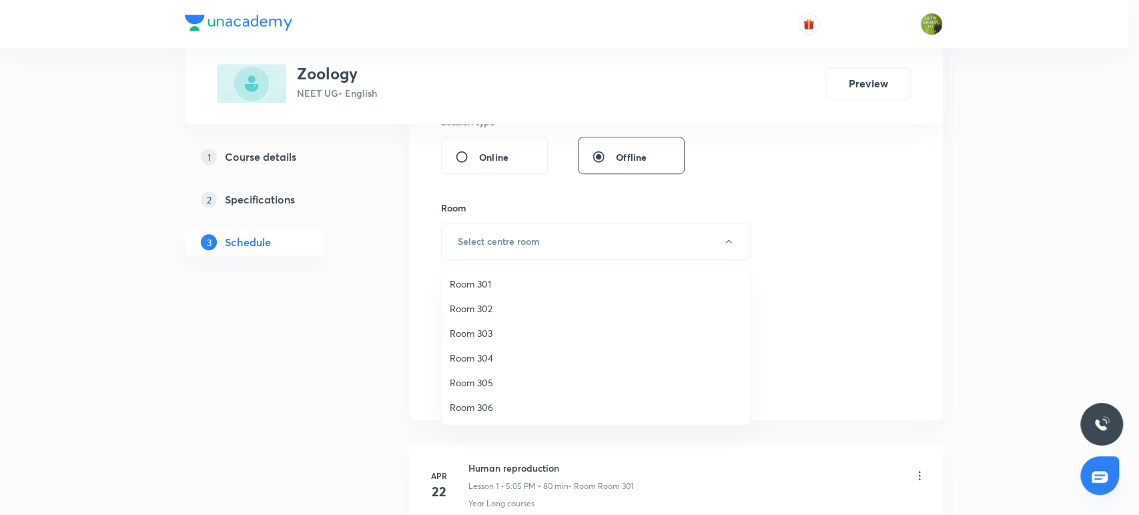
click at [484, 388] on span "Room 305" at bounding box center [596, 383] width 292 height 14
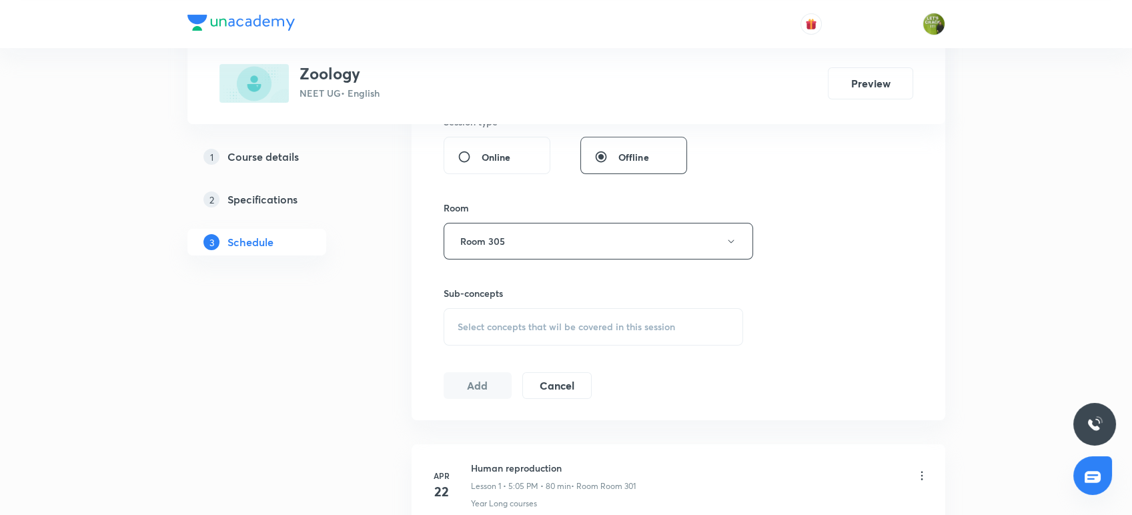
scroll to position [555, 0]
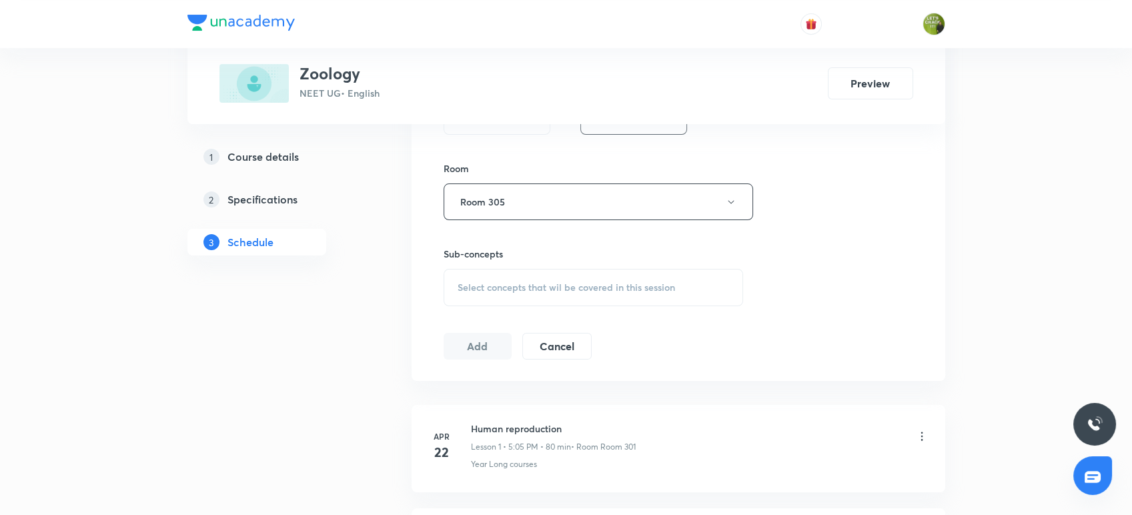
click at [493, 284] on span "Select concepts that wil be covered in this session" at bounding box center [566, 287] width 217 height 11
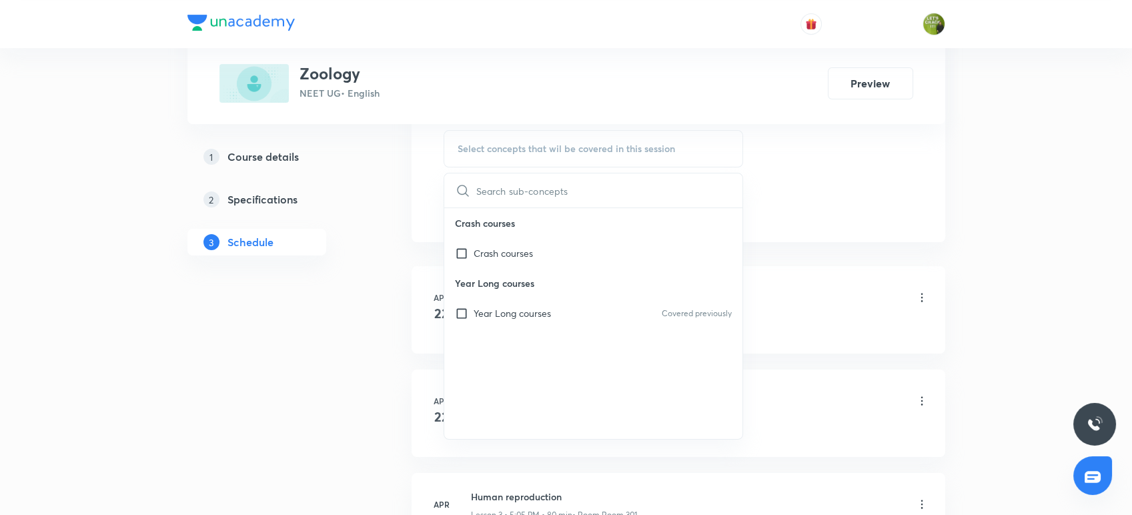
scroll to position [696, 0]
click at [486, 301] on div "Year Long courses Covered previously" at bounding box center [593, 311] width 299 height 30
checkbox input "true"
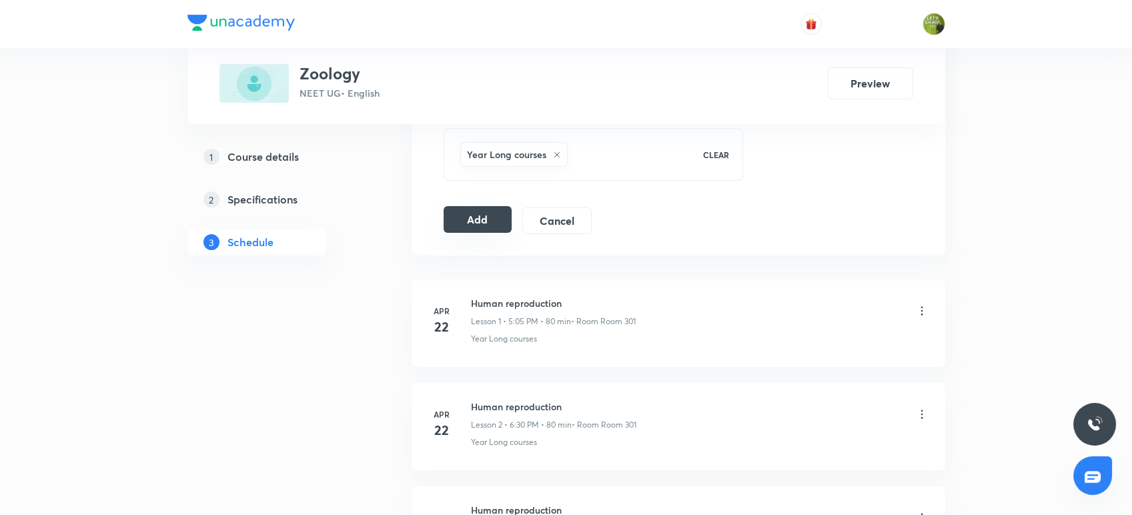
click at [456, 225] on button "Add" at bounding box center [478, 219] width 69 height 27
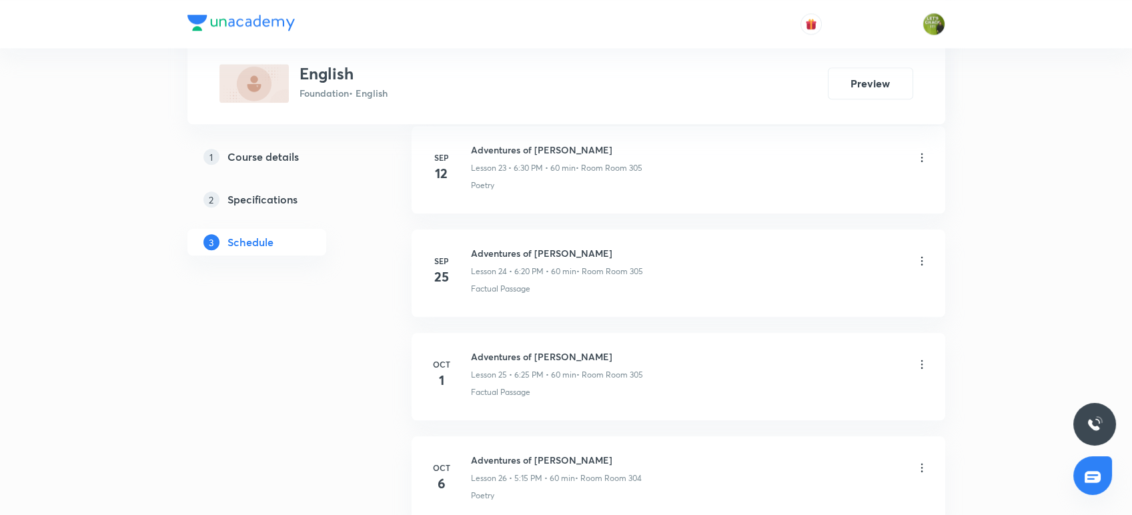
scroll to position [3238, 0]
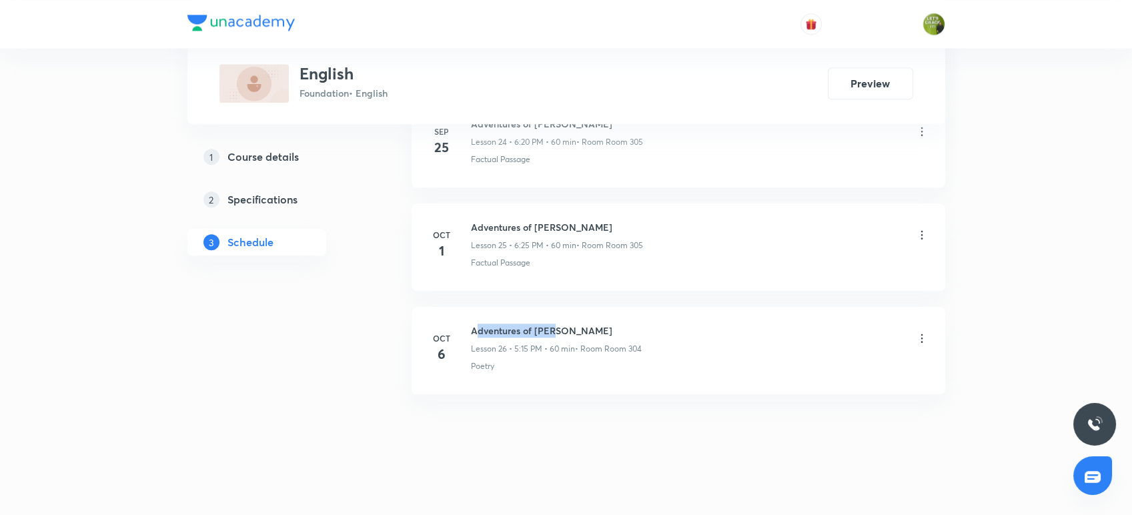
drag, startPoint x: 558, startPoint y: 332, endPoint x: 479, endPoint y: 326, distance: 78.9
click at [479, 326] on h6 "Adventures of Toto" at bounding box center [556, 331] width 171 height 14
click at [559, 316] on li "Oct 6 Adventures of Toto Lesson 26 • 5:15 PM • 60 min • Room Room 304 Poetry" at bounding box center [679, 350] width 534 height 87
drag, startPoint x: 556, startPoint y: 325, endPoint x: 472, endPoint y: 302, distance: 86.6
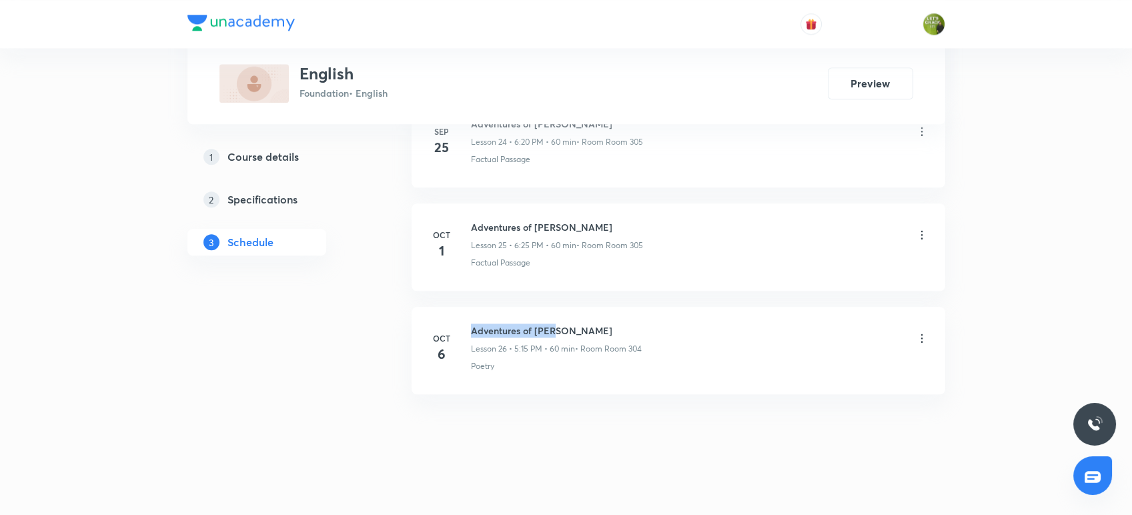
copy h6 "Adventures of Toto"
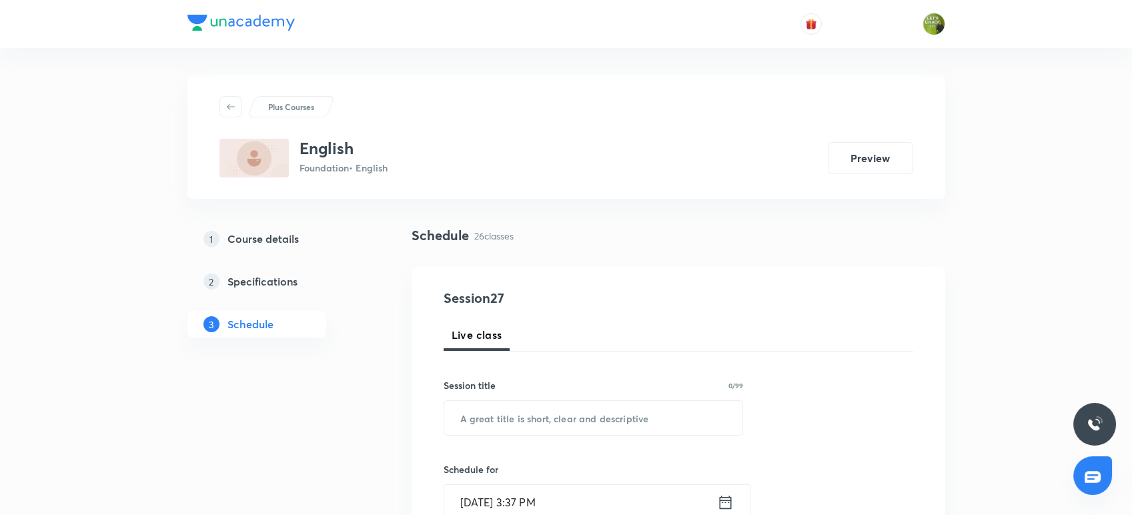
scroll to position [114, 0]
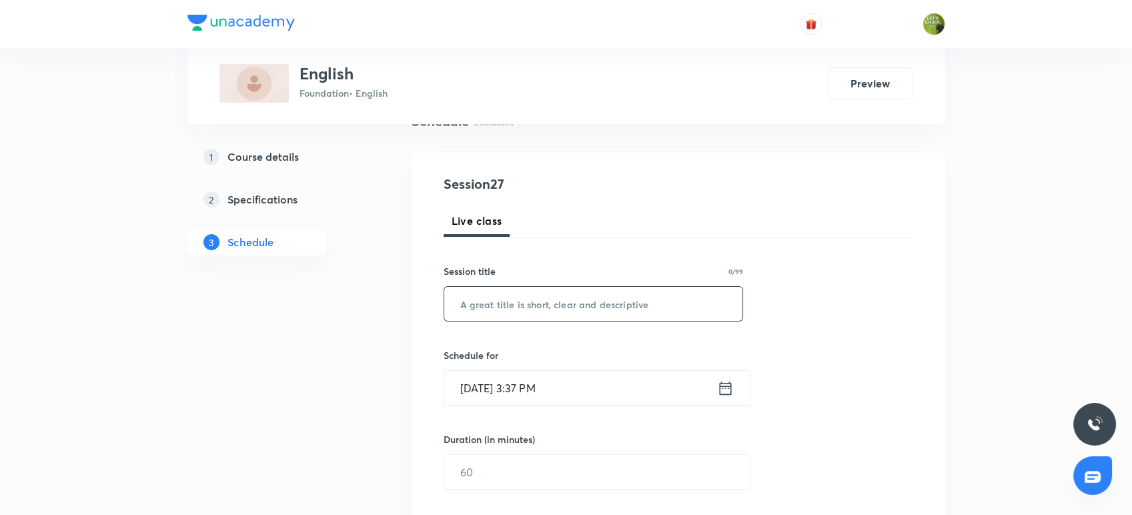
click at [472, 302] on input "text" at bounding box center [593, 304] width 299 height 34
paste input "Adventures of Toto"
type input "Adventures of Toto"
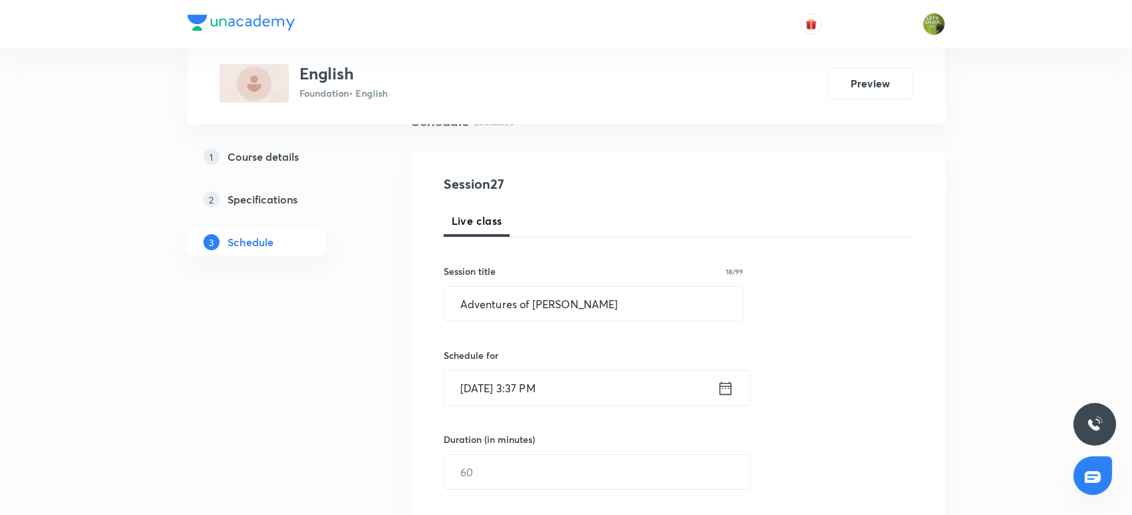
click at [721, 394] on icon at bounding box center [725, 388] width 17 height 19
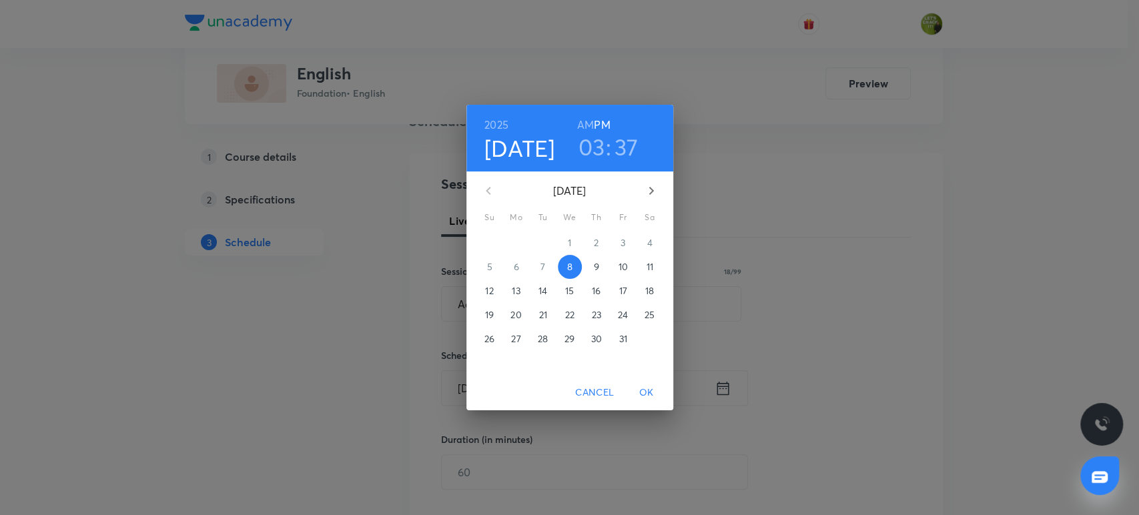
click at [598, 145] on h3 "03" at bounding box center [591, 147] width 27 height 28
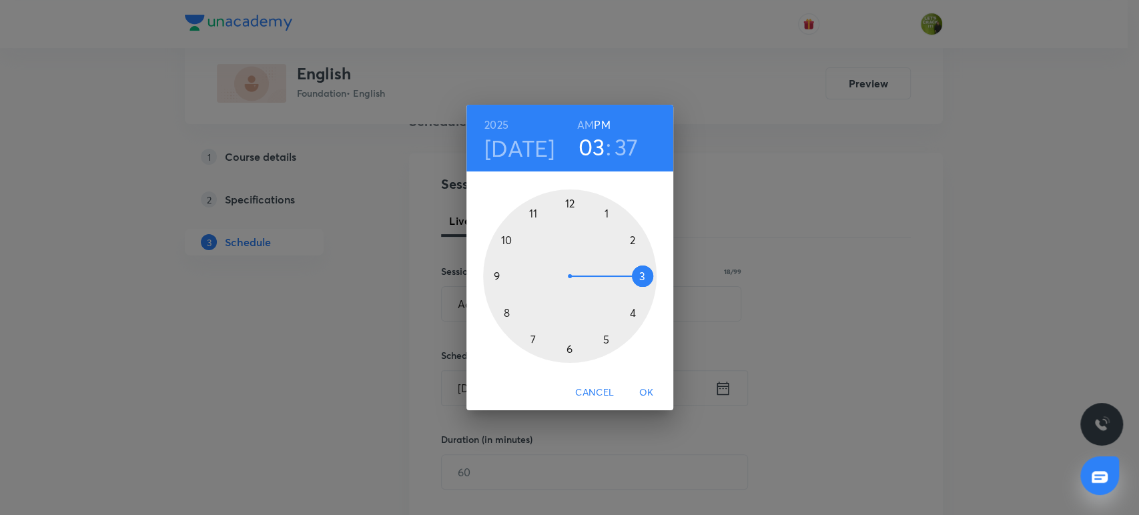
click at [563, 350] on div at bounding box center [569, 275] width 173 height 173
click at [636, 244] on div at bounding box center [569, 275] width 173 height 173
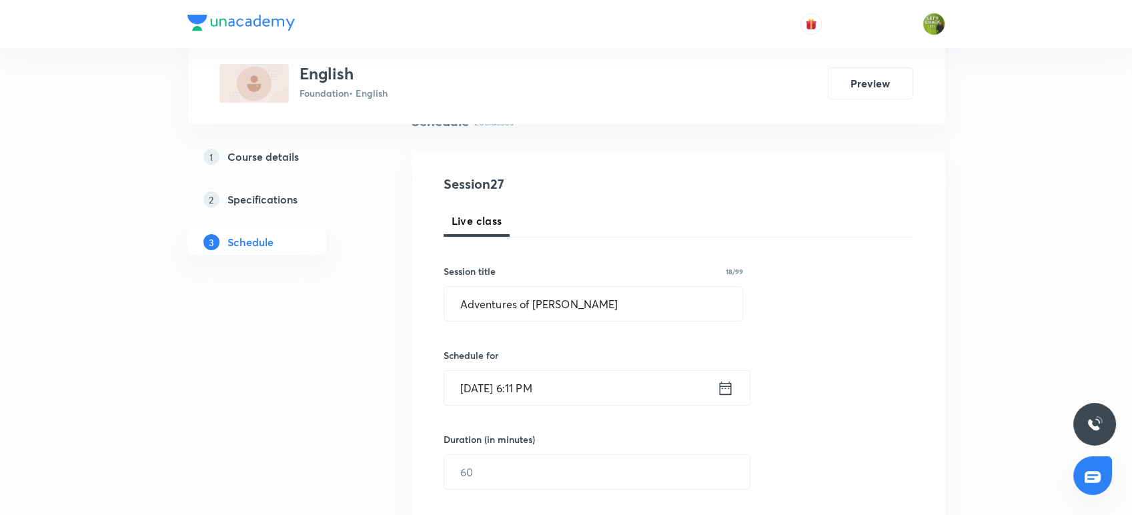
scroll to position [227, 0]
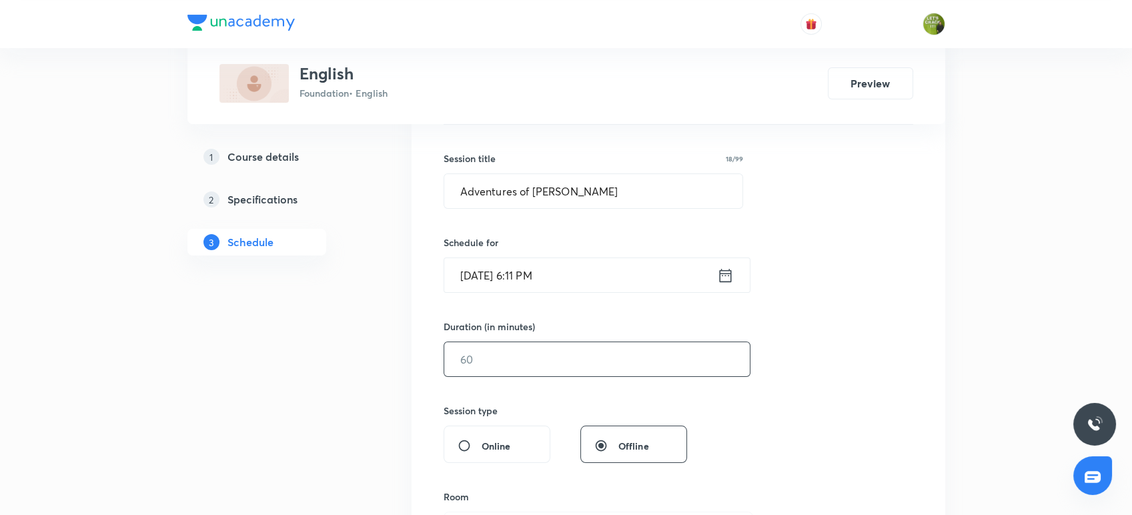
click at [563, 354] on input "text" at bounding box center [597, 359] width 306 height 34
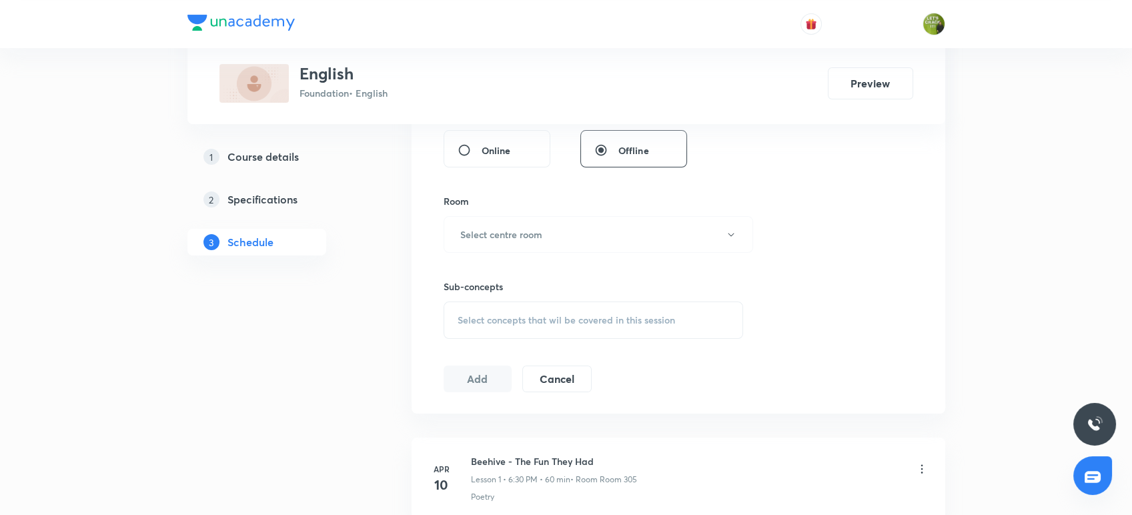
scroll to position [523, 0]
type input "60"
click at [527, 247] on button "Select centre room" at bounding box center [599, 233] width 310 height 37
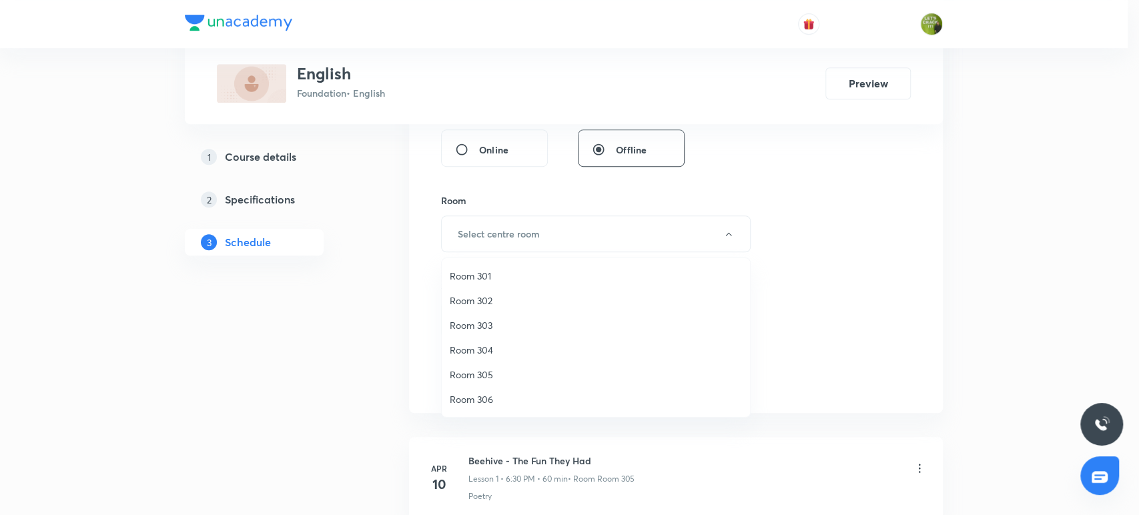
click at [524, 281] on span "Room 301" at bounding box center [596, 276] width 292 height 14
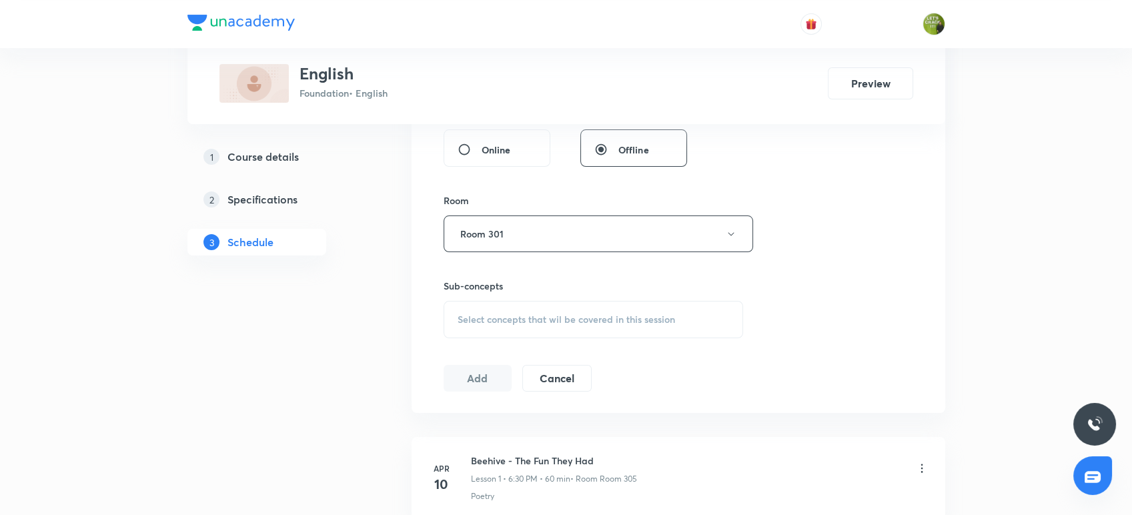
click at [507, 314] on span "Select concepts that wil be covered in this session" at bounding box center [566, 319] width 217 height 11
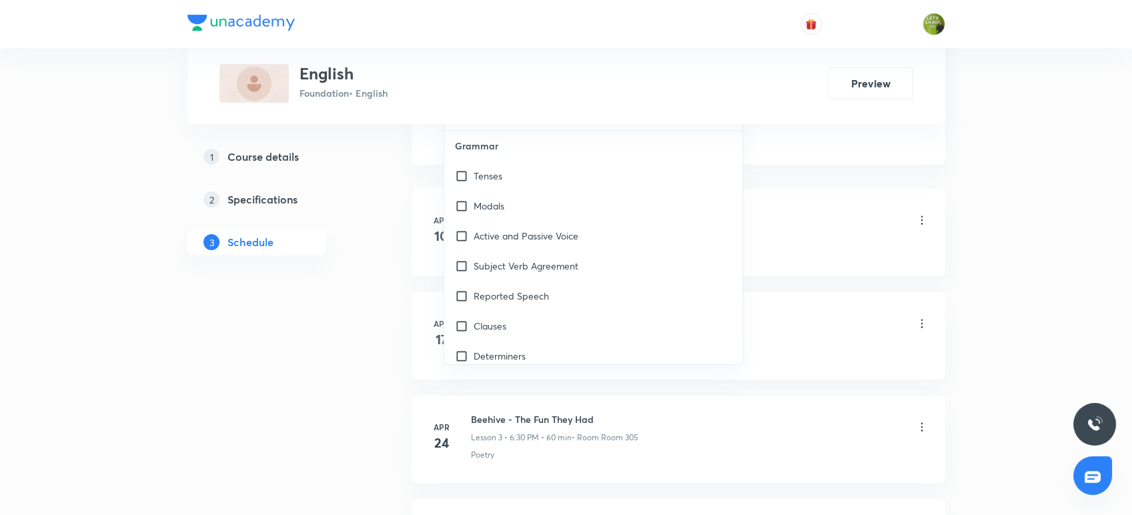
scroll to position [772, 0]
click at [523, 173] on div "Tenses" at bounding box center [593, 174] width 299 height 30
checkbox input "true"
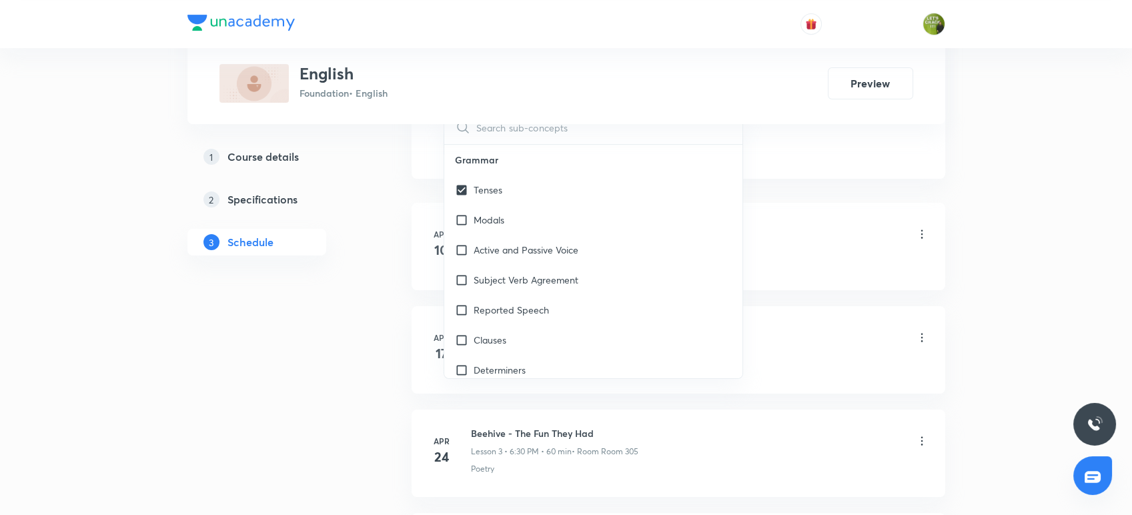
click at [363, 198] on link "2 Specifications" at bounding box center [277, 199] width 181 height 27
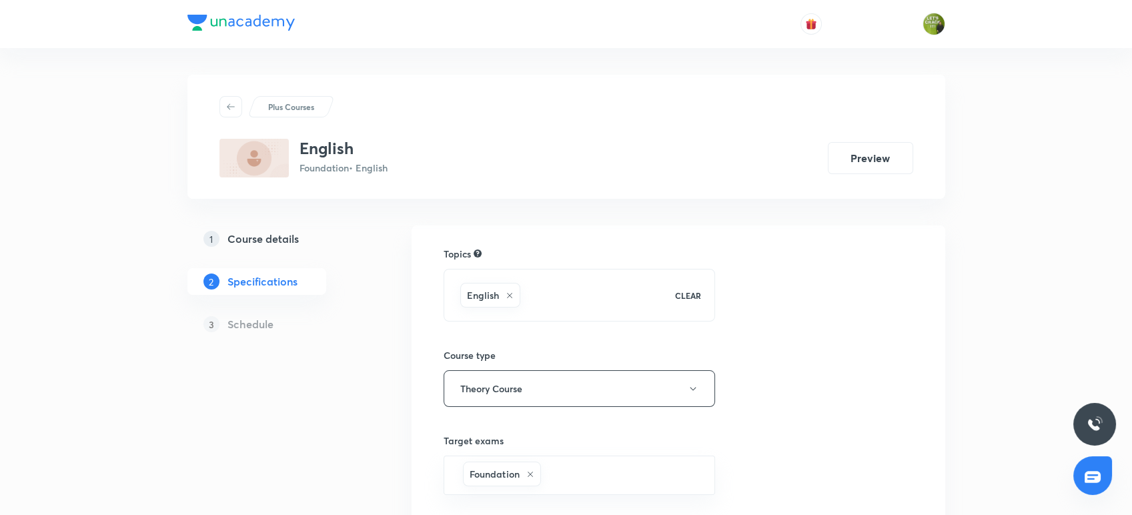
click at [278, 323] on div "3 Schedule" at bounding box center [277, 324] width 181 height 27
click at [261, 324] on h5 "Schedule" at bounding box center [250, 324] width 46 height 16
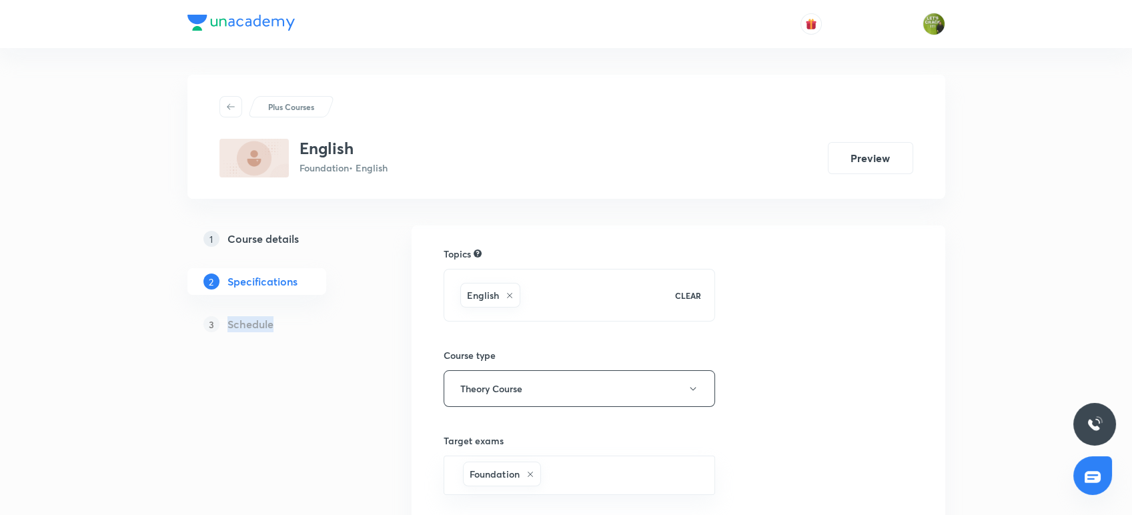
click at [261, 324] on h5 "Schedule" at bounding box center [250, 324] width 46 height 16
click at [267, 386] on div "1 Course details 2 Specifications 3 Schedule" at bounding box center [277, 485] width 181 height 521
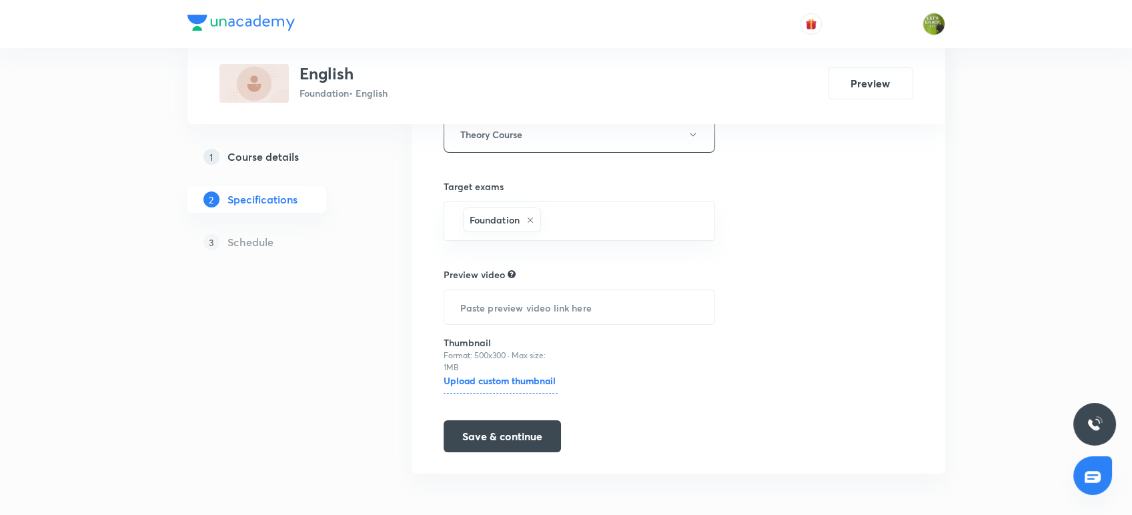
click at [502, 451] on div "Topics English CLEAR Course type Theory Course Target exams Foundation ​ Previe…" at bounding box center [679, 222] width 534 height 502
click at [506, 437] on button "Save & continue" at bounding box center [502, 435] width 117 height 32
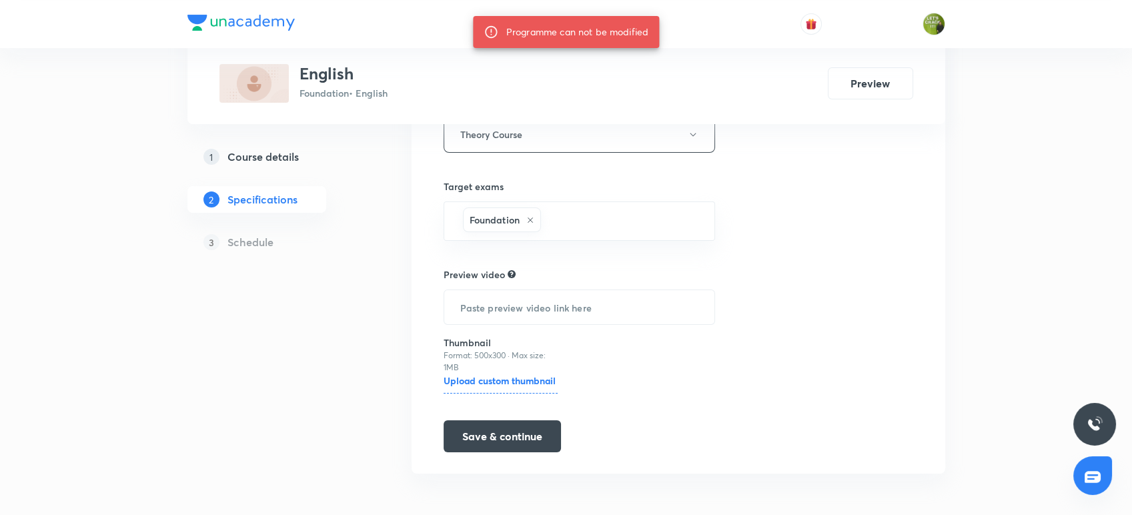
click at [502, 412] on div "Topics English CLEAR Course type Theory Course Target exams Foundation ​ Previe…" at bounding box center [580, 223] width 272 height 460
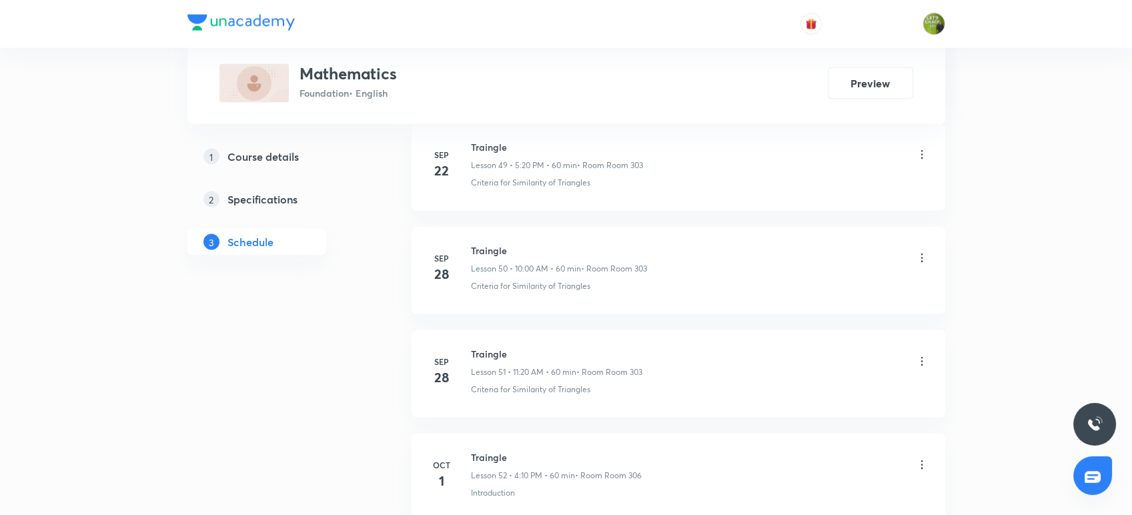
scroll to position [6128, 0]
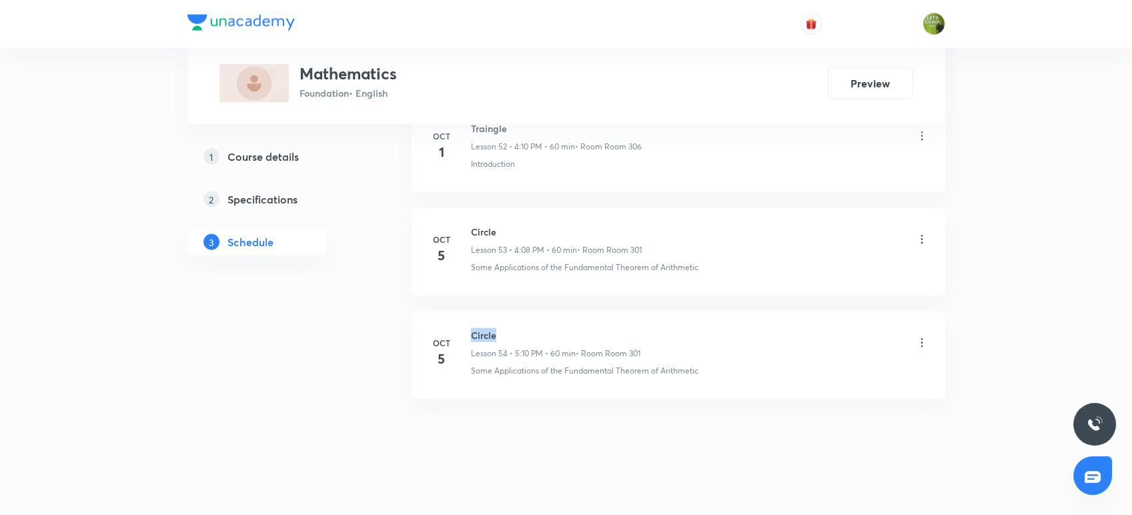
drag, startPoint x: 508, startPoint y: 326, endPoint x: 470, endPoint y: 310, distance: 41.3
click at [470, 312] on li "[DATE] Circle Lesson 54 • 5:10 PM • 60 min • Room Room 301 Some Applications of…" at bounding box center [679, 355] width 534 height 87
copy h6 "Circle"
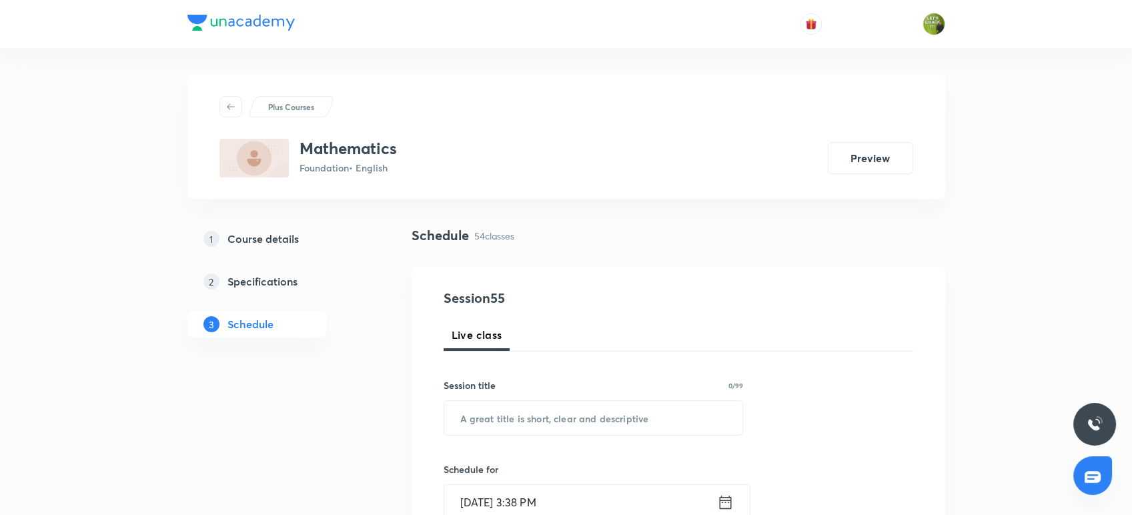
scroll to position [83, 0]
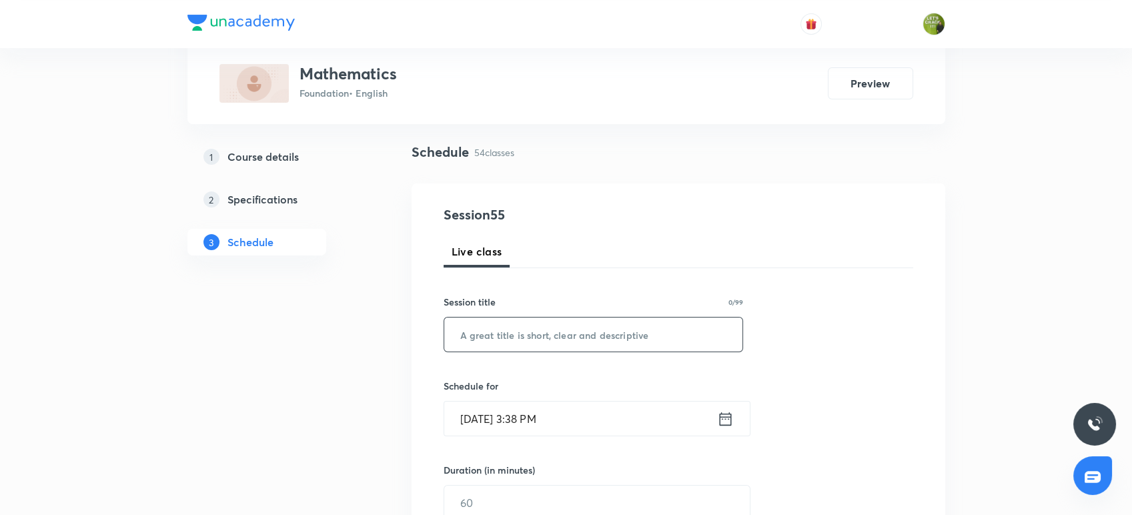
click at [474, 329] on input "text" at bounding box center [593, 335] width 299 height 34
paste input "Circle"
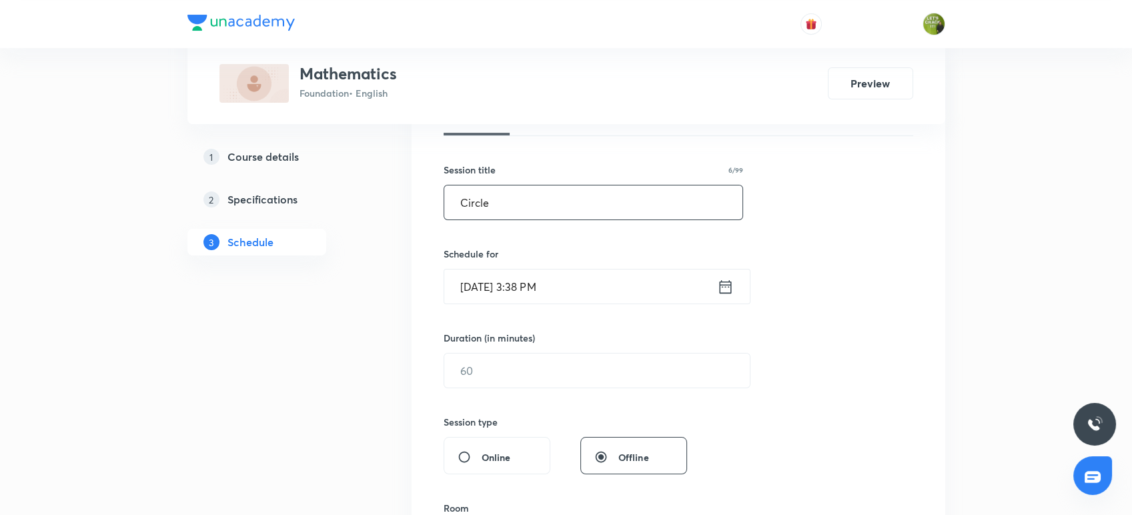
scroll to position [217, 0]
type input "Circle"
click at [731, 287] on icon at bounding box center [725, 284] width 12 height 13
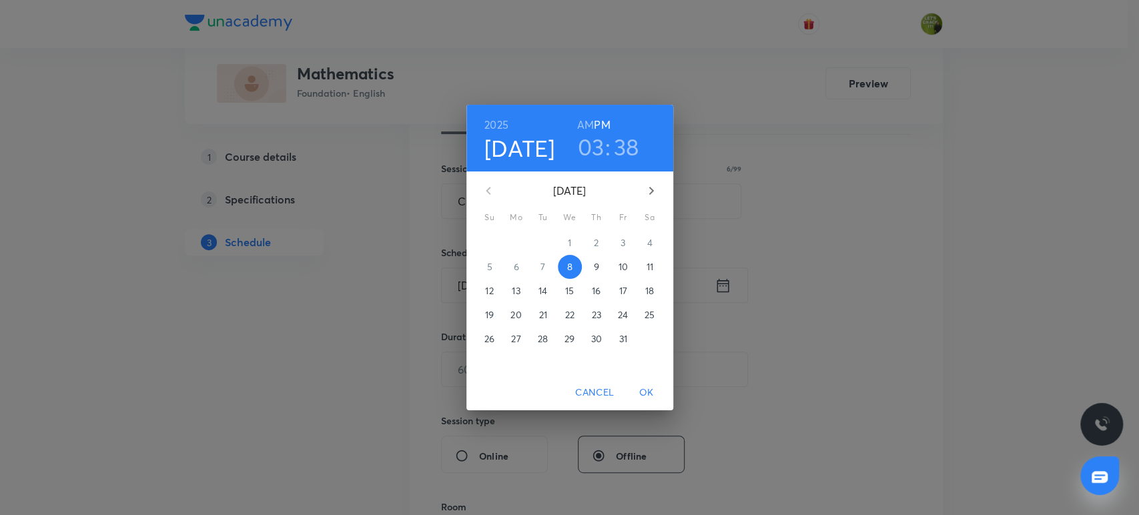
click at [590, 153] on h3 "03" at bounding box center [591, 147] width 27 height 28
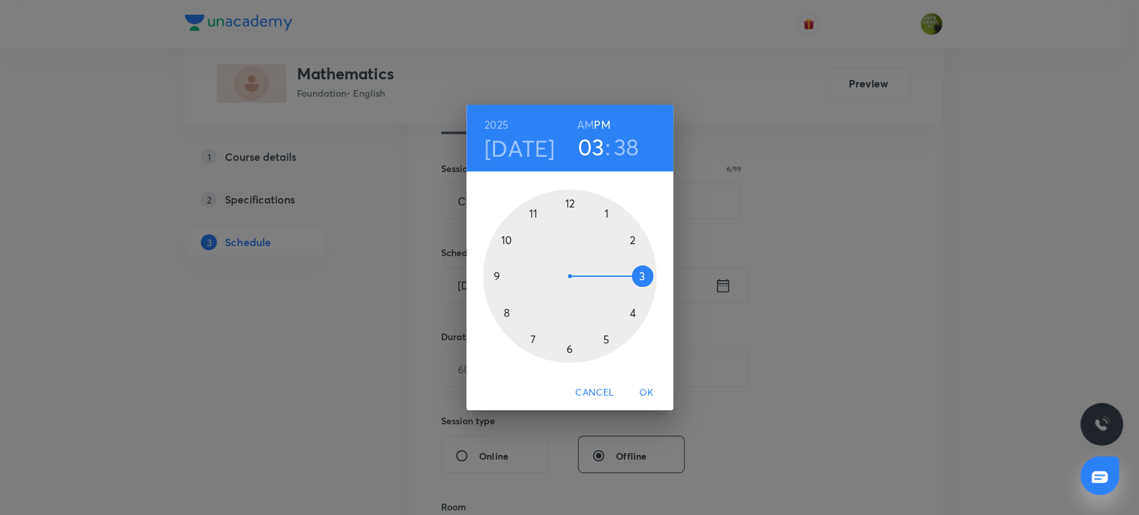
click at [630, 314] on div at bounding box center [569, 275] width 173 height 173
click at [570, 203] on div at bounding box center [569, 275] width 173 height 173
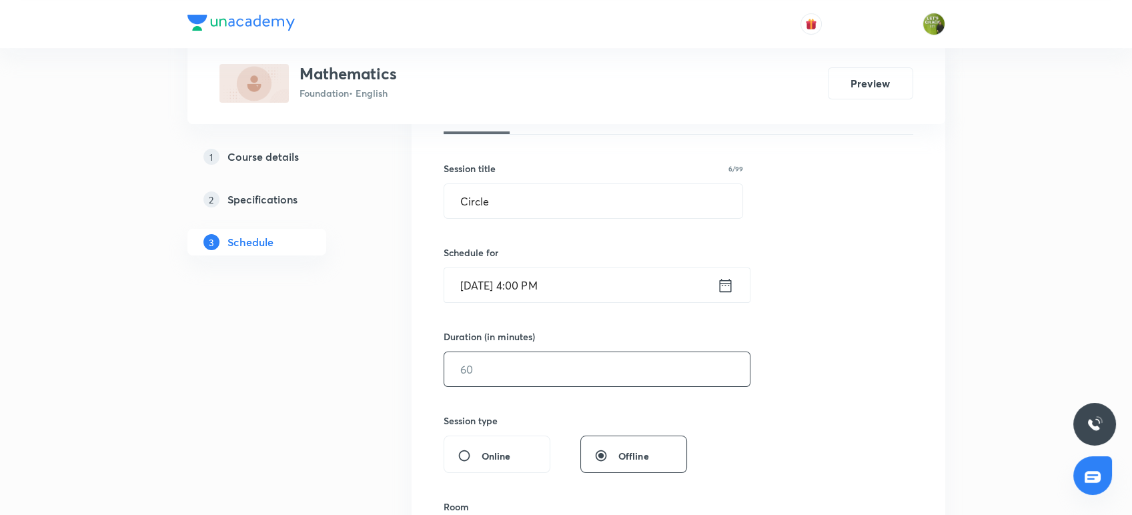
click at [501, 369] on input "text" at bounding box center [597, 369] width 306 height 34
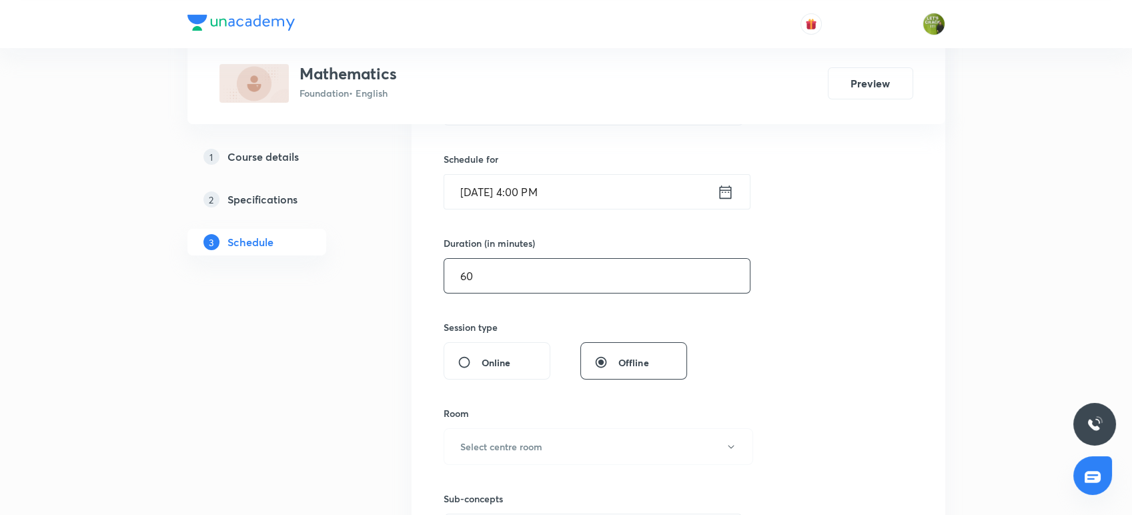
scroll to position [311, 0]
type input "60"
click at [519, 435] on button "Select centre room" at bounding box center [599, 446] width 310 height 37
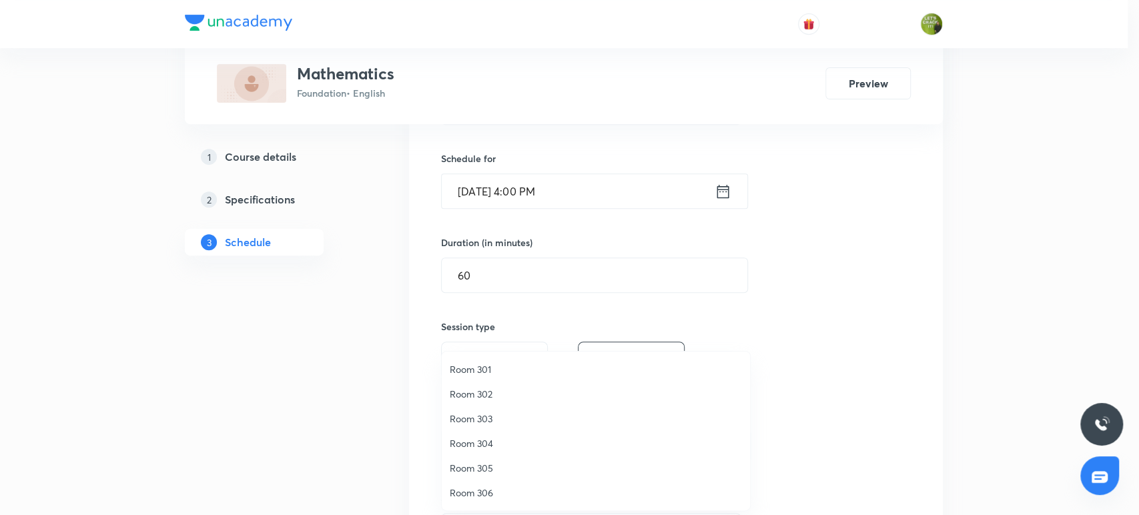
click at [483, 488] on span "Room 306" at bounding box center [596, 493] width 292 height 14
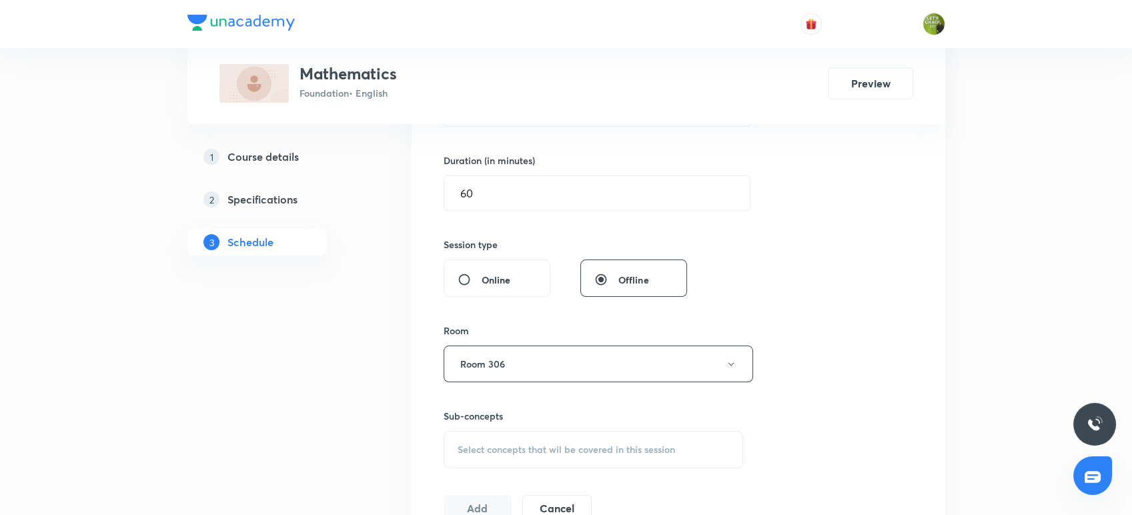
scroll to position [412, 0]
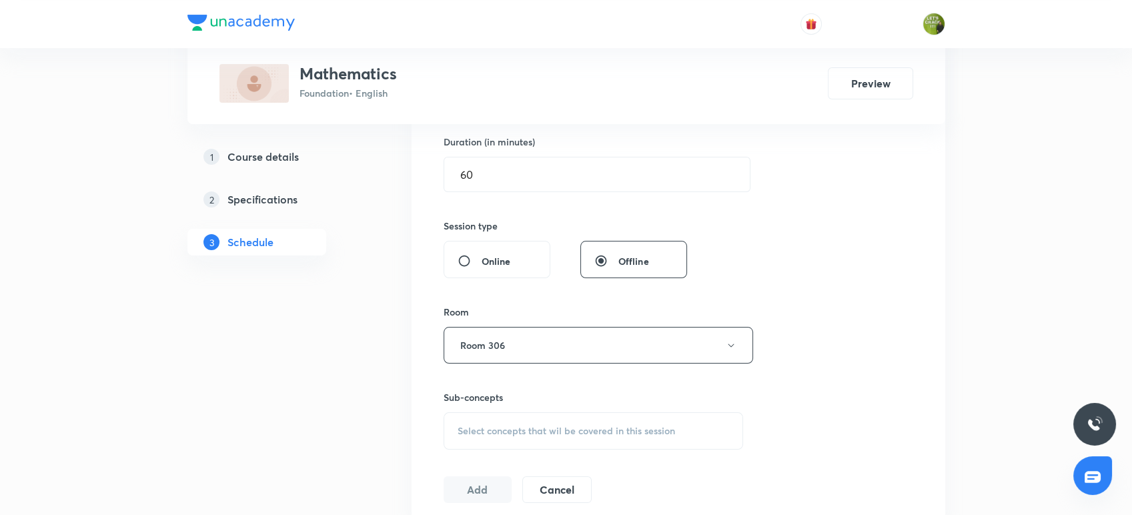
click at [512, 430] on span "Select concepts that wil be covered in this session" at bounding box center [566, 431] width 217 height 11
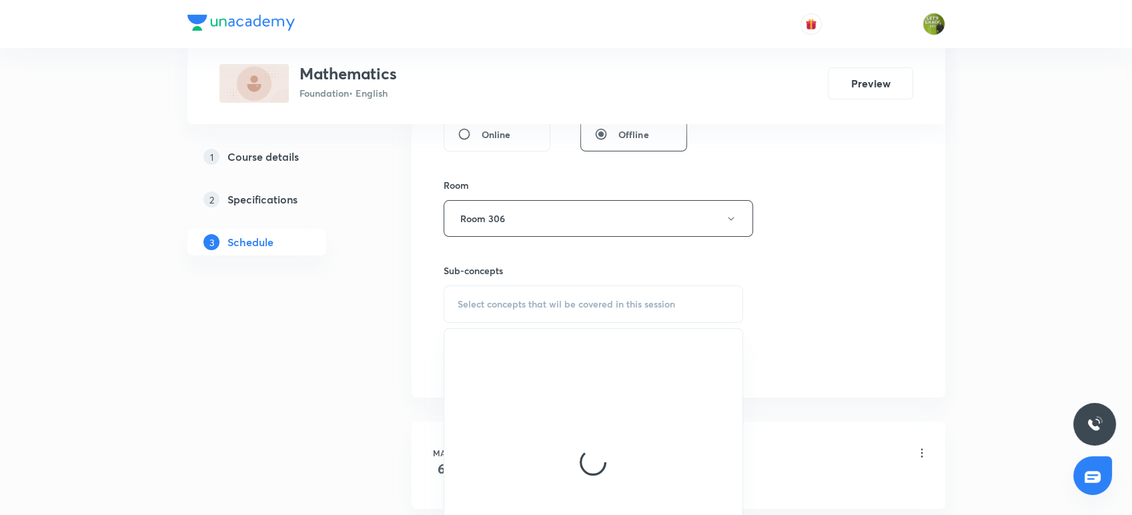
scroll to position [539, 0]
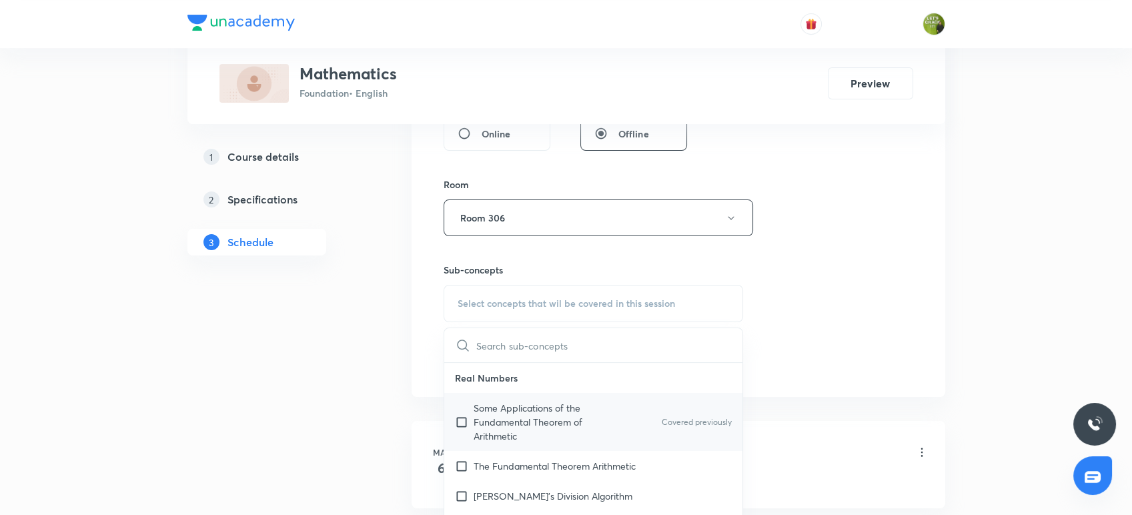
click at [495, 423] on p "Some Applications of the Fundamental Theorem of Arithmetic" at bounding box center [541, 422] width 135 height 42
checkbox input "true"
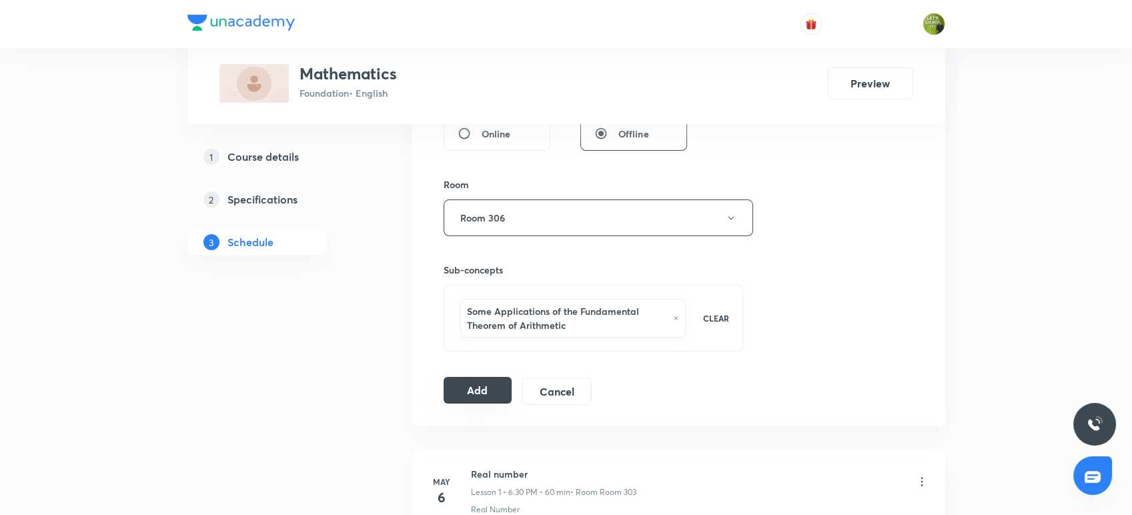
click at [486, 378] on button "Add" at bounding box center [478, 390] width 69 height 27
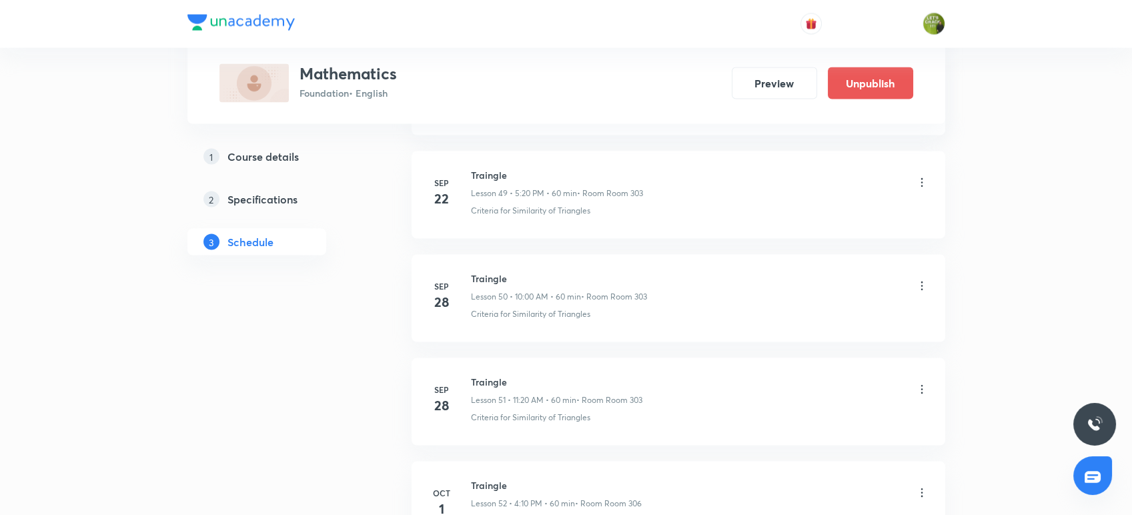
scroll to position [5619, 0]
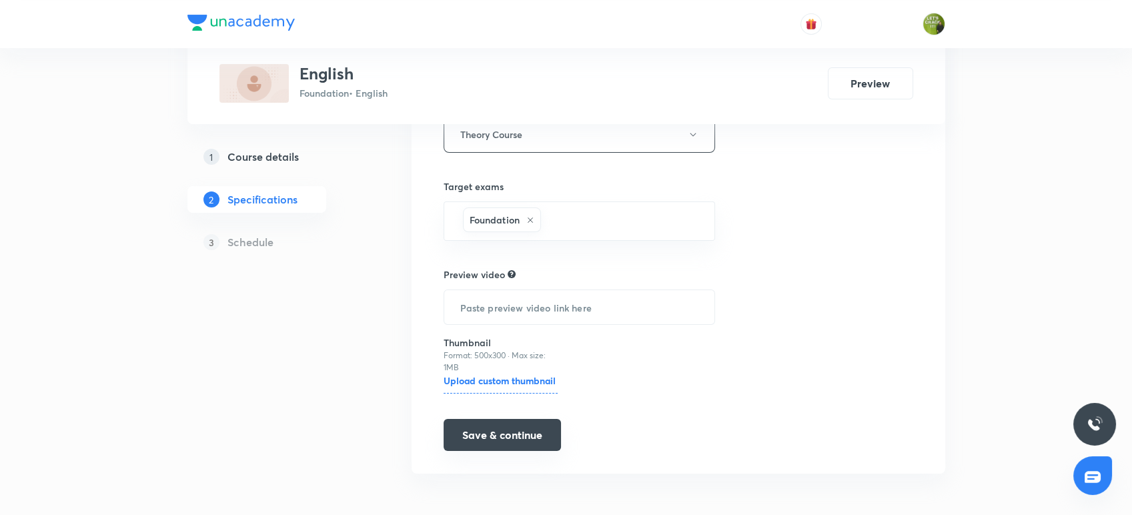
click at [501, 431] on button "Save & continue" at bounding box center [502, 435] width 117 height 32
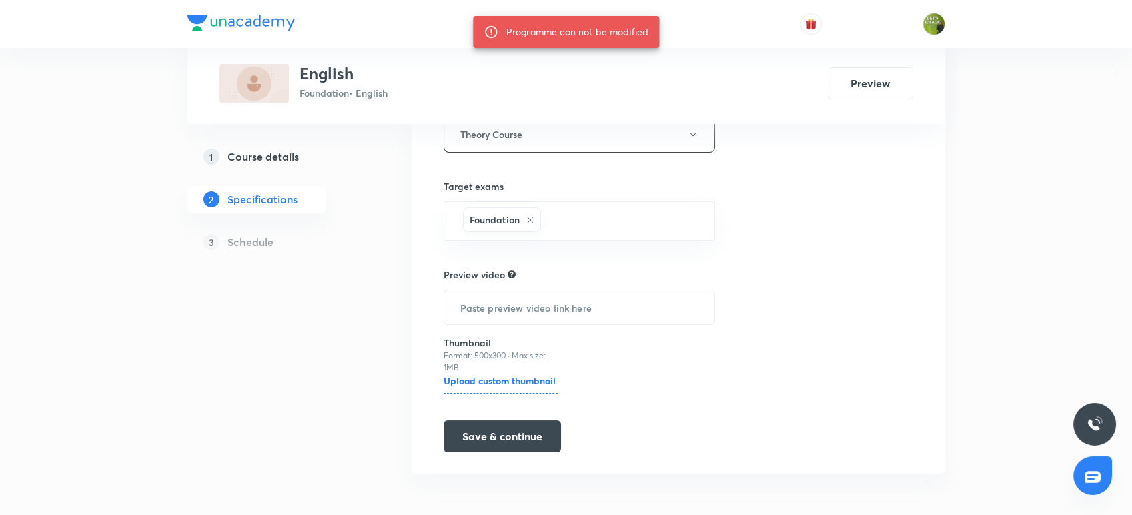
click at [269, 245] on h5 "Schedule" at bounding box center [250, 242] width 46 height 16
drag, startPoint x: 270, startPoint y: 245, endPoint x: 286, endPoint y: 11, distance: 234.7
click at [249, 159] on div "1 Course details 2 Specifications 3 Schedule" at bounding box center [277, 207] width 181 height 128
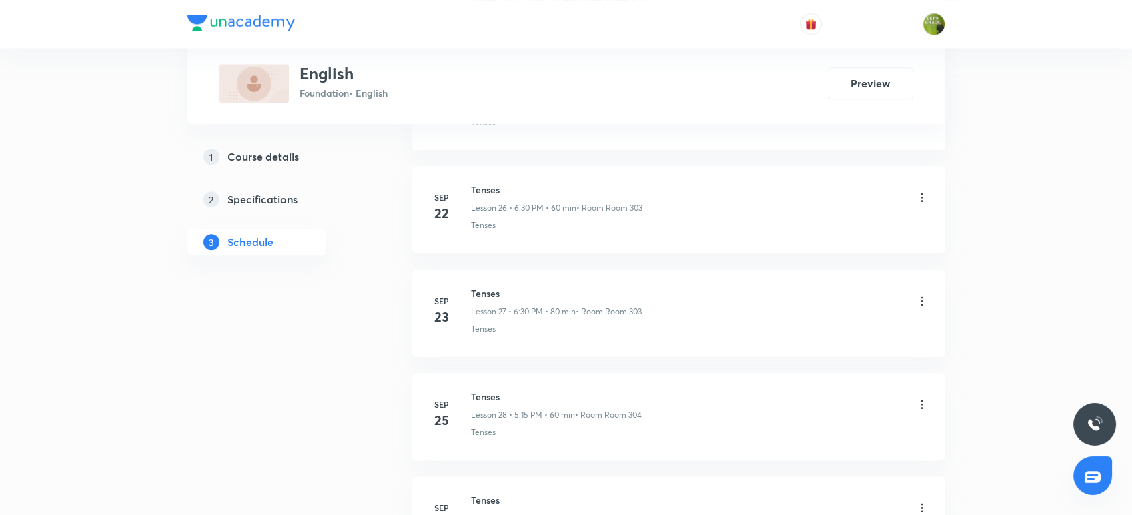
scroll to position [3754, 0]
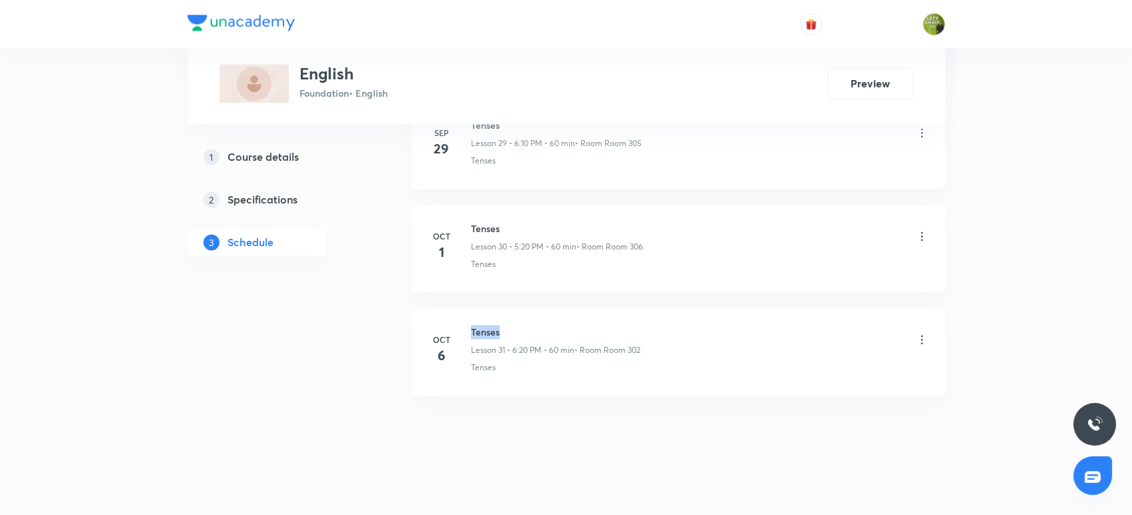
drag, startPoint x: 502, startPoint y: 327, endPoint x: 469, endPoint y: 322, distance: 33.0
click at [469, 325] on div "[DATE] Tenses Lesson 31 • 6:20 PM • 60 min • Room Room 302 Tenses" at bounding box center [678, 349] width 500 height 49
copy h6 "Tenses"
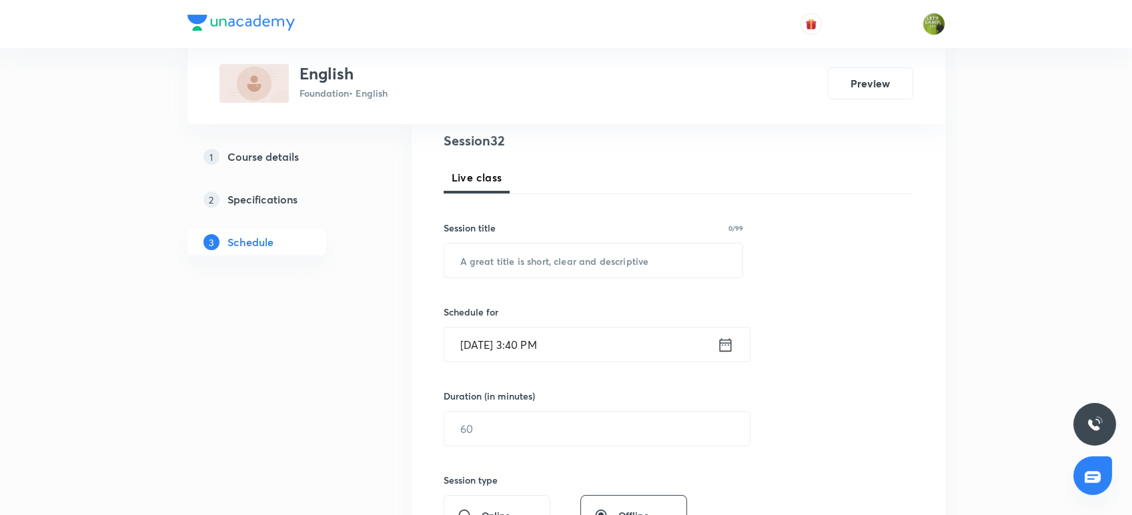
scroll to position [160, 0]
click at [469, 273] on input "text" at bounding box center [593, 258] width 299 height 34
paste input "Tenses"
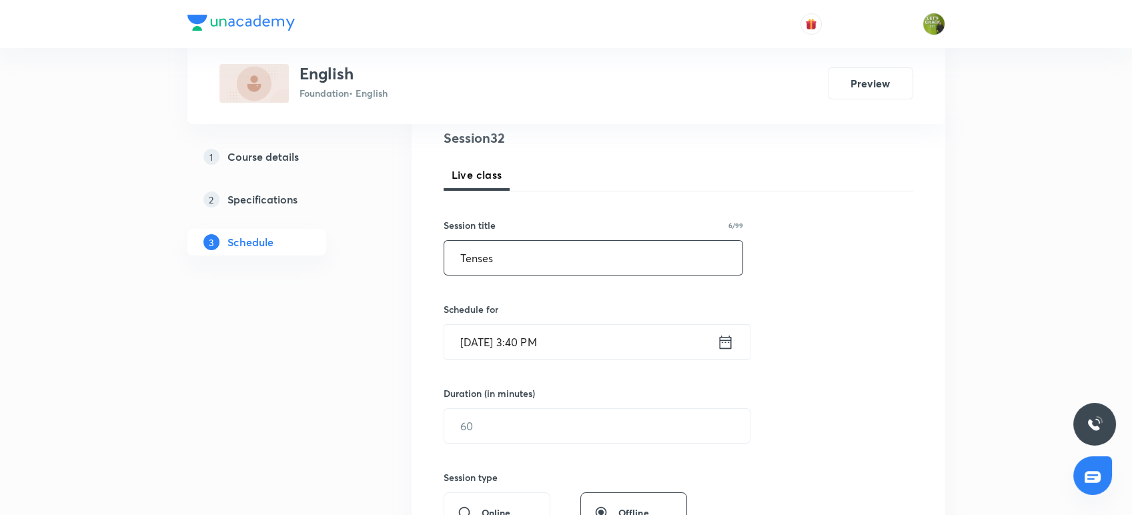
type input "Tenses"
click at [724, 346] on icon at bounding box center [725, 342] width 17 height 19
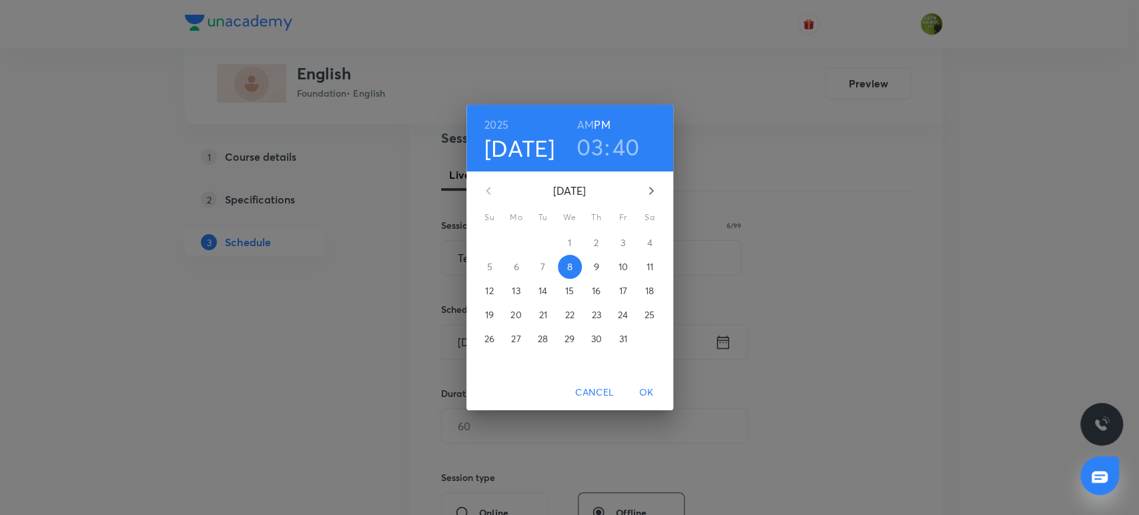
click at [594, 145] on h3 "03" at bounding box center [589, 147] width 27 height 28
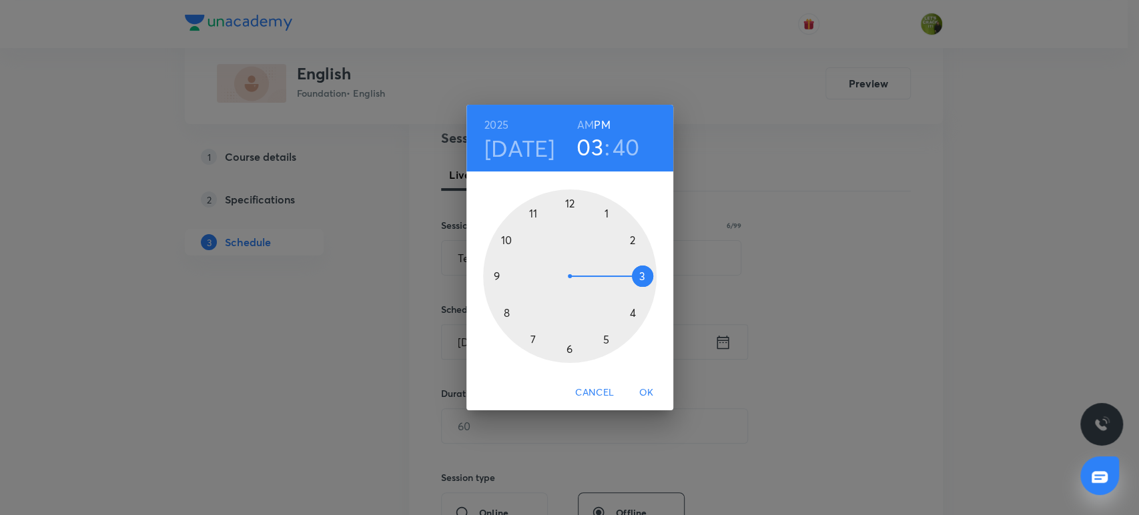
click at [606, 341] on div at bounding box center [569, 275] width 173 height 173
click at [630, 242] on div at bounding box center [569, 275] width 173 height 173
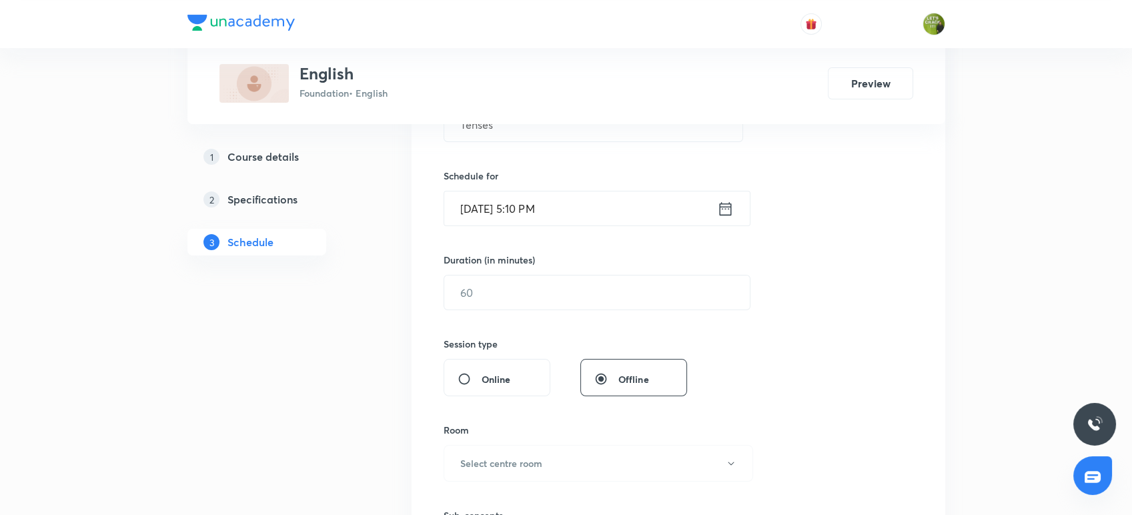
scroll to position [304, 0]
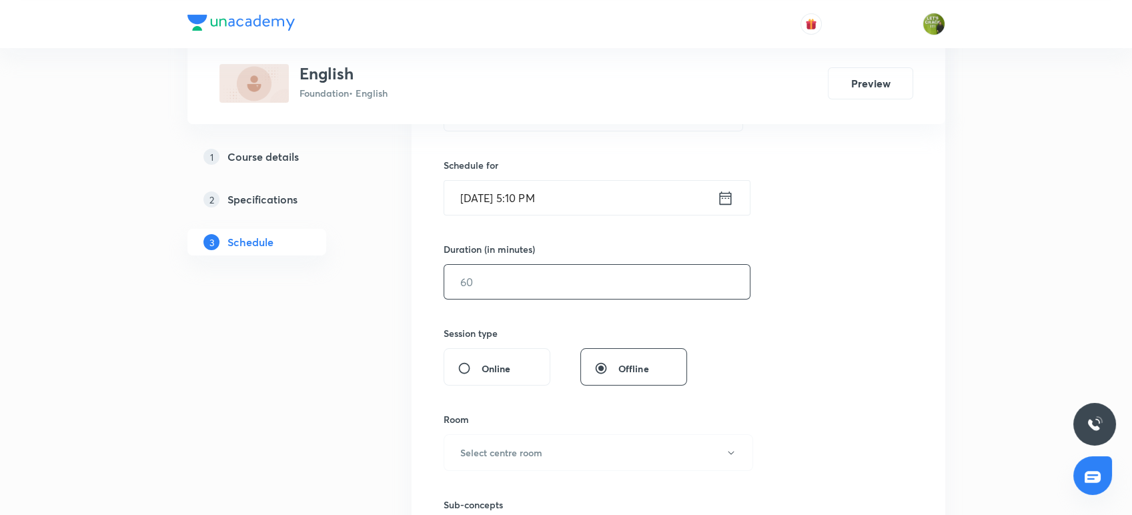
drag, startPoint x: 584, startPoint y: 302, endPoint x: 582, endPoint y: 282, distance: 20.1
click at [582, 282] on div "Session 32 Live class Session title 6/99 Tenses ​ Schedule for [DATE] 5:10 PM ​…" at bounding box center [679, 297] width 470 height 626
click at [582, 282] on input "text" at bounding box center [597, 282] width 306 height 34
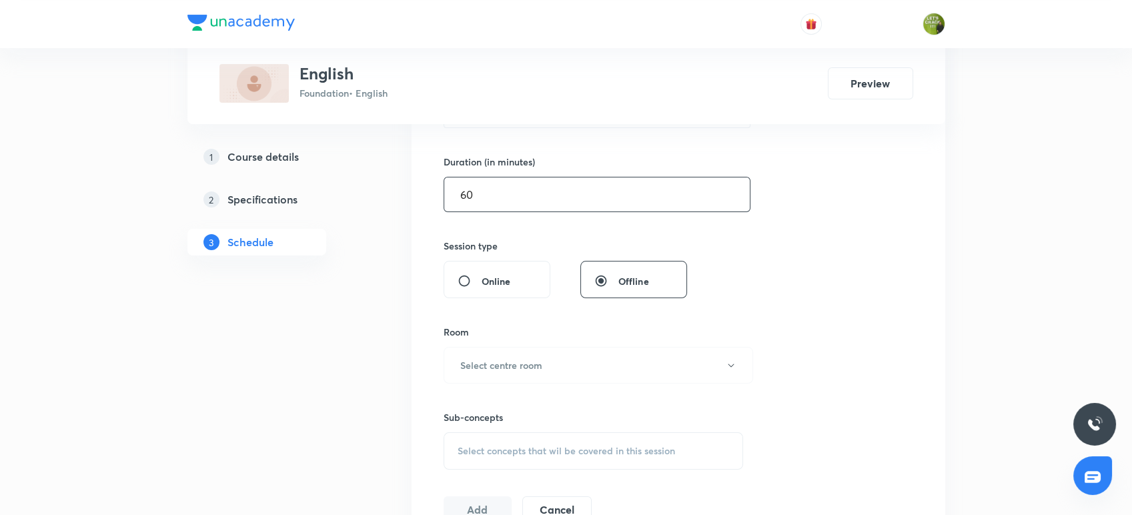
scroll to position [399, 0]
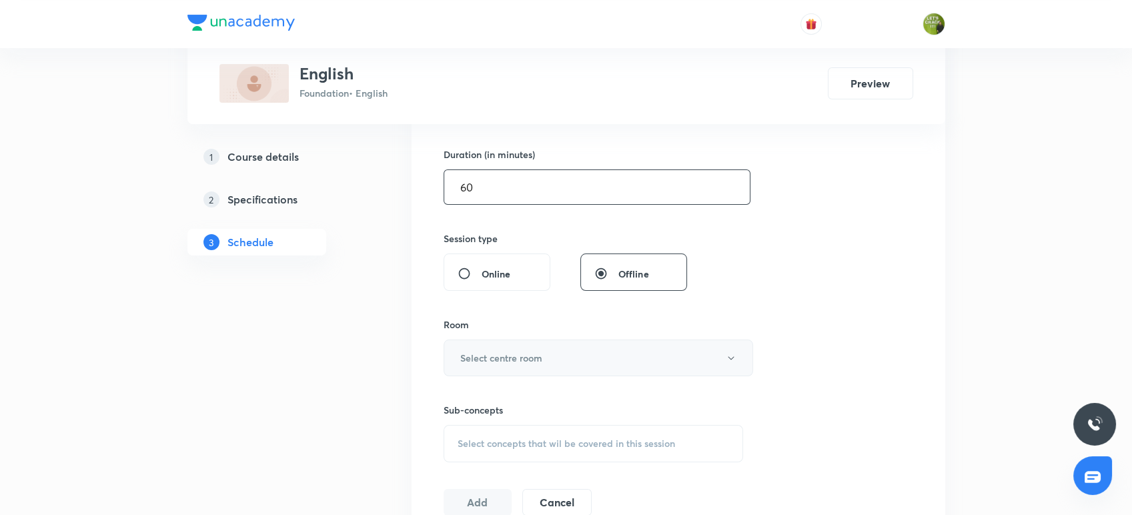
type input "60"
click at [550, 352] on button "Select centre room" at bounding box center [599, 358] width 310 height 37
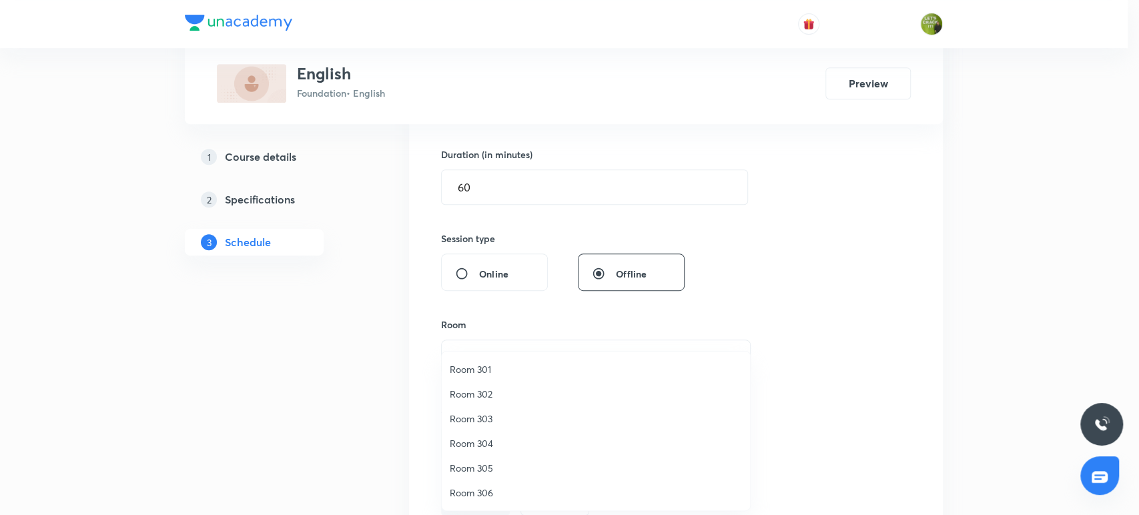
click at [491, 392] on span "Room 302" at bounding box center [596, 394] width 292 height 14
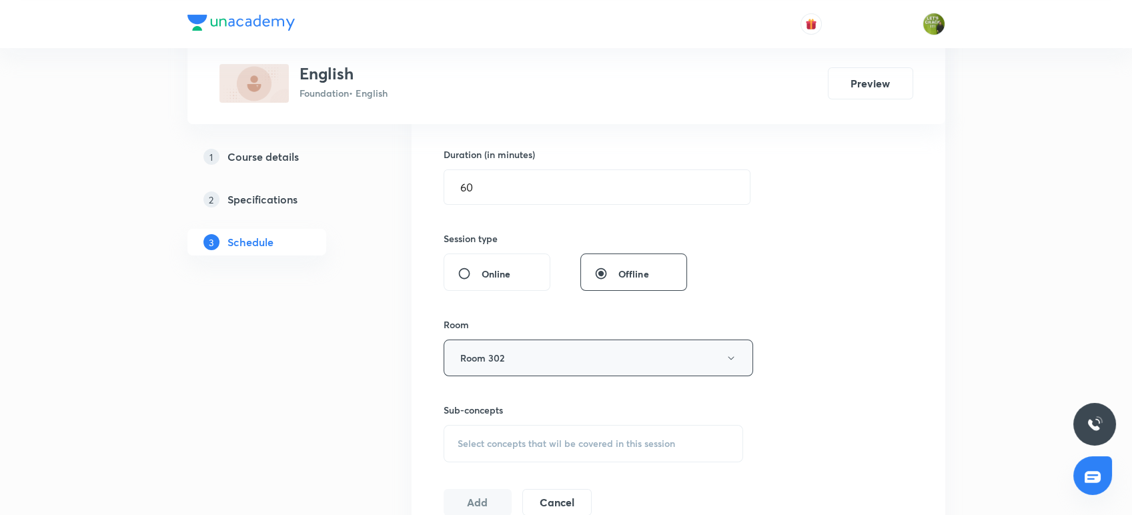
click at [512, 366] on button "Room 302" at bounding box center [599, 358] width 310 height 37
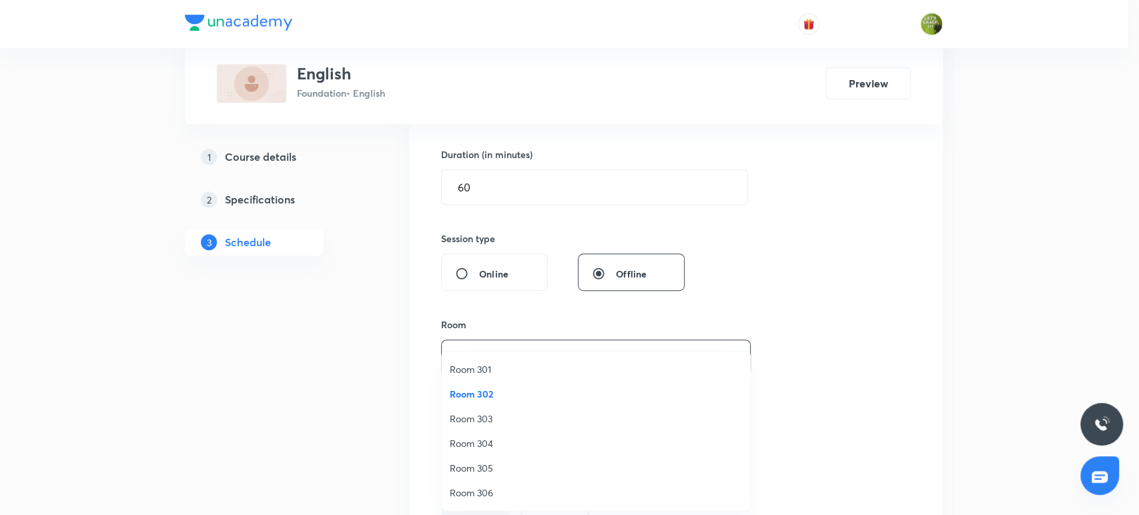
click at [475, 466] on span "Room 305" at bounding box center [596, 468] width 292 height 14
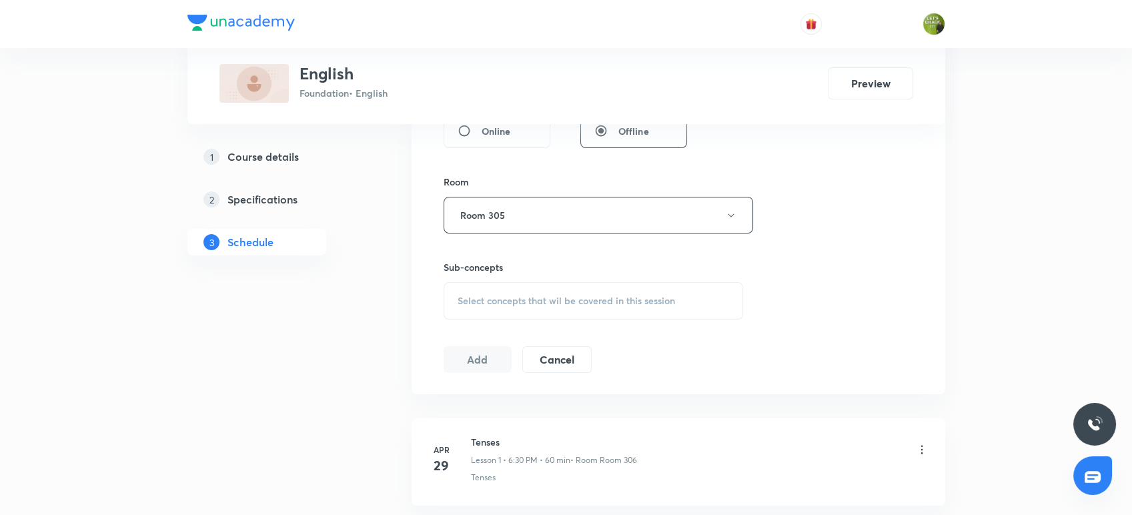
scroll to position [556, 0]
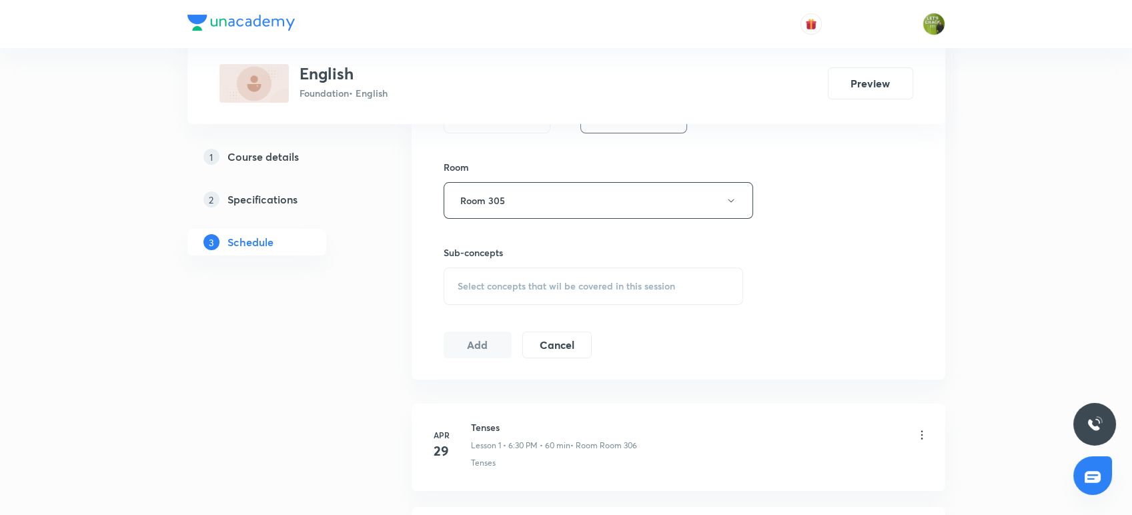
click at [565, 283] on span "Select concepts that wil be covered in this session" at bounding box center [566, 286] width 217 height 11
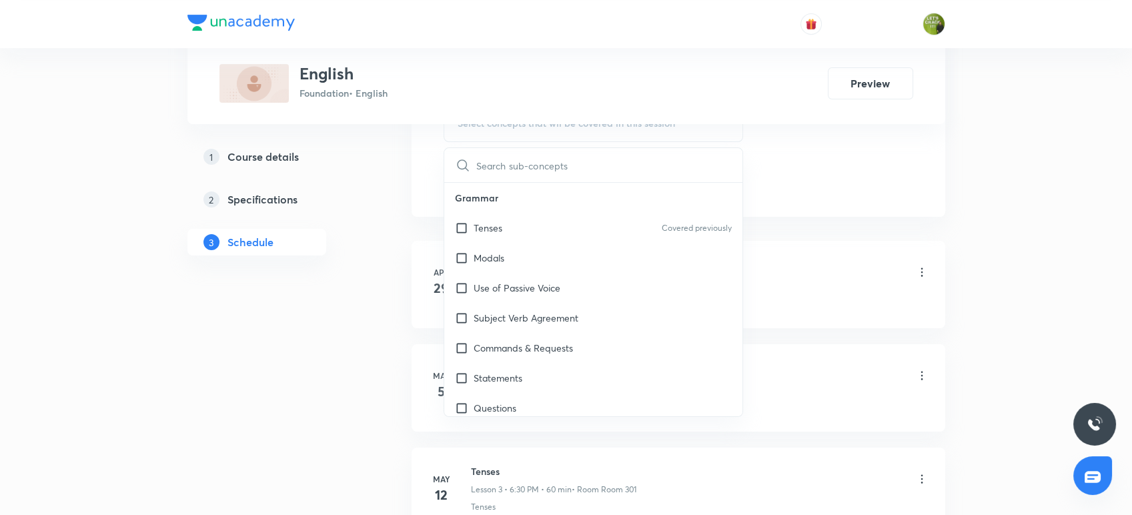
scroll to position [720, 0]
click at [523, 261] on div "Modals" at bounding box center [593, 257] width 299 height 30
checkbox input "true"
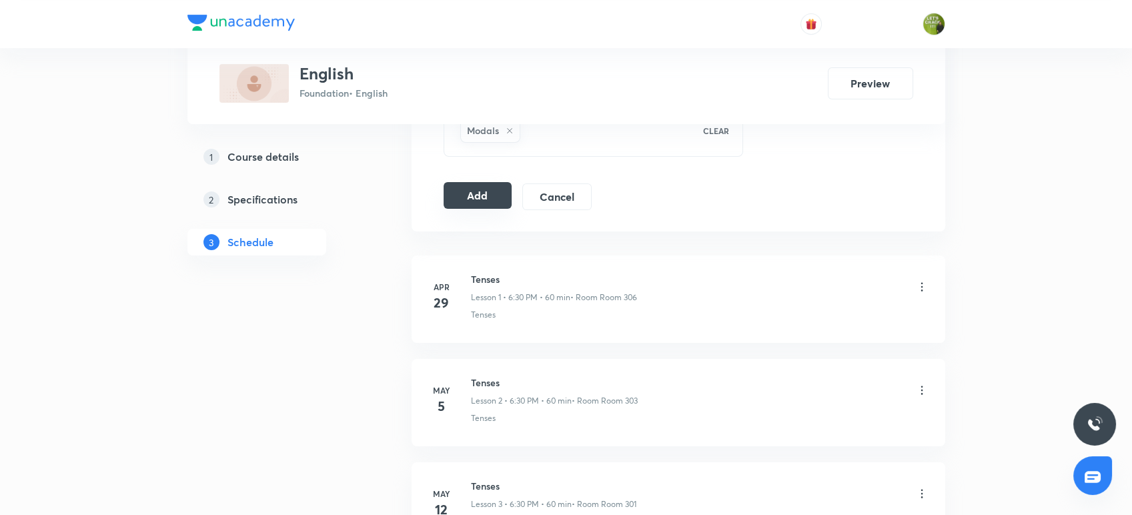
click at [454, 207] on button "Add" at bounding box center [478, 195] width 69 height 27
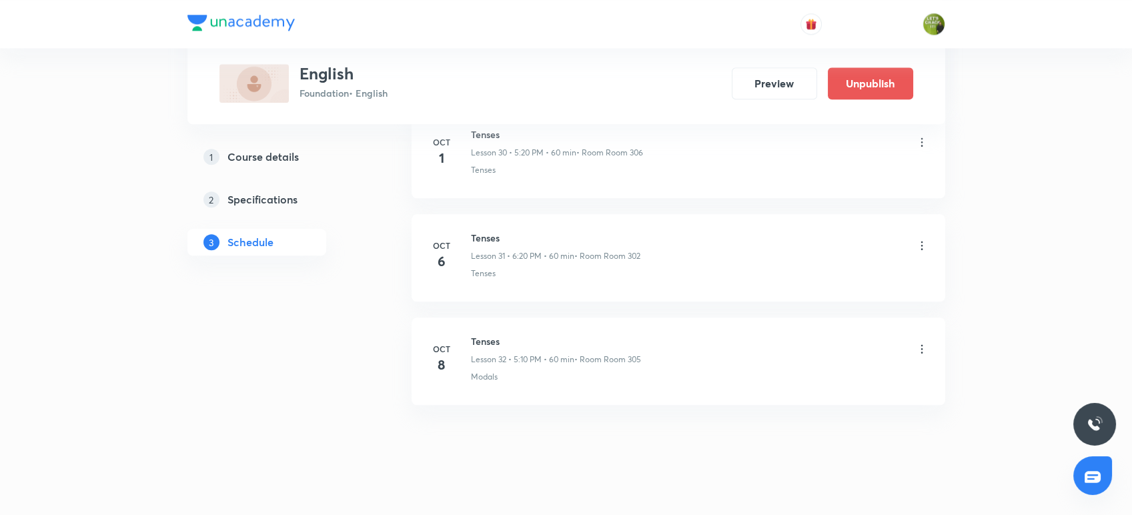
scroll to position [3245, 0]
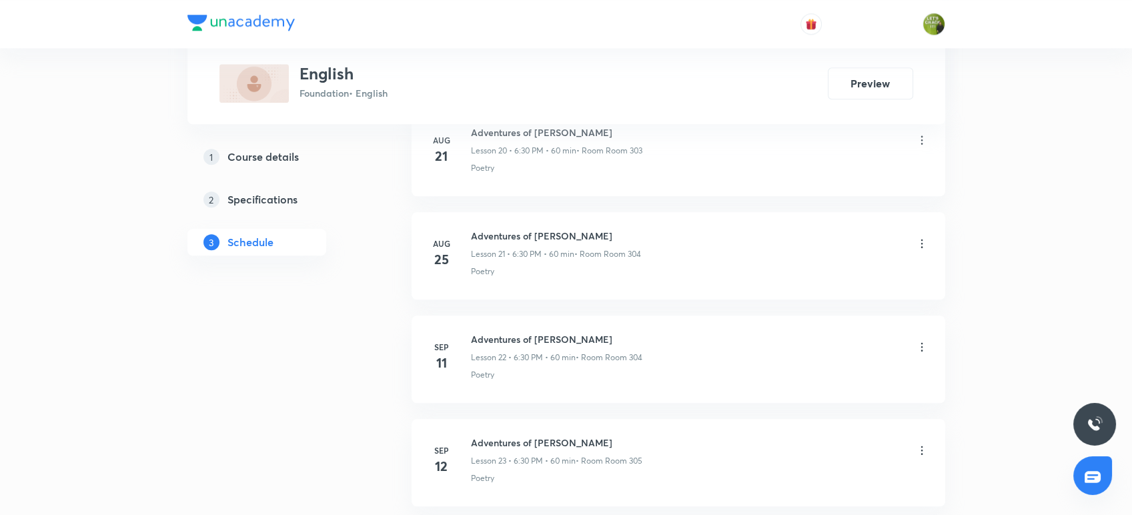
scroll to position [3238, 0]
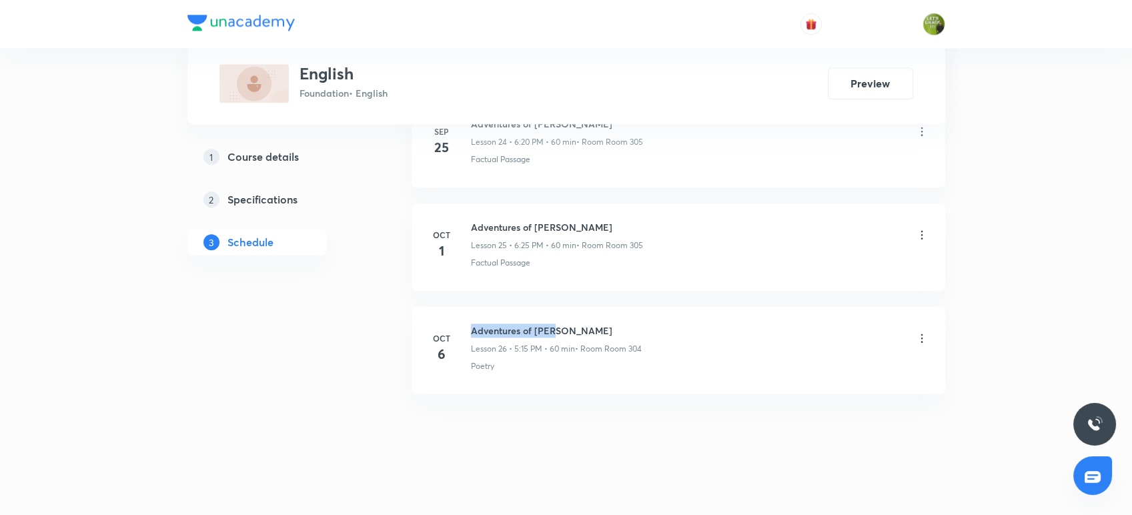
drag, startPoint x: 559, startPoint y: 325, endPoint x: 469, endPoint y: 317, distance: 90.4
click at [469, 317] on li "Oct 6 Adventures of Toto Lesson 26 • 5:15 PM • 60 min • Room Room 304 Poetry" at bounding box center [679, 350] width 534 height 87
copy h6 "Adventures of Toto"
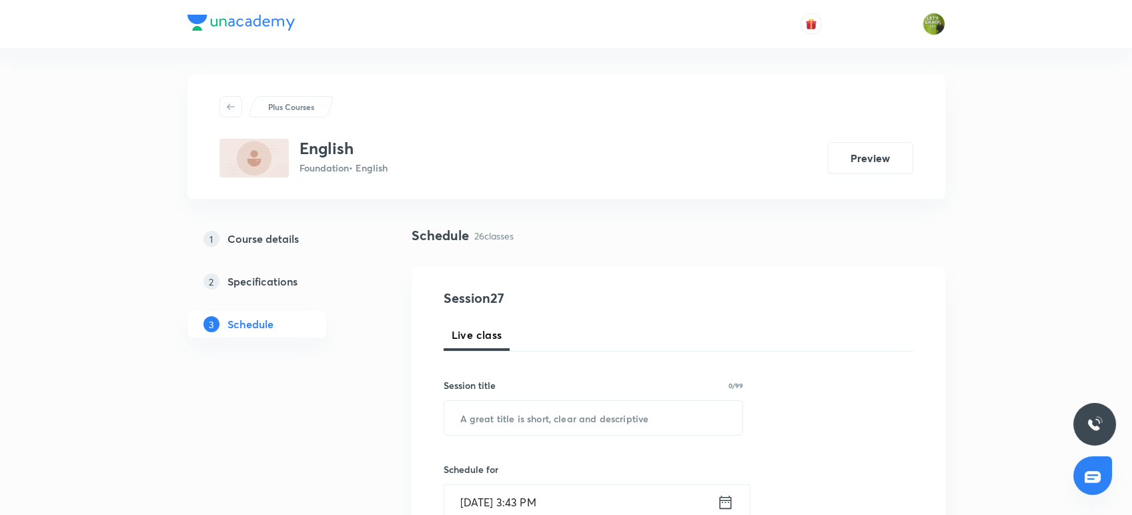
scroll to position [111, 0]
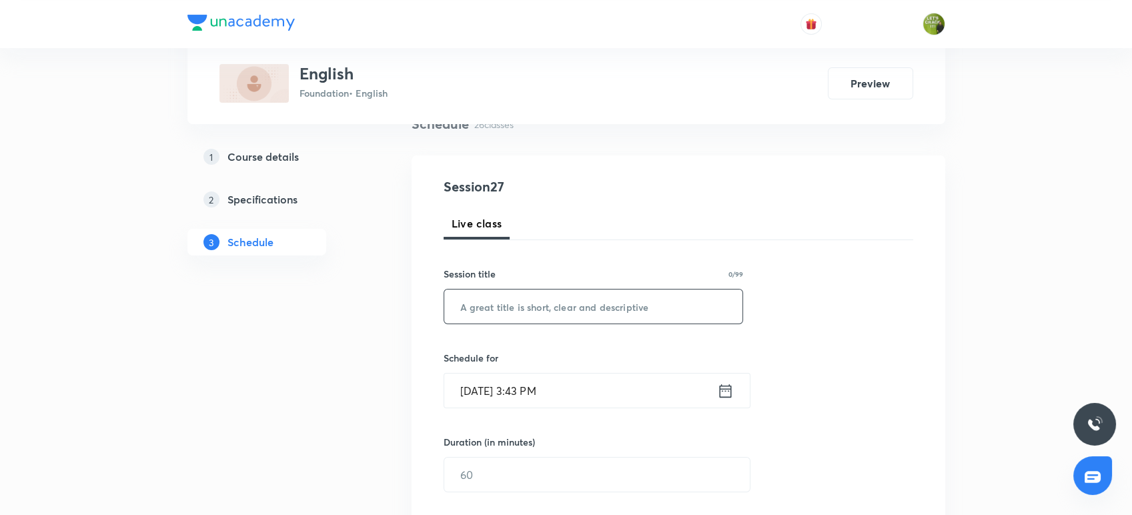
click at [471, 312] on input "text" at bounding box center [593, 307] width 299 height 34
paste input "Adventures of Toto"
type input "Adventures of Toto"
click at [728, 393] on icon at bounding box center [725, 391] width 17 height 19
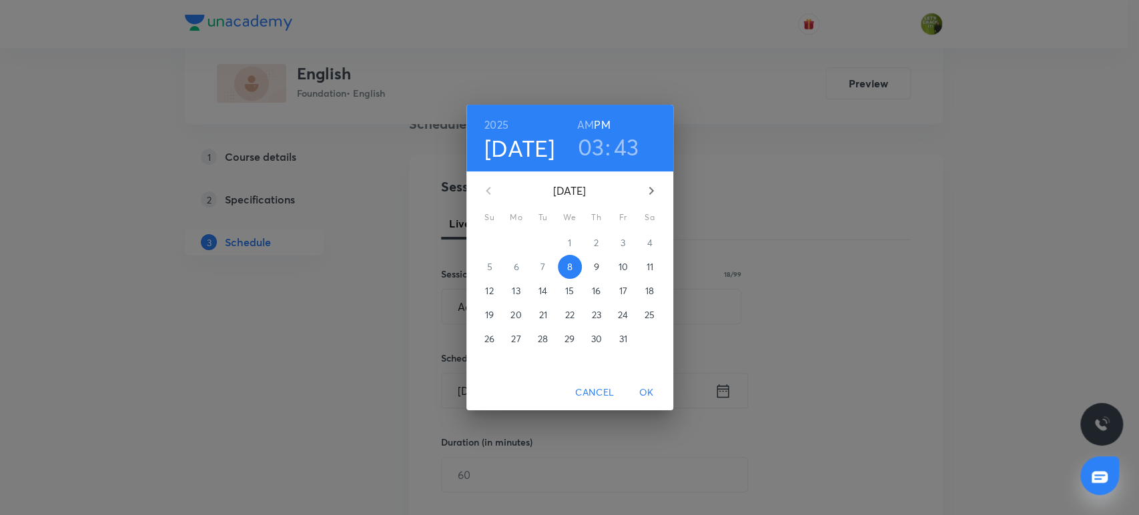
click at [595, 145] on h3 "03" at bounding box center [591, 147] width 27 height 28
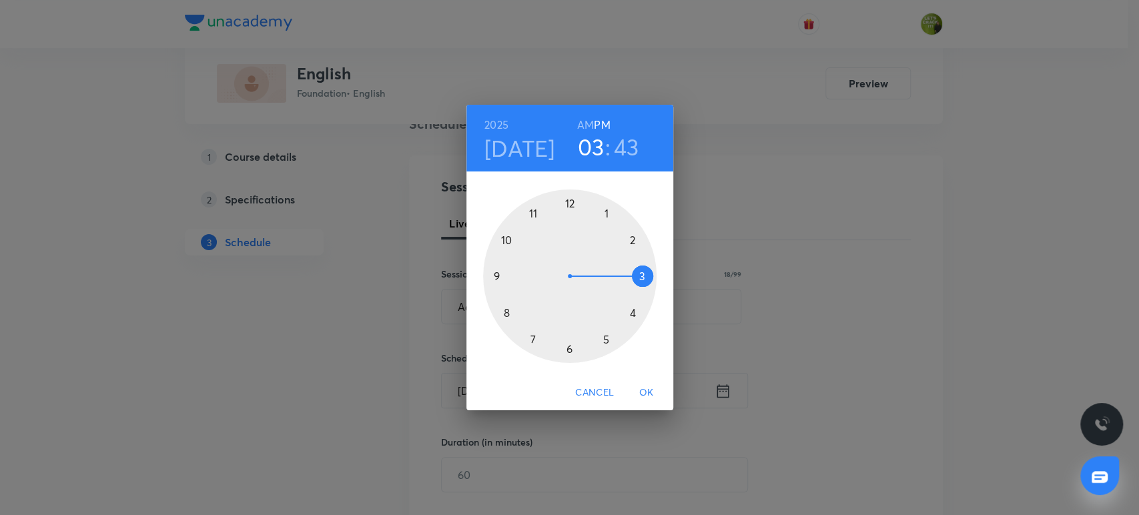
click at [569, 348] on div at bounding box center [569, 275] width 173 height 173
click at [630, 319] on div at bounding box center [569, 275] width 173 height 173
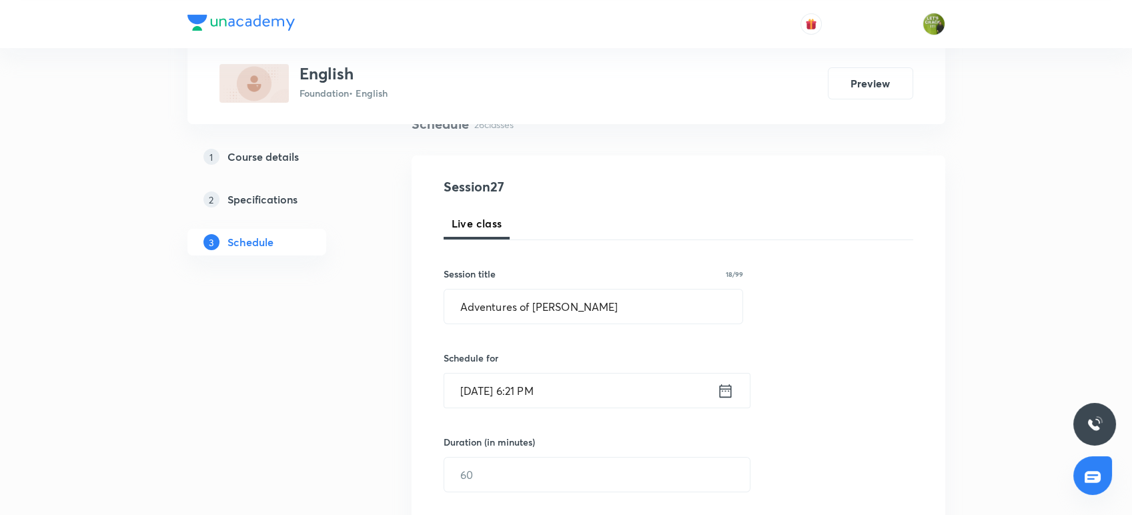
scroll to position [208, 0]
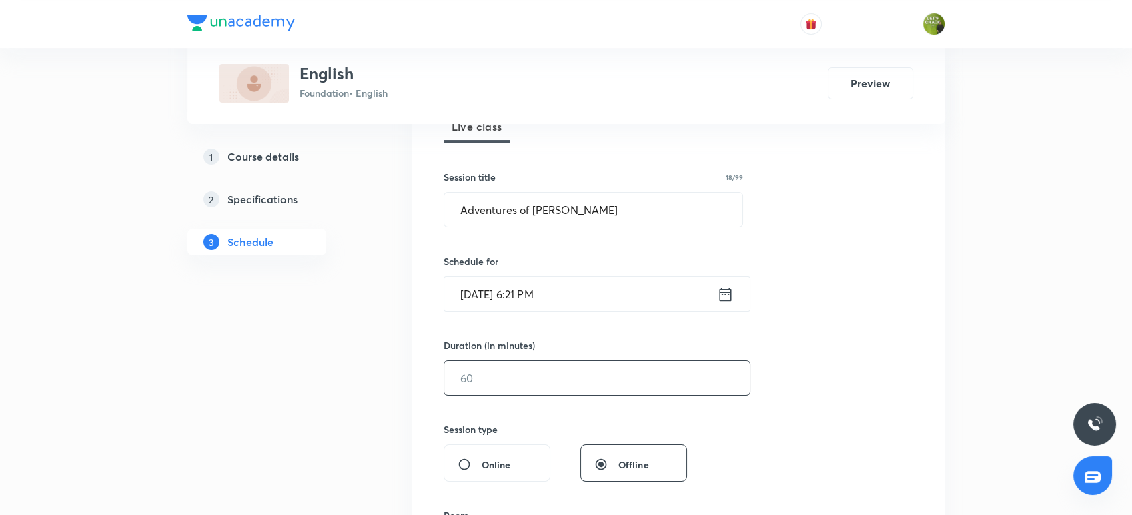
click at [548, 390] on input "text" at bounding box center [597, 378] width 306 height 34
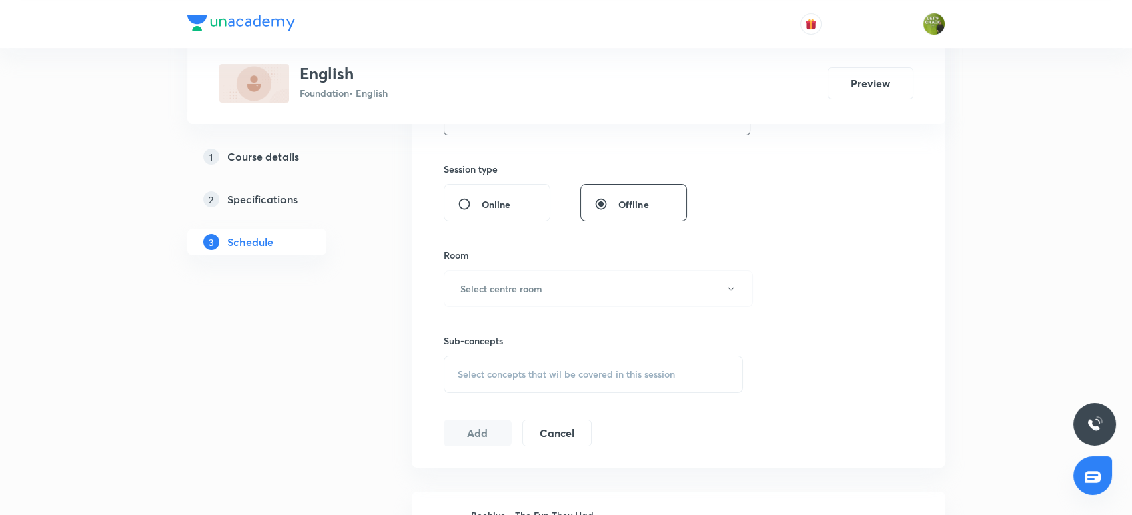
scroll to position [470, 0]
type input "60"
click at [526, 283] on h6 "Select centre room" at bounding box center [501, 287] width 82 height 14
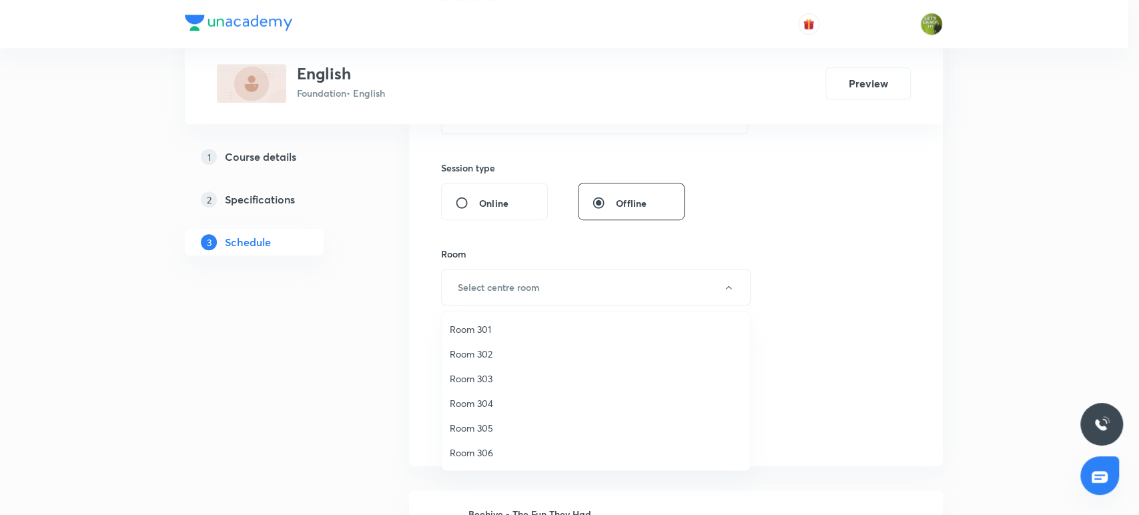
click at [490, 454] on span "Room 306" at bounding box center [596, 453] width 292 height 14
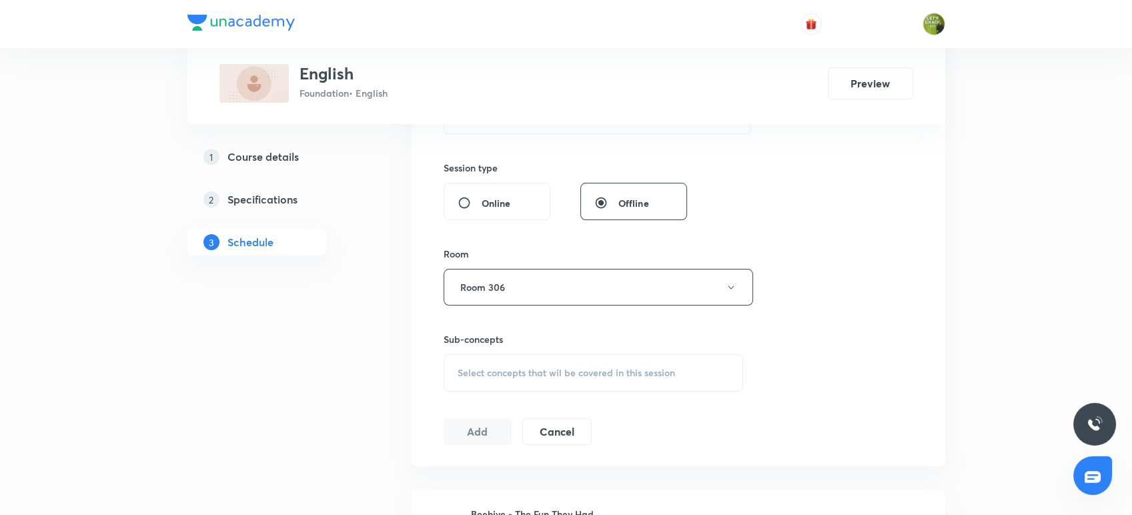
click at [497, 369] on span "Select concepts that wil be covered in this session" at bounding box center [566, 373] width 217 height 11
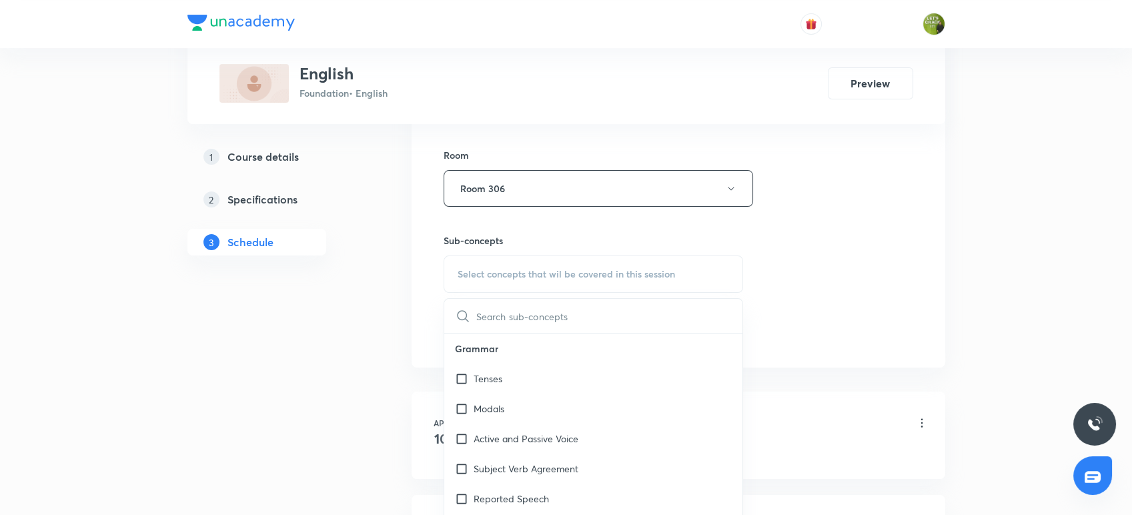
scroll to position [568, 0]
click at [496, 379] on p "Tenses" at bounding box center [488, 379] width 29 height 14
checkbox input "true"
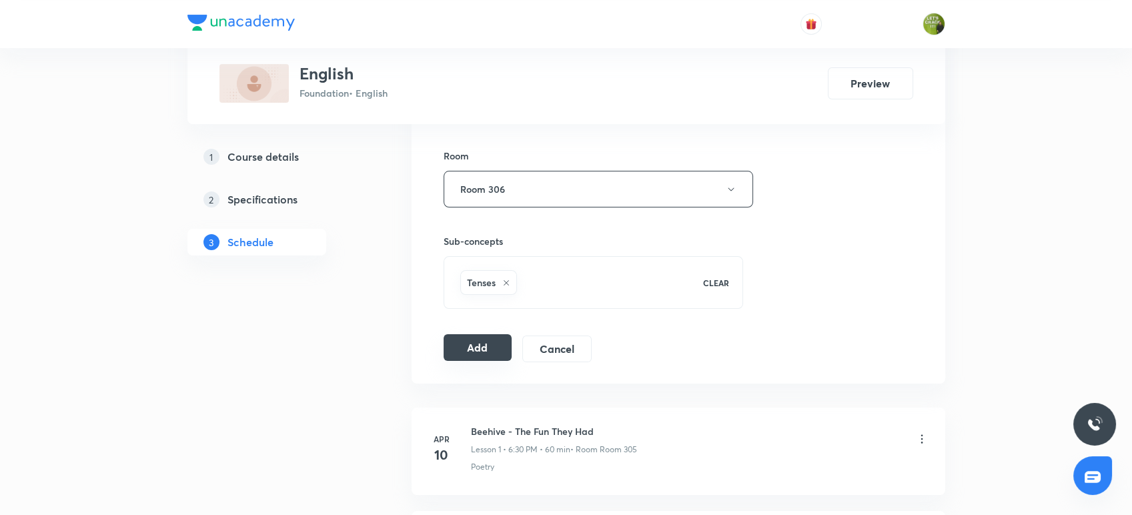
click at [482, 344] on button "Add" at bounding box center [478, 347] width 69 height 27
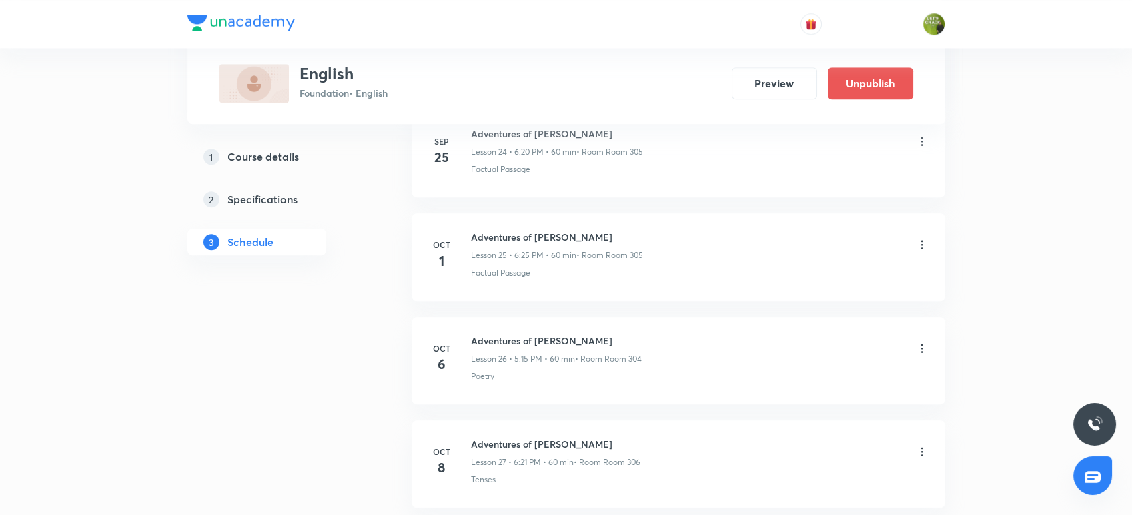
scroll to position [2728, 0]
